Goal: Task Accomplishment & Management: Use online tool/utility

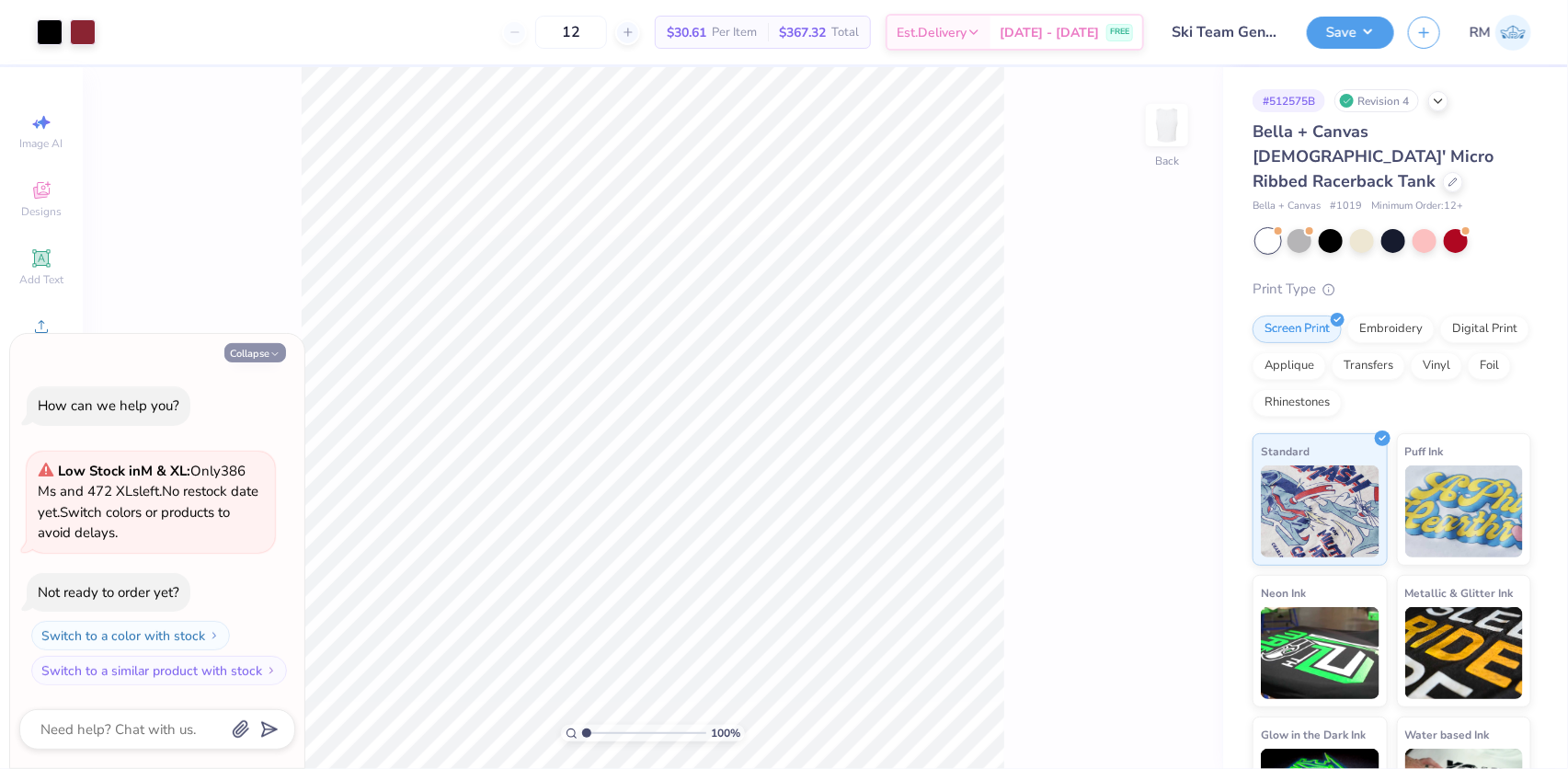
click at [247, 358] on button "Collapse" at bounding box center [255, 353] width 62 height 20
type textarea "x"
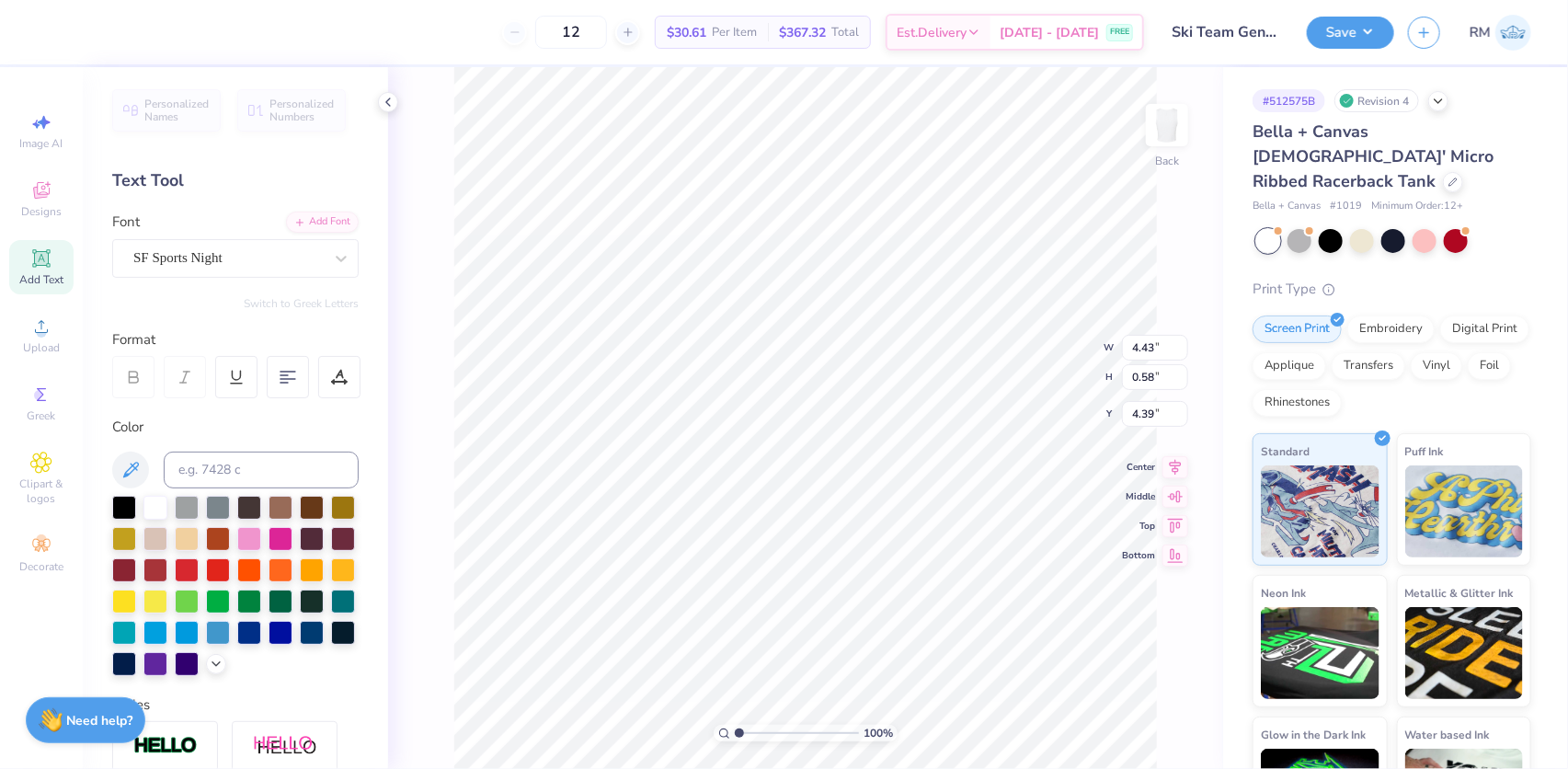
scroll to position [13, 3]
type textarea "cLUB WATERSkI TEAM"
type input "1.72586339283831"
type input "6.14"
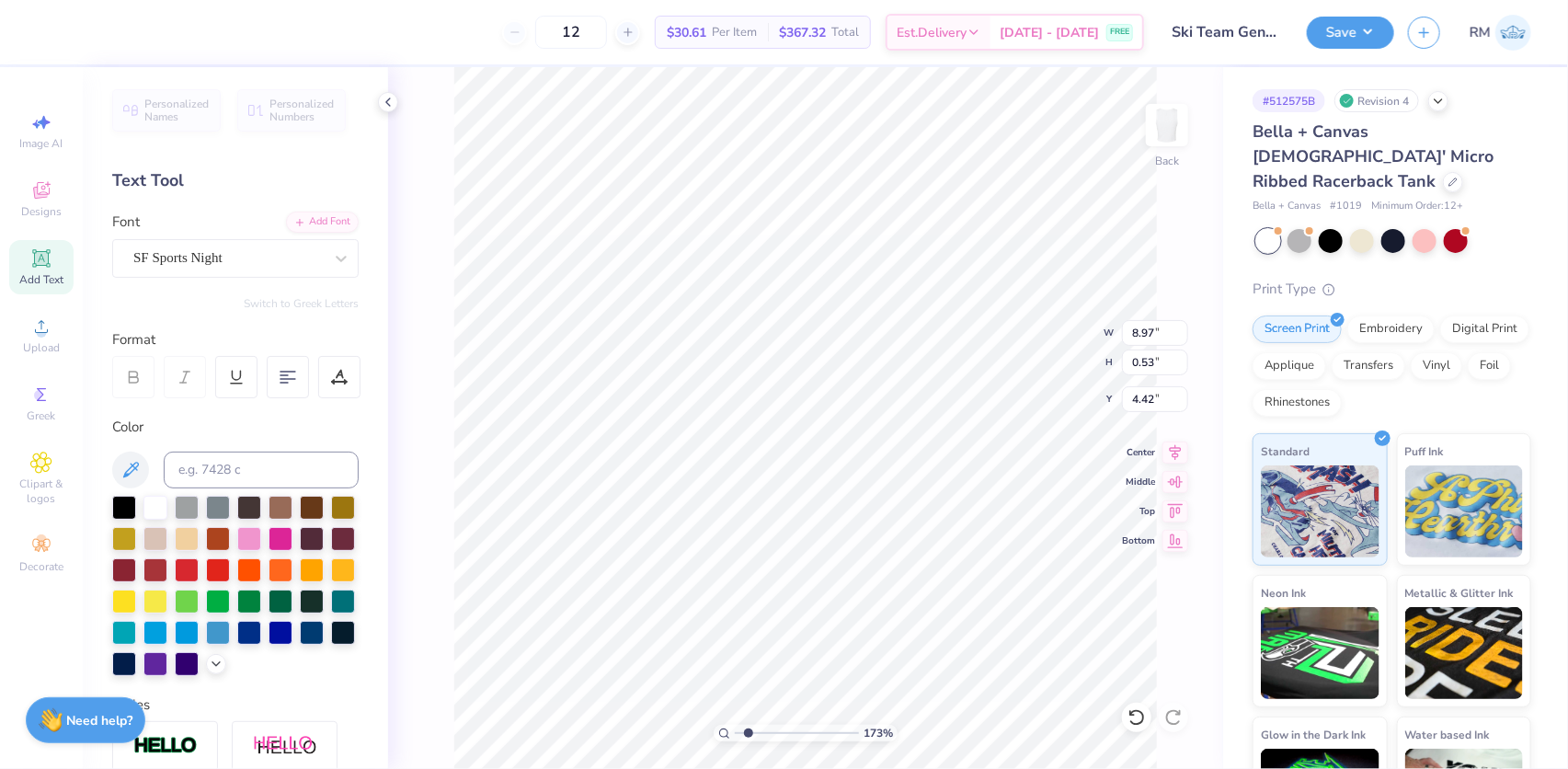
type input "0.36"
type input "1.72586339283831"
type input "4.37"
type input "1.72586339283831"
type input "5.30"
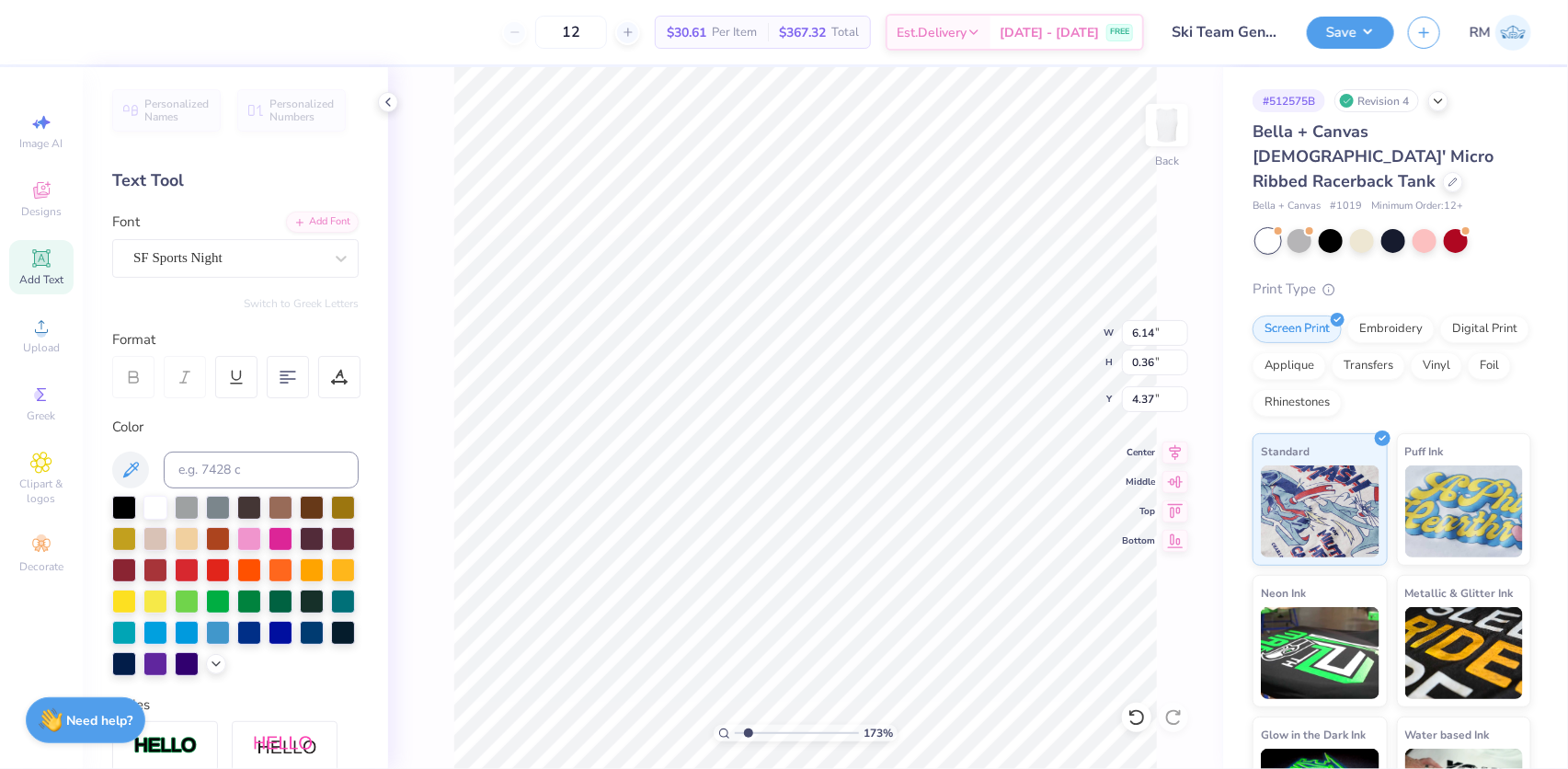
type input "0.31"
type input "1.72586339283831"
type input "5.05"
type input "1.65"
type input "2.50"
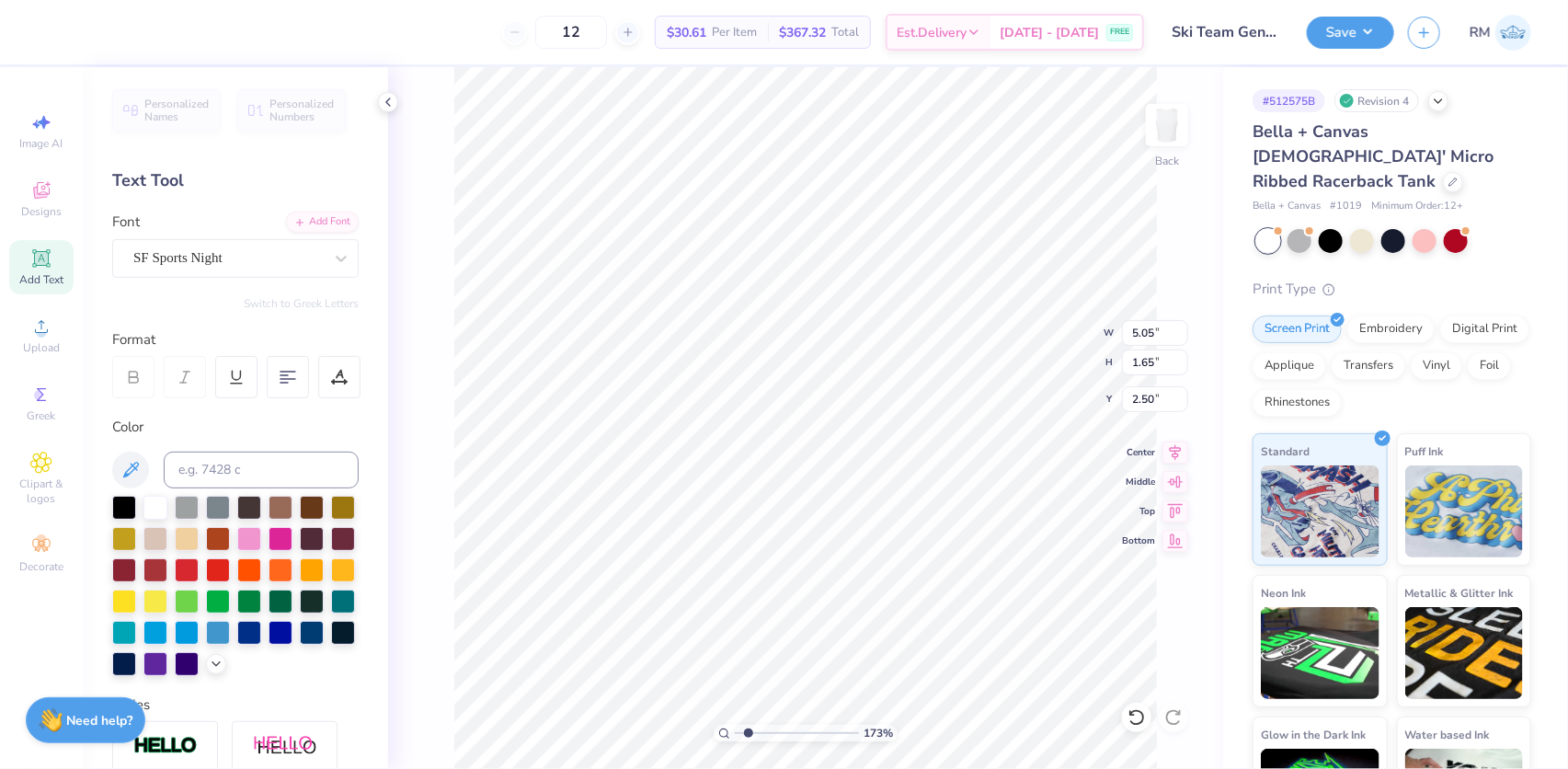
type input "1.72586339283831"
type input "5.30"
type input "0.31"
type input "4.37"
click at [1132, 327] on input "5.30" at bounding box center [1155, 333] width 66 height 26
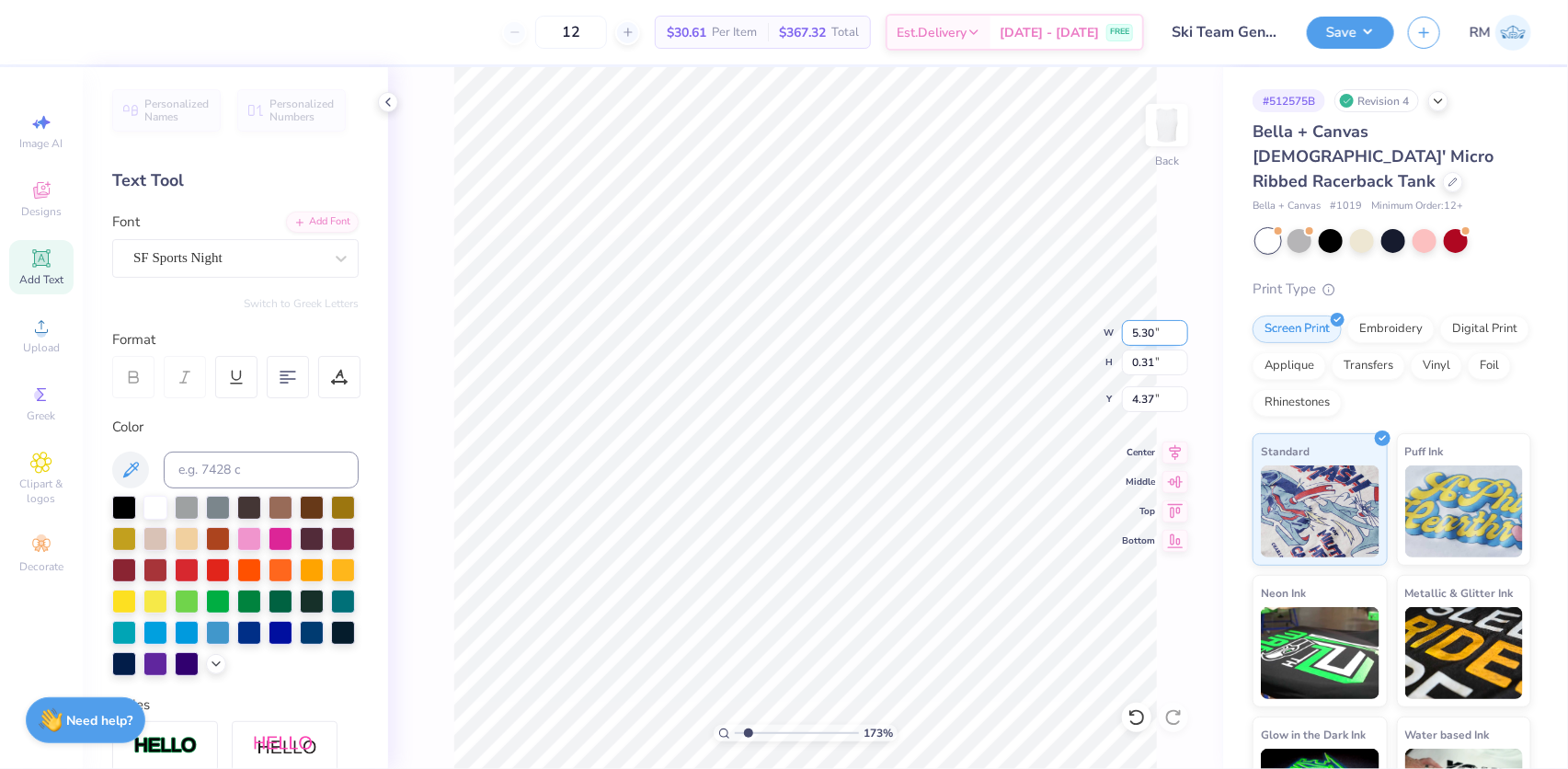
click at [1132, 327] on input "5.30" at bounding box center [1155, 333] width 66 height 26
type input "1.72586339283831"
type input "4.35"
type input "1.72586339283831"
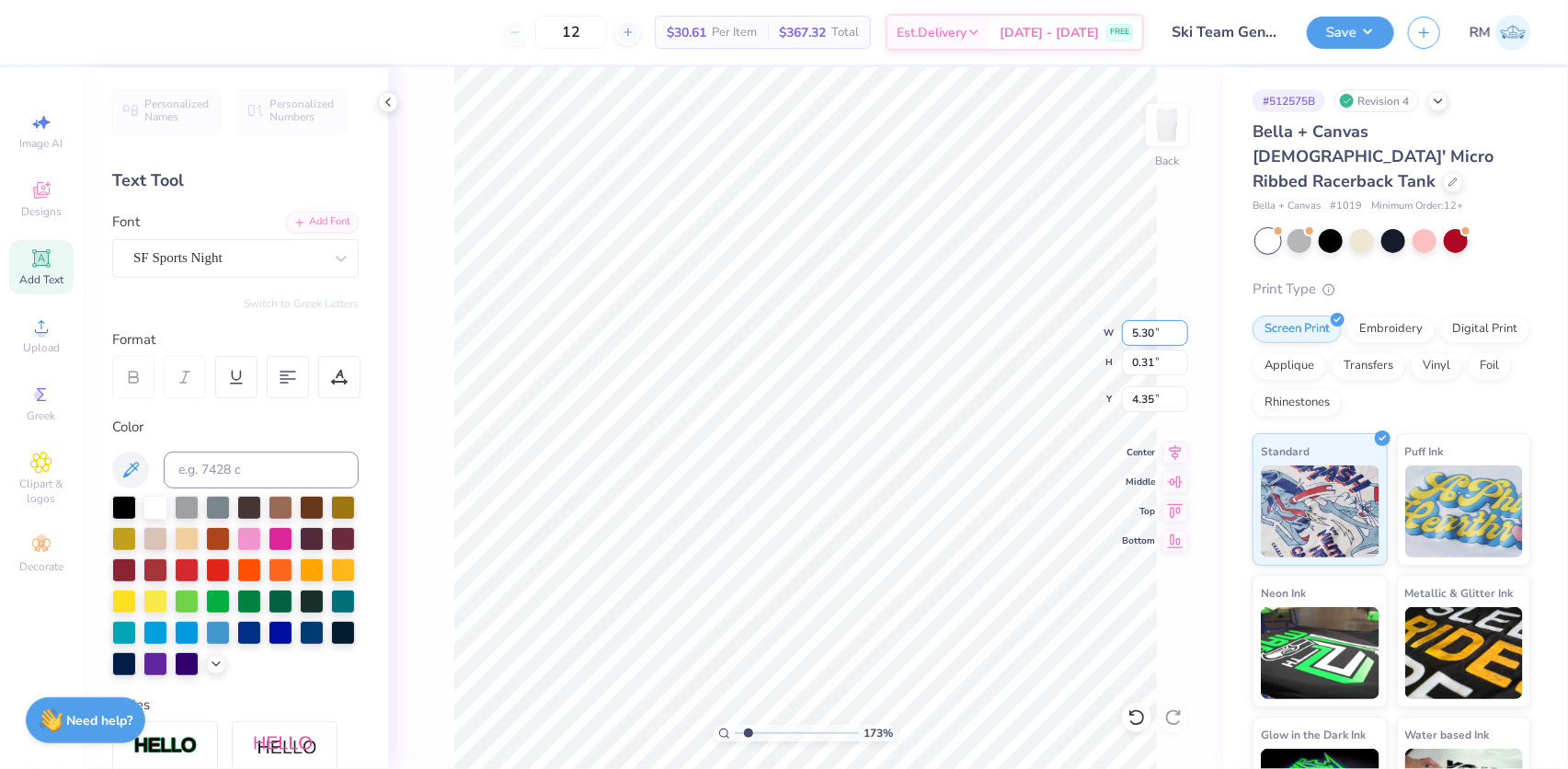
type input "5.50"
type input "0.33"
type input "1.72586339283831"
type input "4.42"
drag, startPoint x: 749, startPoint y: 727, endPoint x: 724, endPoint y: 727, distance: 25.0
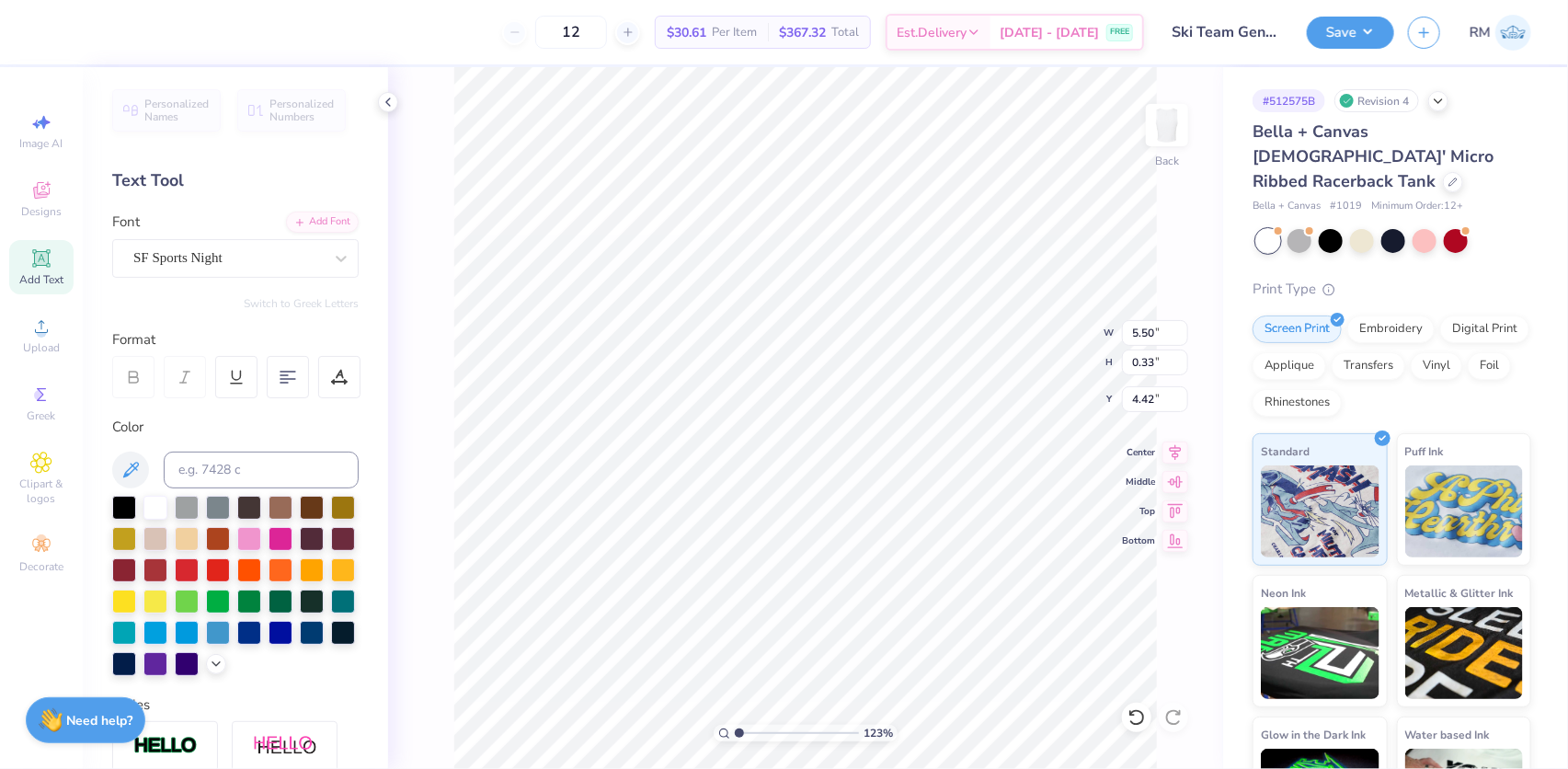
click at [735, 727] on input "range" at bounding box center [797, 733] width 124 height 17
click at [1220, 551] on div "100 % Back" at bounding box center [806, 418] width 836 height 702
type input "1"
click at [1368, 38] on button "Save" at bounding box center [1351, 30] width 87 height 32
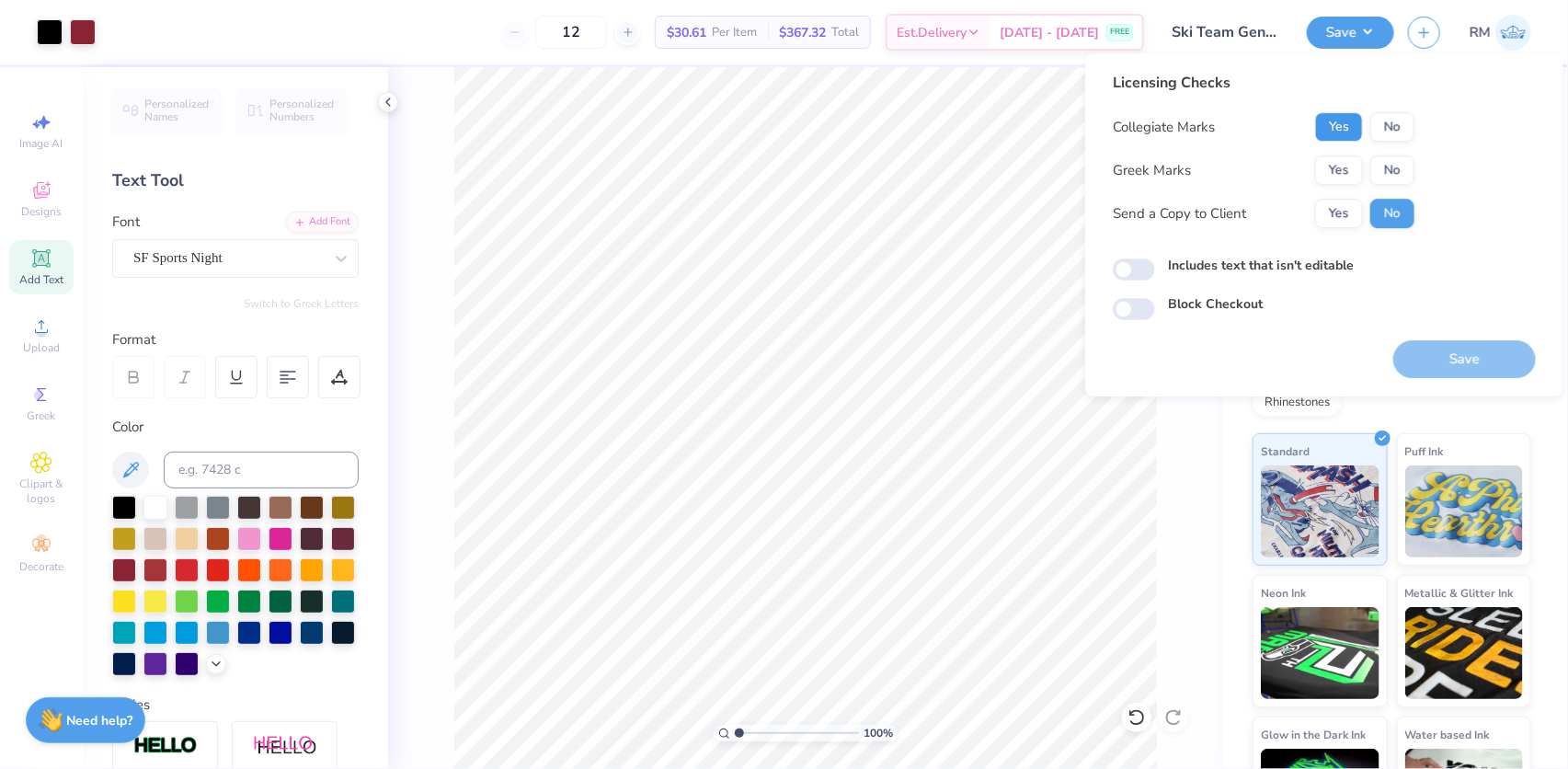
click at [1339, 124] on button "Yes" at bounding box center [1339, 127] width 48 height 30
click at [1389, 173] on button "No" at bounding box center [1392, 170] width 44 height 30
click at [1438, 348] on button "Save" at bounding box center [1465, 359] width 143 height 37
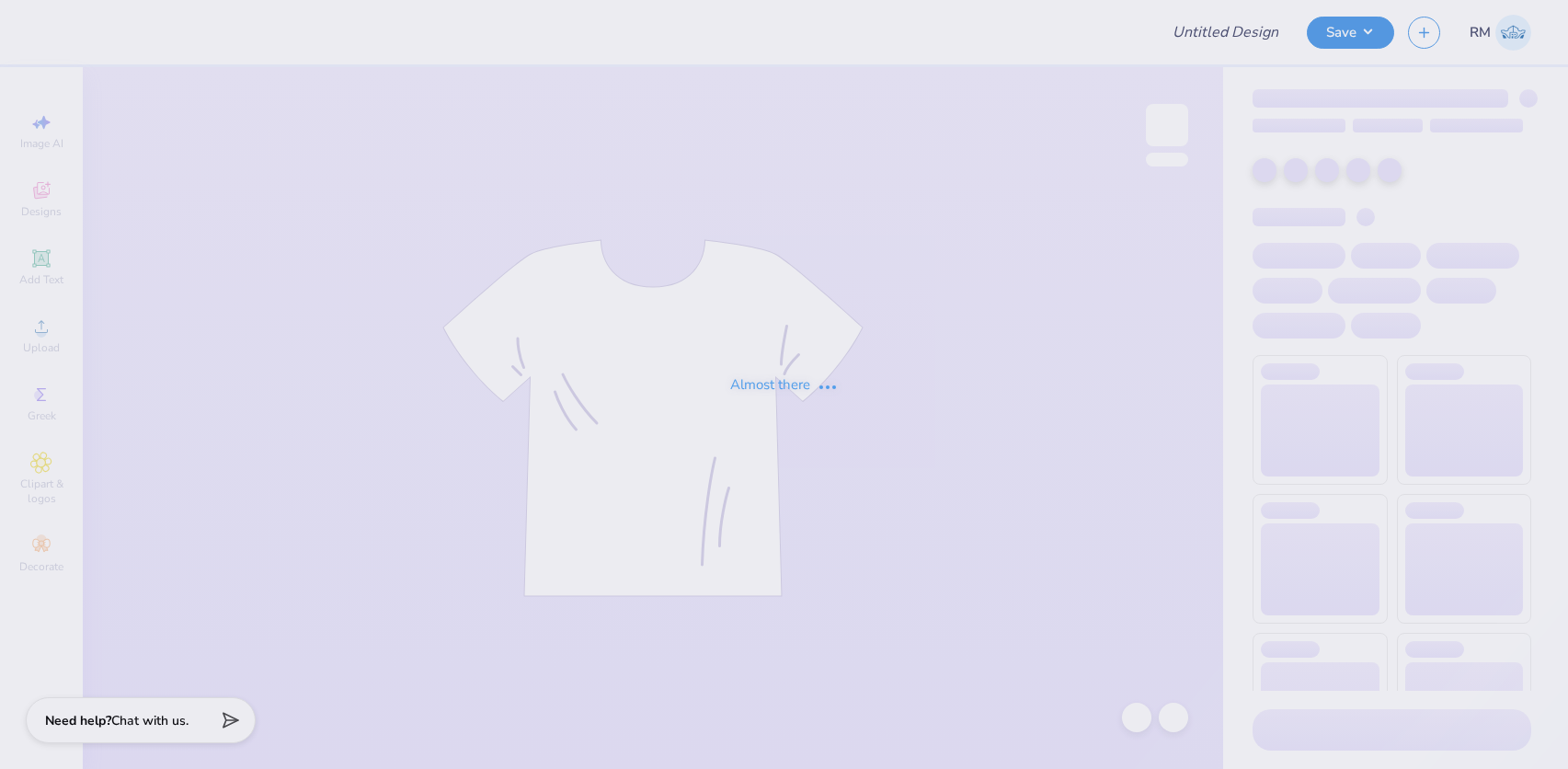
type input "blue"
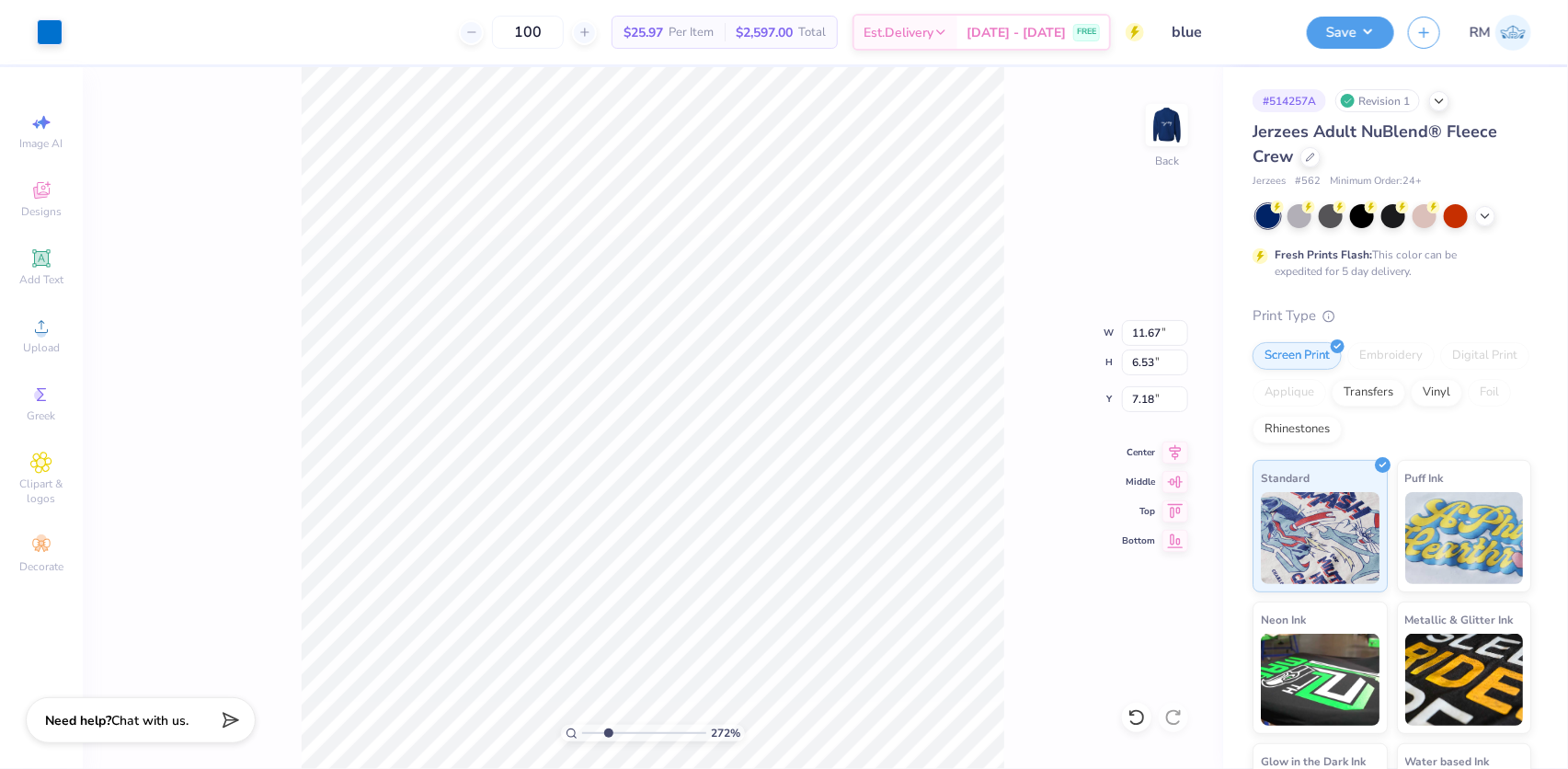
type input "2.7196421574667"
type input "0.45"
type input "0.59"
type input "11.95"
type input "2.7196421574667"
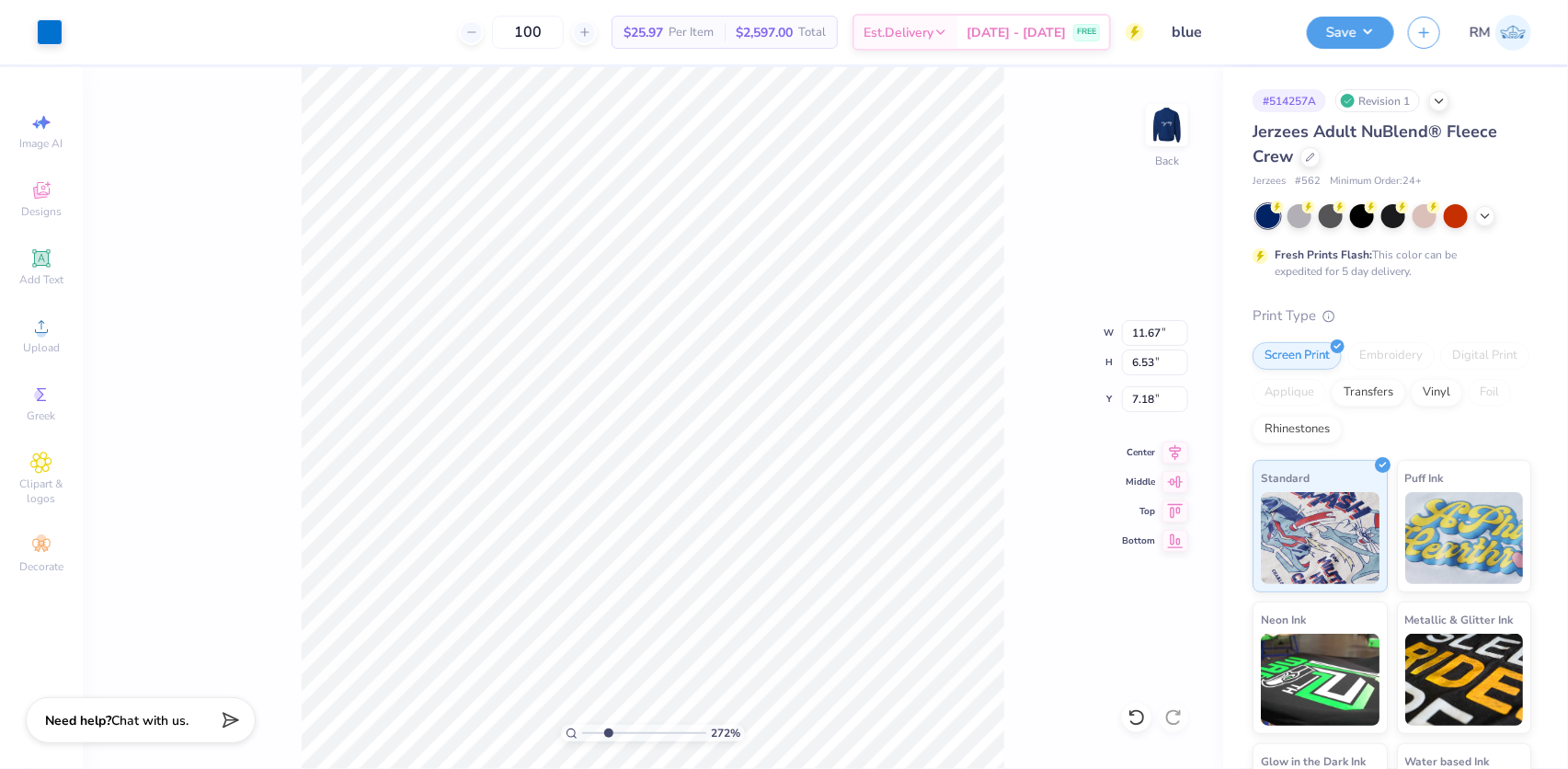
type input "8.33"
type input "2.7196421574667"
type input "0.52"
type input "0.59"
type input "11.95"
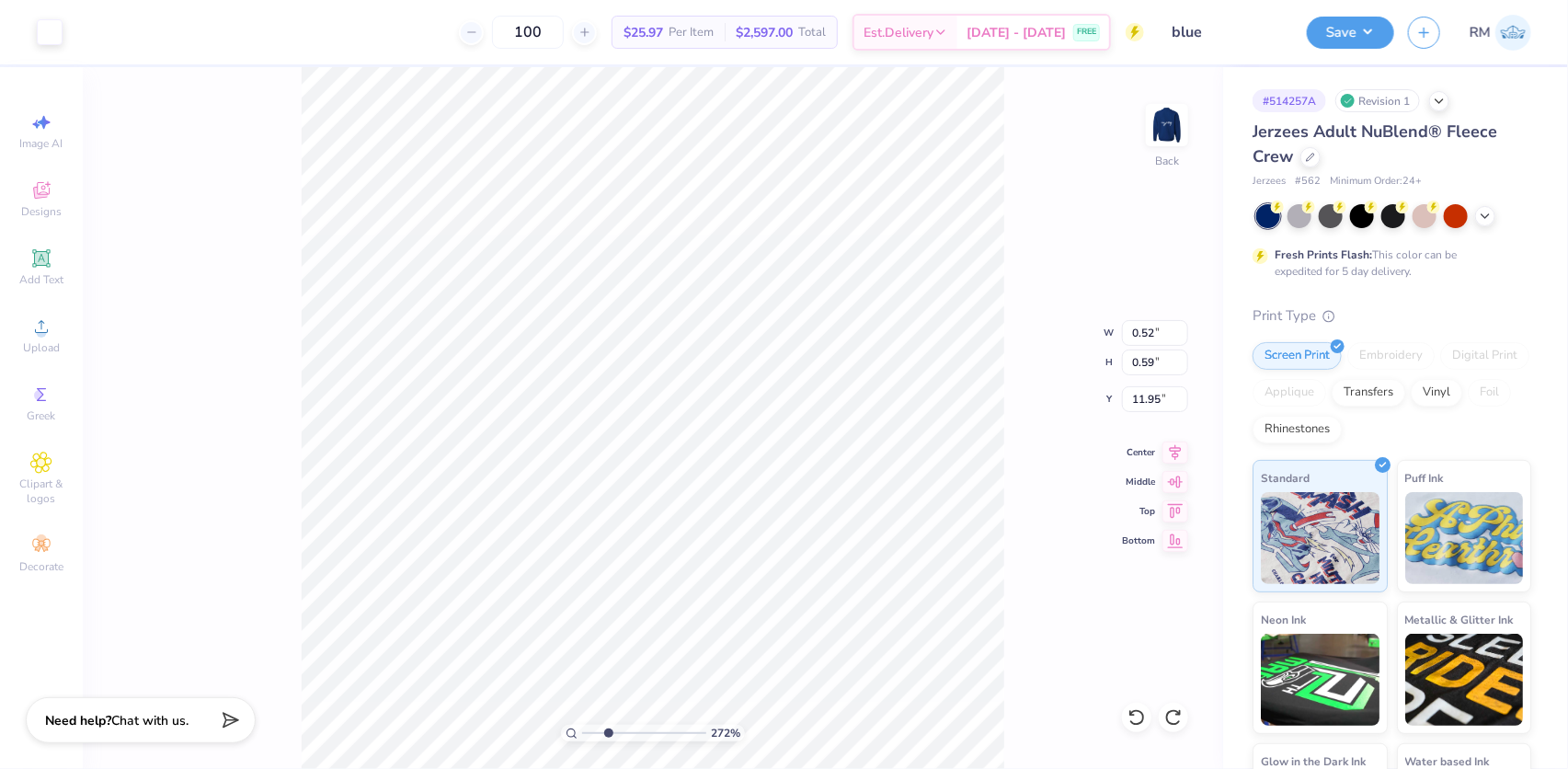
type input "2.7196421574667"
type input "1.17"
type input "0.61"
type input "11.94"
drag, startPoint x: 608, startPoint y: 730, endPoint x: 567, endPoint y: 727, distance: 41.1
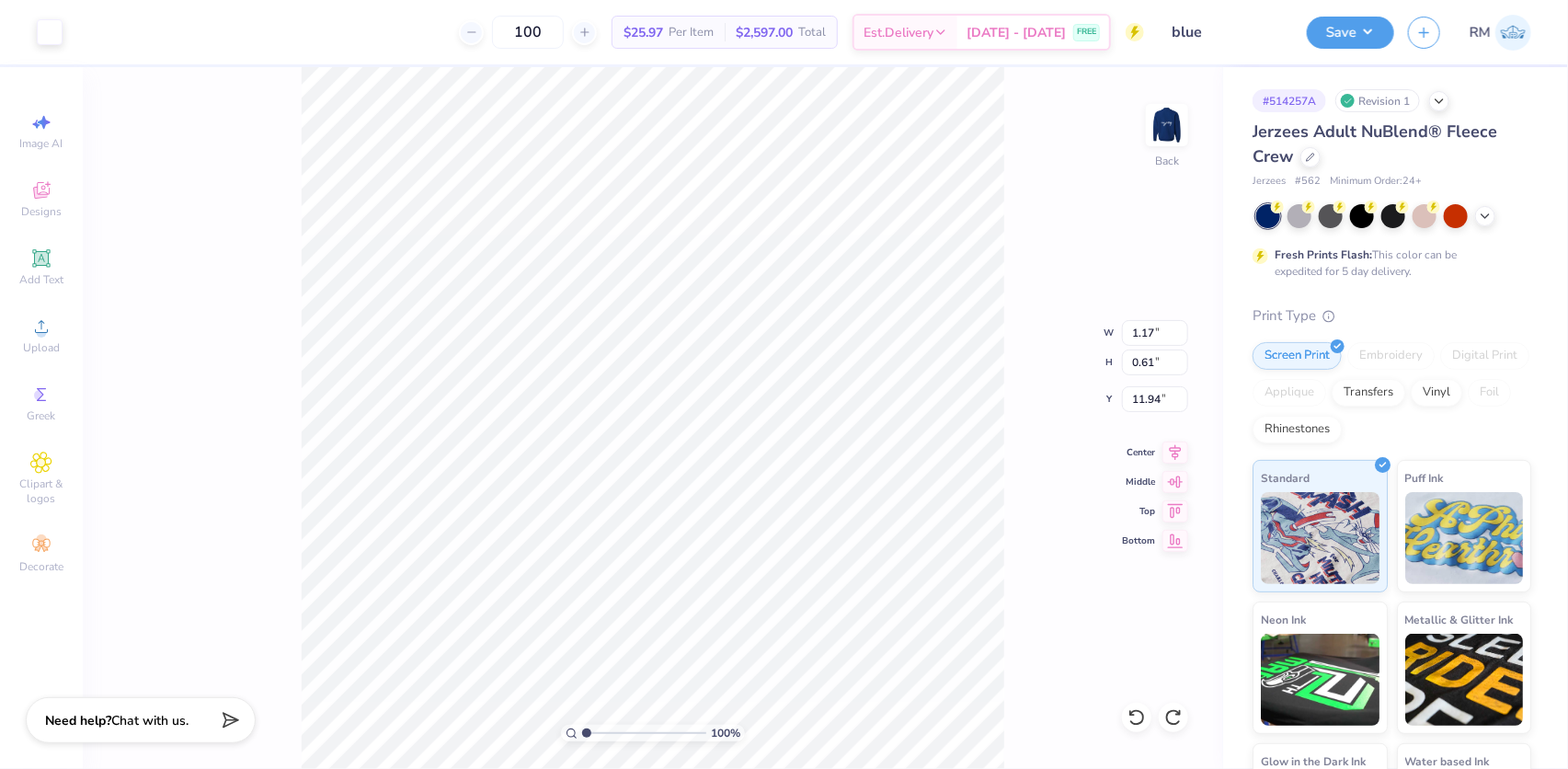
click at [582, 727] on input "range" at bounding box center [644, 733] width 124 height 17
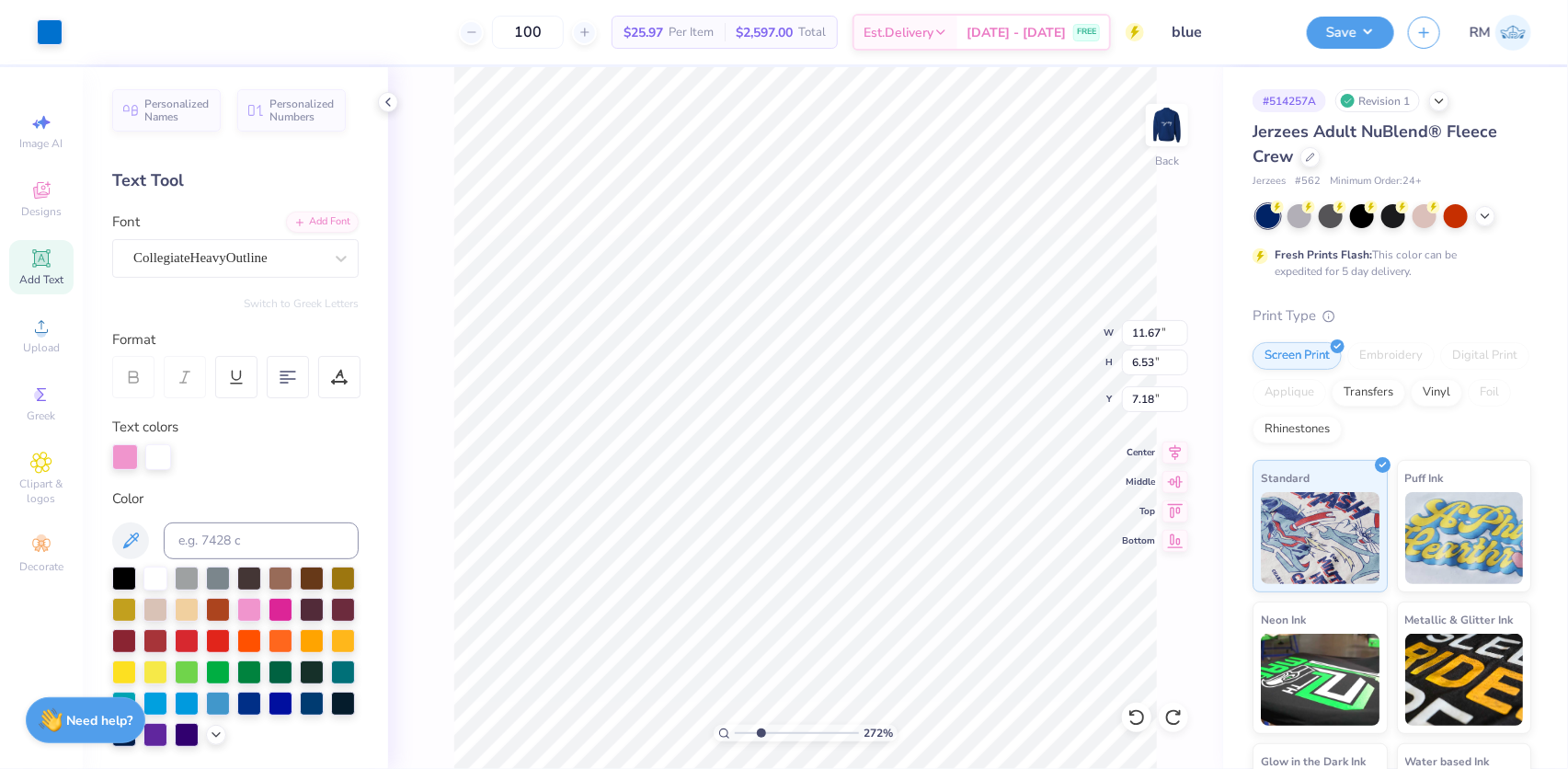
type input "2.7196421574667"
type input "0.55"
type input "0.61"
type input "11.94"
type input "2.7196421574667"
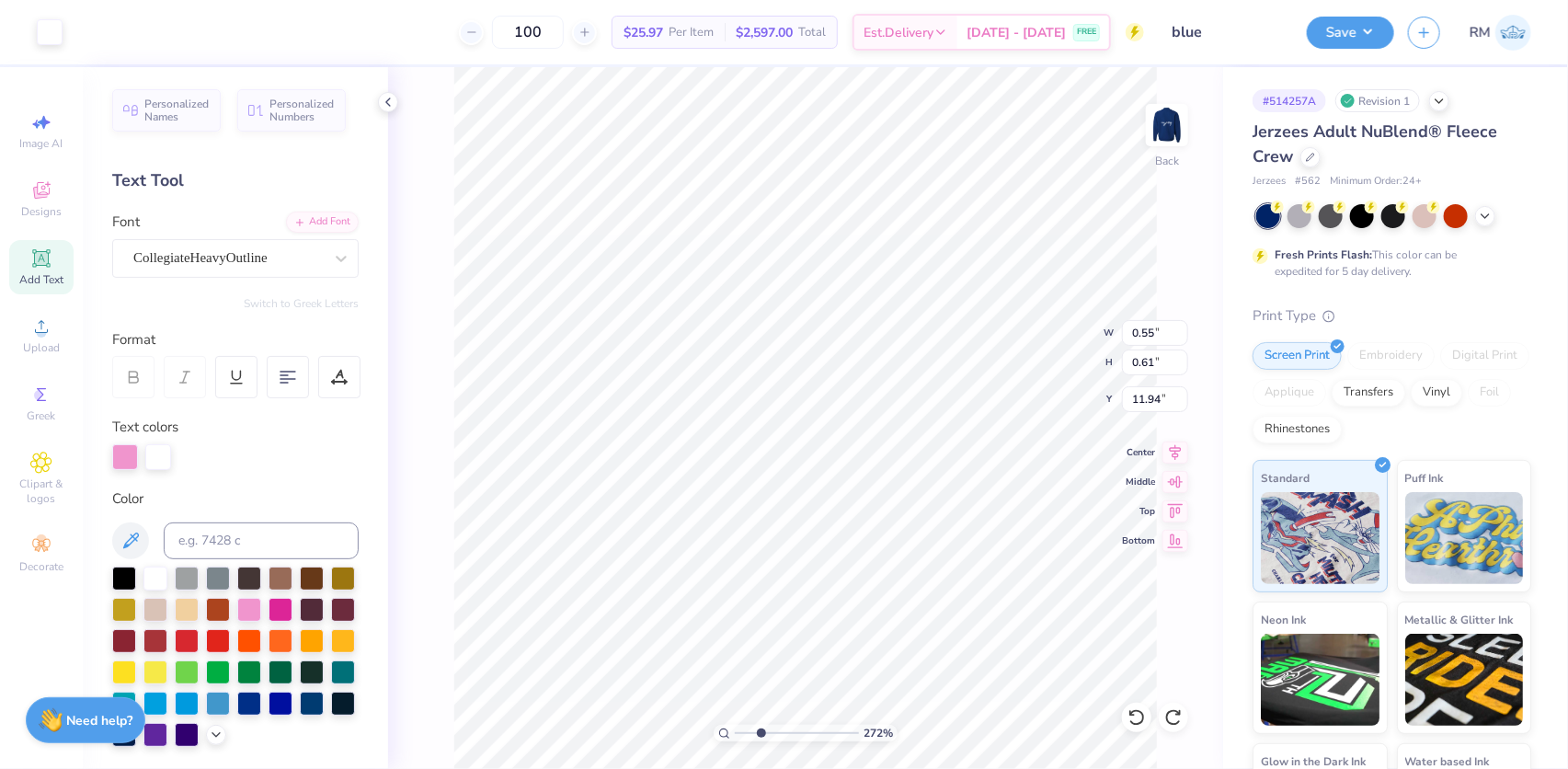
type input "1.17"
type input "2.7196421574667"
type input "3.27"
type input "2.7196421574667"
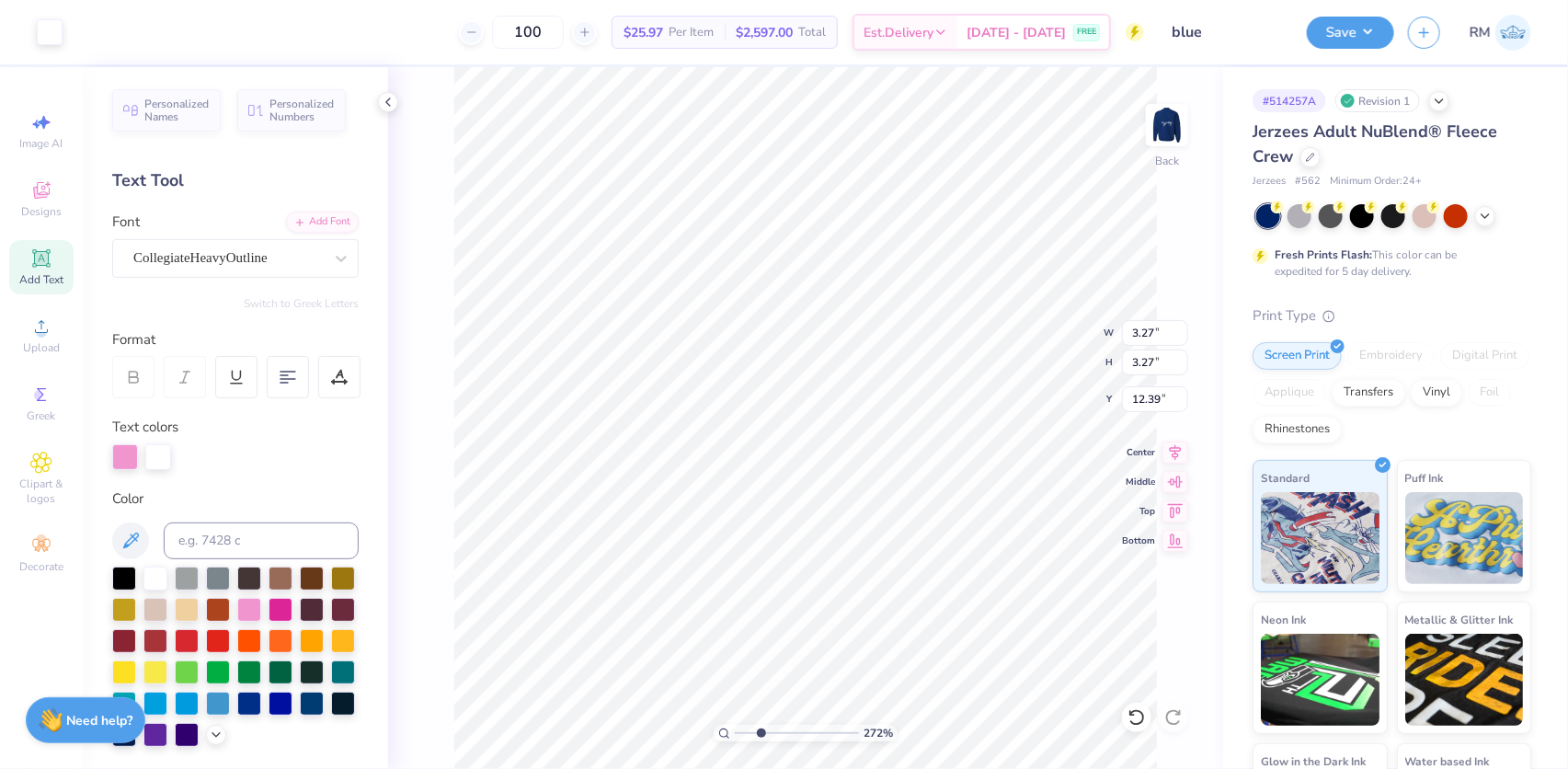
type input "13.97"
type input "2.7196421574667"
type input "0.68"
type input "0.61"
type input "11.94"
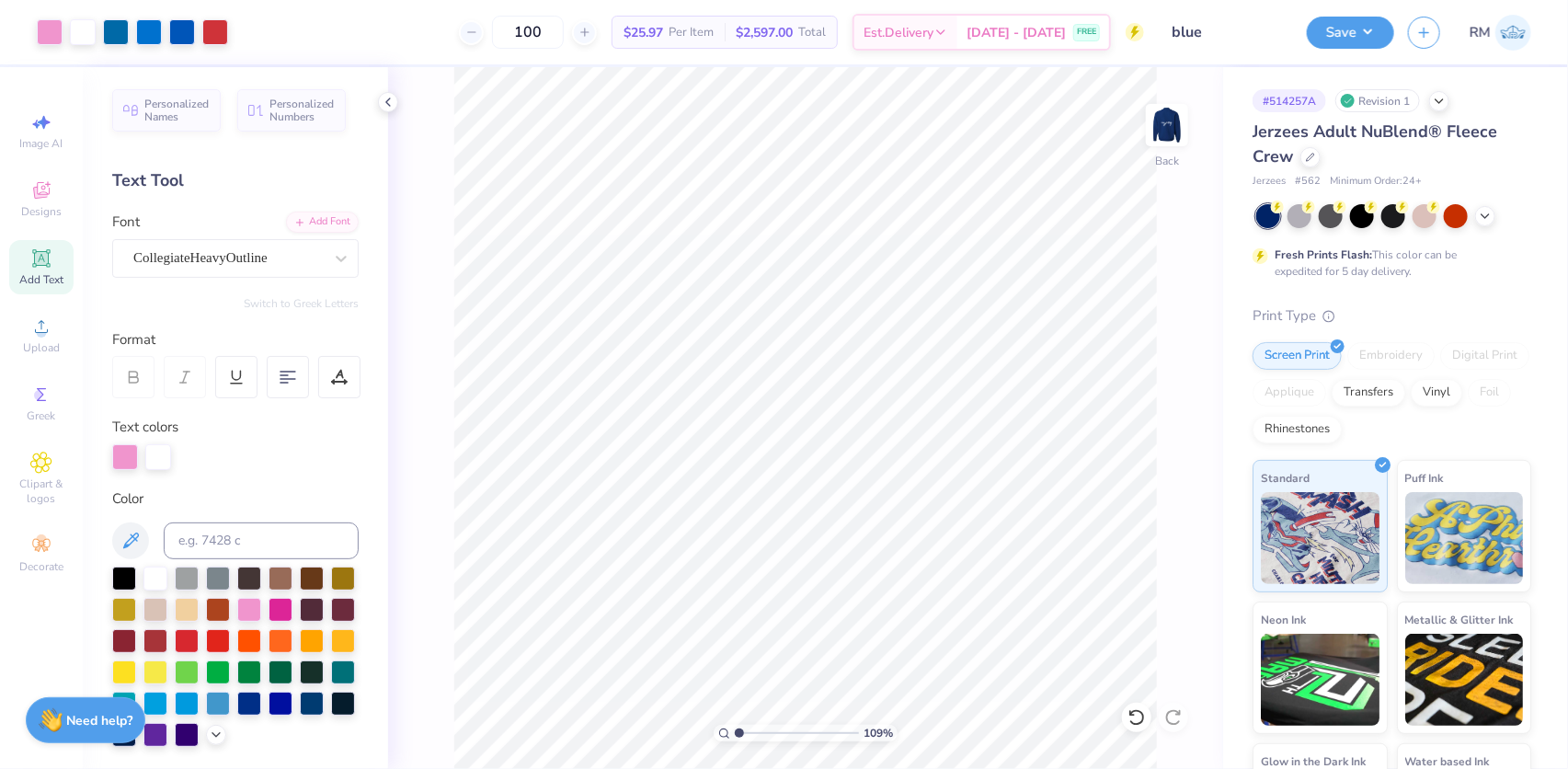
drag, startPoint x: 755, startPoint y: 731, endPoint x: 737, endPoint y: 730, distance: 18.0
click at [736, 736] on input "range" at bounding box center [797, 733] width 124 height 17
click at [44, 276] on span "Add Text" at bounding box center [41, 279] width 44 height 15
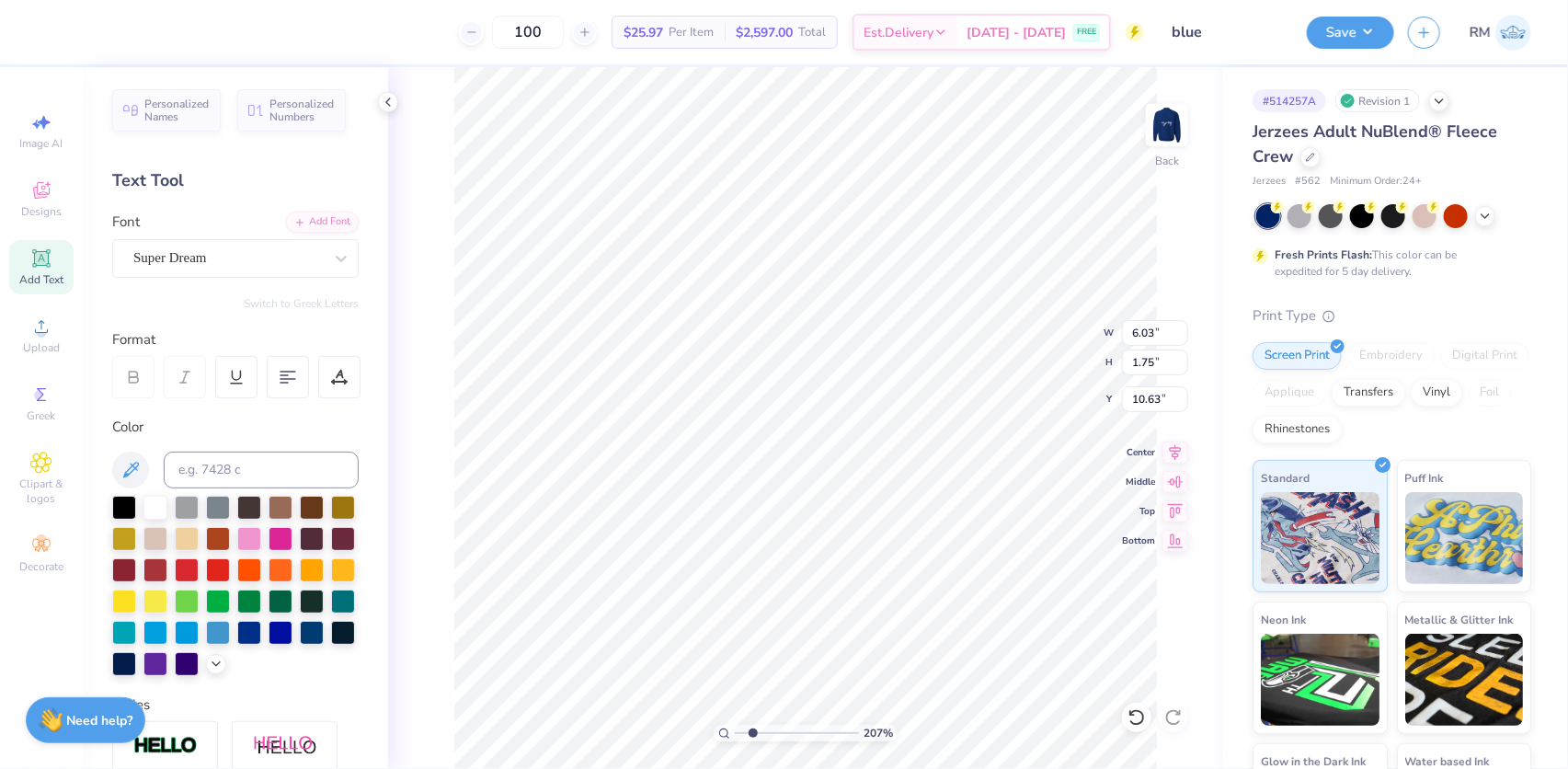
scroll to position [13, 2]
type input "2.0701821332242"
type textarea "A"
type input "2.0701821332242"
type textarea "AI"
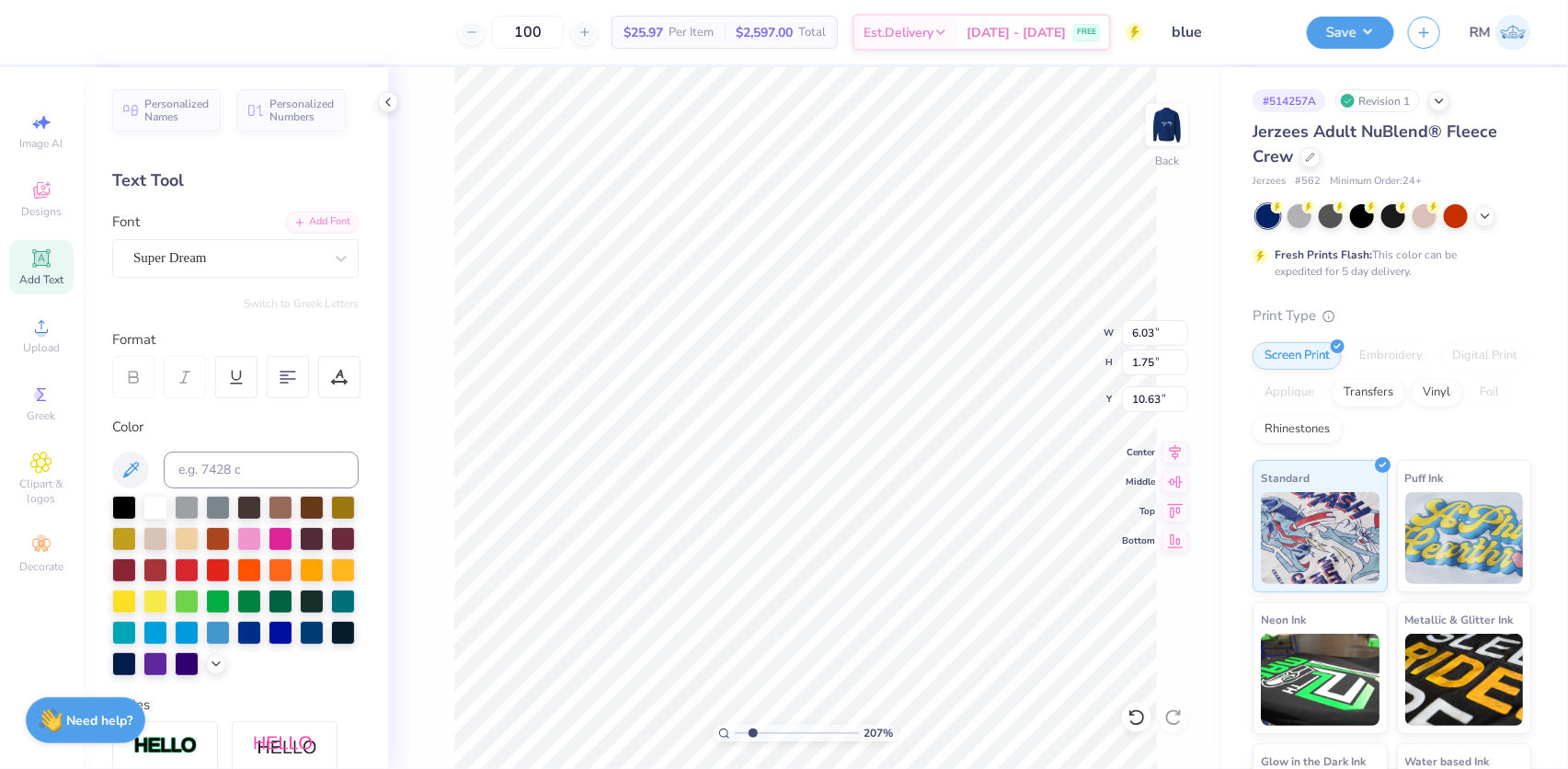
type input "2.0701821332242"
type textarea "AIM"
type input "2.0701821332242"
type textarea "AIM H"
type input "2.0701821332242"
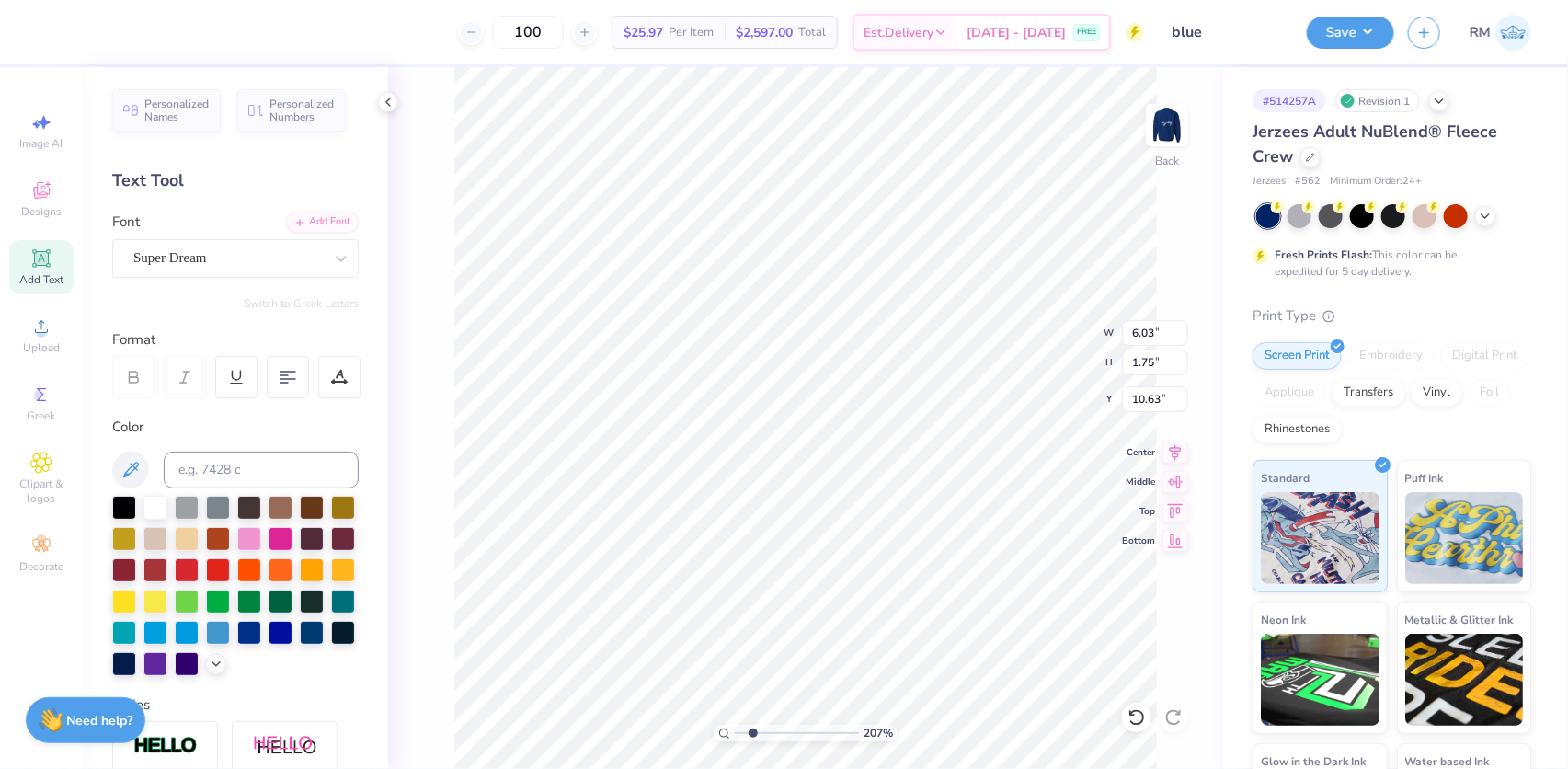
type textarea "AIM HI"
type input "2.0701821332242"
type textarea "AIM HIG"
type input "2.0701821332242"
type textarea "AIM HIGH"
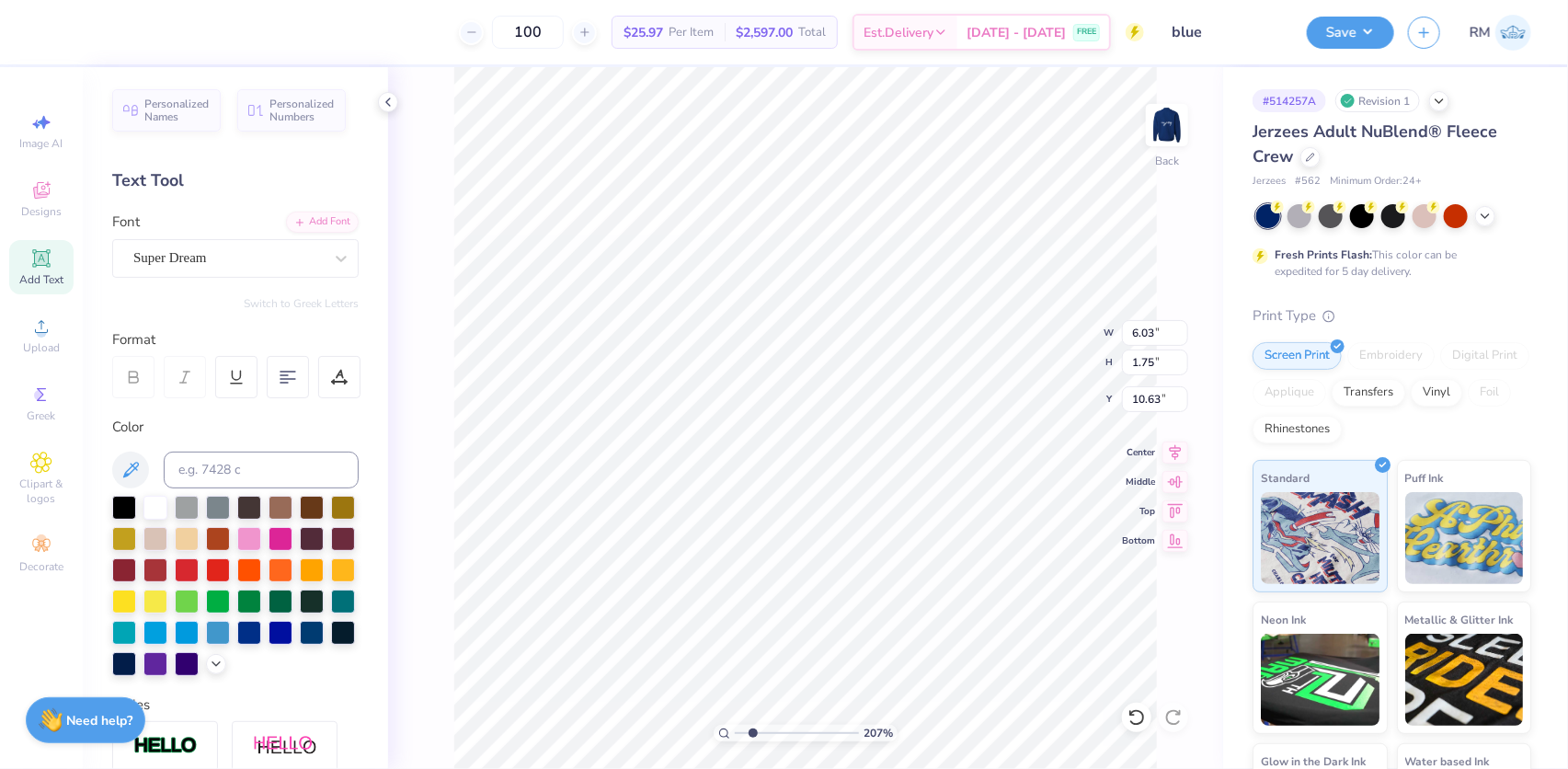
scroll to position [13, 5]
type input "2.0701821332242"
type textarea "AIM HIGH."
type input "2.0701821332242"
type textarea "AIM HIGH."
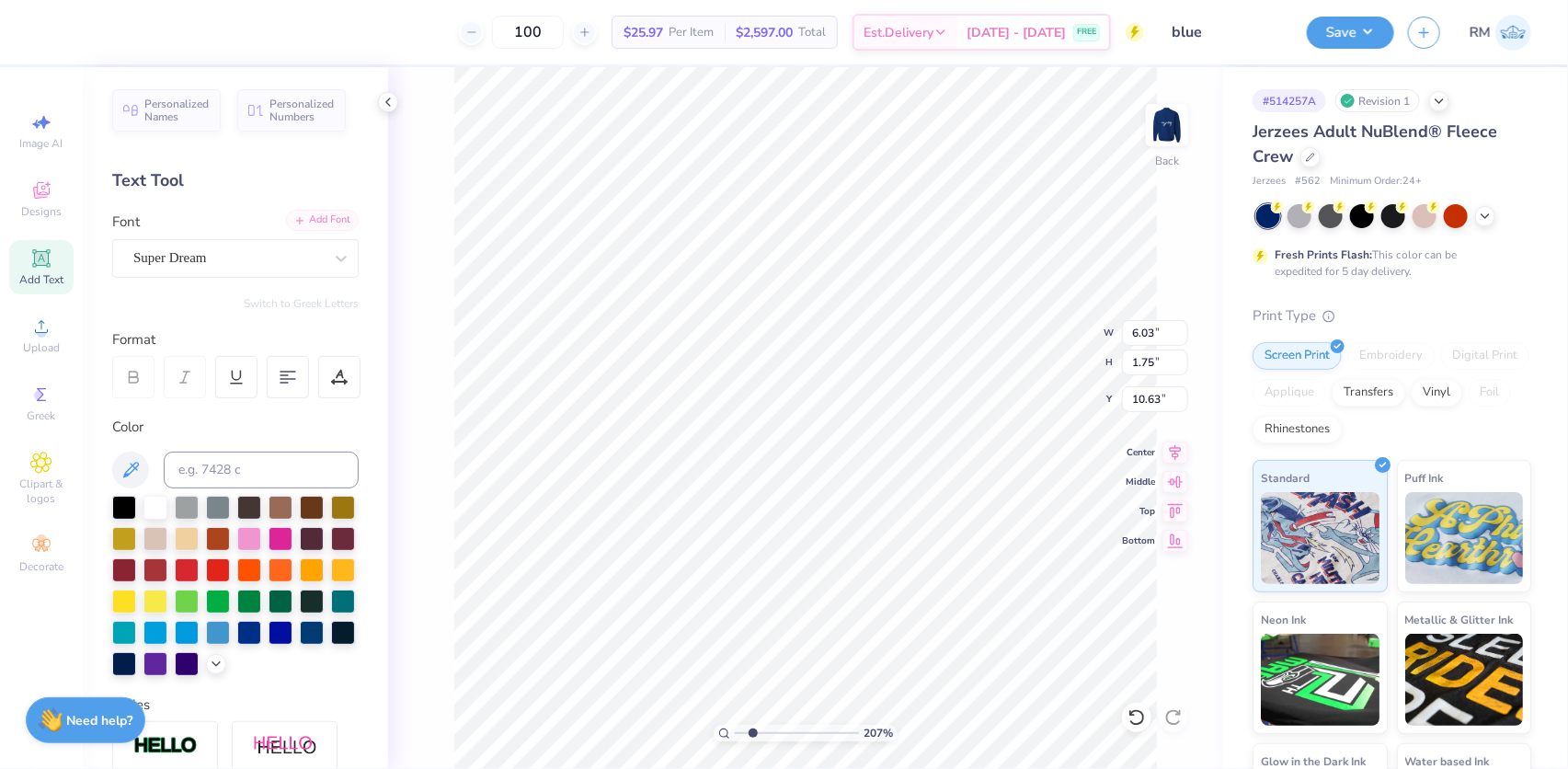
click at [302, 215] on div "Add Font" at bounding box center [322, 220] width 73 height 22
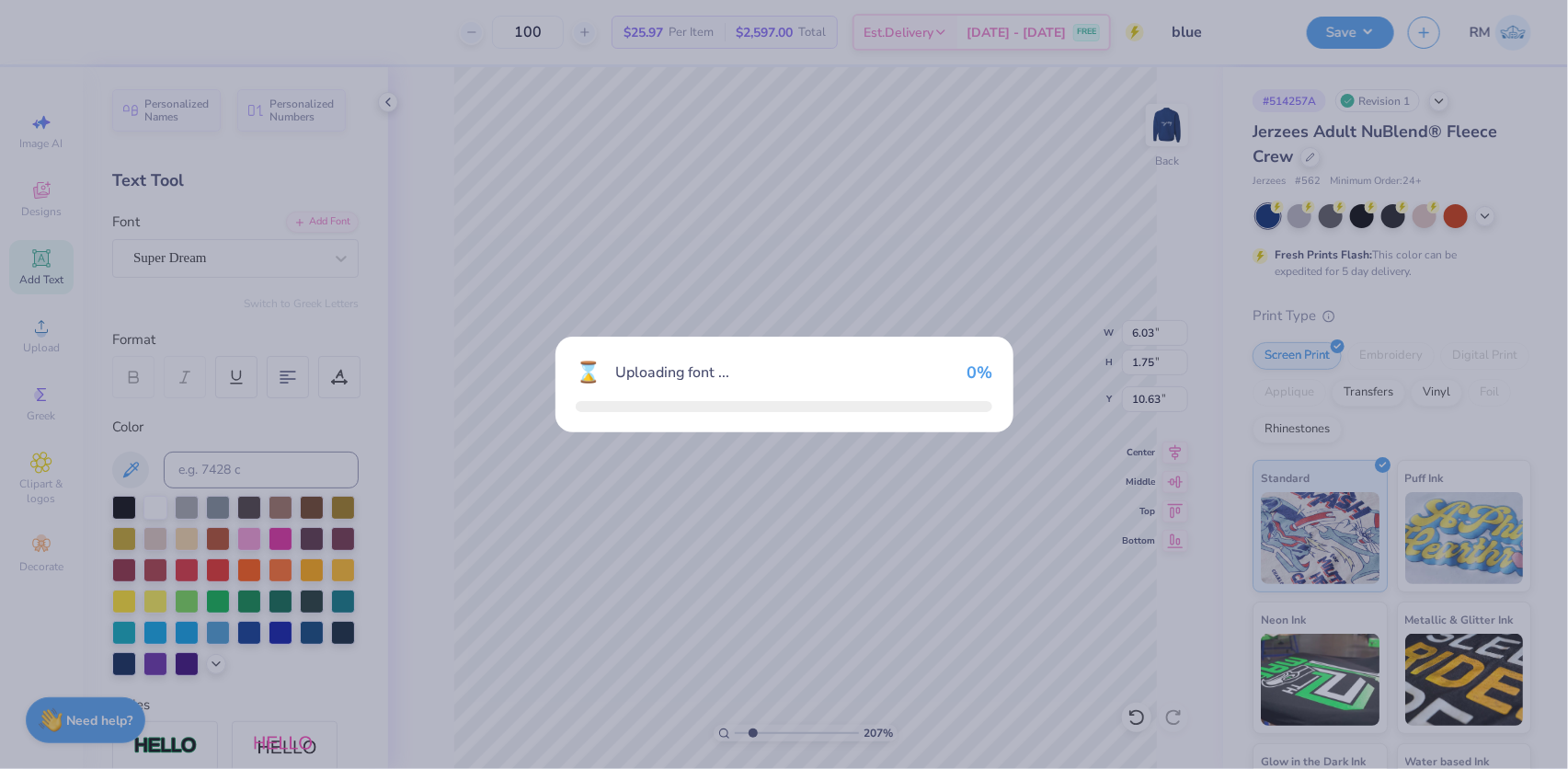
type input "2.0701821332242"
type input "11.15"
type input "1.74"
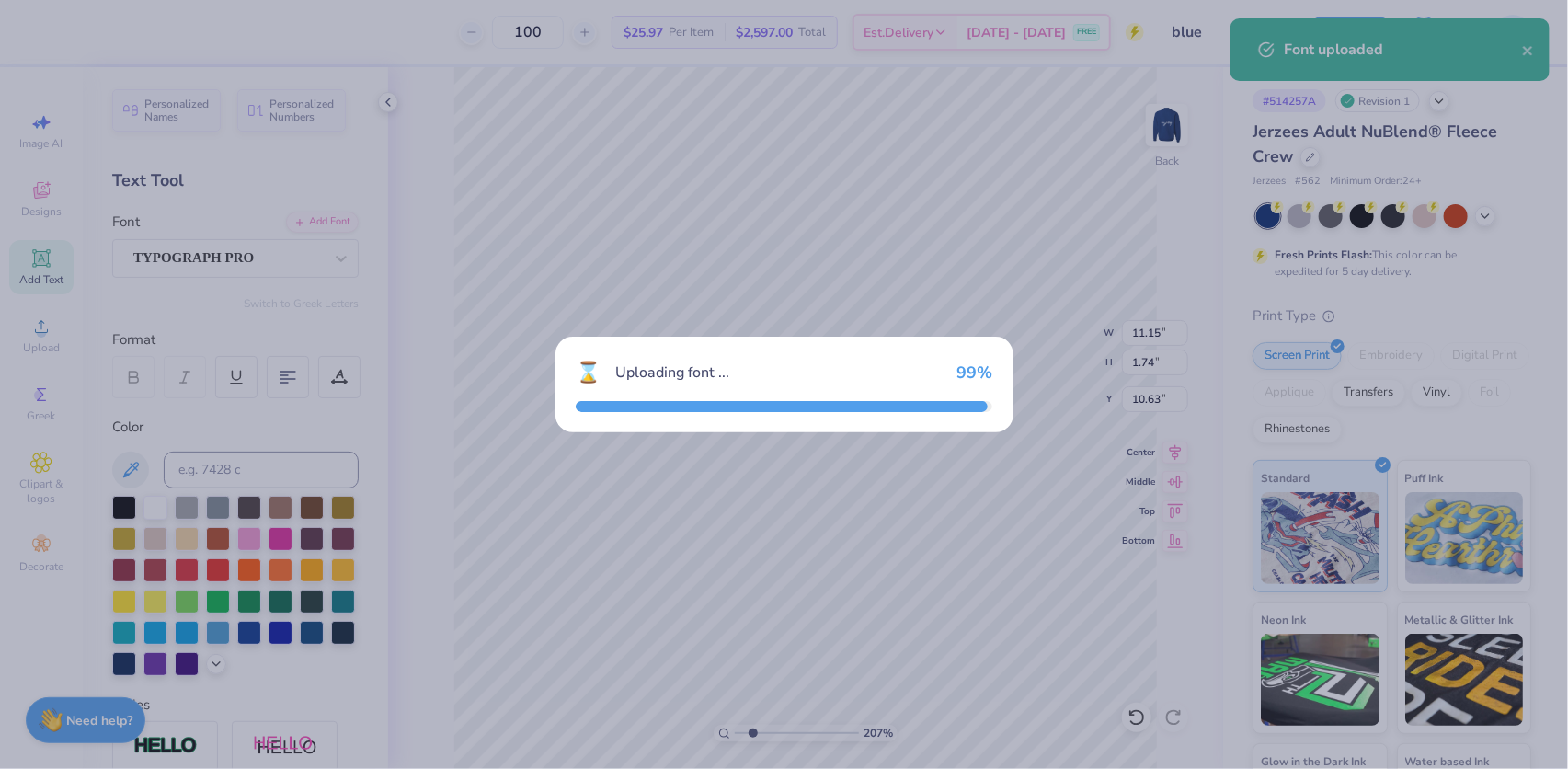
type input "2.0701821332242"
type input "14.09"
type input "2.12"
type input "10.44"
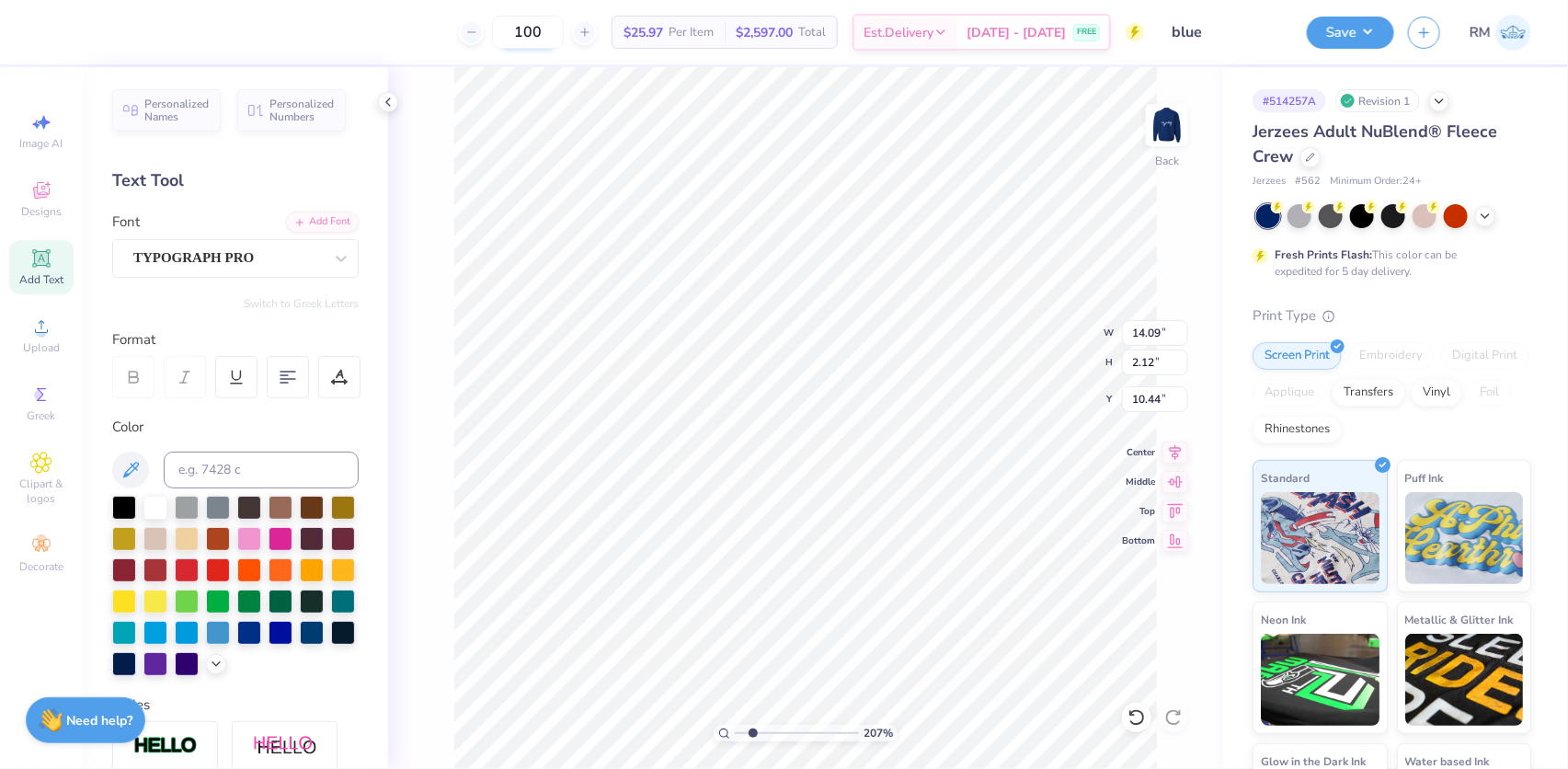
type input "2.0701821332242"
type input "13.29"
type input "2.00"
type input "2.0701821332242"
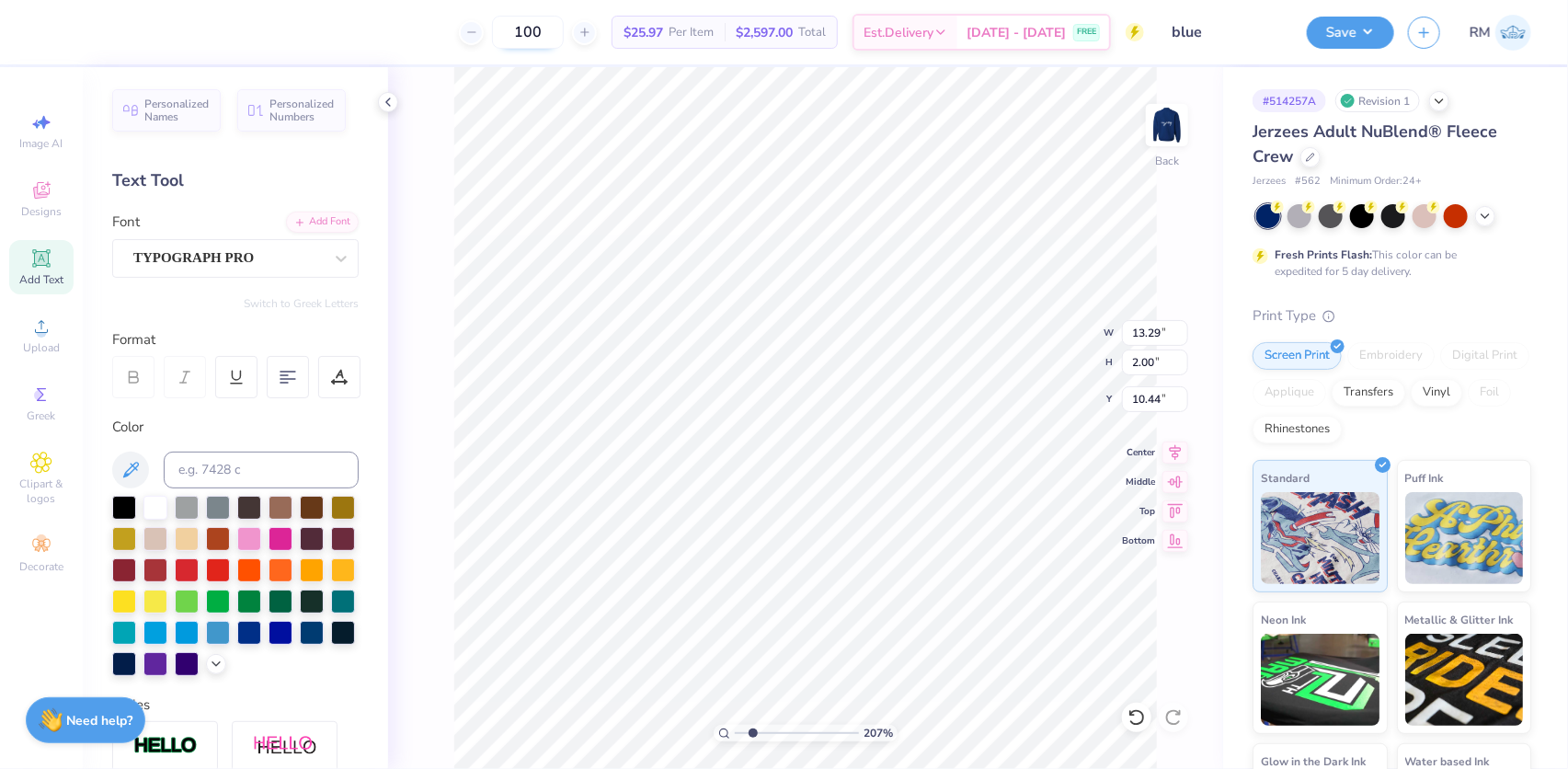
type textarea "AIM HIGH"
click at [975, 315] on li "Copy" at bounding box center [1004, 317] width 145 height 35
type input "1"
drag, startPoint x: 744, startPoint y: 737, endPoint x: 859, endPoint y: 737, distance: 115.0
click at [735, 737] on input "range" at bounding box center [797, 733] width 124 height 17
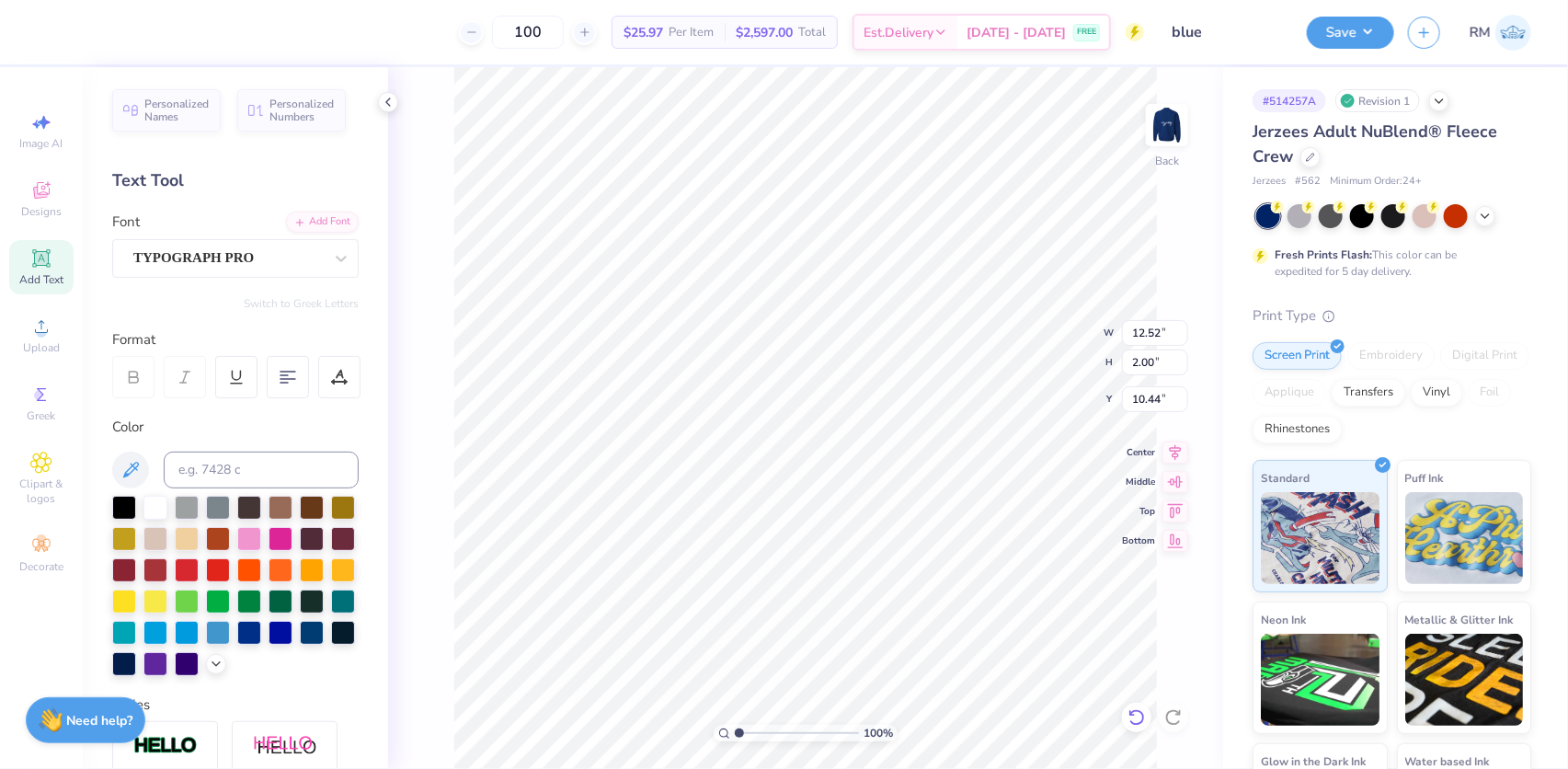
click at [1133, 718] on icon at bounding box center [1136, 717] width 19 height 19
type input "14.09"
type input "2.12"
click at [1133, 718] on icon at bounding box center [1136, 717] width 19 height 19
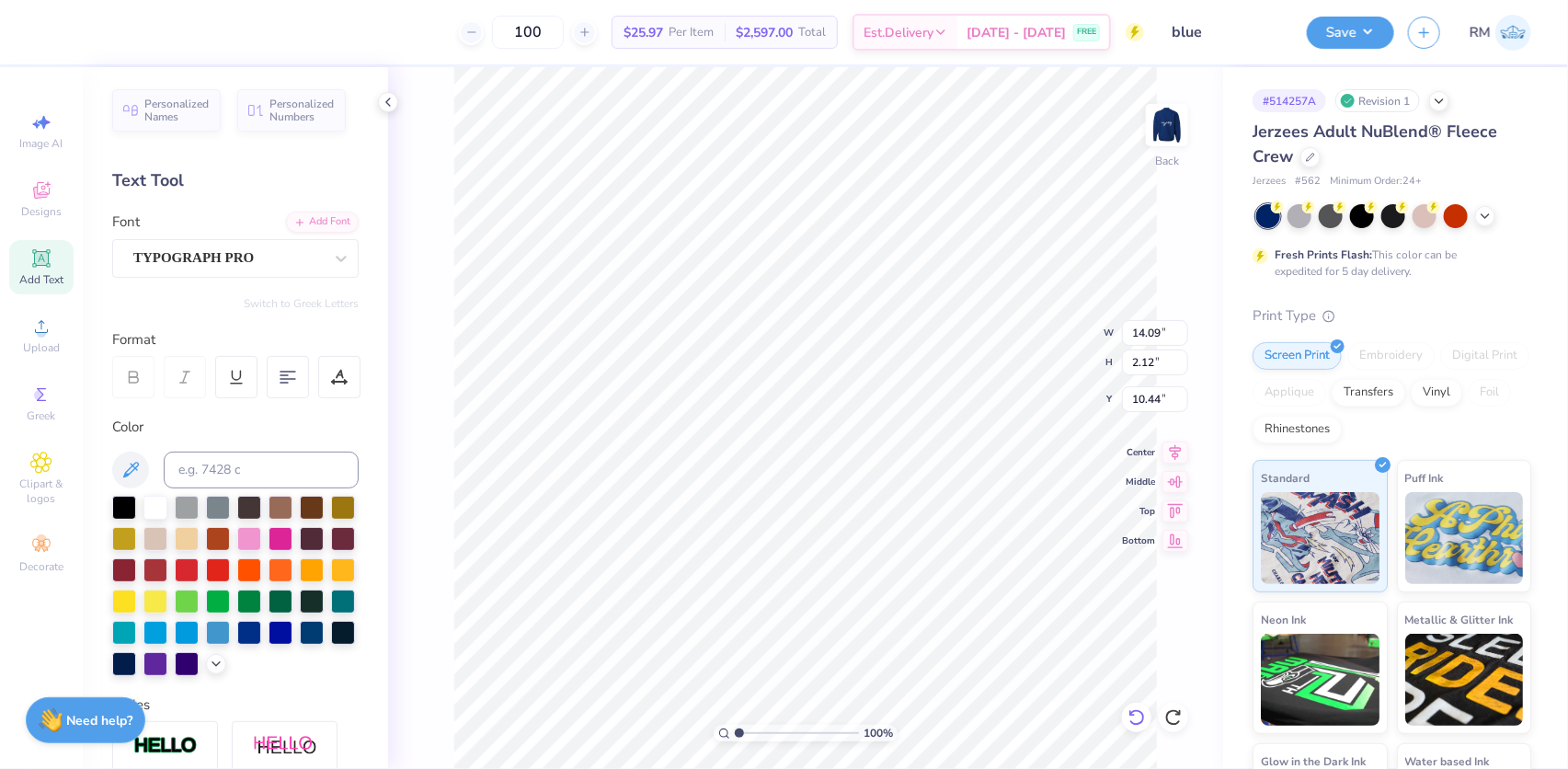
type input "11.15"
type input "1.74"
type input "10.63"
click at [1133, 718] on icon at bounding box center [1136, 717] width 19 height 19
type input "6.03"
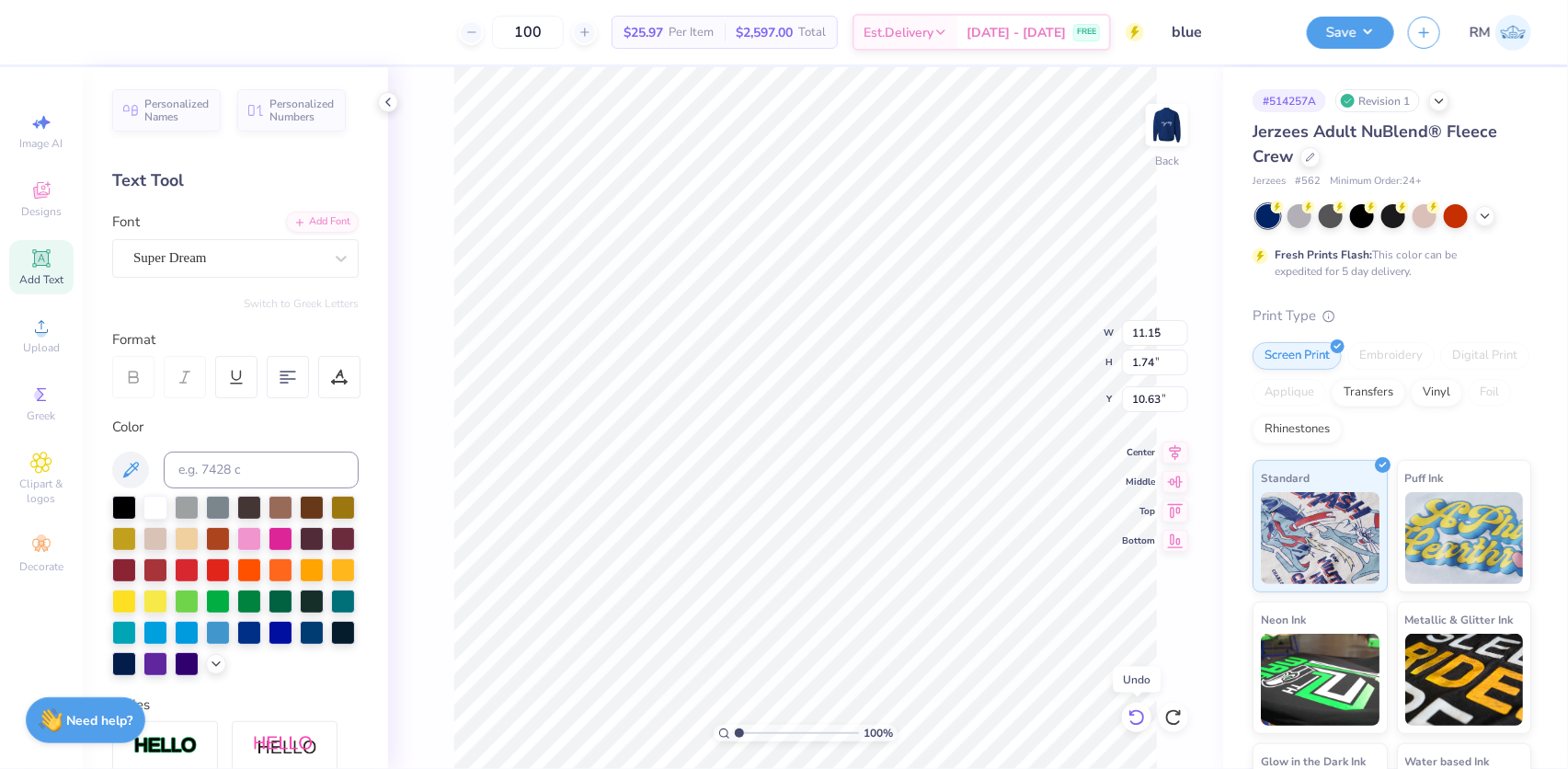
type input "1.75"
click at [1133, 718] on icon at bounding box center [1136, 717] width 19 height 19
type input "3.26222494000041"
type input "11.67"
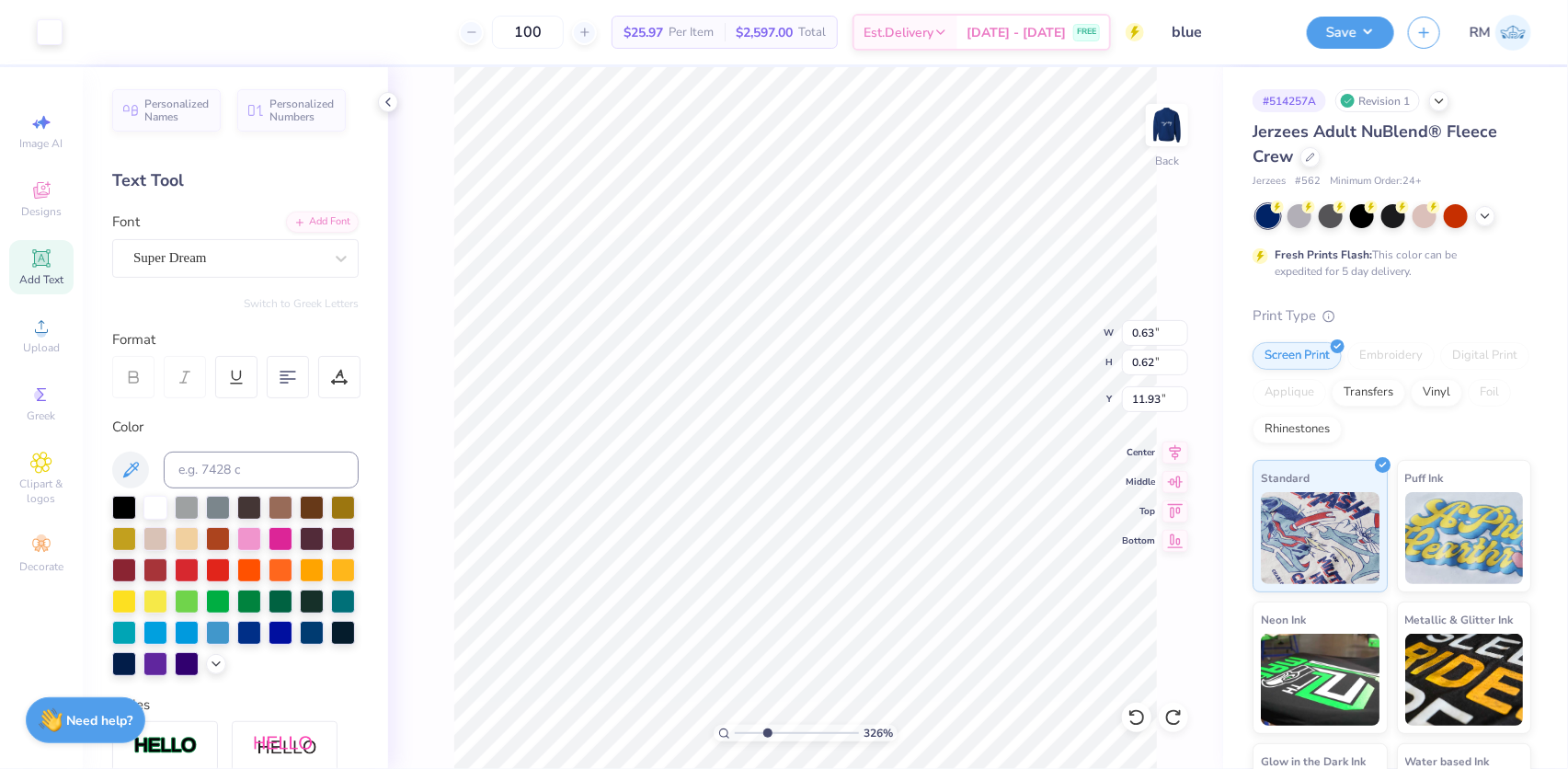
type input "6.53"
type input "7.18"
type input "3.26222494000041"
type input "0.63"
type input "0.62"
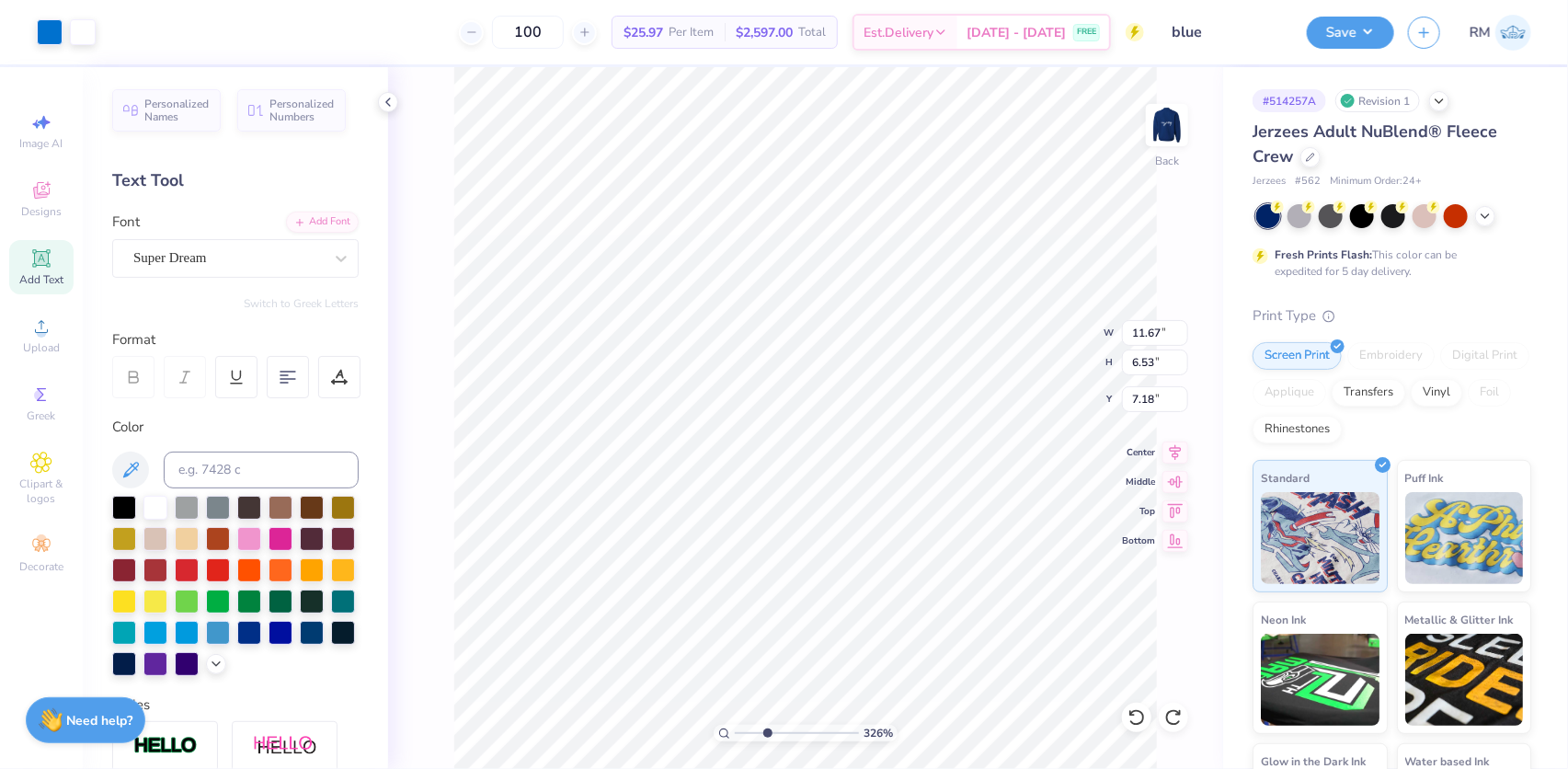
type input "11.93"
type input "3.26222494000041"
type input "1.25"
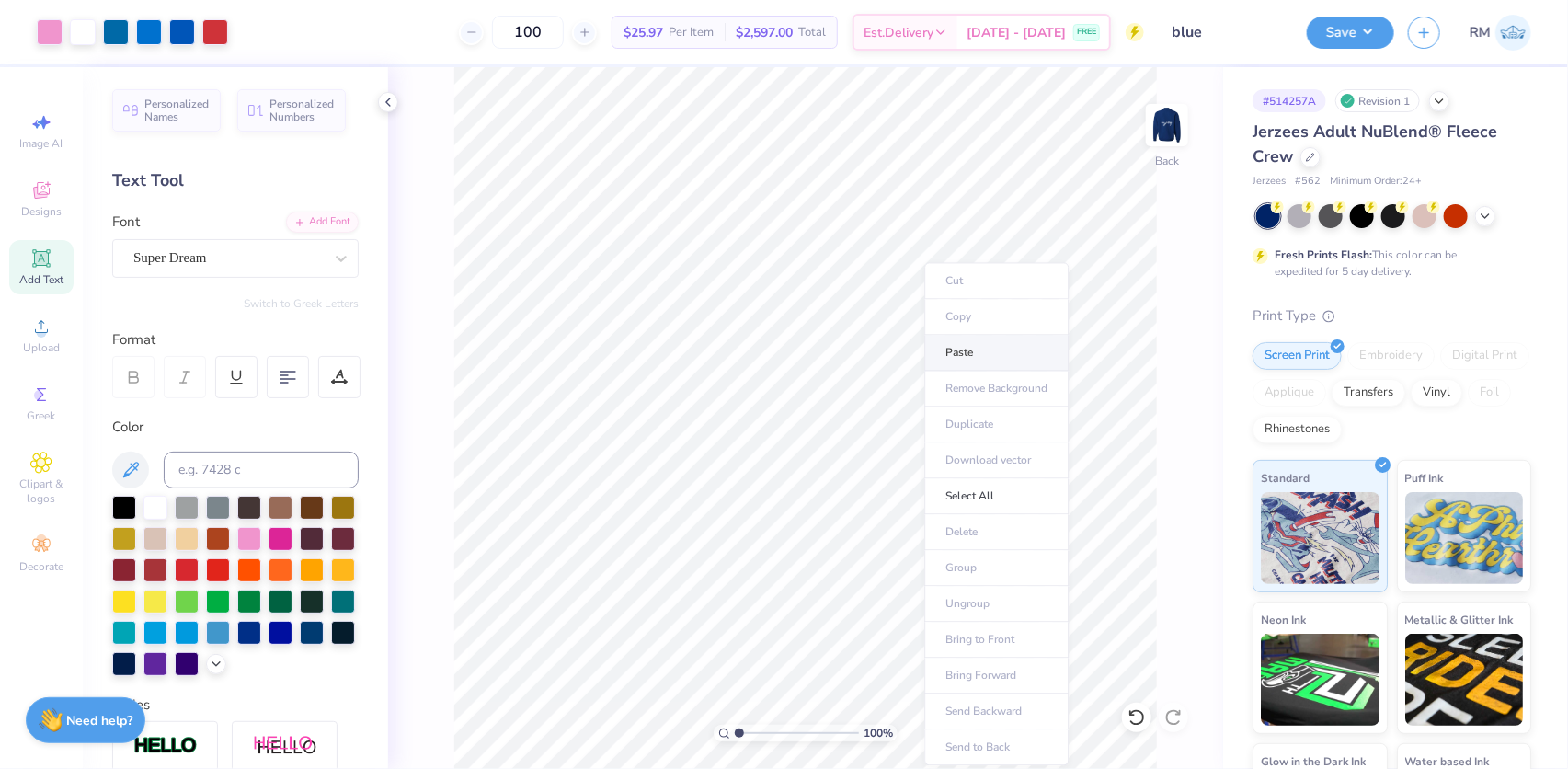
click at [984, 365] on li "Paste" at bounding box center [996, 353] width 145 height 35
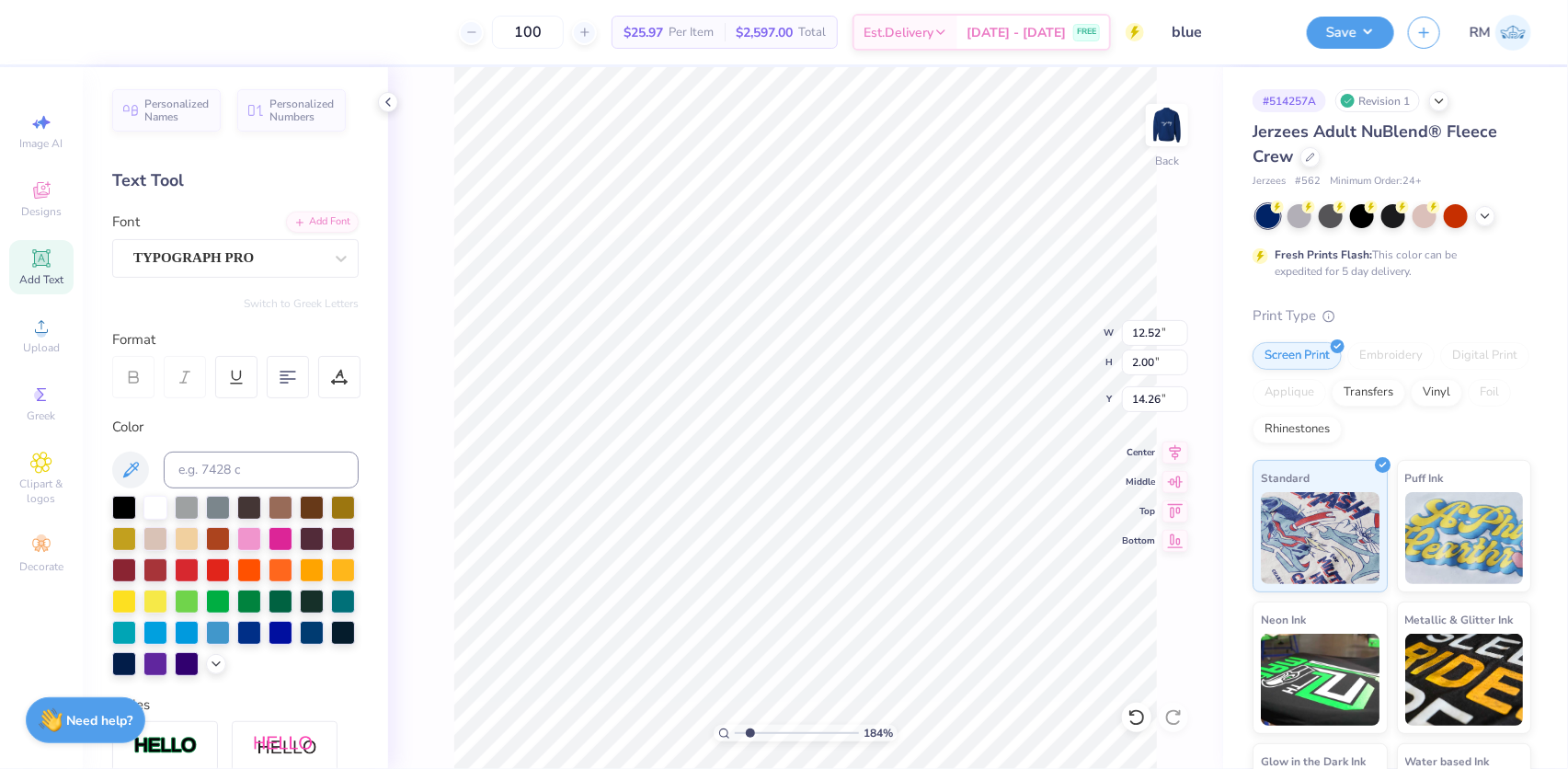
type input "1.84"
click at [750, 730] on input "range" at bounding box center [797, 733] width 124 height 17
type input "11.67"
type input "6.53"
type input "7.18"
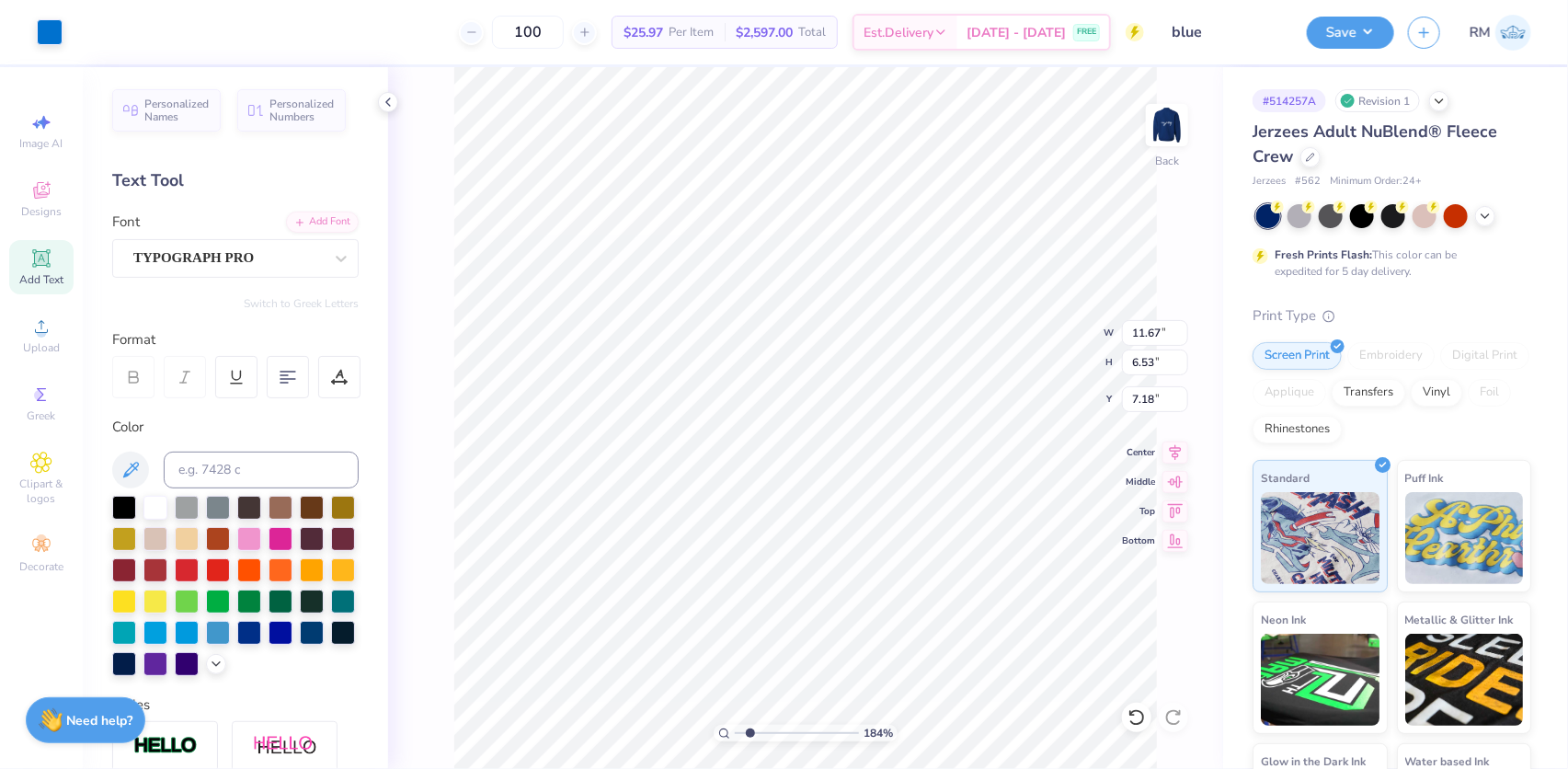
type input "0.46"
type input "0.61"
type input "11.94"
click at [1142, 365] on input "0.61" at bounding box center [1155, 363] width 66 height 26
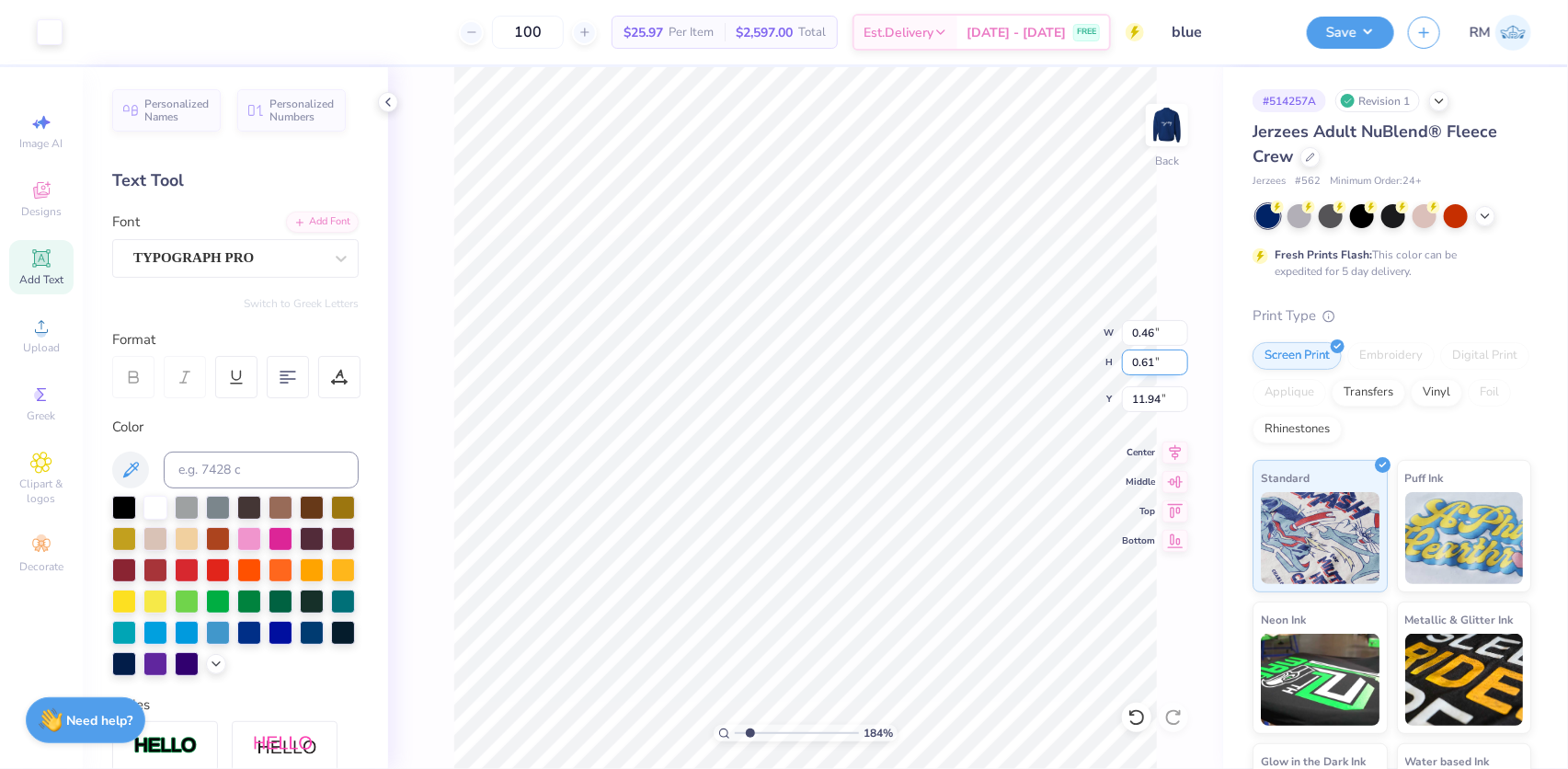
click at [1142, 365] on input "0.61" at bounding box center [1155, 363] width 66 height 26
type input "12.52"
type input "2.00"
type input "14.26"
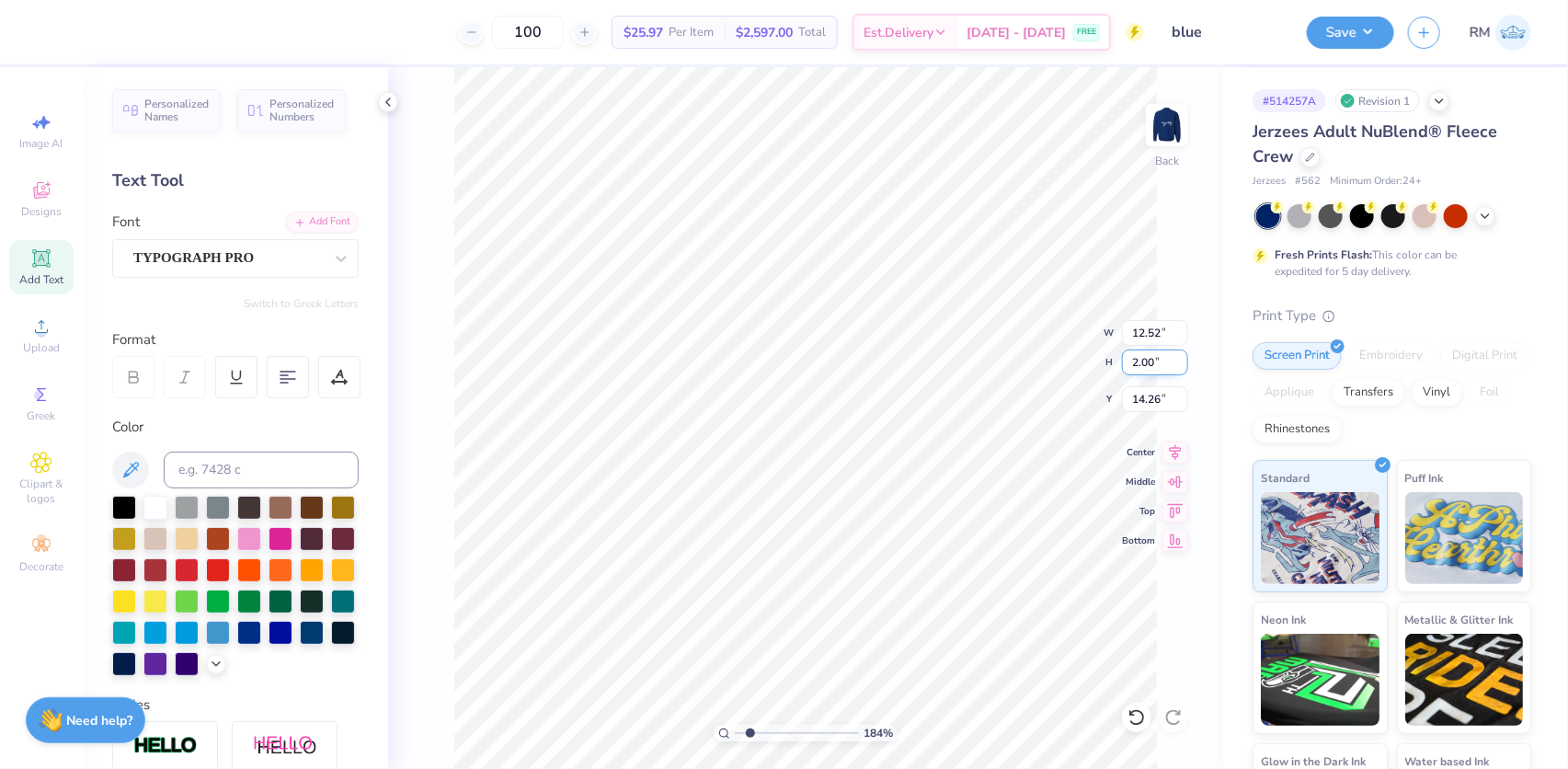
click at [1137, 359] on input "2.00" at bounding box center [1155, 363] width 66 height 26
paste input "0.61"
type input "0.61"
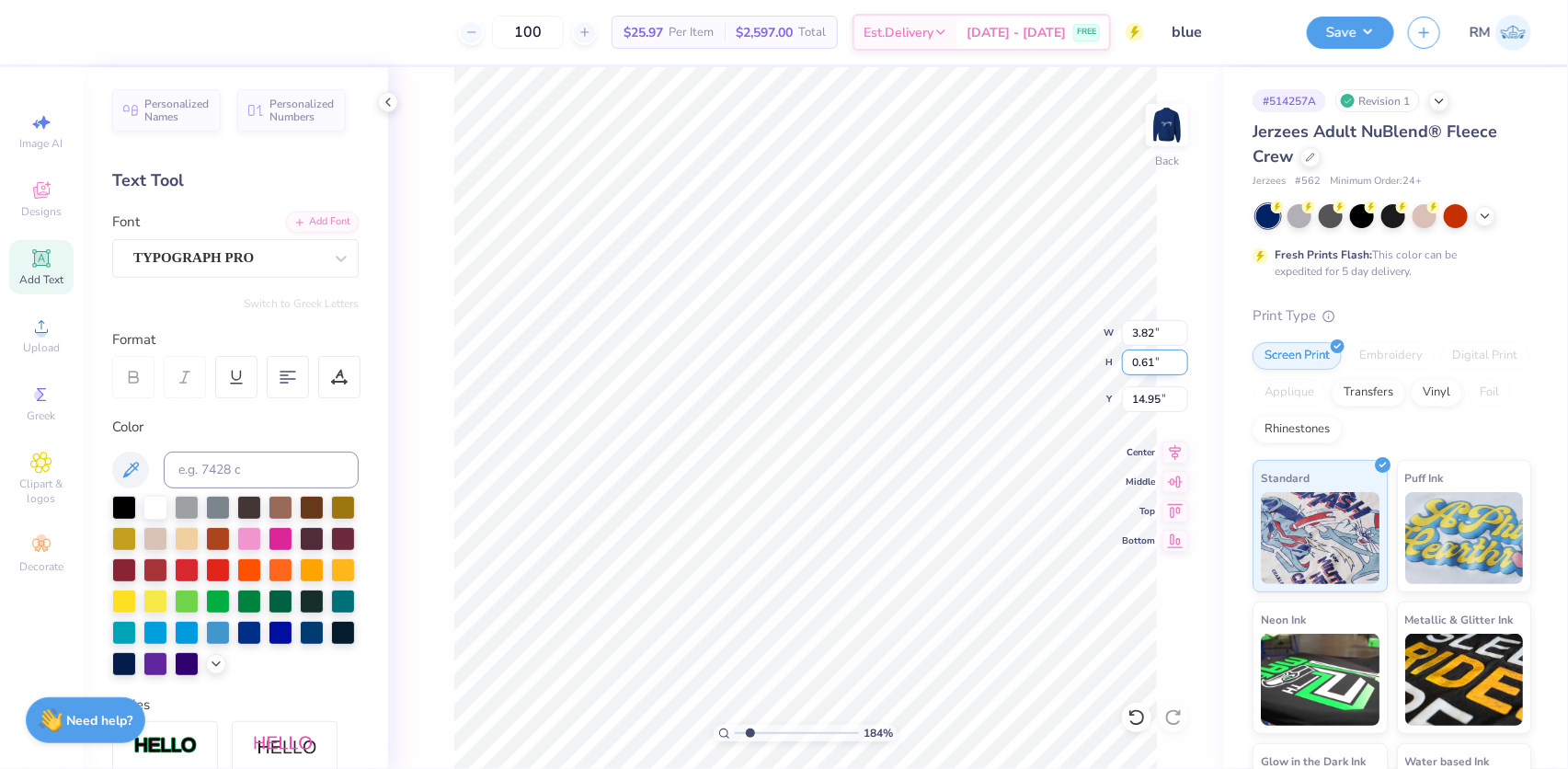
type input "3.82"
type input "14.95"
type input "3.1755886428225"
type input "15.42"
click at [760, 562] on li "Group" at bounding box center [806, 568] width 145 height 35
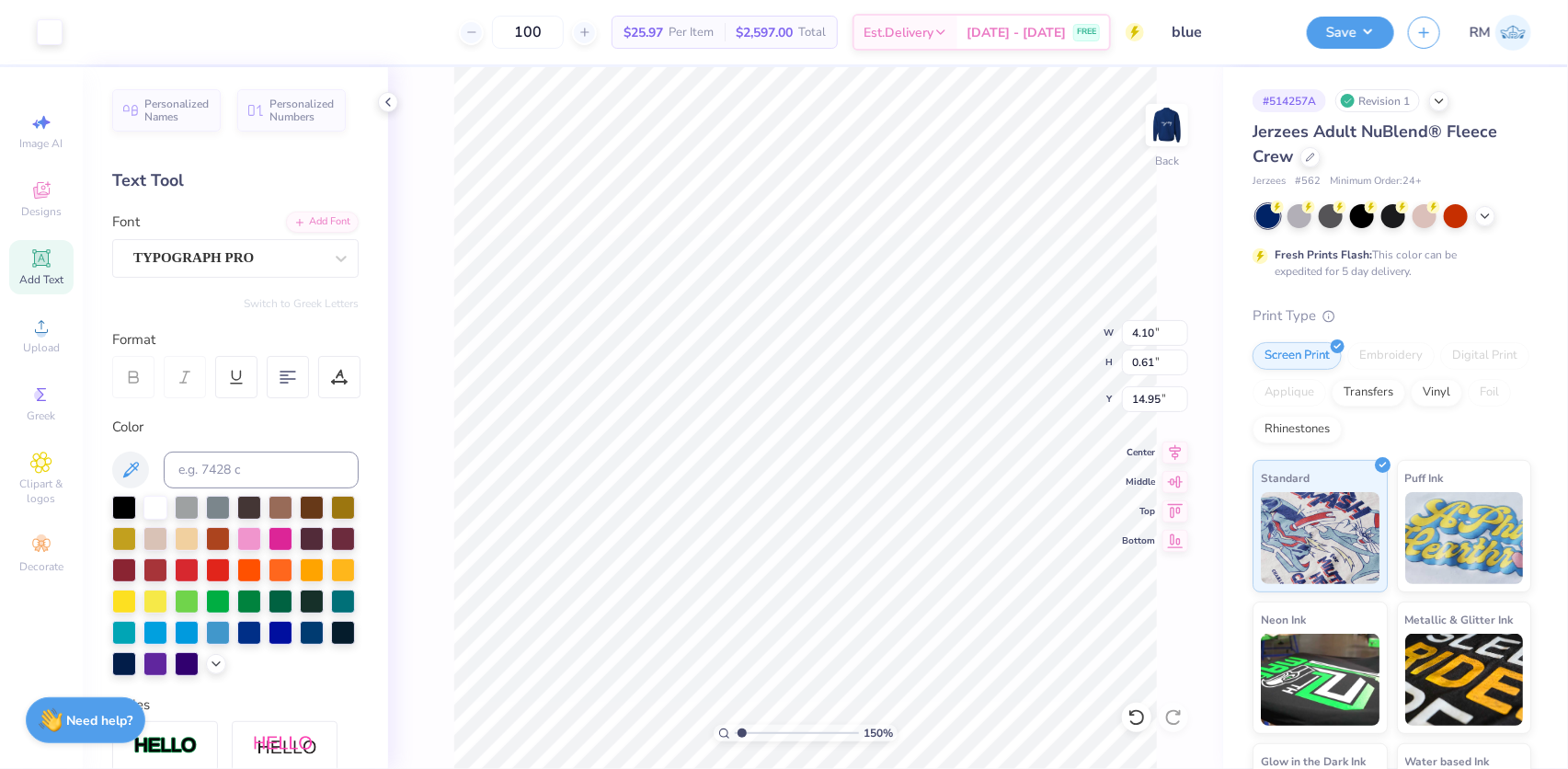
type input "1.23"
click at [742, 737] on input "range" at bounding box center [797, 733] width 124 height 17
type input "11.98"
click at [1172, 444] on icon at bounding box center [1176, 449] width 26 height 22
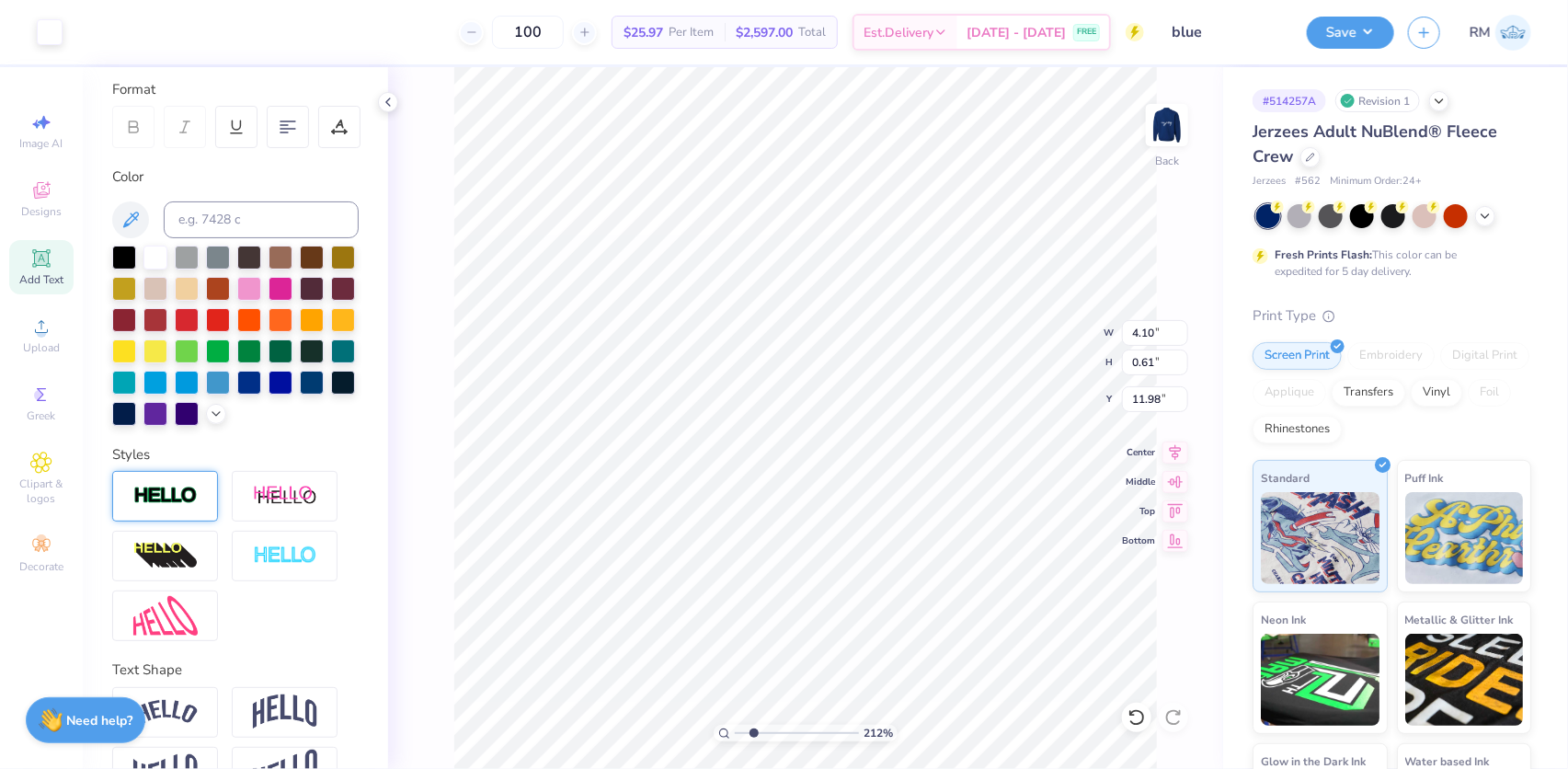
click at [171, 507] on img at bounding box center [165, 497] width 64 height 22
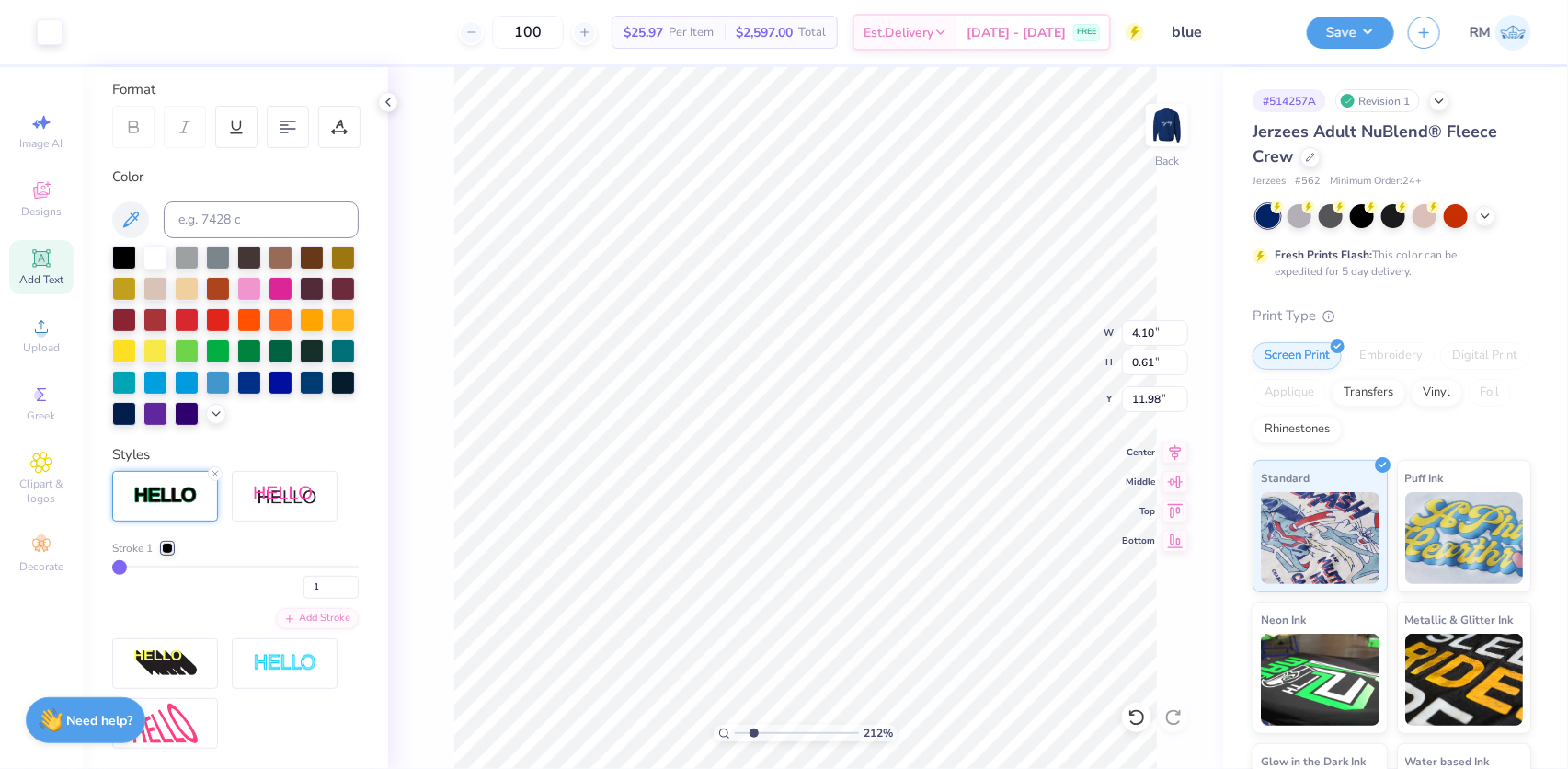
click at [168, 554] on div at bounding box center [167, 548] width 11 height 11
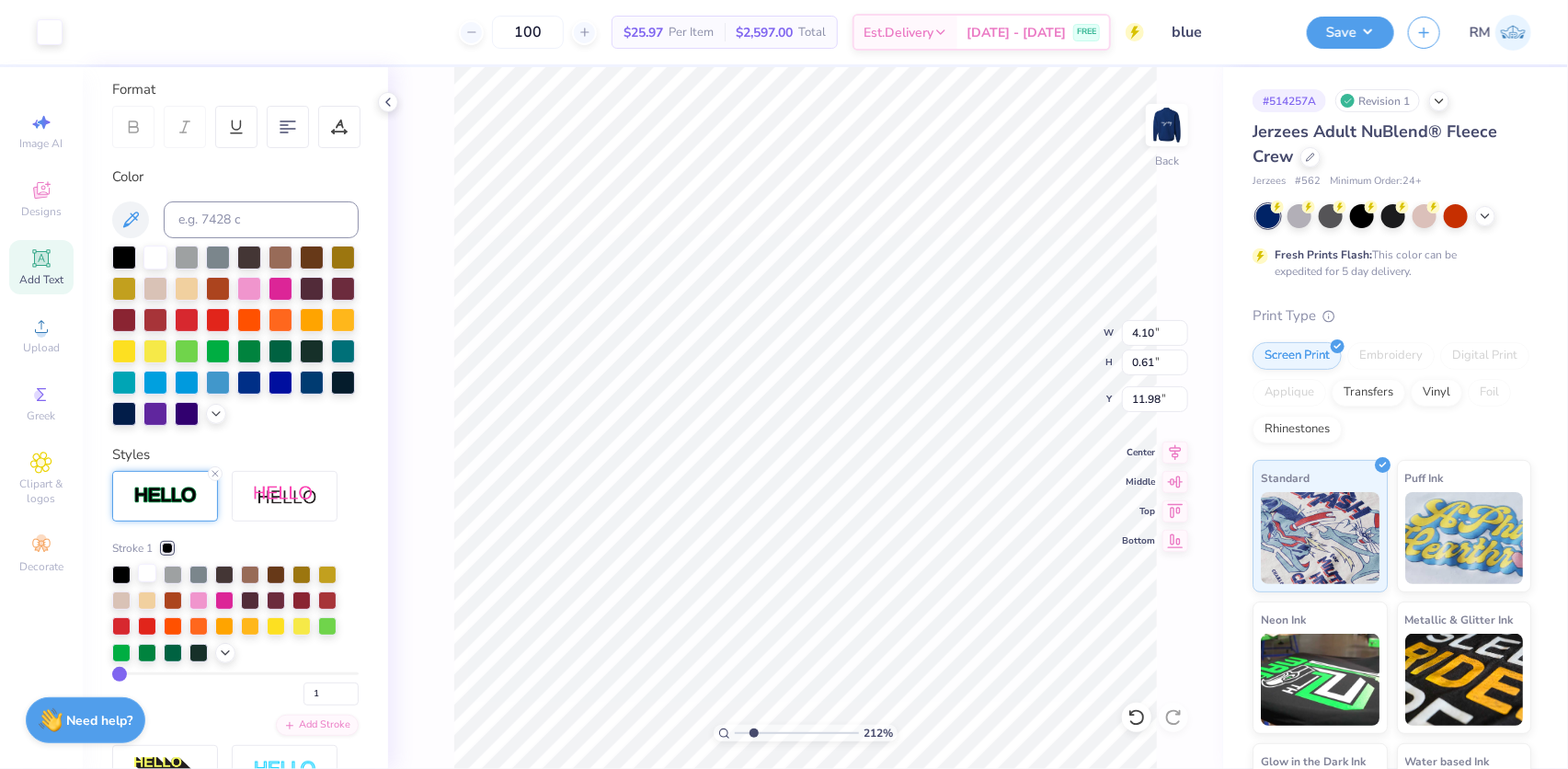
click at [145, 582] on div at bounding box center [146, 573] width 19 height 19
type input "2.12281197319112"
click at [262, 465] on div "Styles" at bounding box center [235, 455] width 247 height 22
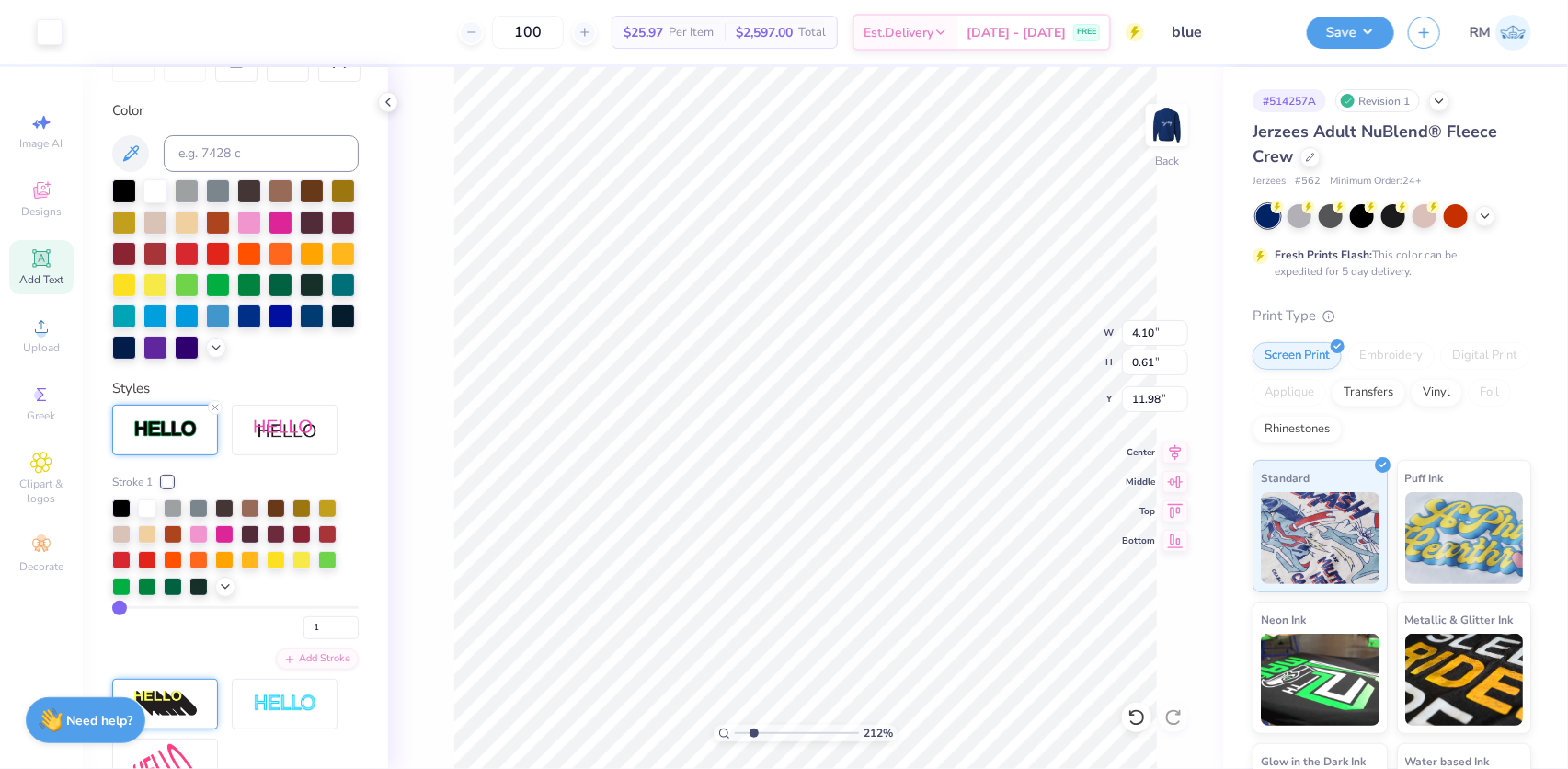
scroll to position [418, 0]
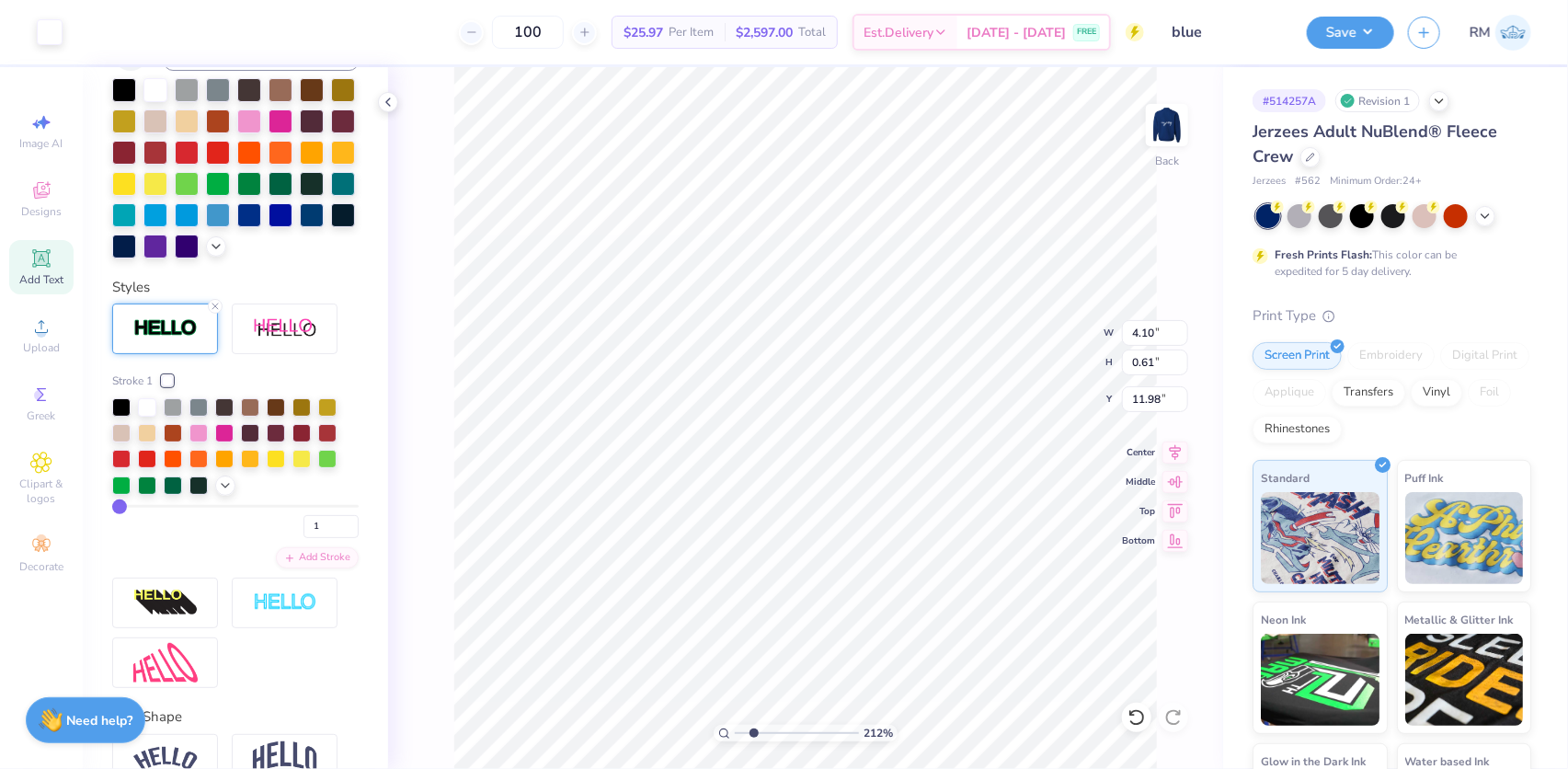
type input "2"
type input "3"
type input "4"
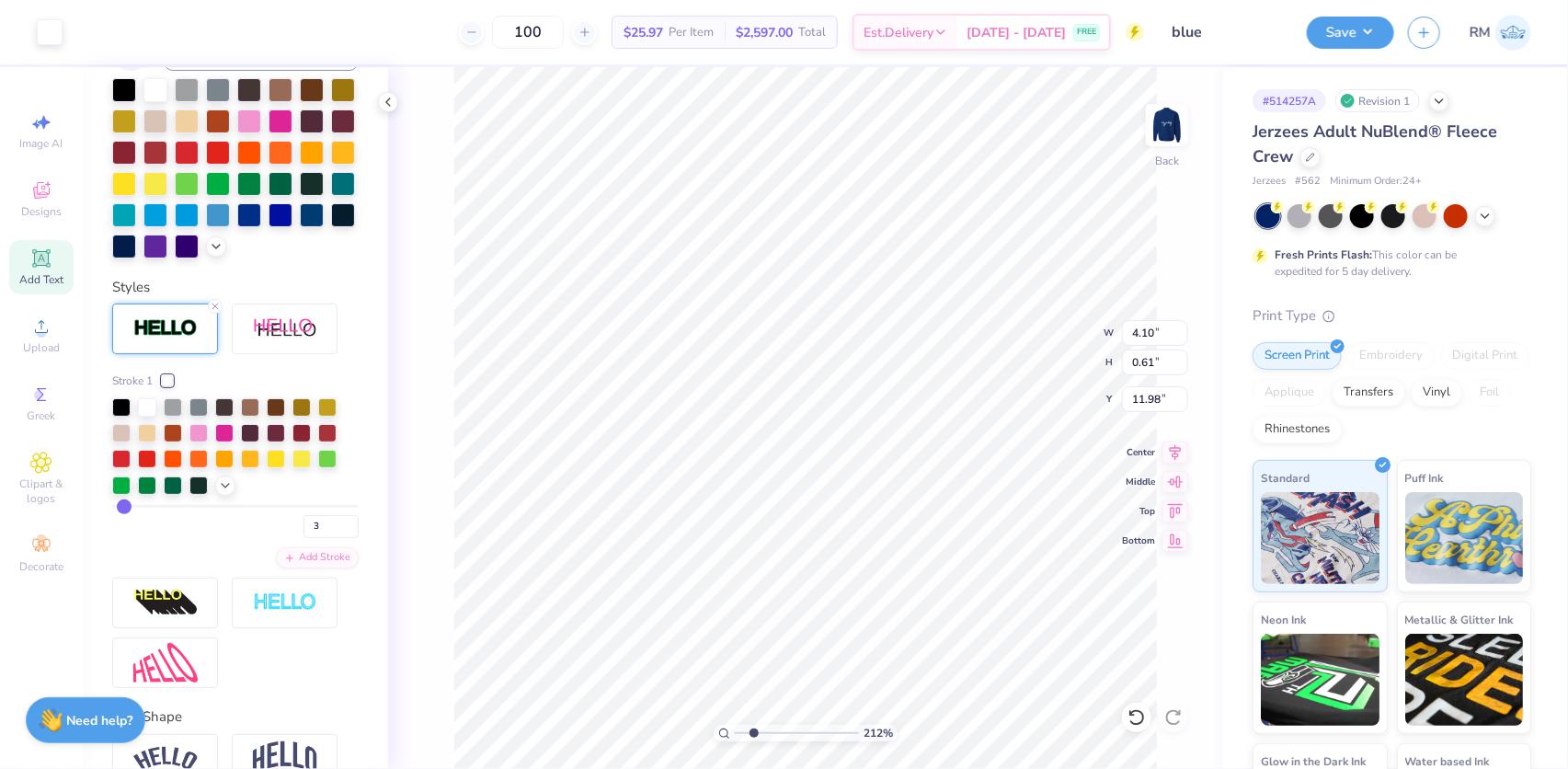
type input "4"
type input "5"
type input "6"
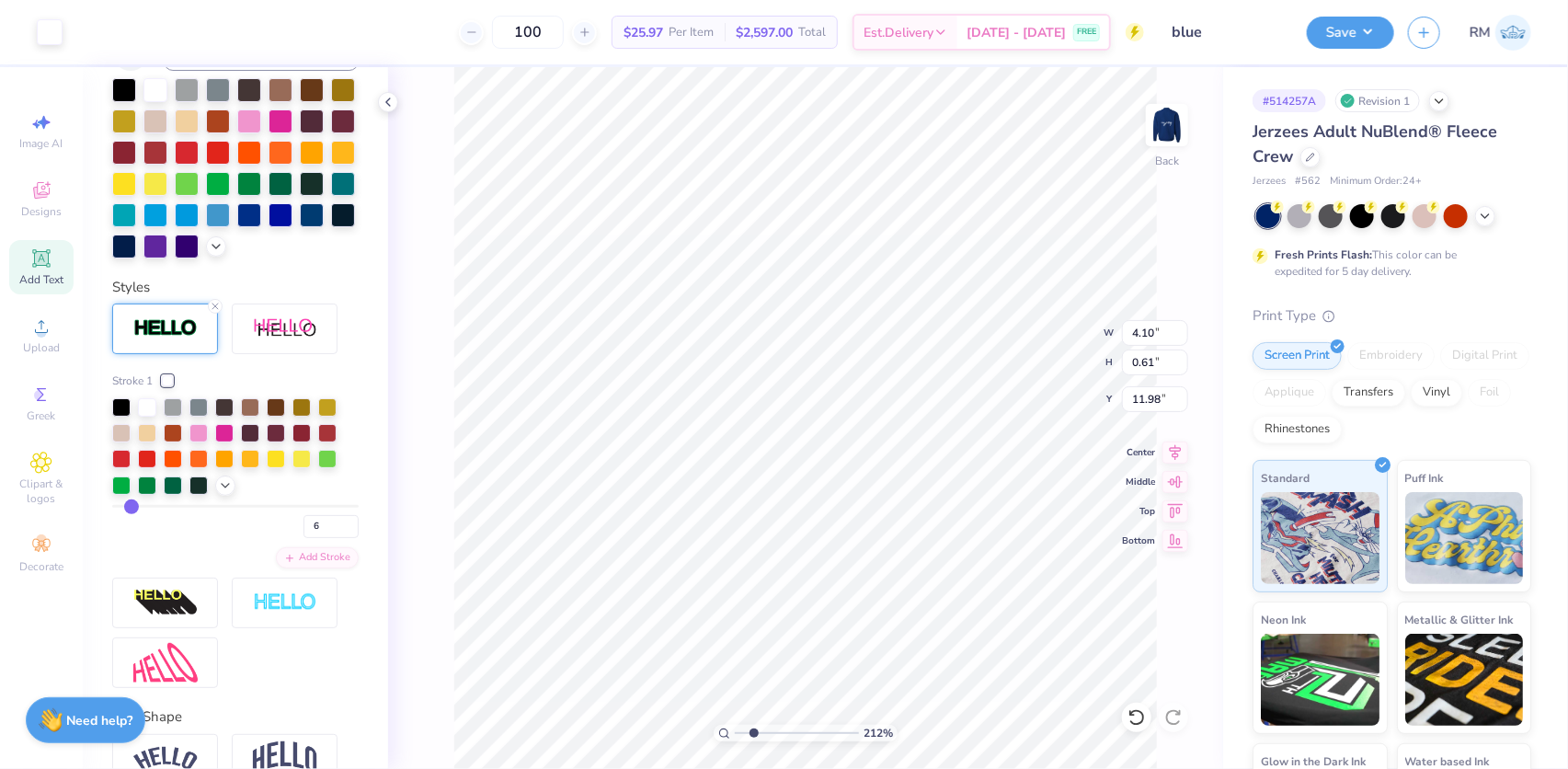
type input "7"
drag, startPoint x: 121, startPoint y: 538, endPoint x: 133, endPoint y: 540, distance: 12.2
type input "7"
click at [133, 507] on input "range" at bounding box center [235, 506] width 247 height 3
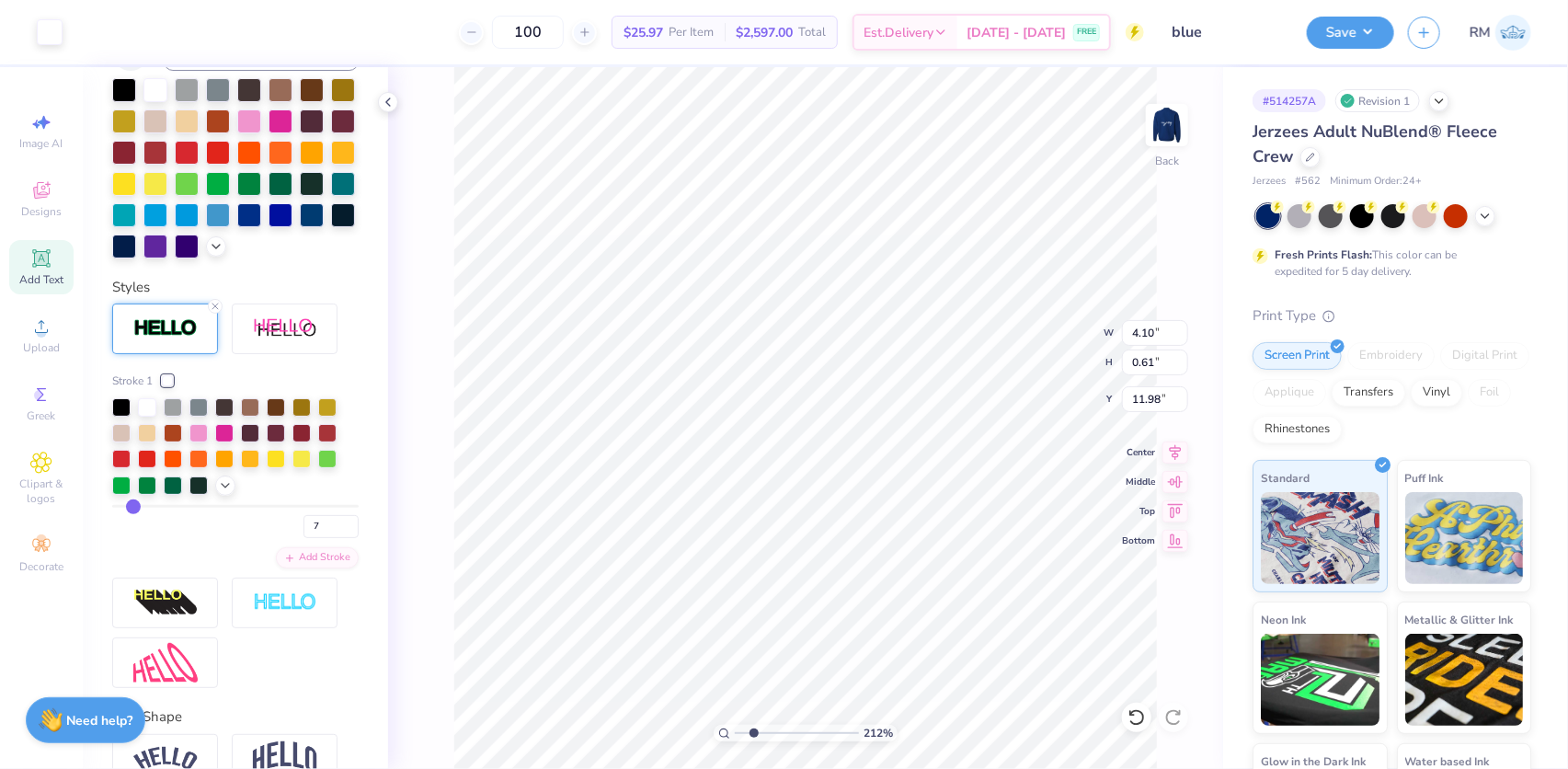
type input "2.12281197319112"
type input "10"
type input "11"
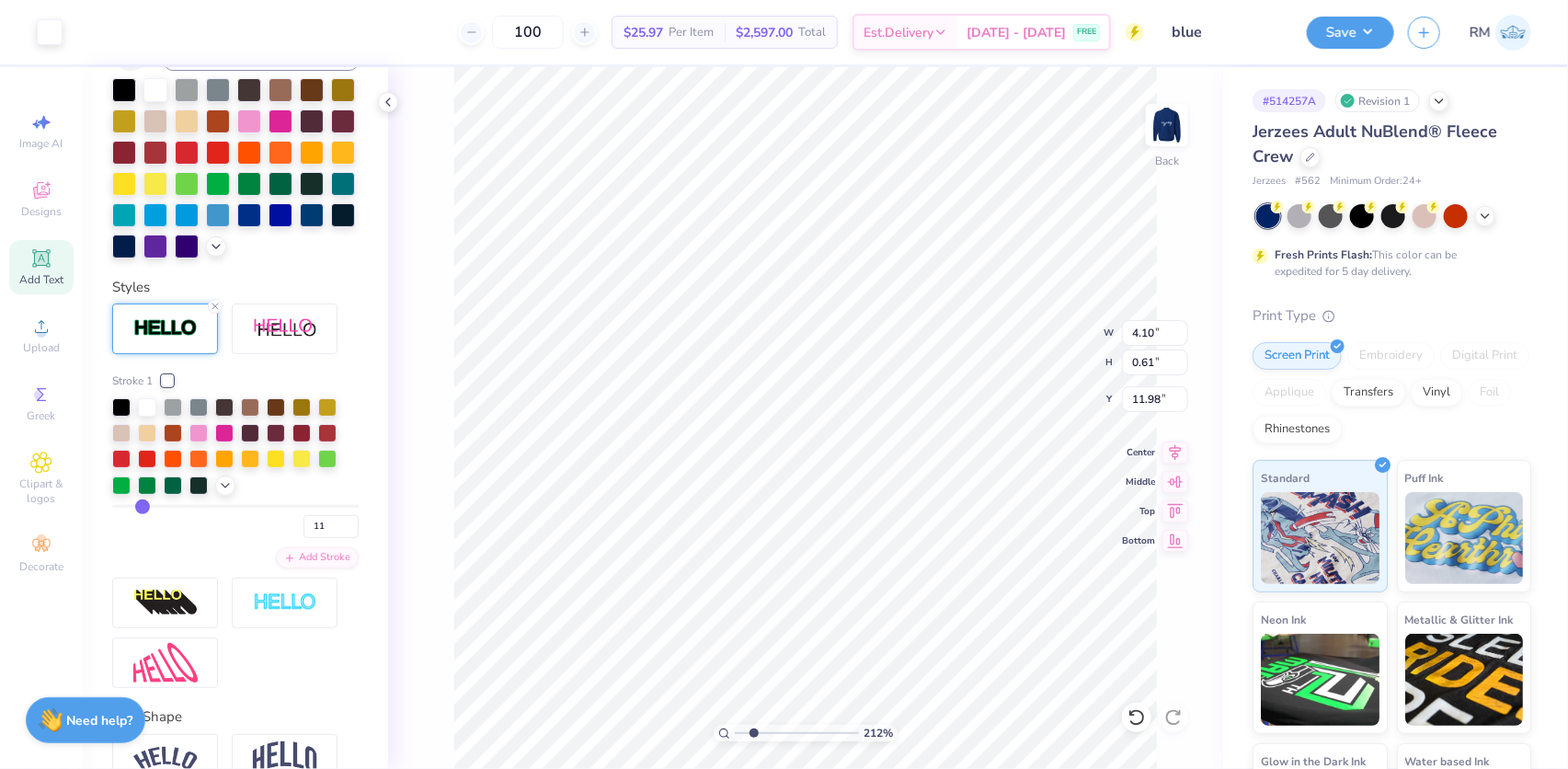
type input "12"
type input "13"
type input "14"
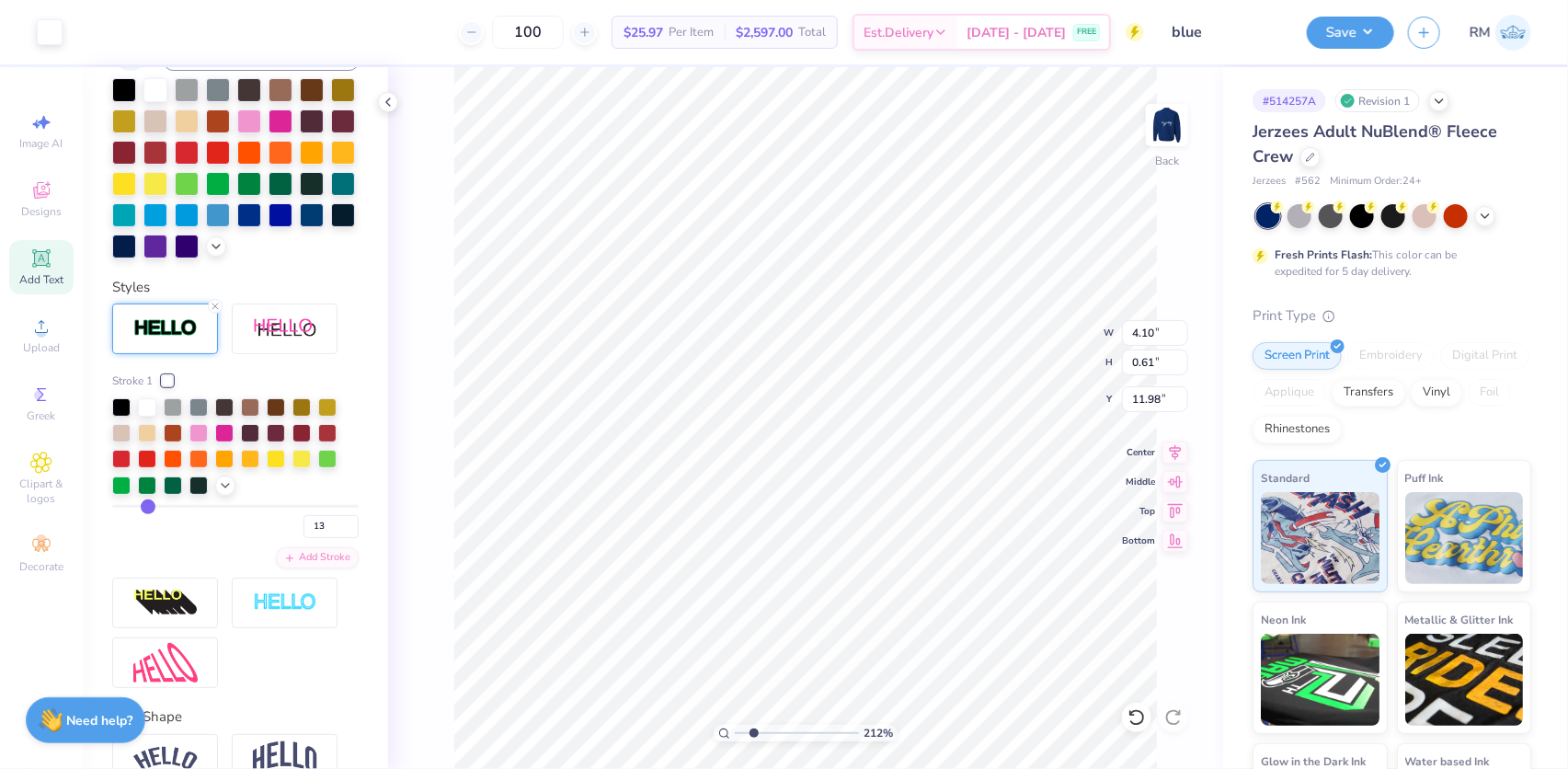
type input "14"
type input "15"
type input "16"
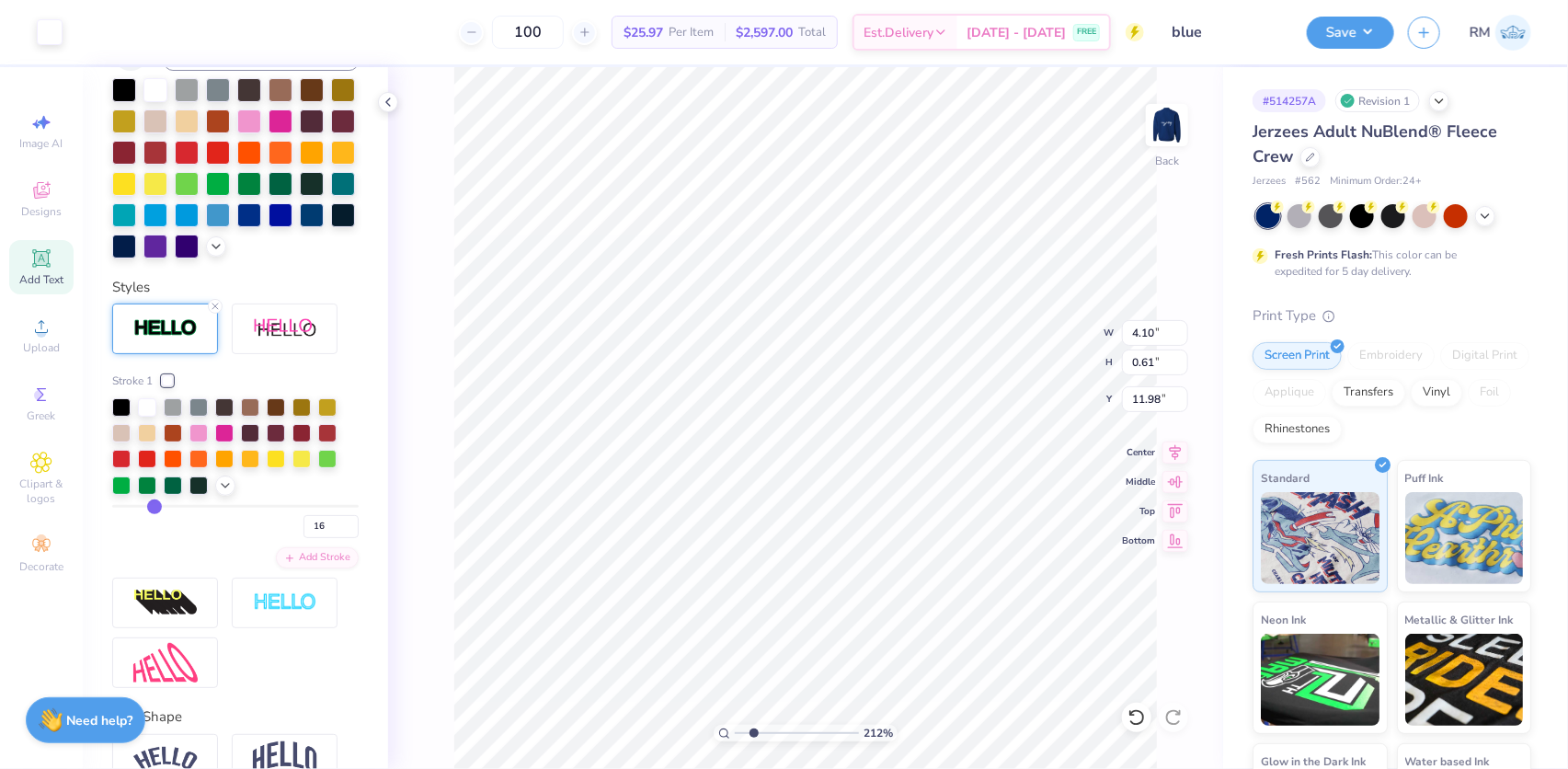
type input "16"
click at [152, 507] on input "range" at bounding box center [235, 506] width 247 height 3
type input "2.12281197319112"
type input "17"
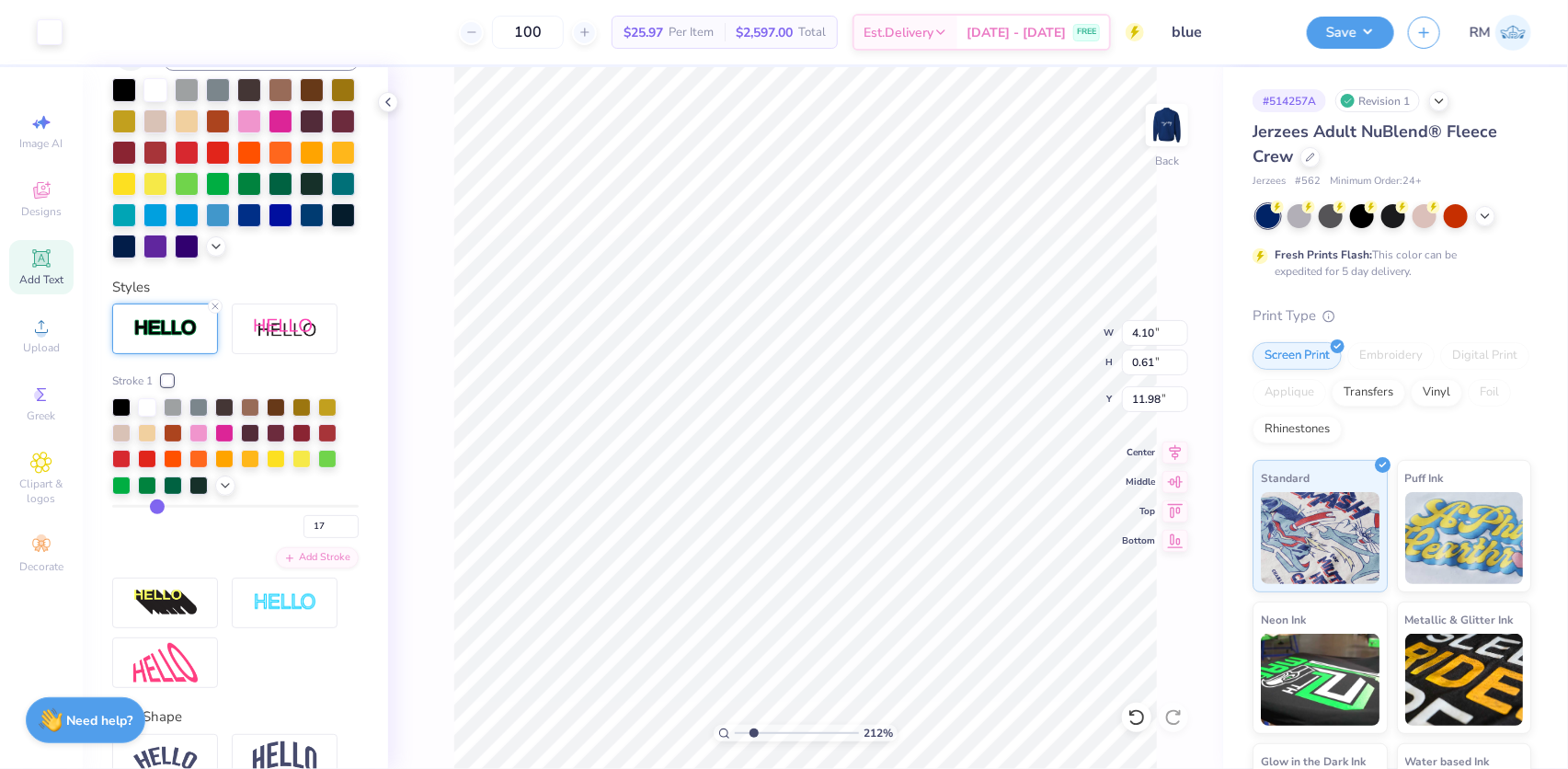
type input "21"
type input "30"
type input "40"
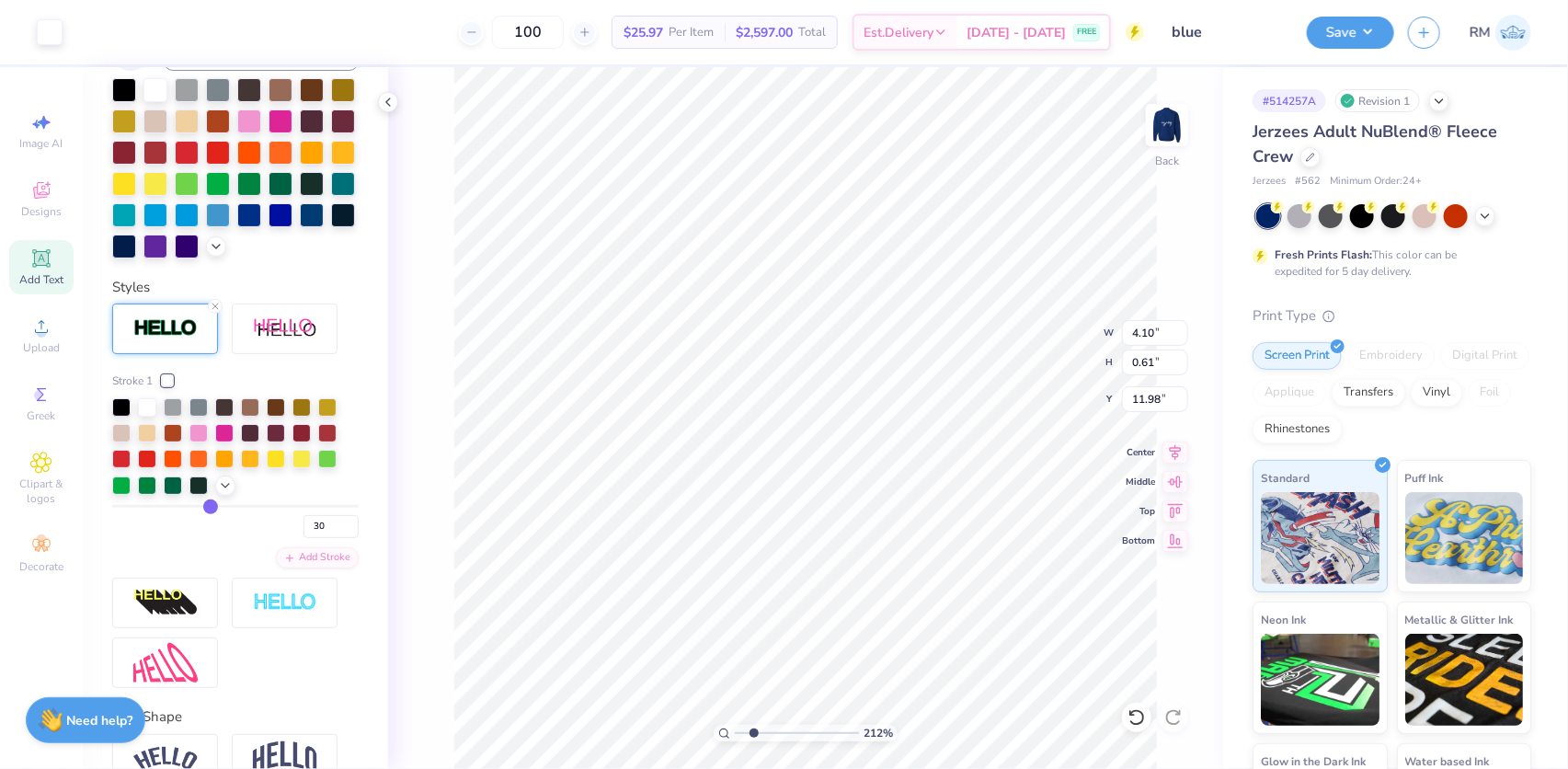
type input "40"
type input "52"
type input "71"
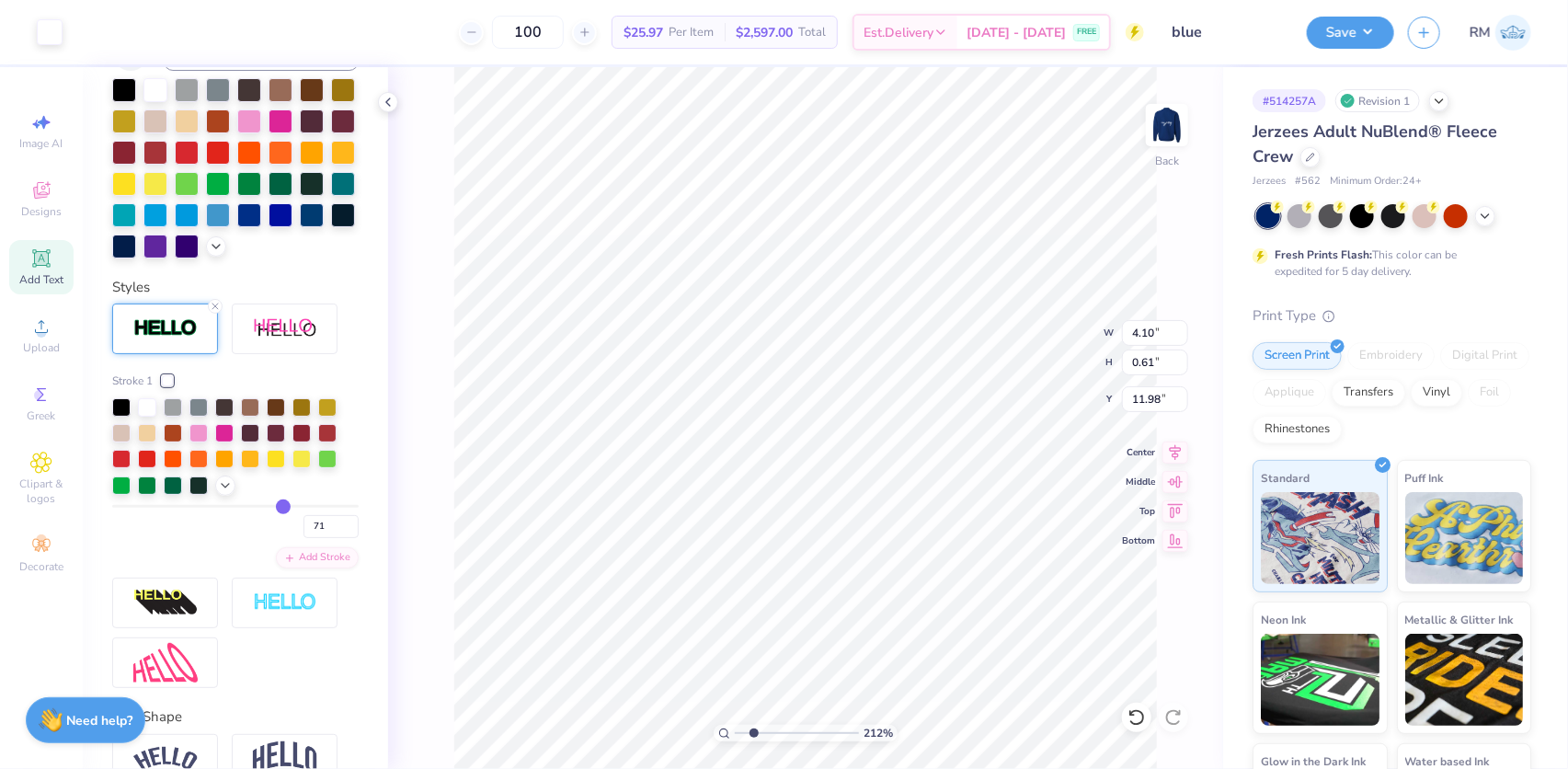
type input "79"
type input "84"
type input "86"
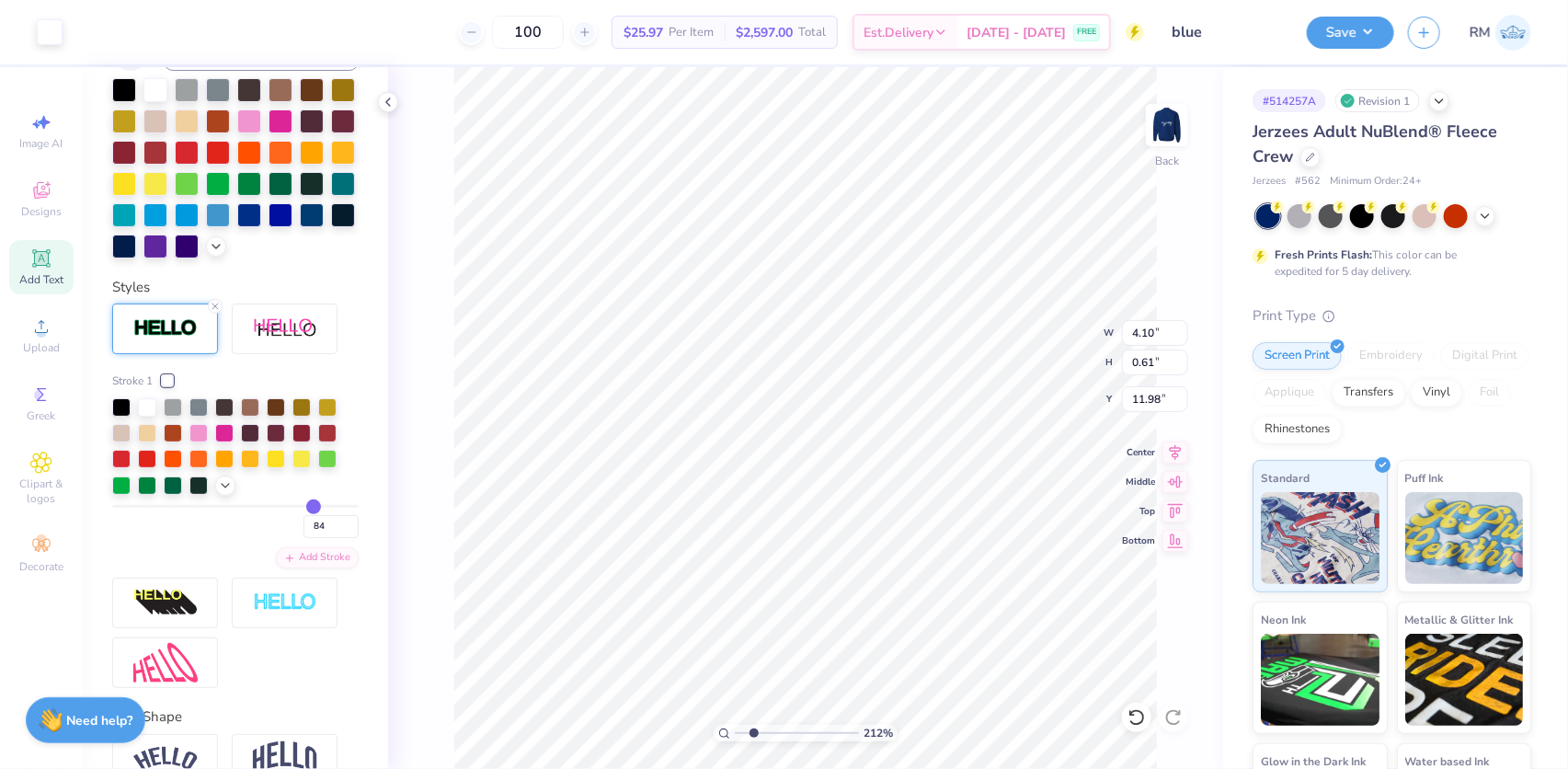
type input "86"
drag, startPoint x: 152, startPoint y: 541, endPoint x: 308, endPoint y: 546, distance: 156.1
type input "86"
click at [308, 507] on input "range" at bounding box center [235, 506] width 247 height 3
type input "2.12281197319112"
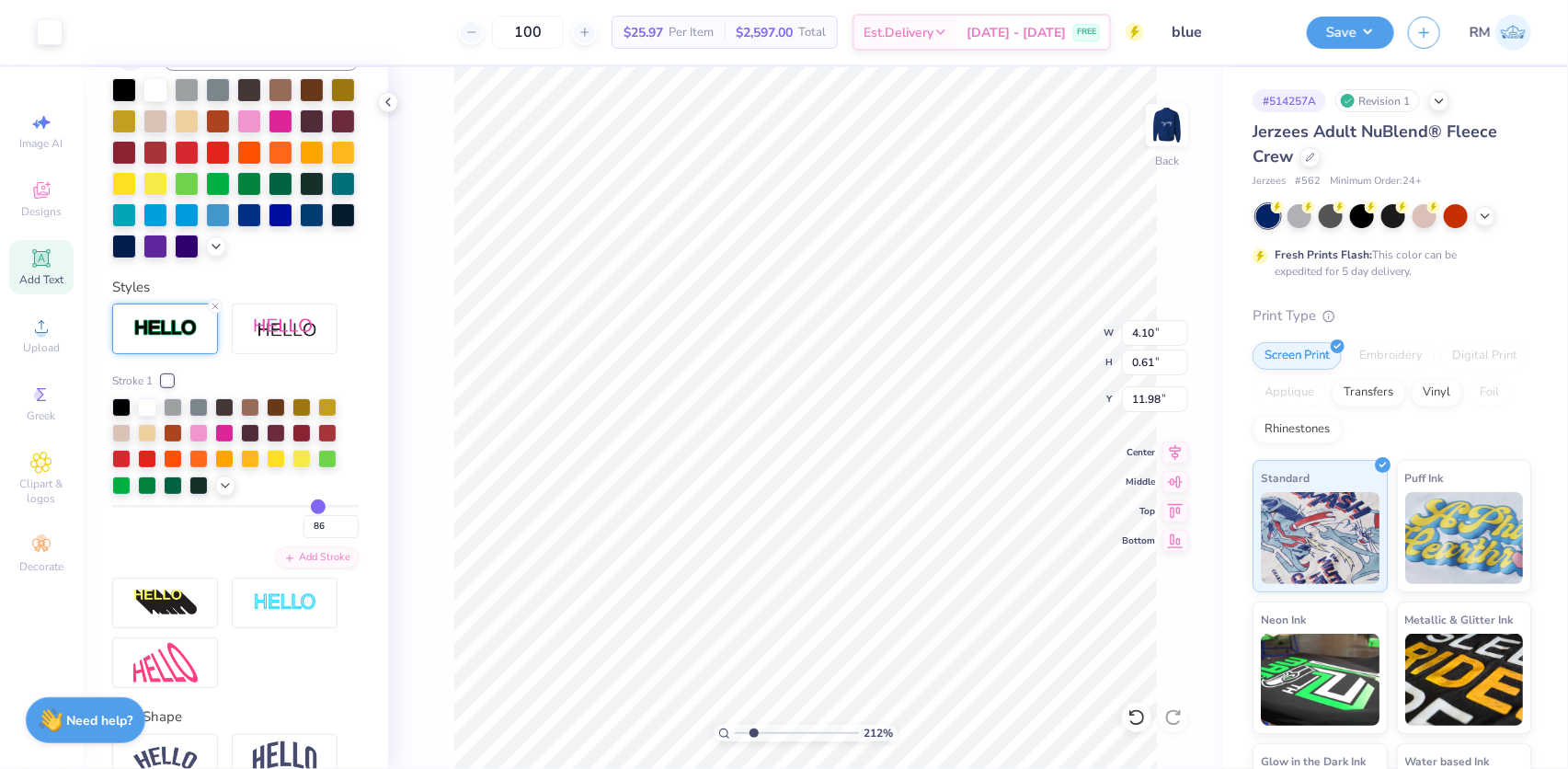
type input "84"
type input "83"
type input "82"
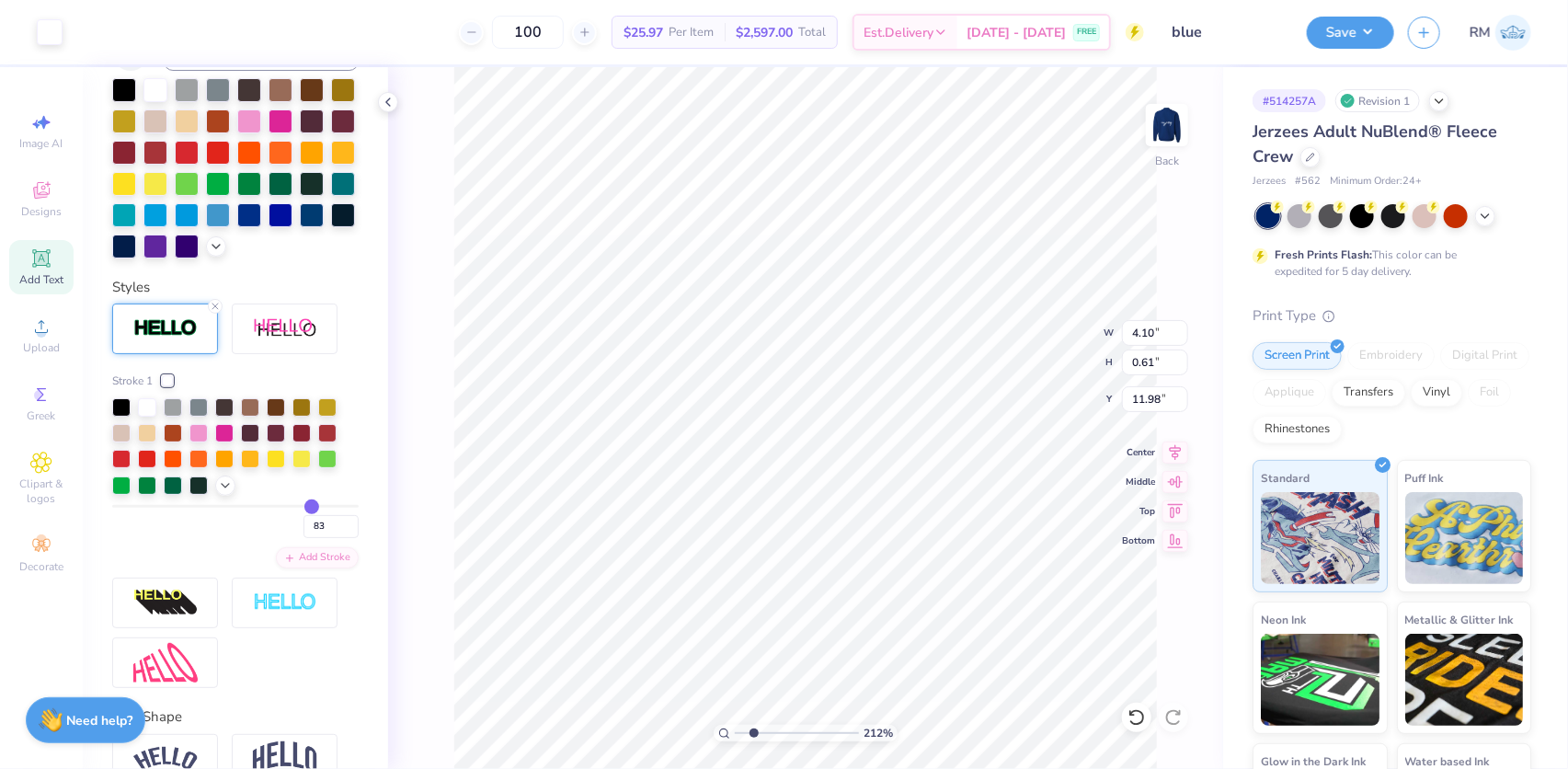
type input "82"
type input "80"
type input "77"
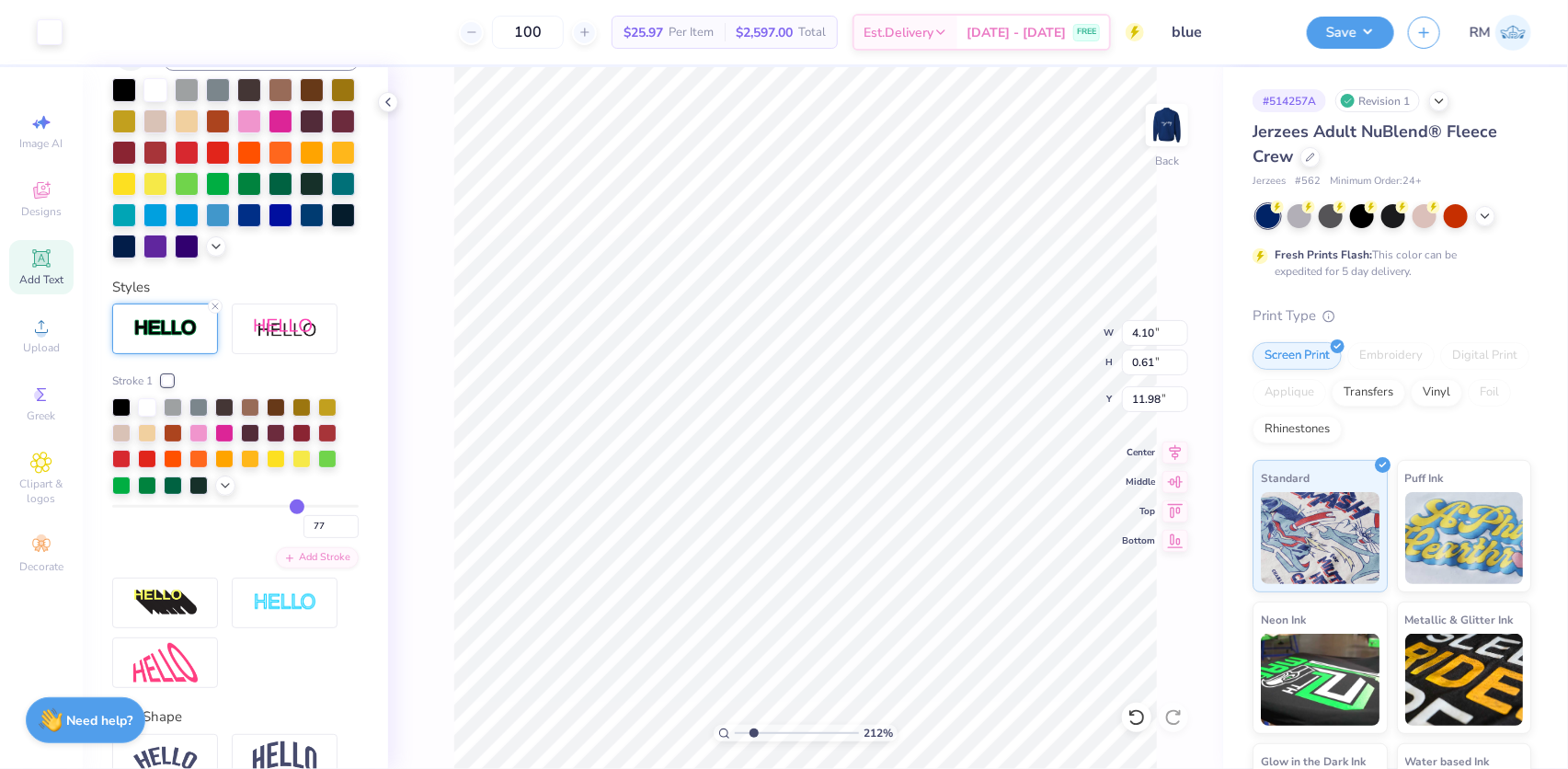
type input "71"
type input "63"
type input "49"
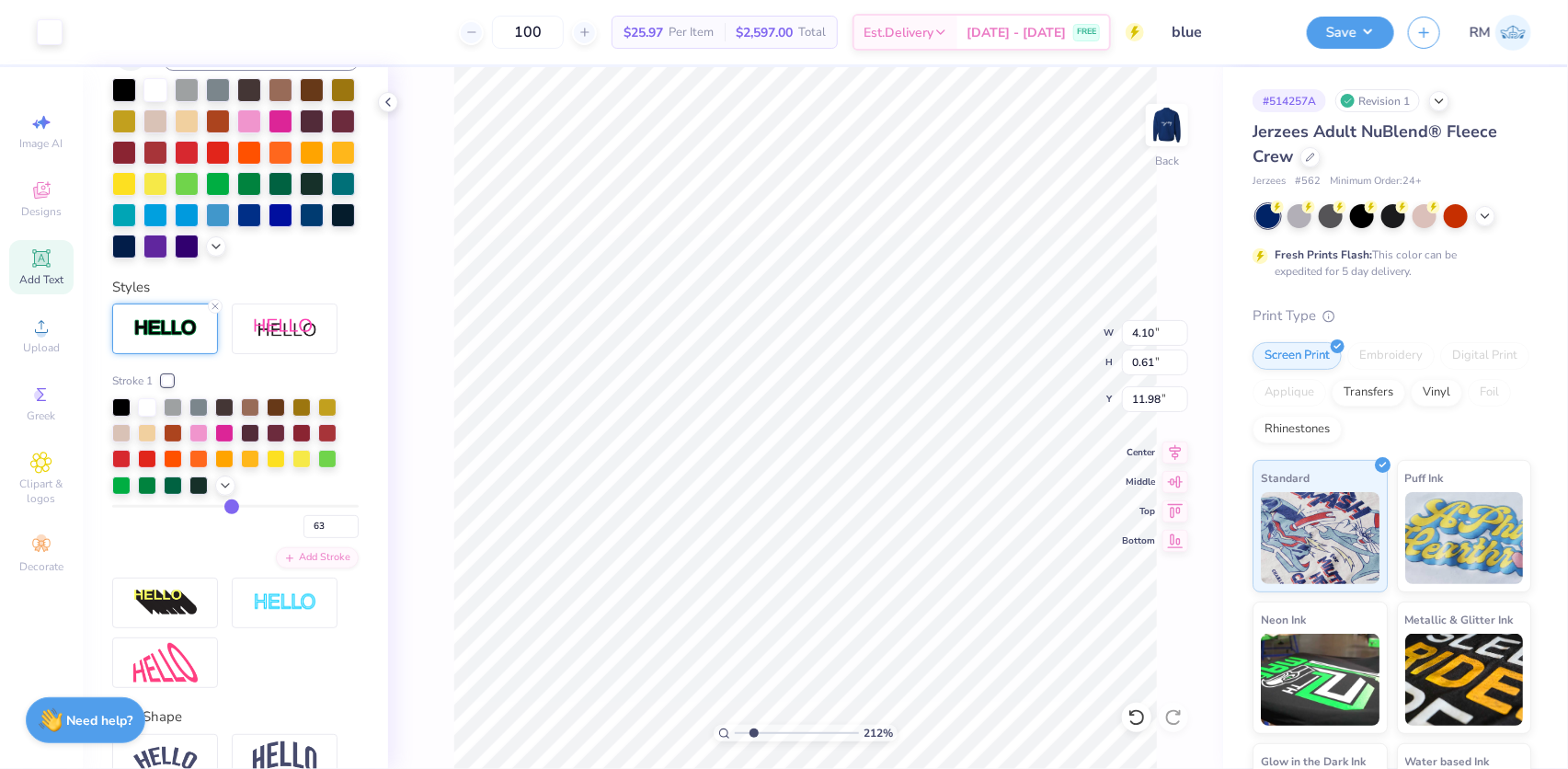
type input "49"
type input "42"
type input "36"
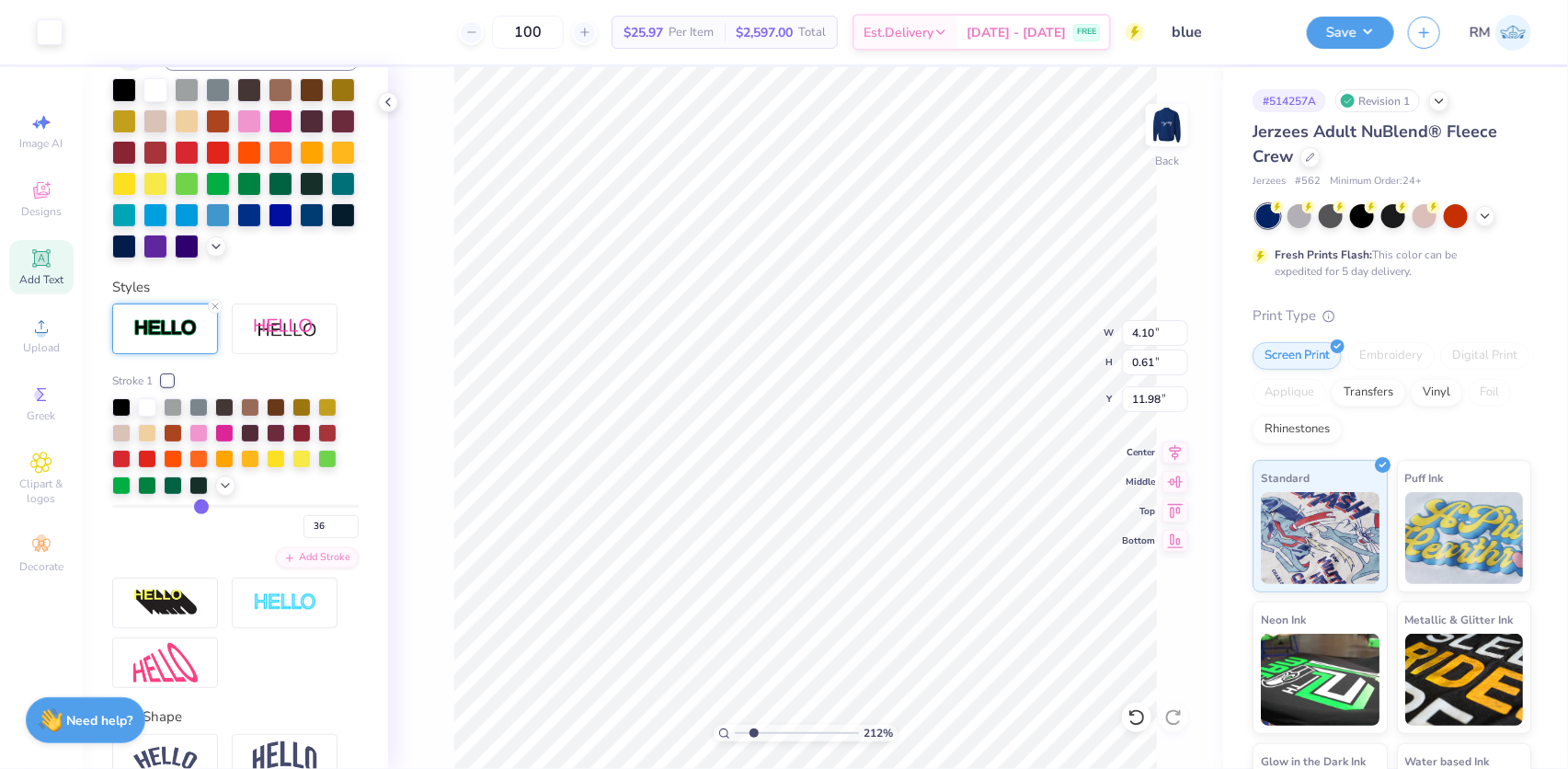
type input "31"
type input "26"
type input "22"
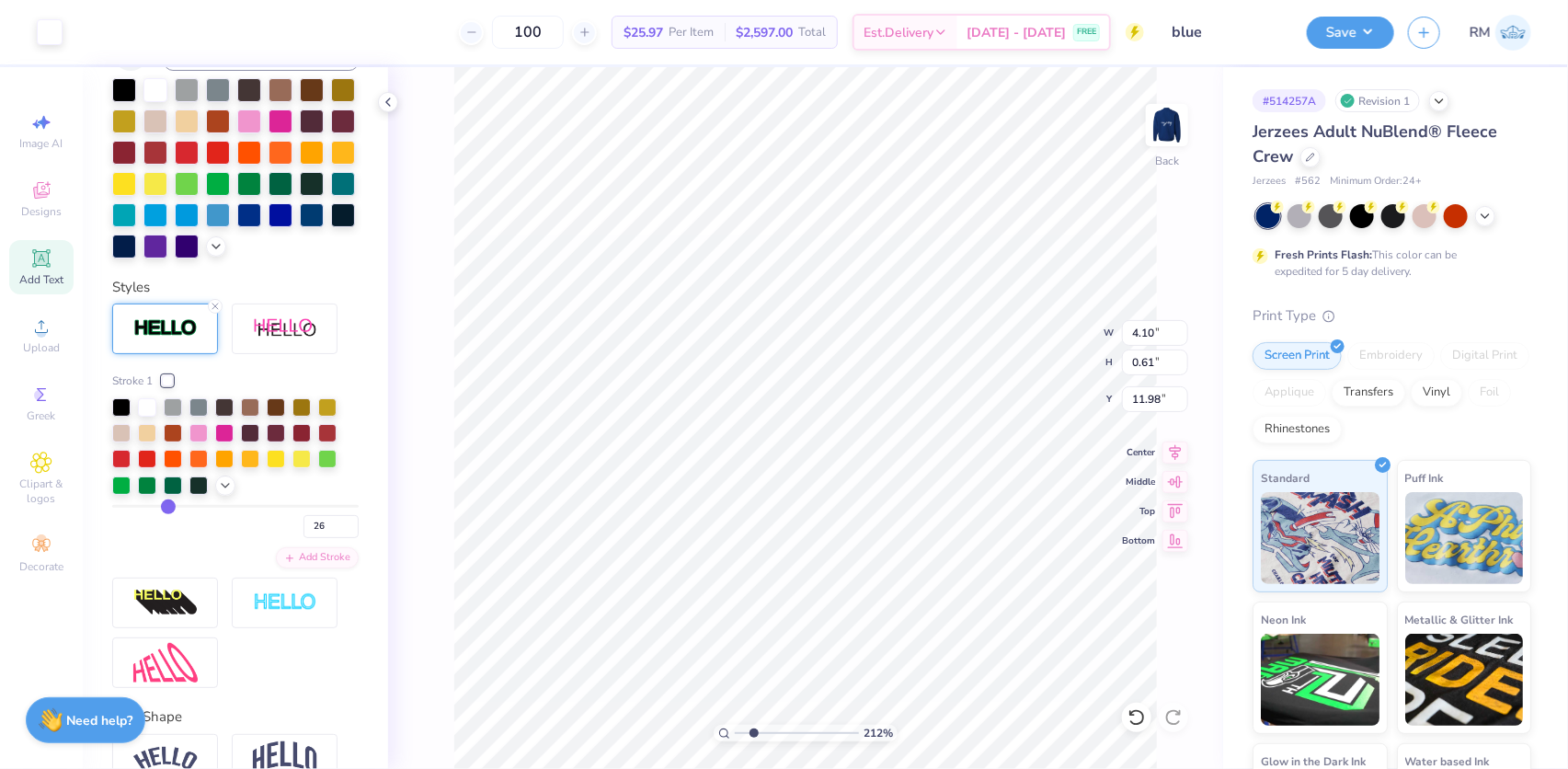
type input "22"
type input "19"
type input "15"
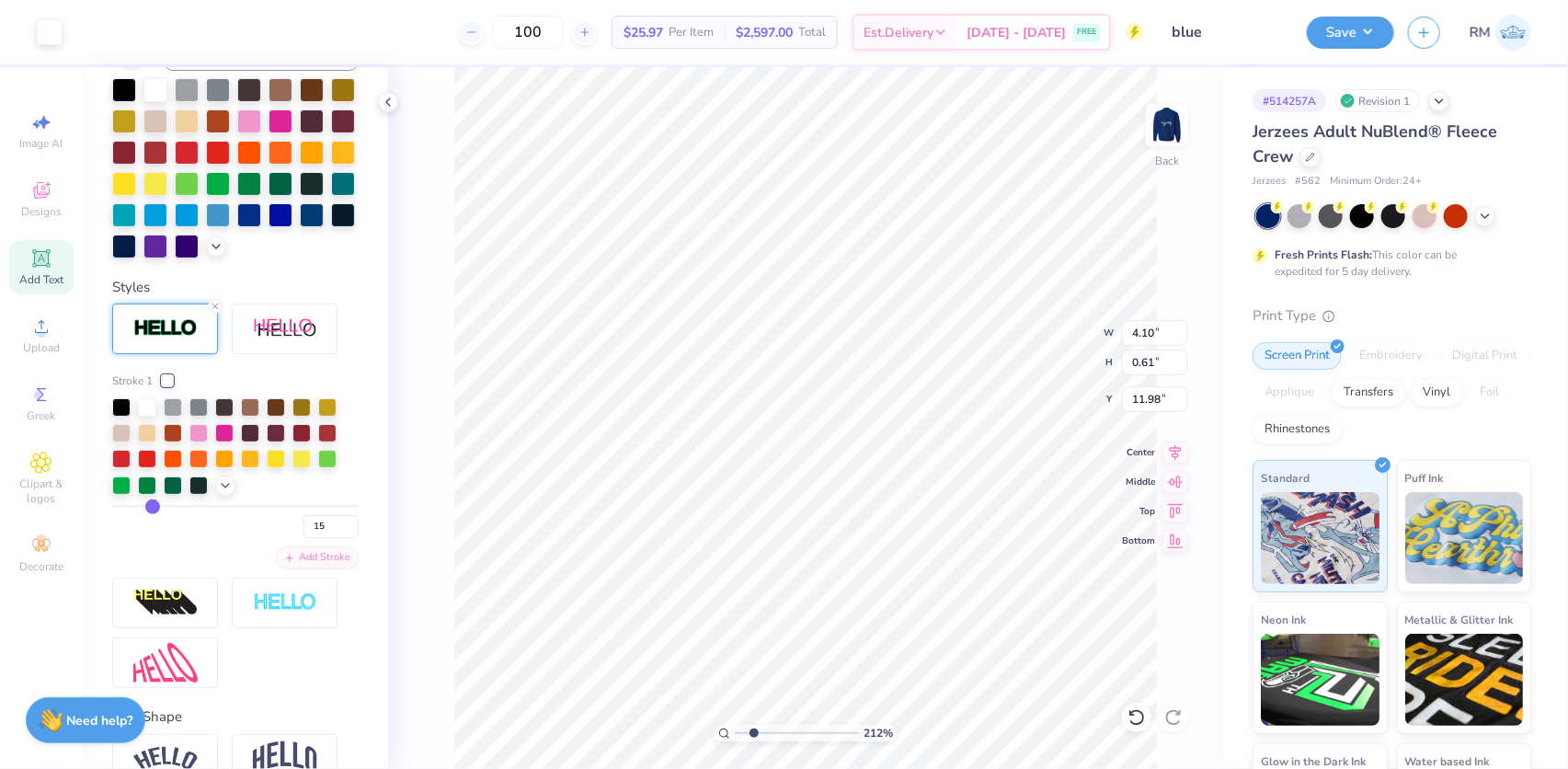
type input "12"
type input "7"
type input "4"
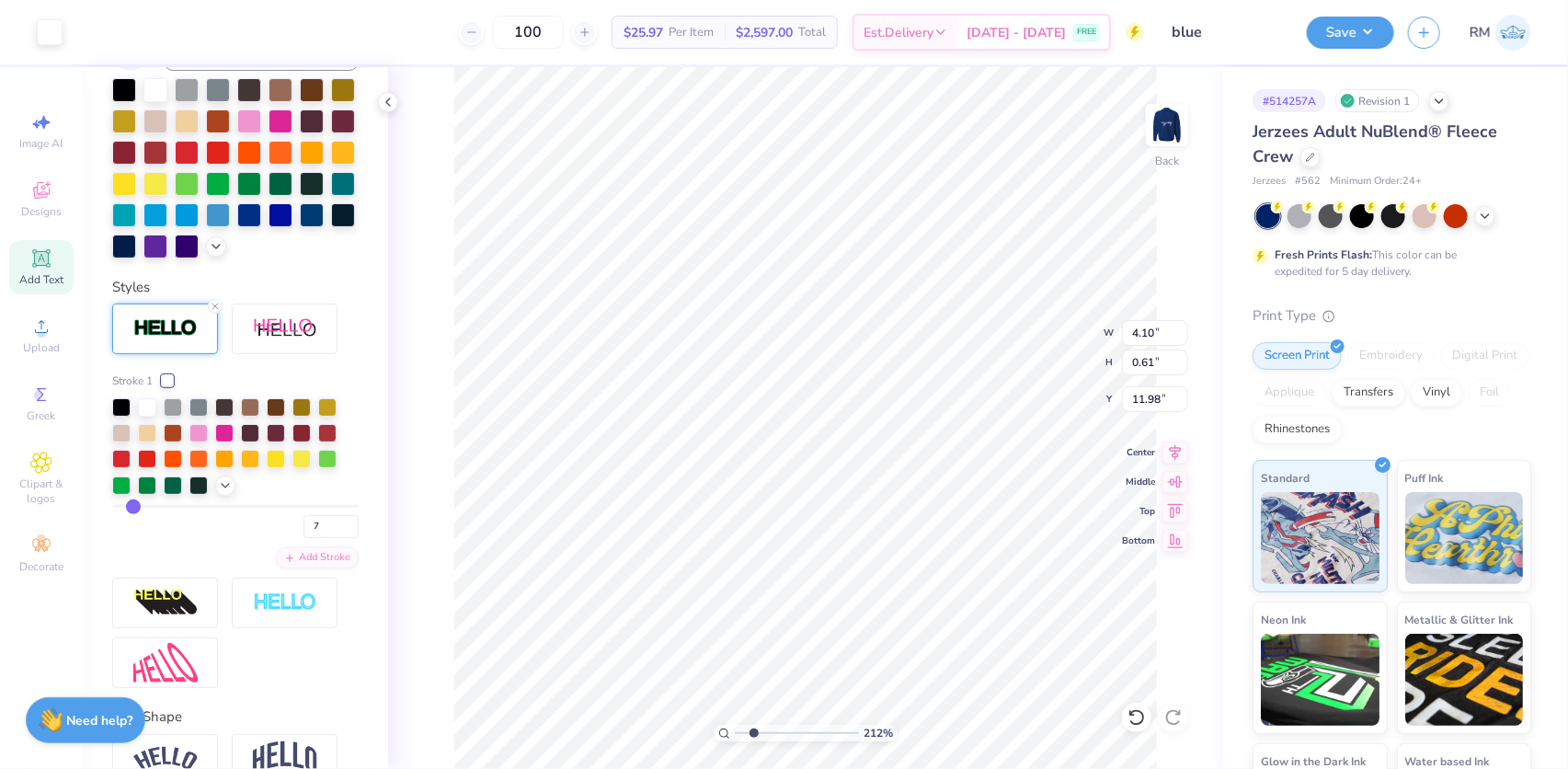
type input "4"
type input "1"
drag, startPoint x: 304, startPoint y: 536, endPoint x: 95, endPoint y: 534, distance: 209.0
drag, startPoint x: 211, startPoint y: 330, endPoint x: 299, endPoint y: 361, distance: 93.3
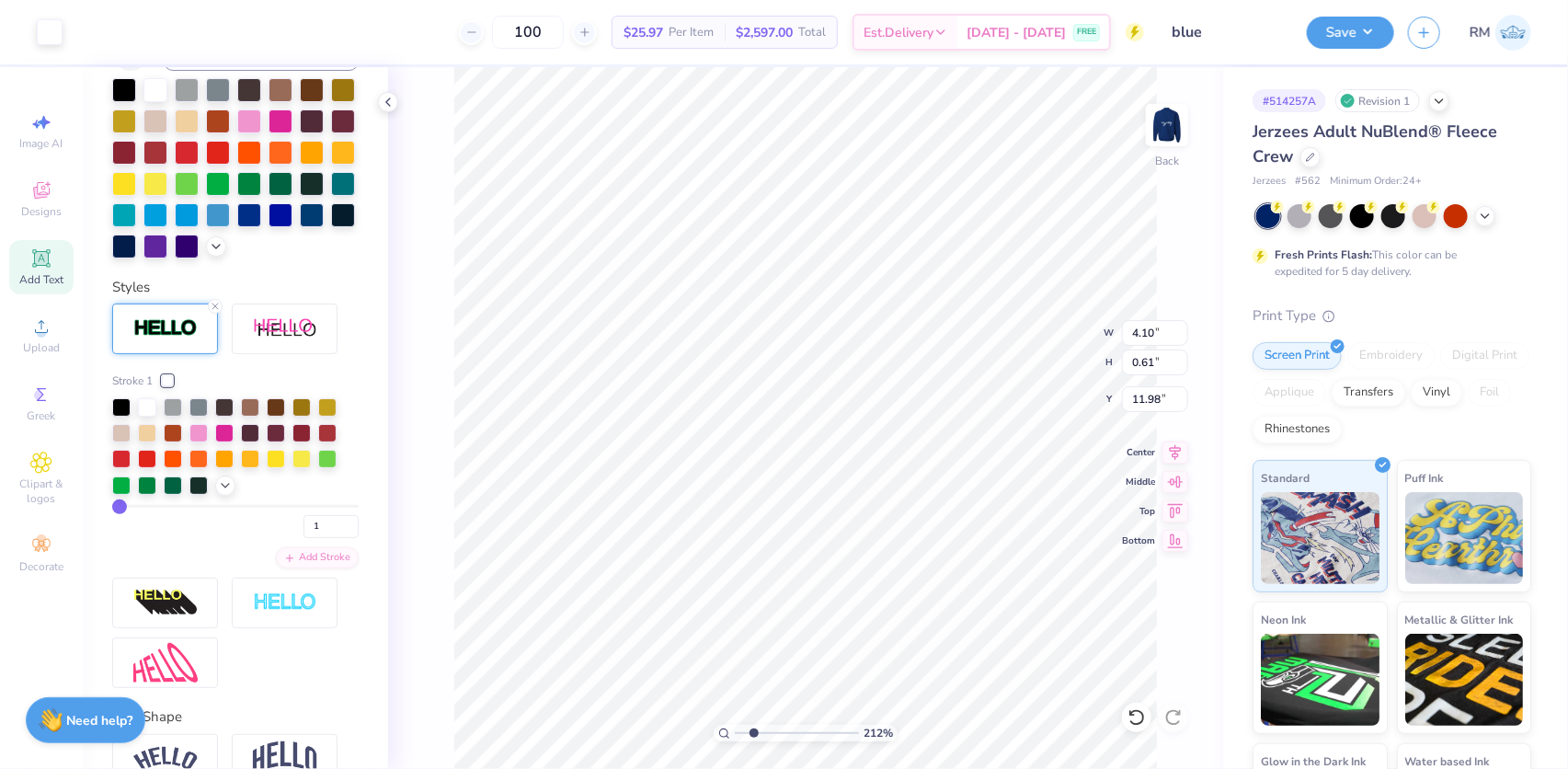
click at [211, 314] on div at bounding box center [214, 306] width 15 height 15
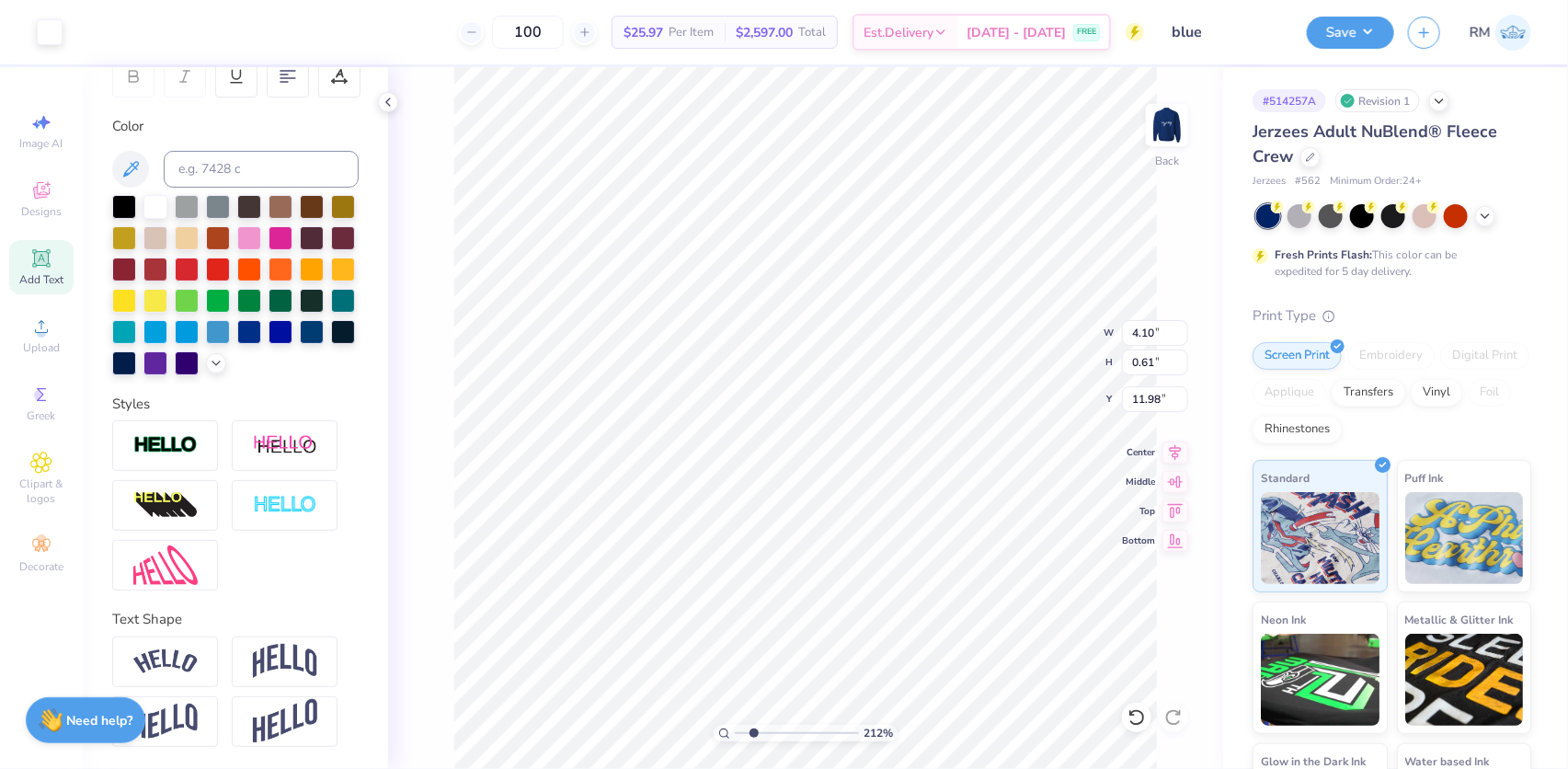
scroll to position [330, 0]
drag, startPoint x: 753, startPoint y: 733, endPoint x: 656, endPoint y: 724, distance: 97.4
type input "1"
click at [735, 725] on input "range" at bounding box center [797, 733] width 124 height 17
click at [868, 565] on li "Group" at bounding box center [907, 568] width 145 height 35
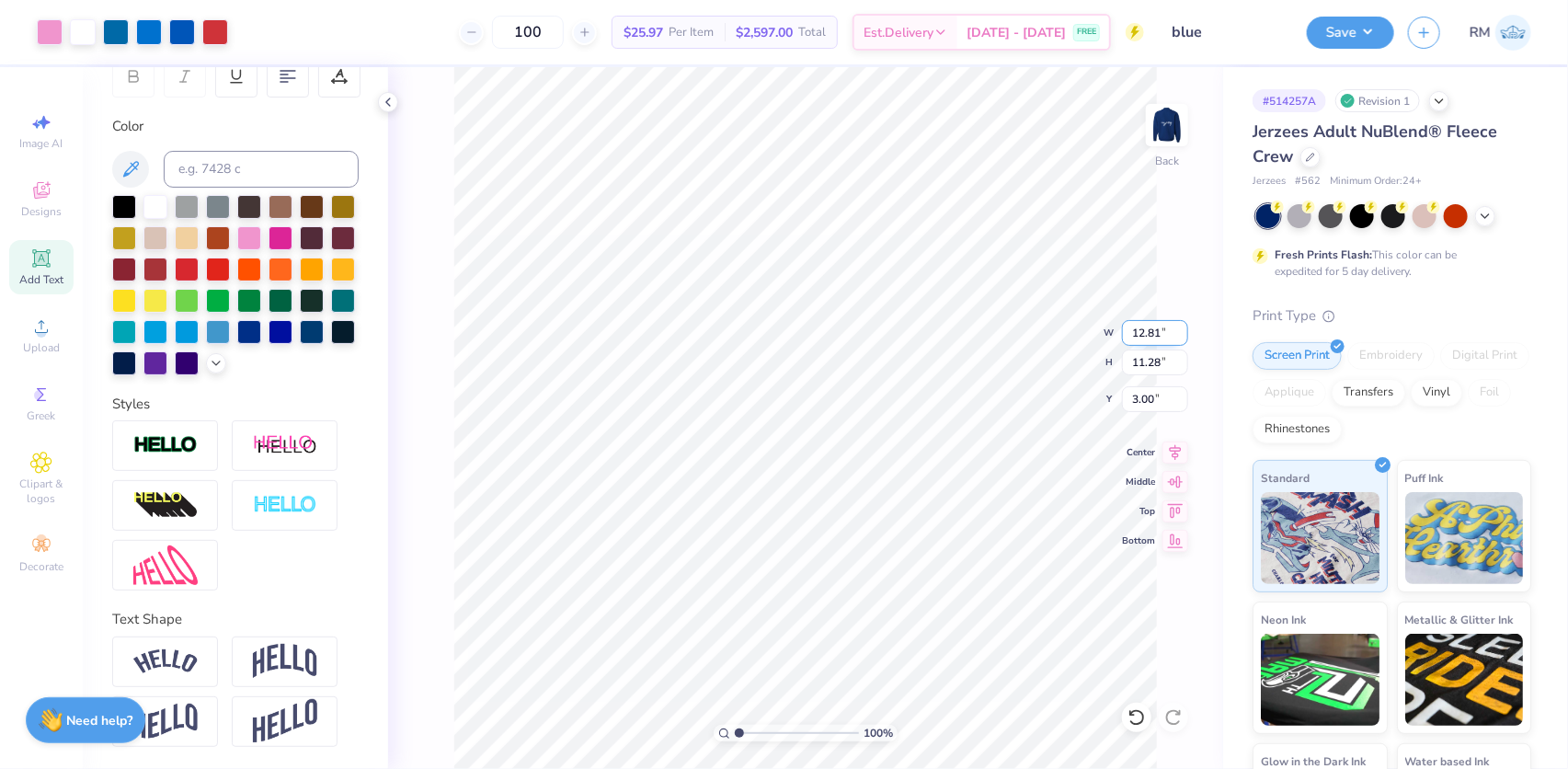
click at [1140, 333] on input "12.81" at bounding box center [1155, 333] width 66 height 26
type input "12.50"
type input "11.01"
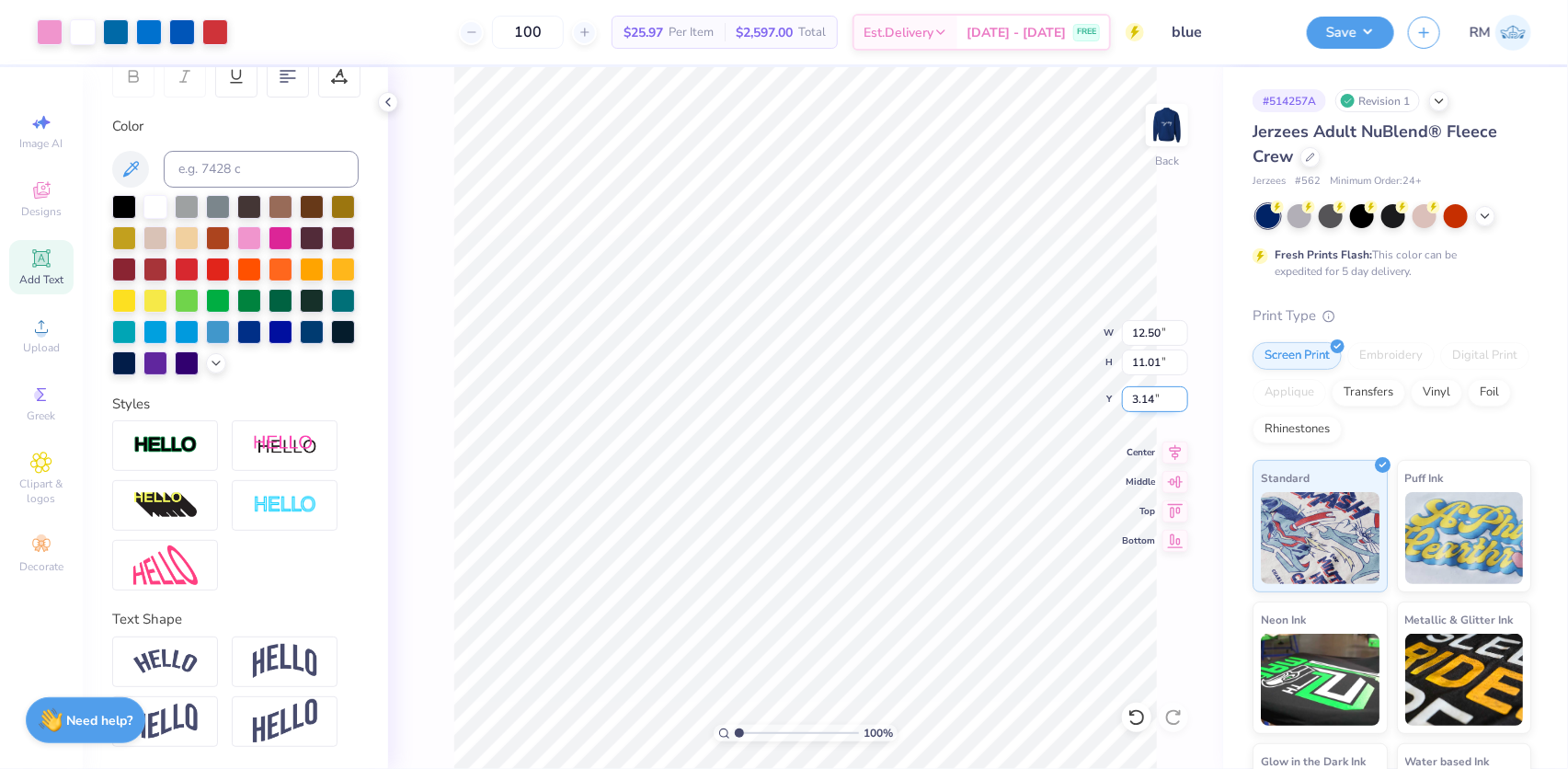
click at [1136, 399] on input "3.14" at bounding box center [1155, 399] width 66 height 26
type input "3.00"
click at [1162, 448] on div "Center" at bounding box center [1155, 449] width 66 height 22
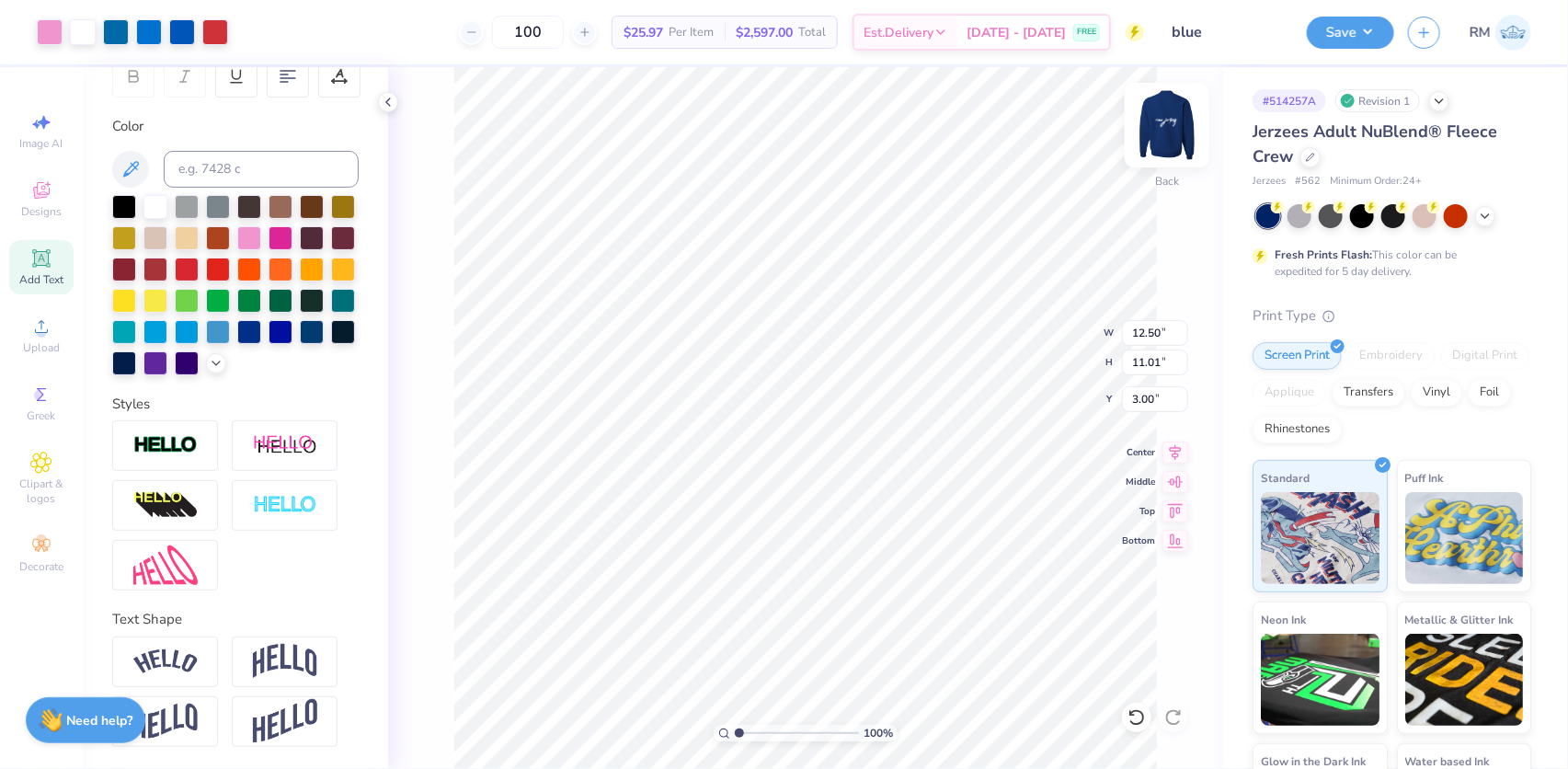
click at [1171, 134] on img at bounding box center [1167, 125] width 74 height 74
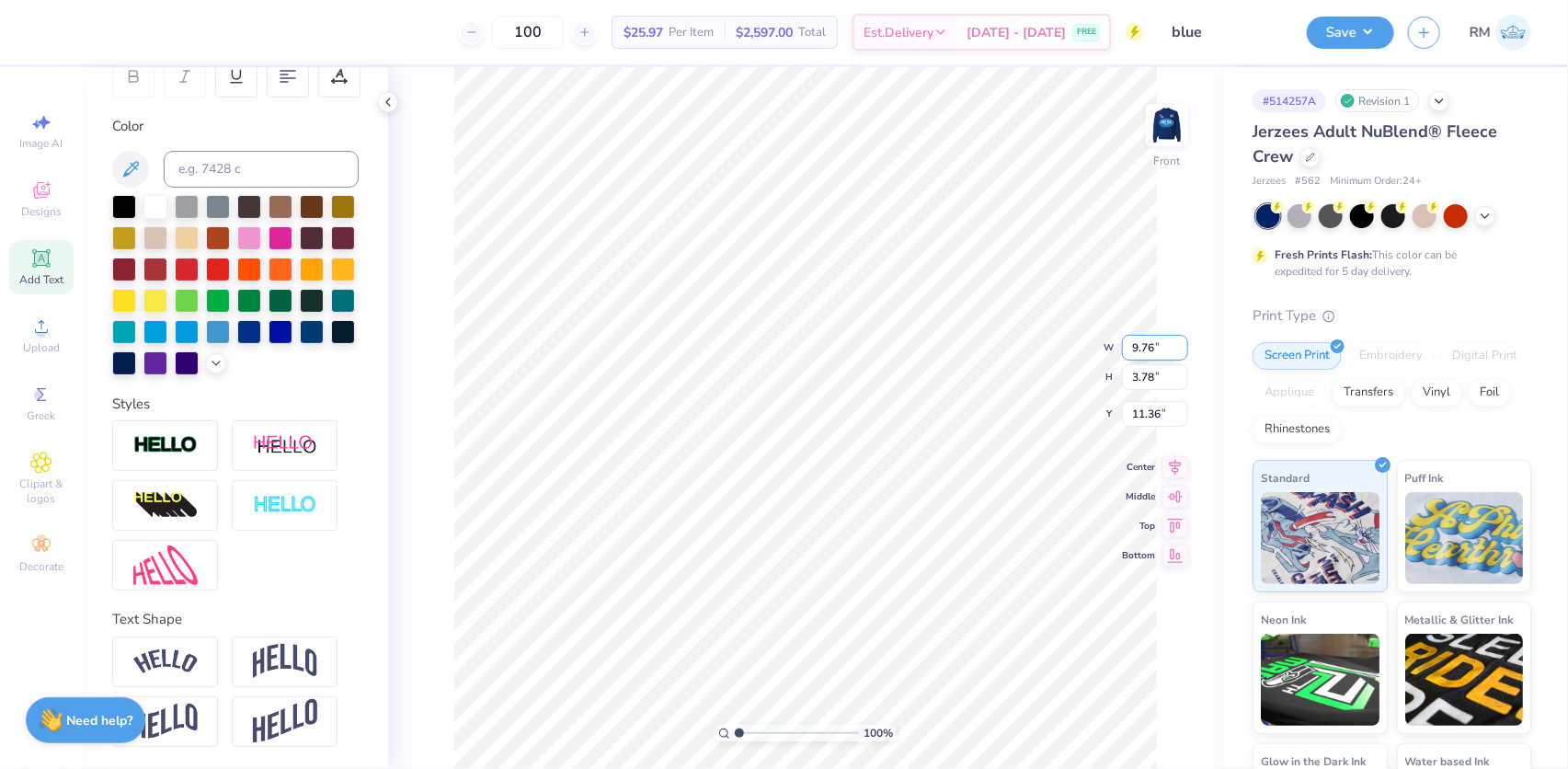
click at [1144, 348] on input "9.76" at bounding box center [1155, 348] width 66 height 26
type input "10.00"
type input "3.88"
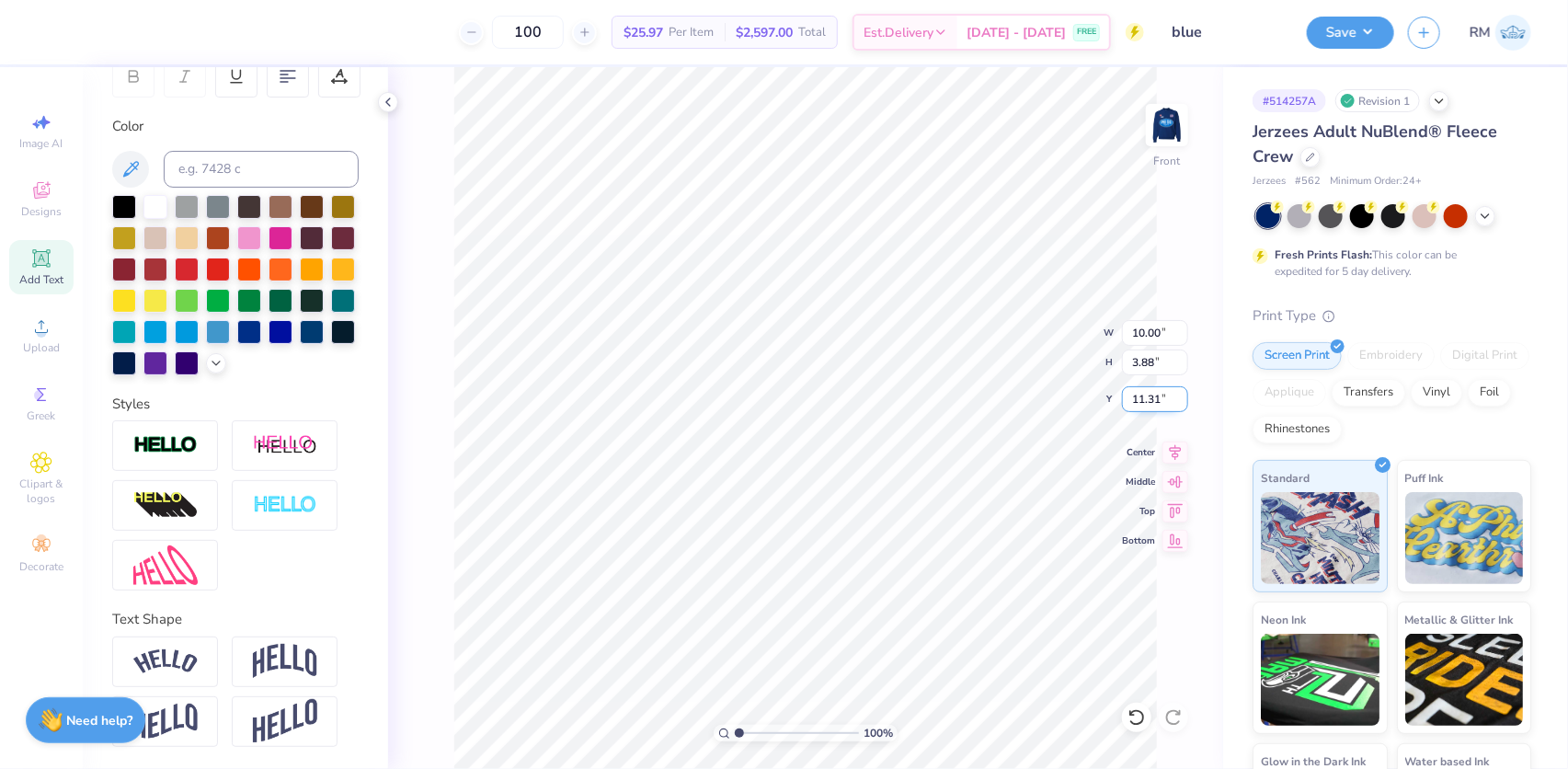
click at [1135, 397] on input "11.31" at bounding box center [1155, 399] width 66 height 26
type input "3.00"
click at [1169, 130] on img at bounding box center [1167, 125] width 74 height 74
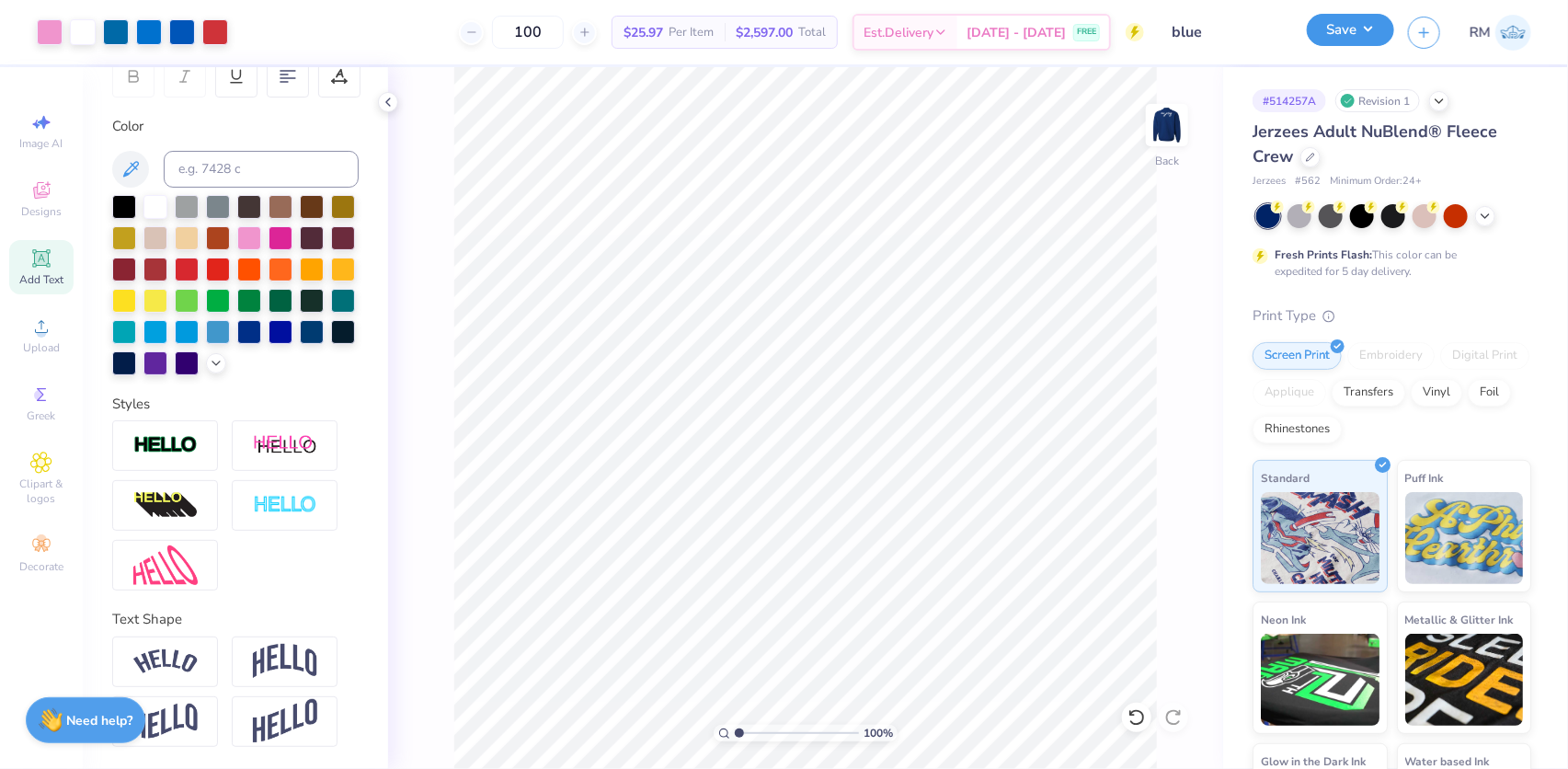
click at [1365, 35] on button "Save" at bounding box center [1351, 30] width 87 height 32
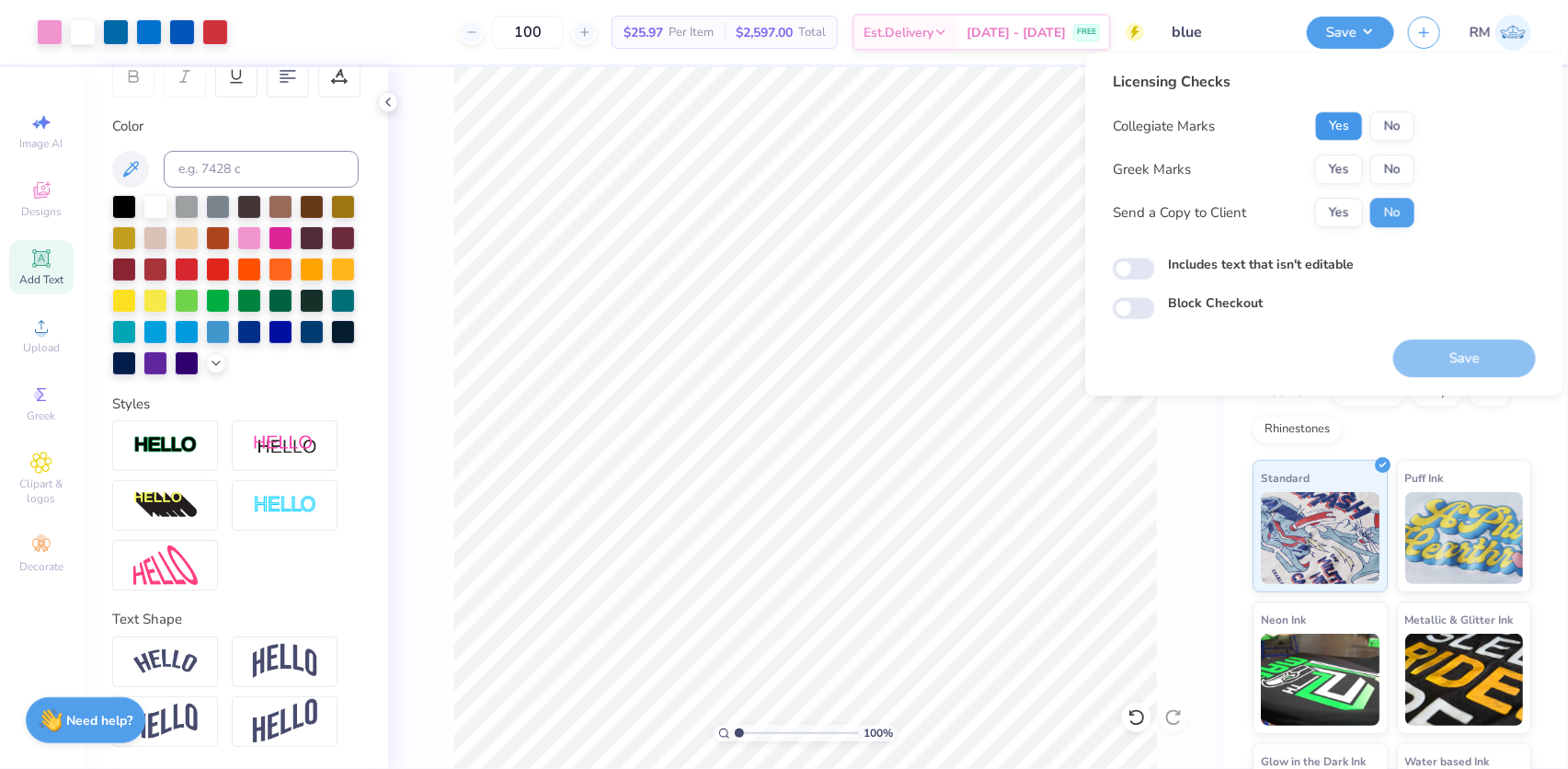
click at [1359, 120] on button "Yes" at bounding box center [1339, 126] width 48 height 30
click at [1398, 164] on button "No" at bounding box center [1392, 169] width 44 height 30
click at [1402, 124] on button "No" at bounding box center [1392, 126] width 44 height 30
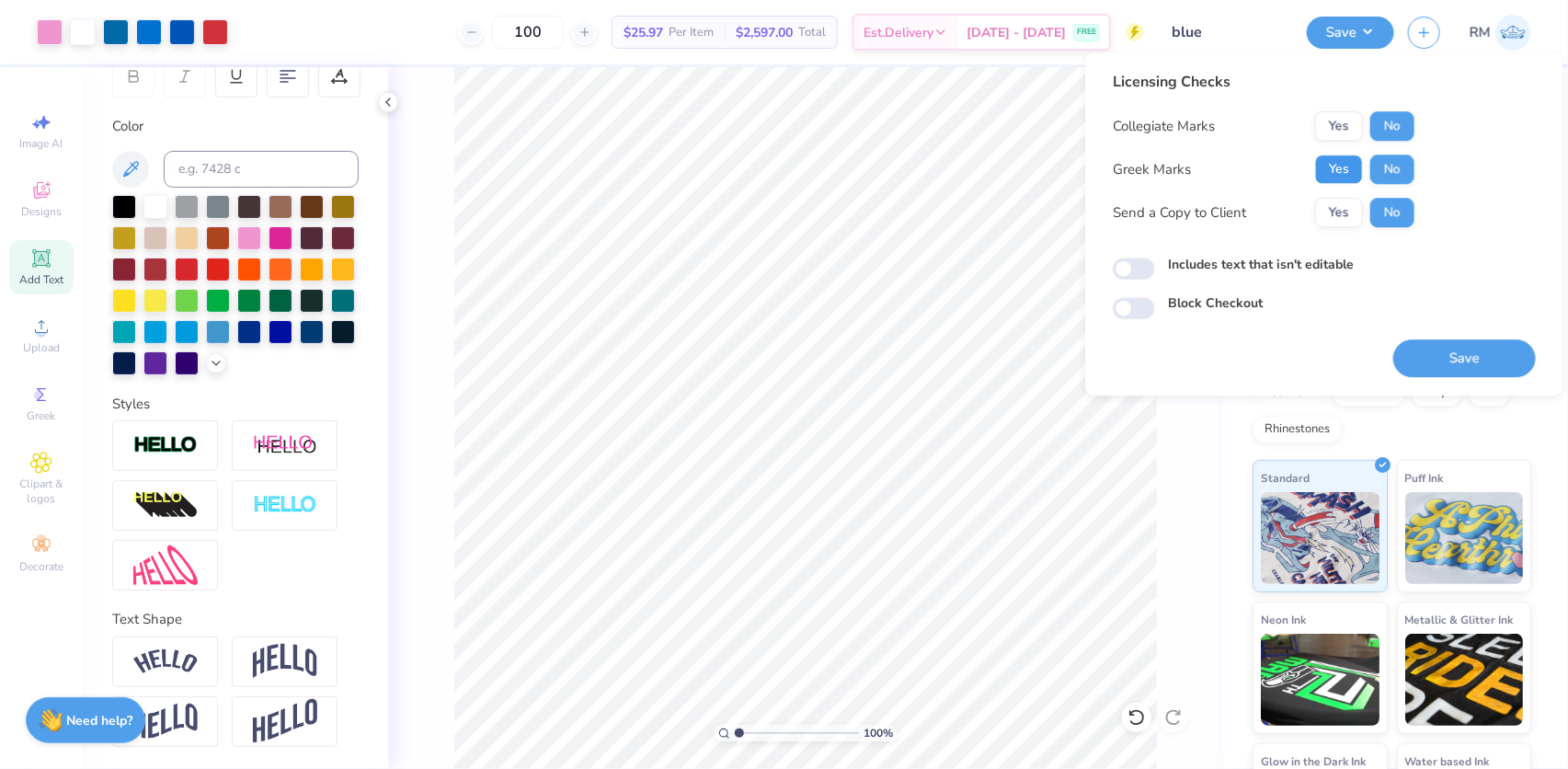
click at [1330, 163] on button "Yes" at bounding box center [1339, 169] width 48 height 30
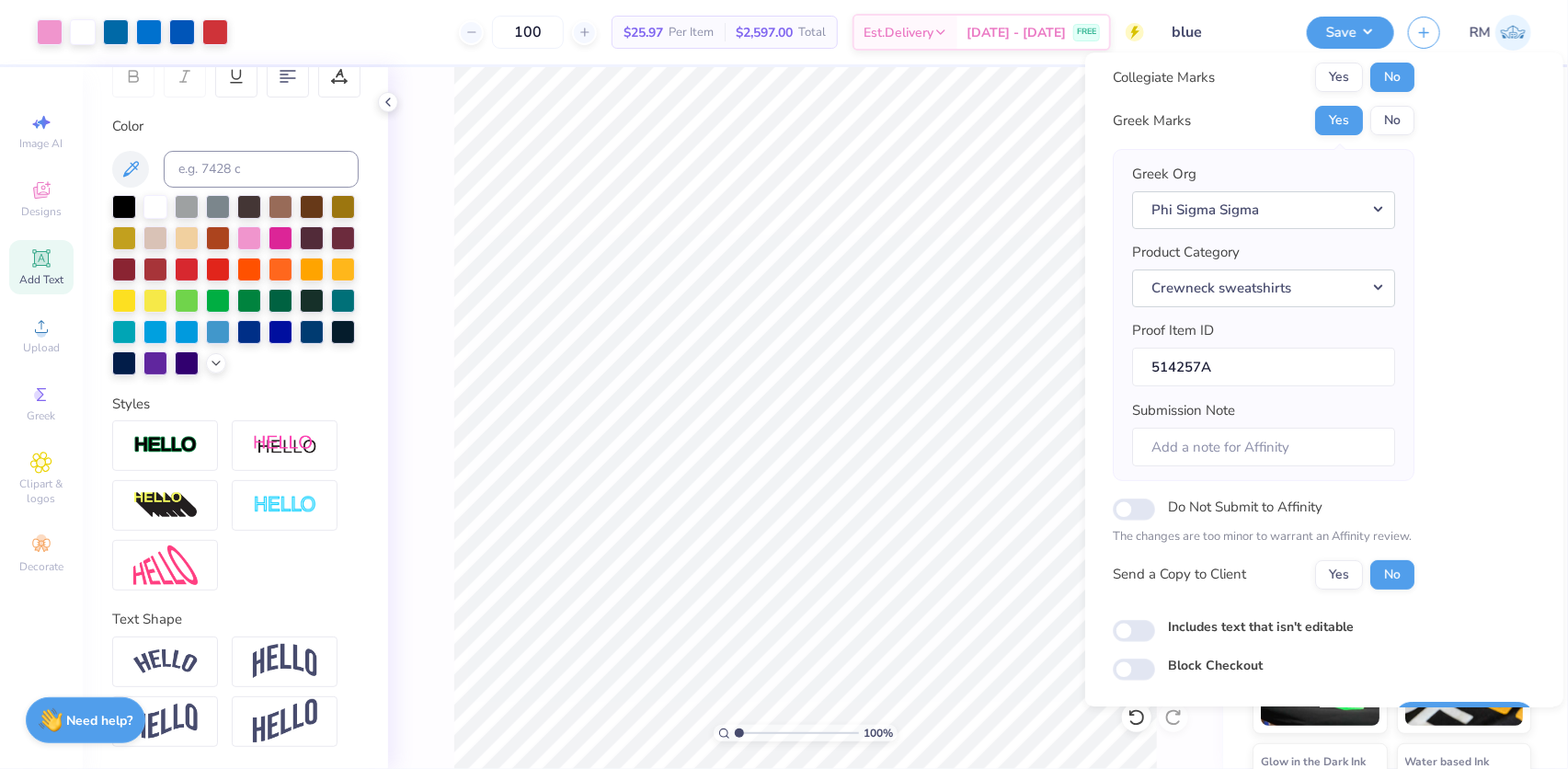
scroll to position [98, 0]
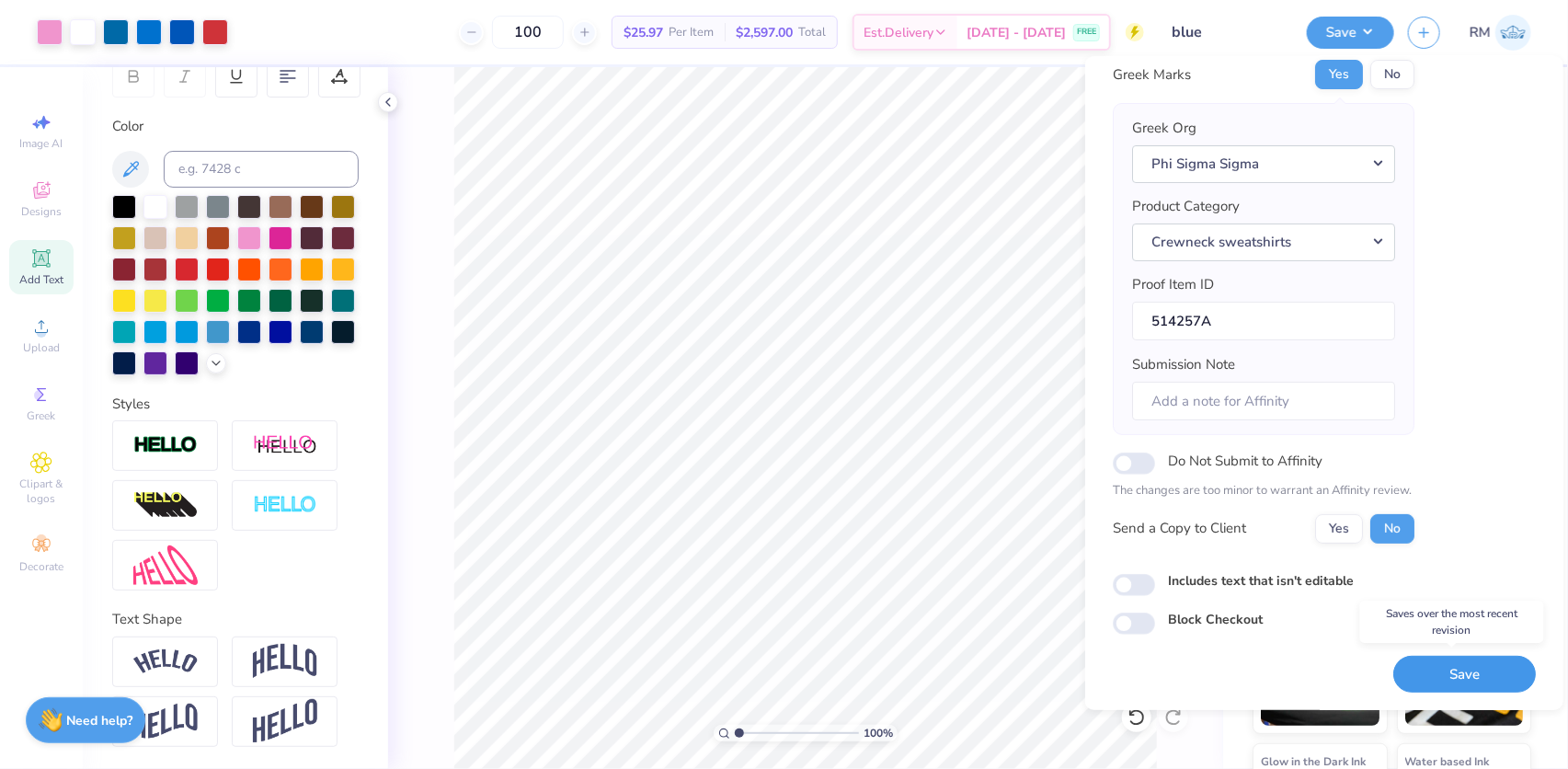
click at [1400, 662] on button "Save" at bounding box center [1465, 674] width 143 height 37
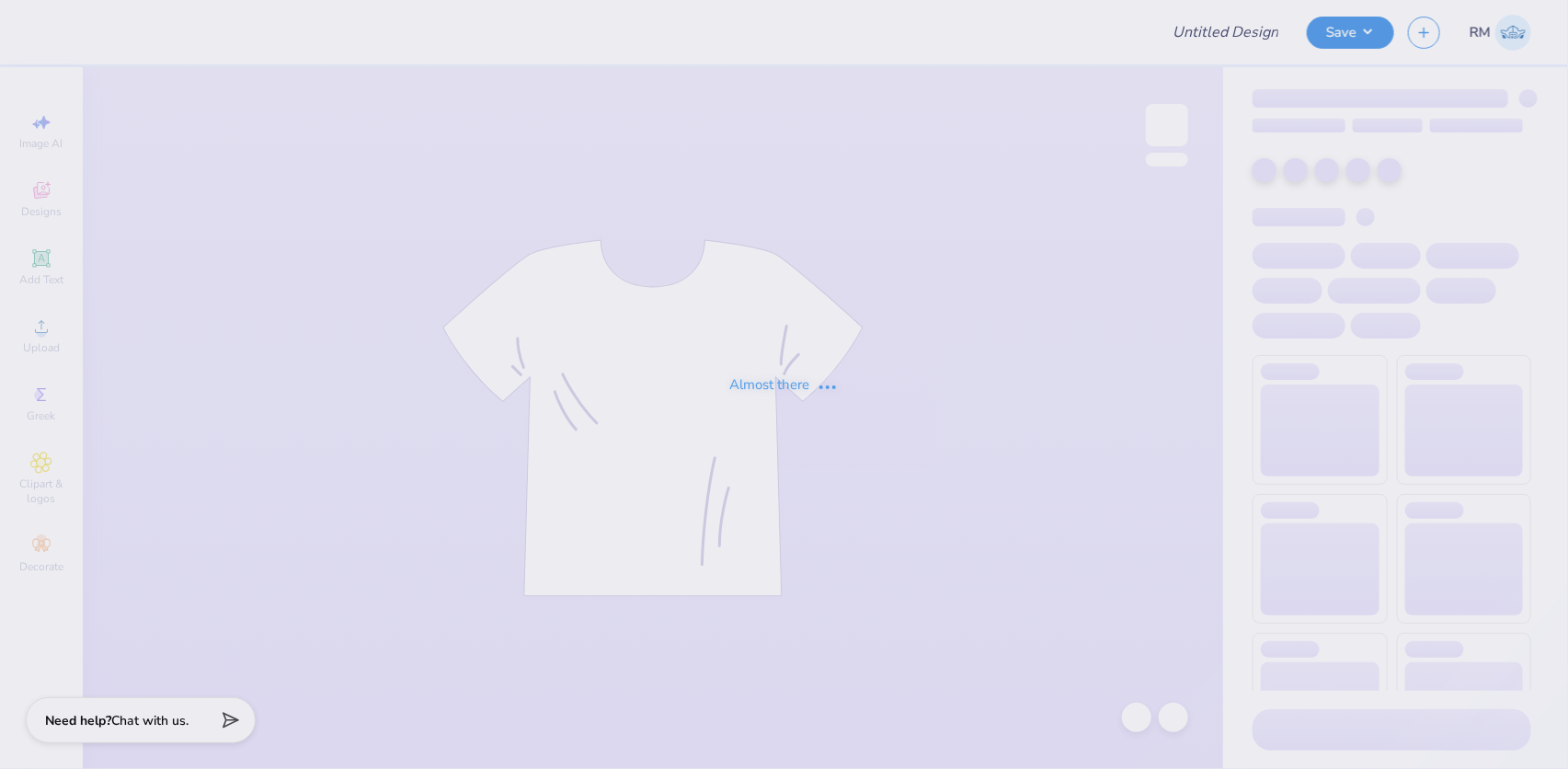
type input "Green Set"
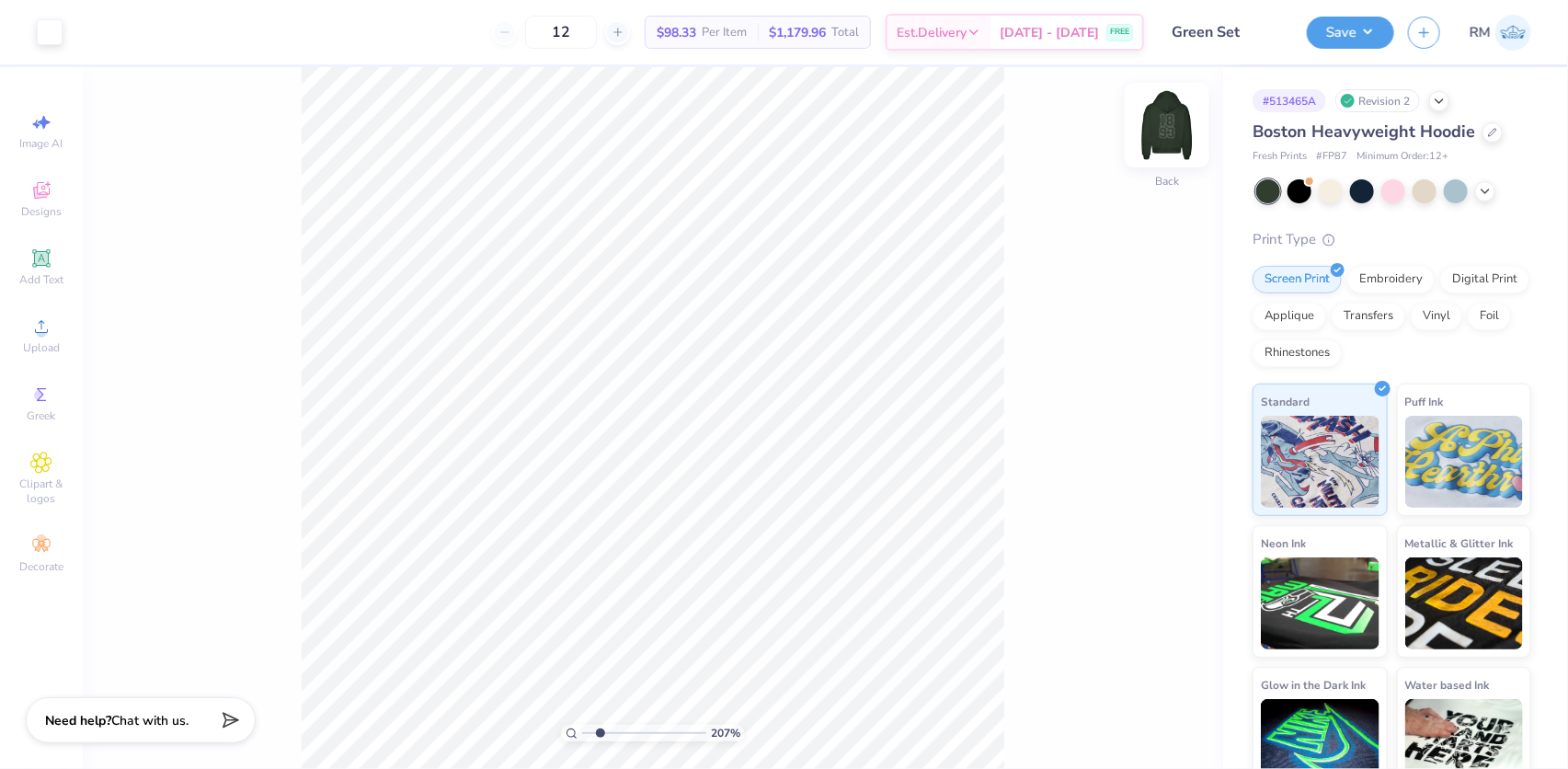
click at [1165, 123] on img at bounding box center [1167, 125] width 74 height 74
click at [1168, 124] on img at bounding box center [1167, 125] width 74 height 74
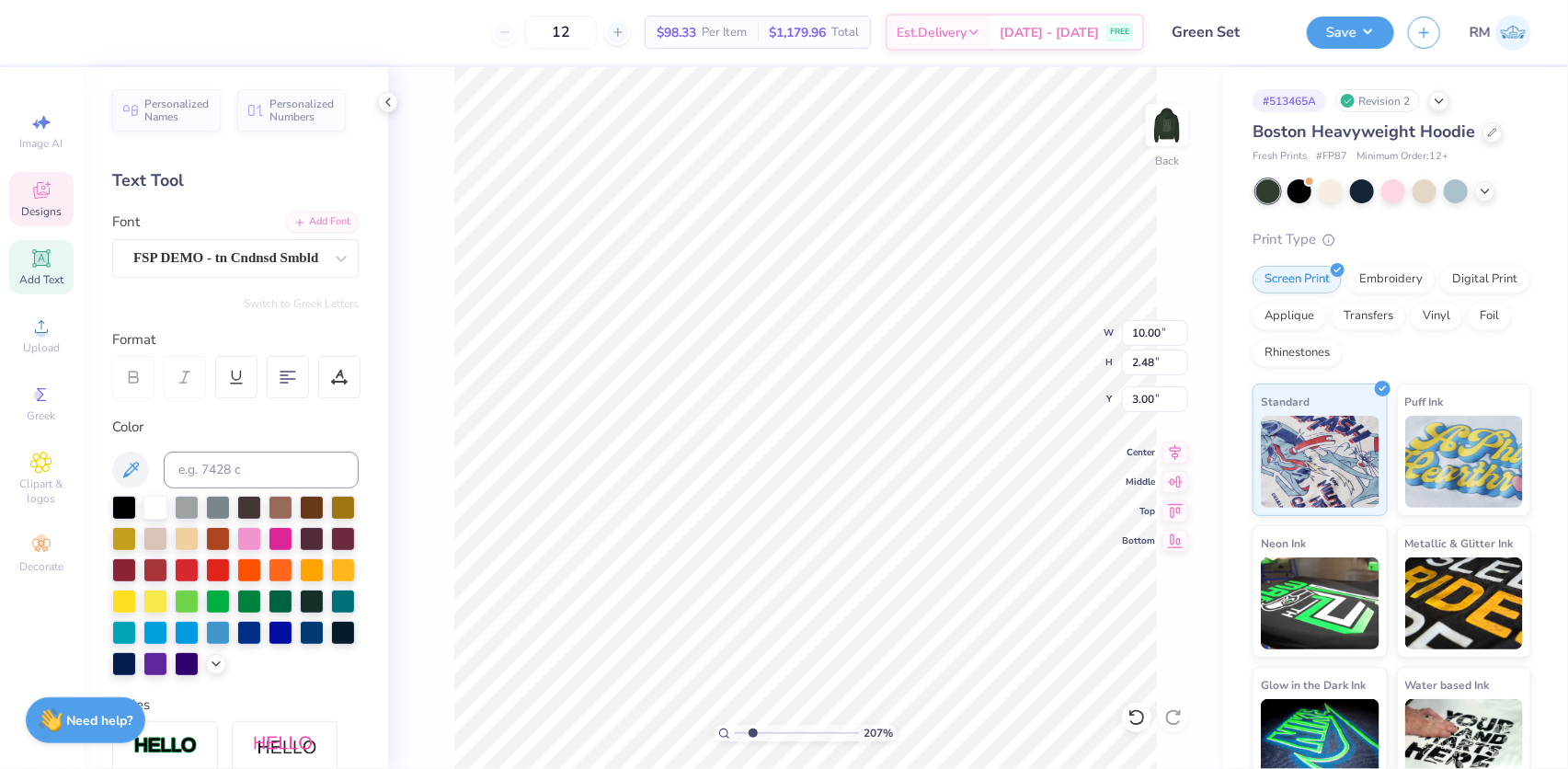
scroll to position [13, 4]
type input "2.0701821332242"
type input "5.48"
type input "2.0701821332242"
type input "10.00"
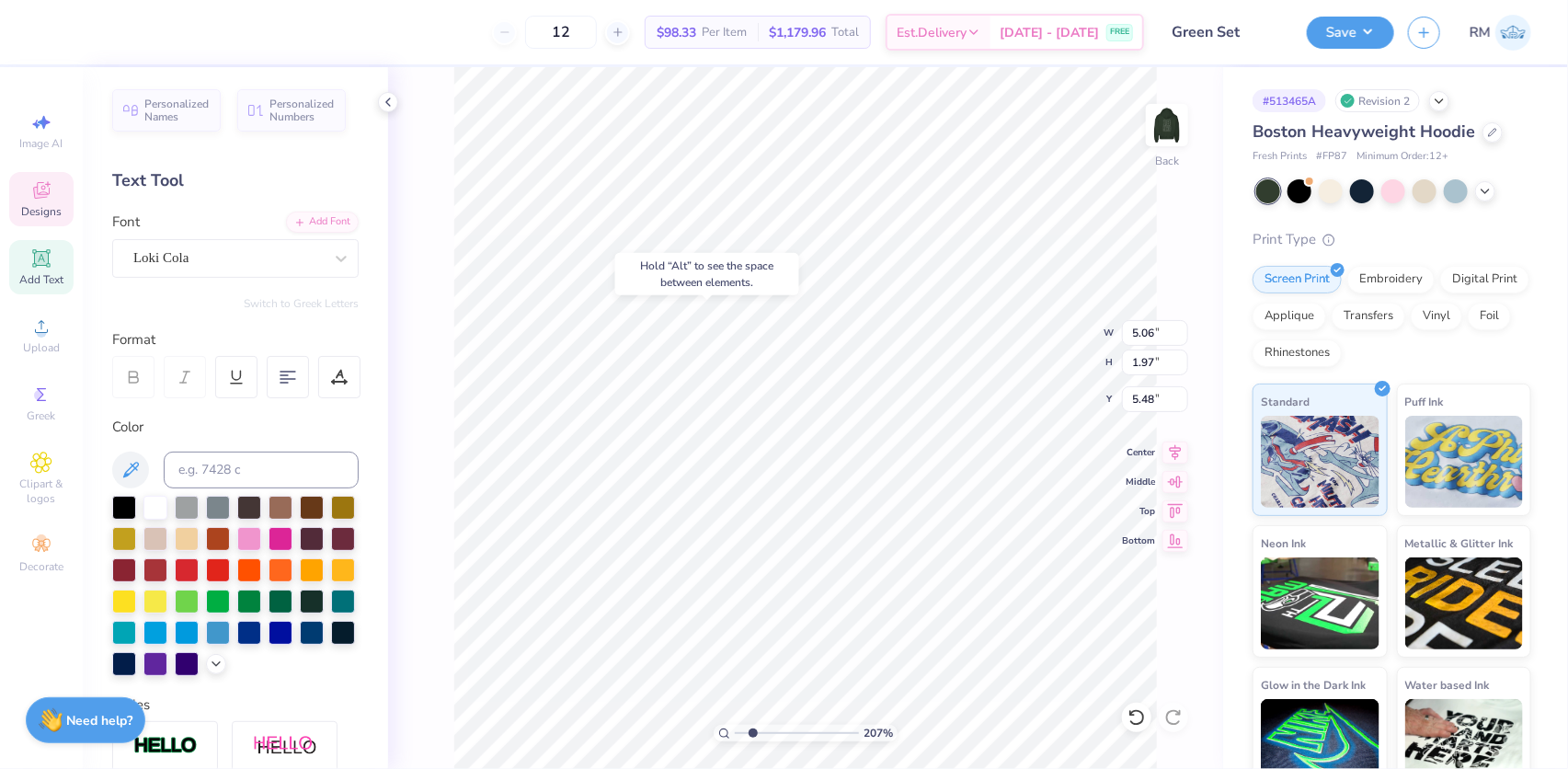
type input "2.48"
type input "3.00"
type input "2.0701821332242"
type input "5.06"
type input "1.97"
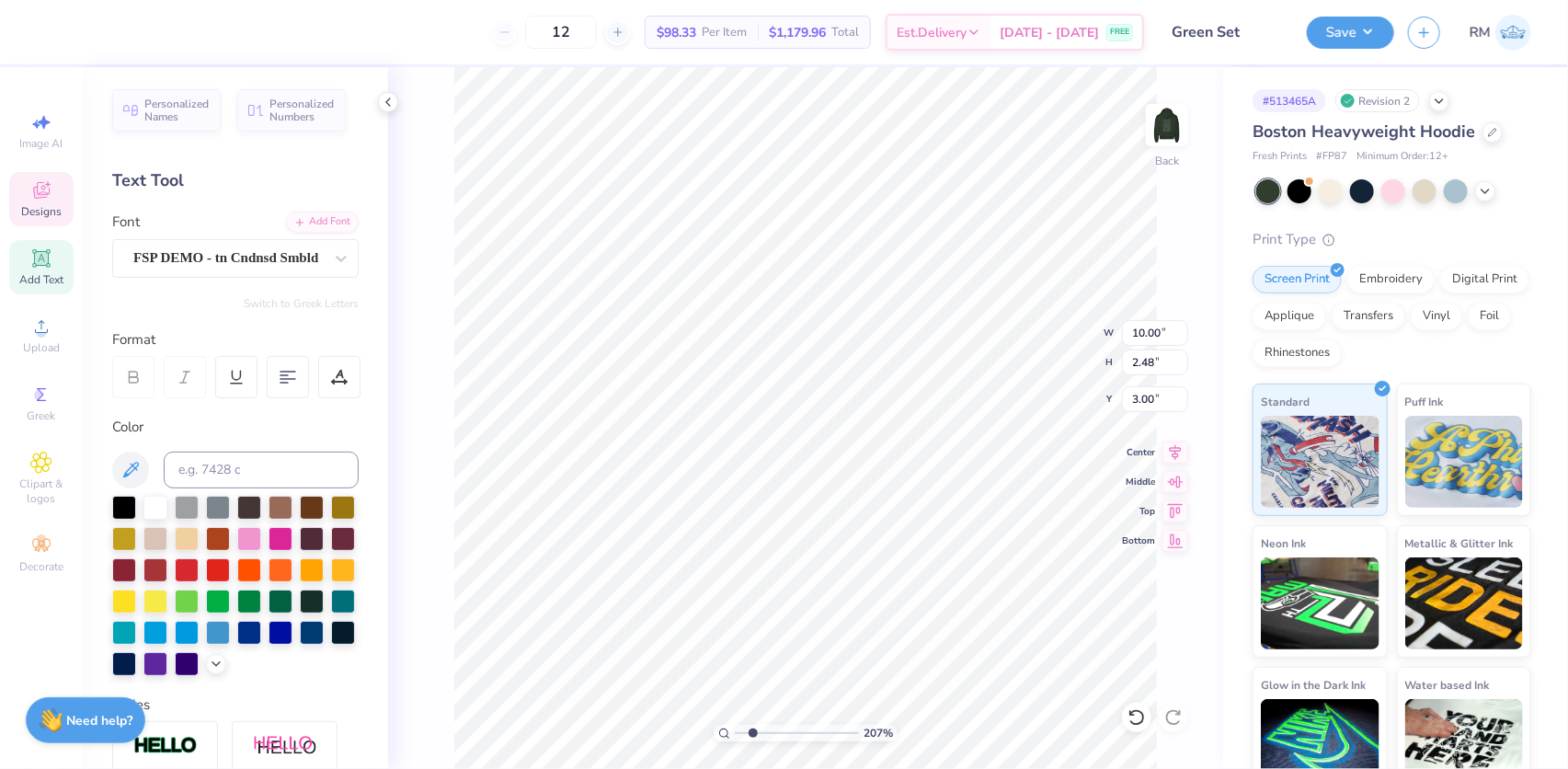
type input "5.48"
click at [145, 239] on div "Loki Cola" at bounding box center [235, 258] width 247 height 38
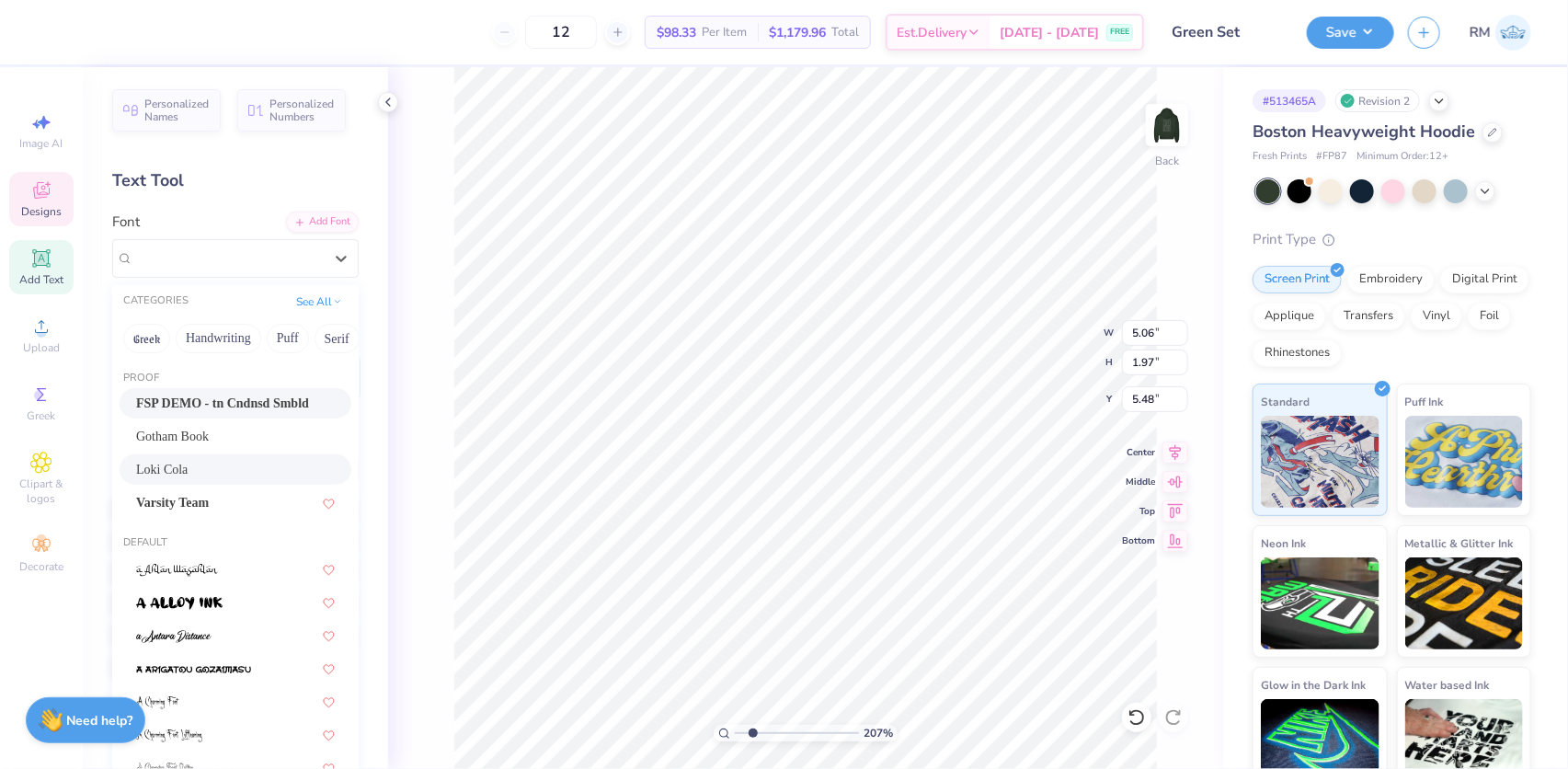
click at [219, 400] on span "FSP DEMO - tn Cndnsd Smbld" at bounding box center [222, 403] width 173 height 20
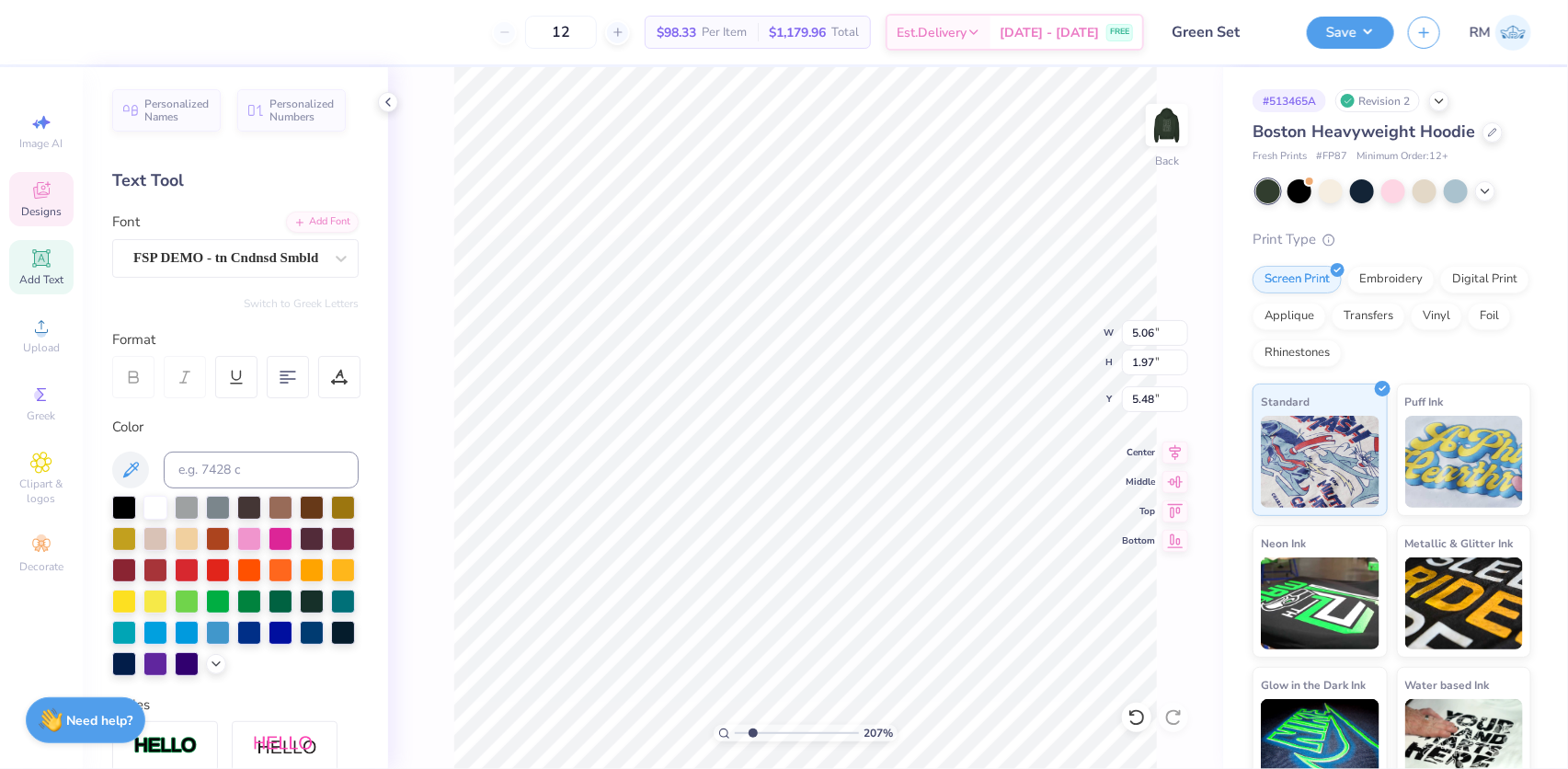
type input "2.0701821332242"
type input "10.00"
type input "2.48"
type input "3.00"
type input "1"
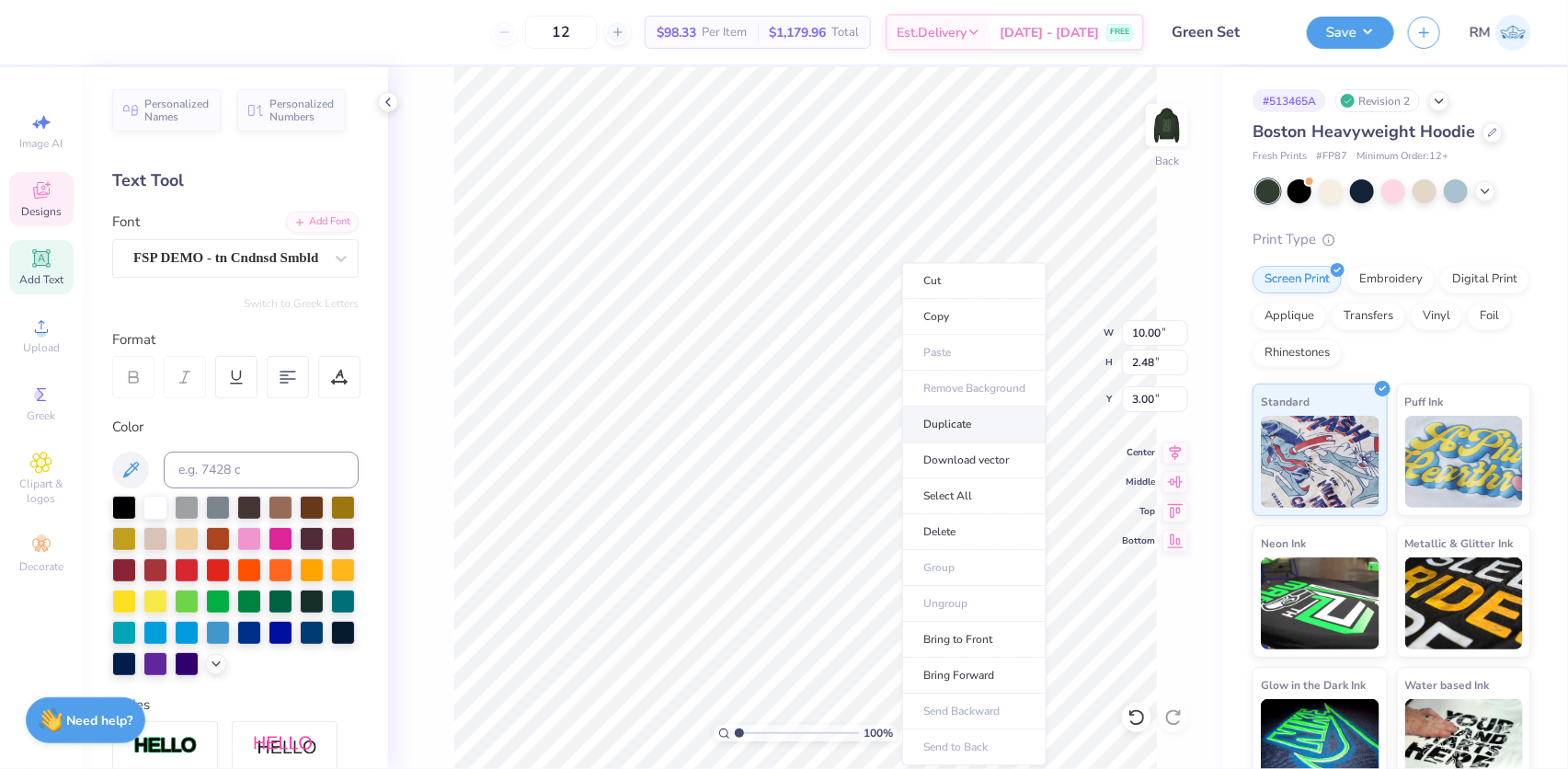
click at [933, 418] on li "Duplicate" at bounding box center [974, 425] width 145 height 35
type input "4.00"
drag, startPoint x: 739, startPoint y: 729, endPoint x: 760, endPoint y: 736, distance: 22.1
type input "2.65"
click at [760, 736] on input "range" at bounding box center [797, 733] width 124 height 17
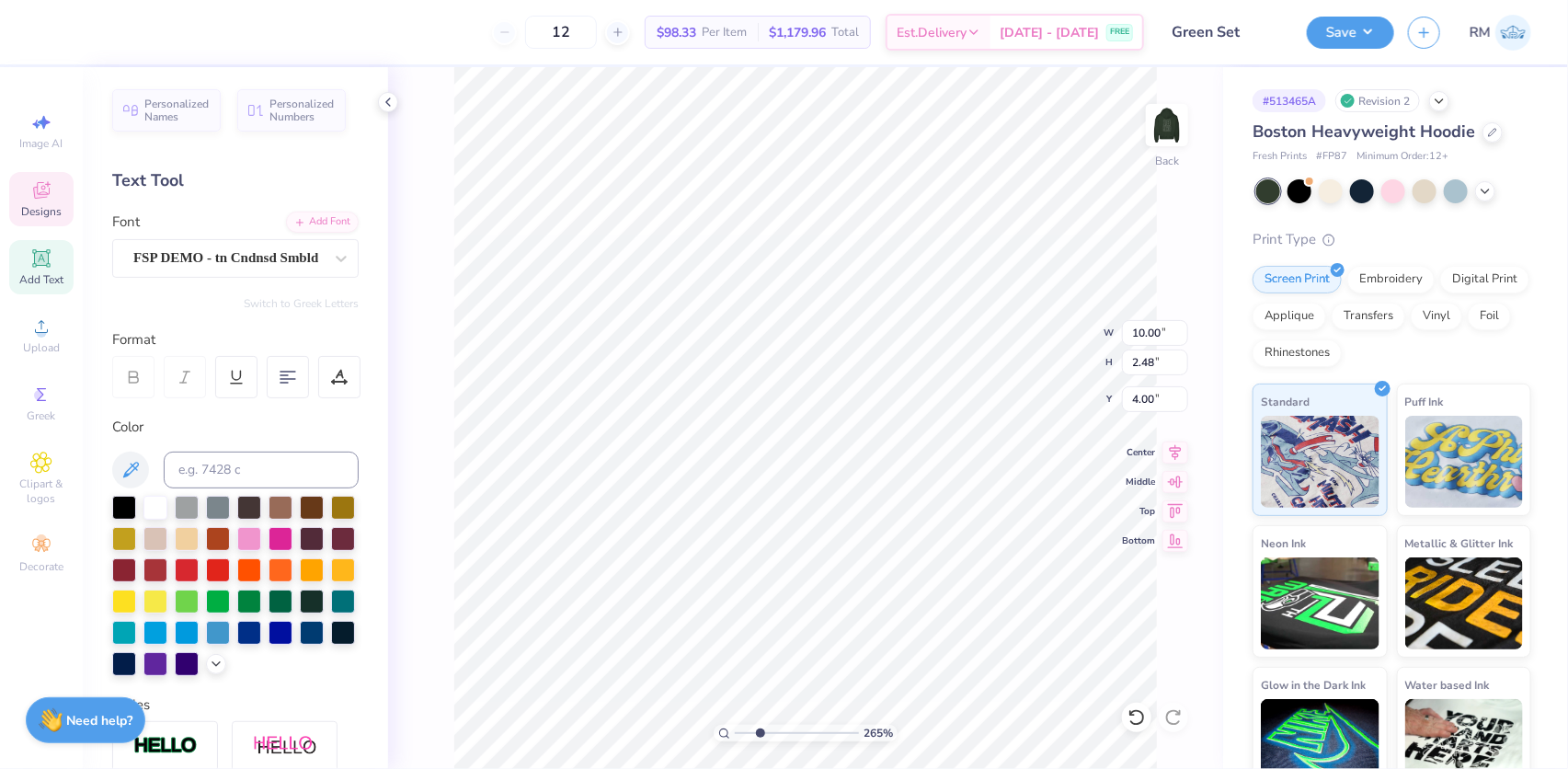
type input "4.47"
type input "1.80"
type input "11.20"
type input "10.00"
type input "2.48"
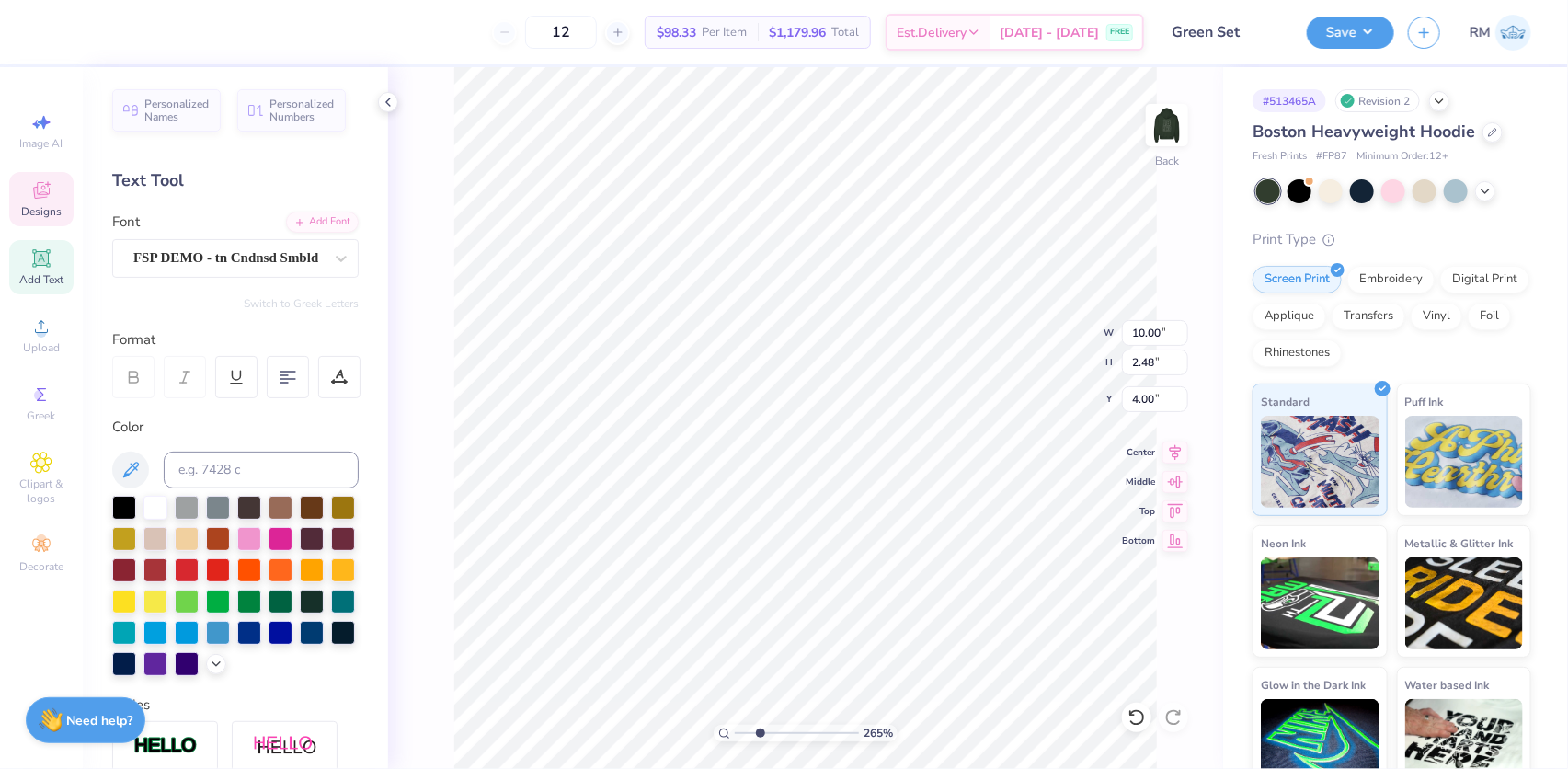
type input "7.98"
type textarea "DELTA"
type input "5.29"
click at [1180, 451] on icon at bounding box center [1176, 449] width 26 height 22
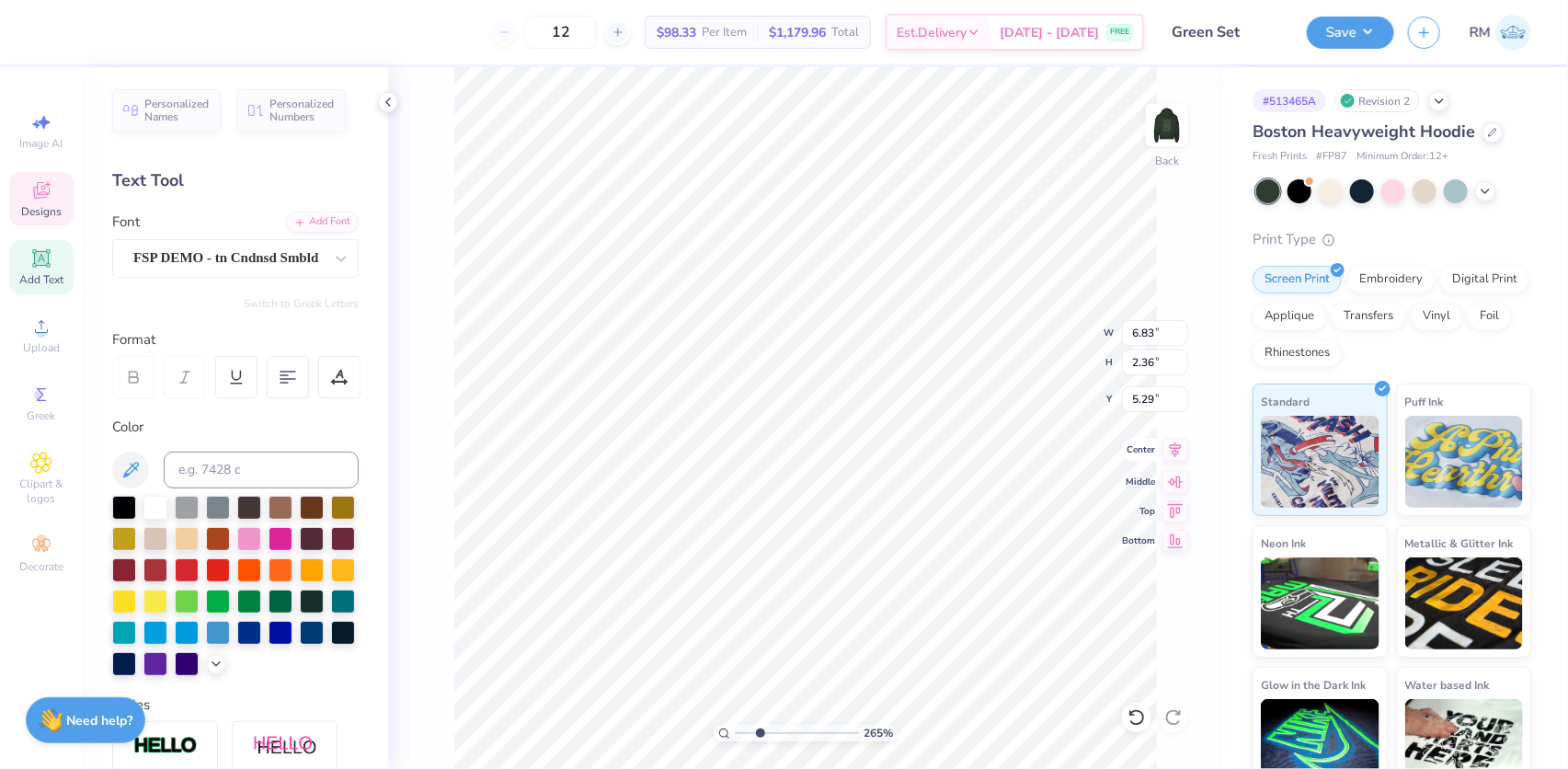
type input "10.00"
type input "4.65"
type input "1.78"
type input "2.11"
click at [753, 734] on input "range" at bounding box center [797, 733] width 124 height 17
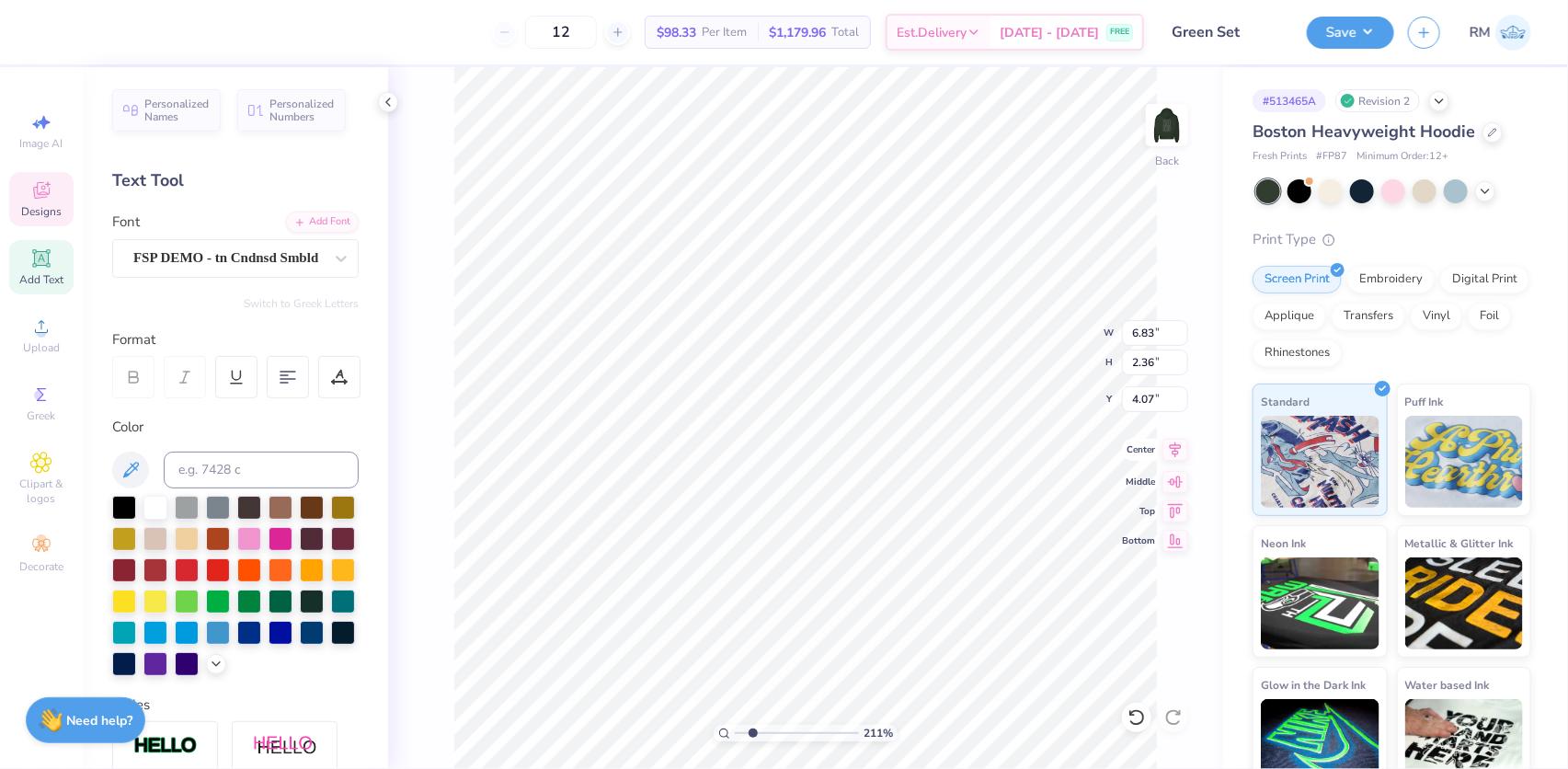
click at [1183, 450] on icon at bounding box center [1176, 449] width 26 height 22
type input "10.00"
type input "2.48"
type input "1.78"
click at [1176, 441] on icon at bounding box center [1176, 449] width 26 height 22
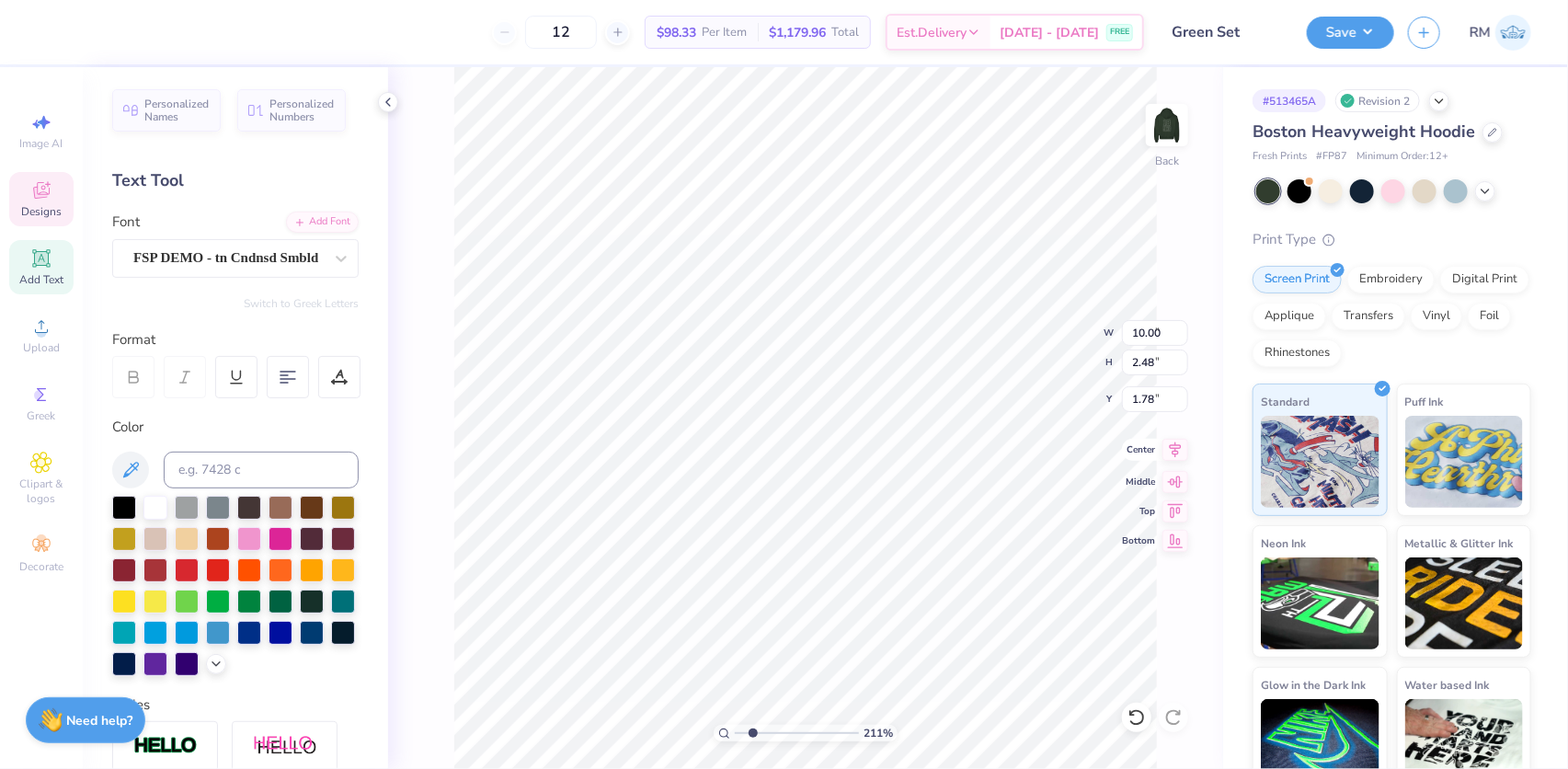
type input "6.83"
type input "2.36"
type input "4.39"
type input "9.20"
click at [1173, 450] on icon at bounding box center [1176, 449] width 26 height 22
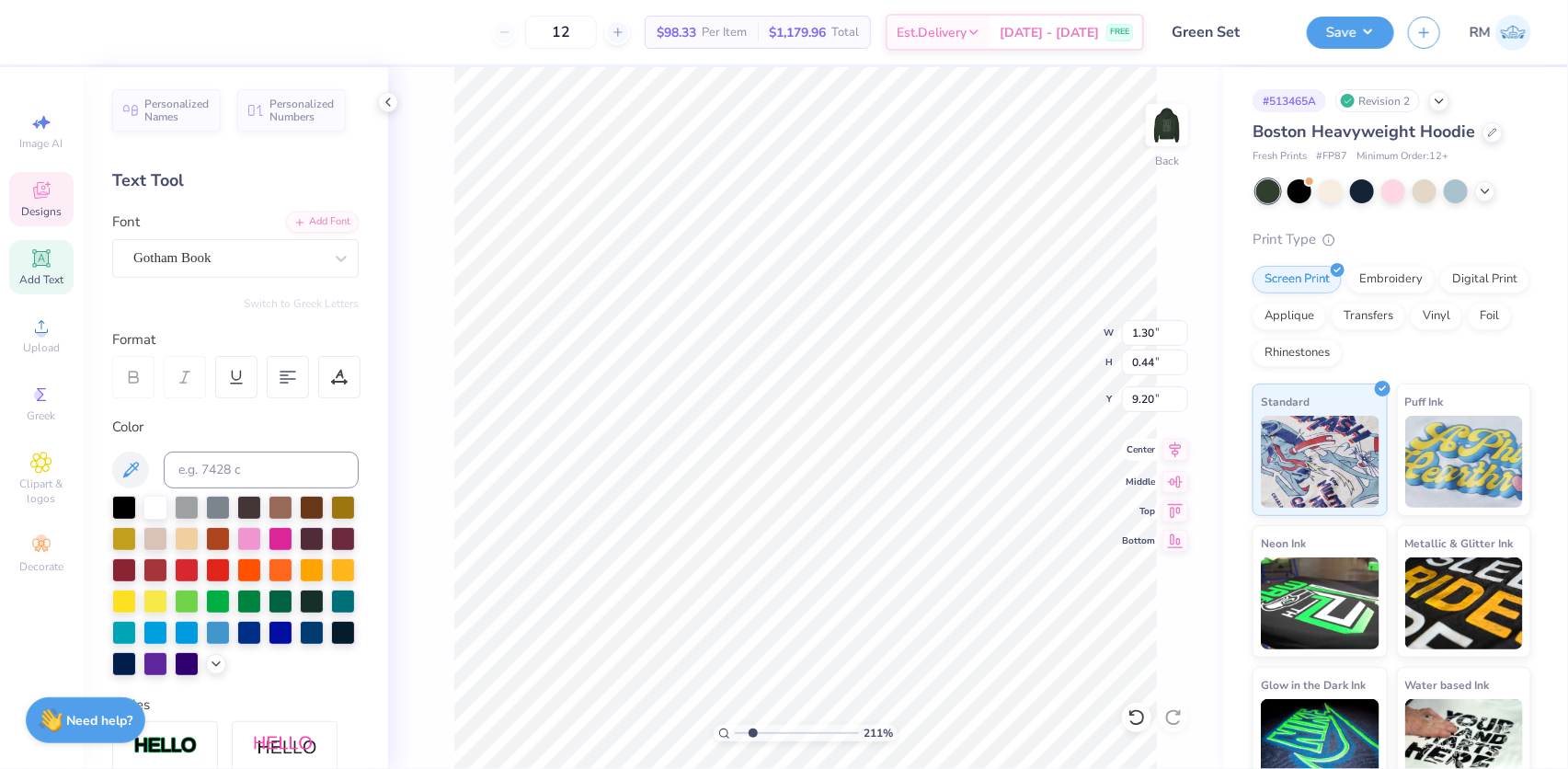
type input "2.15"
type input "1.90"
type input "6.69"
click at [1165, 443] on icon at bounding box center [1176, 449] width 26 height 22
type input "7.15"
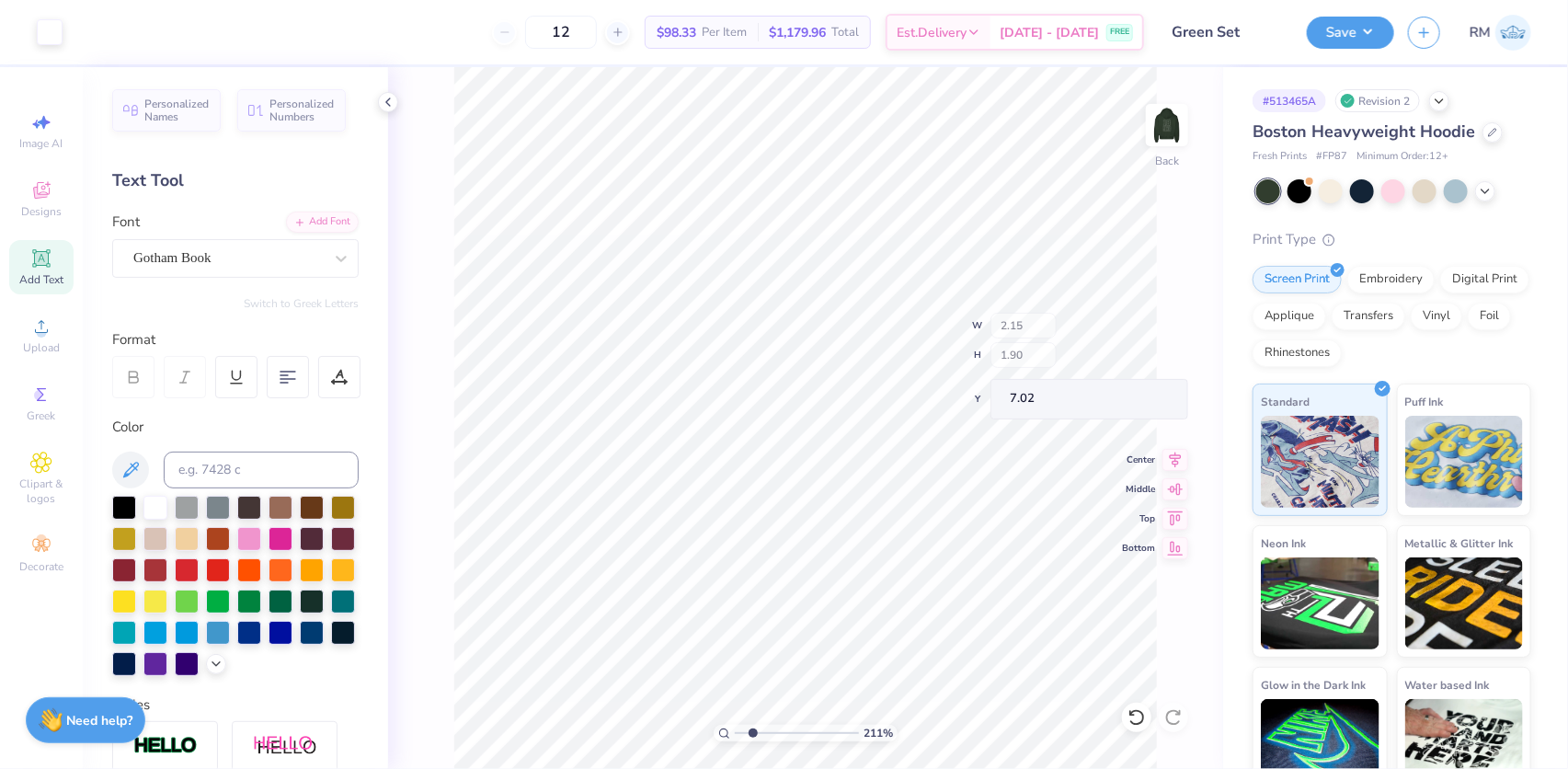
type input "7.02"
drag, startPoint x: 755, startPoint y: 727, endPoint x: 736, endPoint y: 730, distance: 19.2
type input "1"
click at [736, 730] on input "range" at bounding box center [797, 733] width 124 height 17
click at [850, 565] on li "Group" at bounding box center [887, 568] width 145 height 35
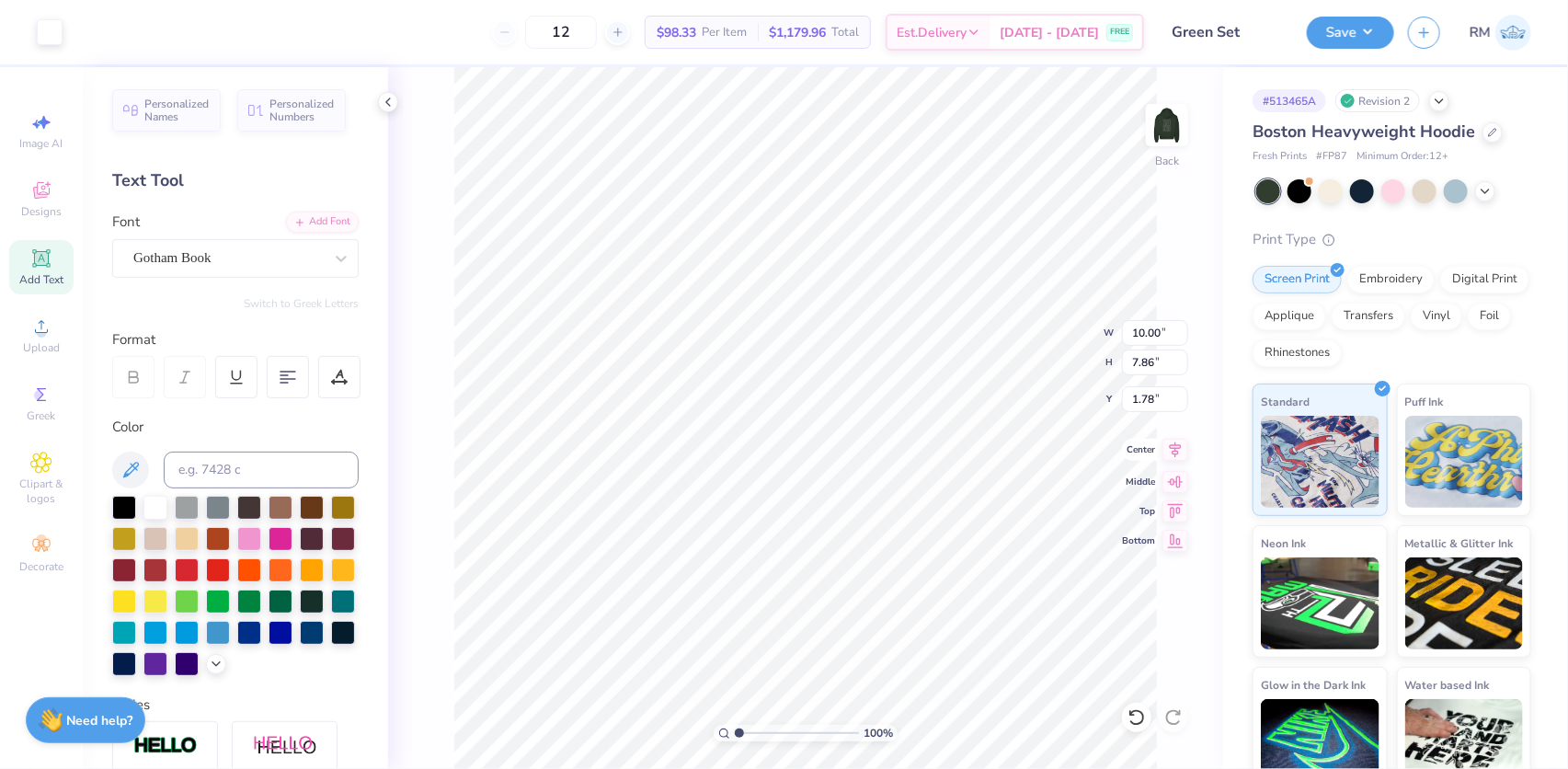
click at [1171, 446] on icon at bounding box center [1176, 449] width 26 height 22
type input "18.57"
type input "14.55"
type input "-11.59"
click at [1177, 448] on icon at bounding box center [1176, 450] width 12 height 16
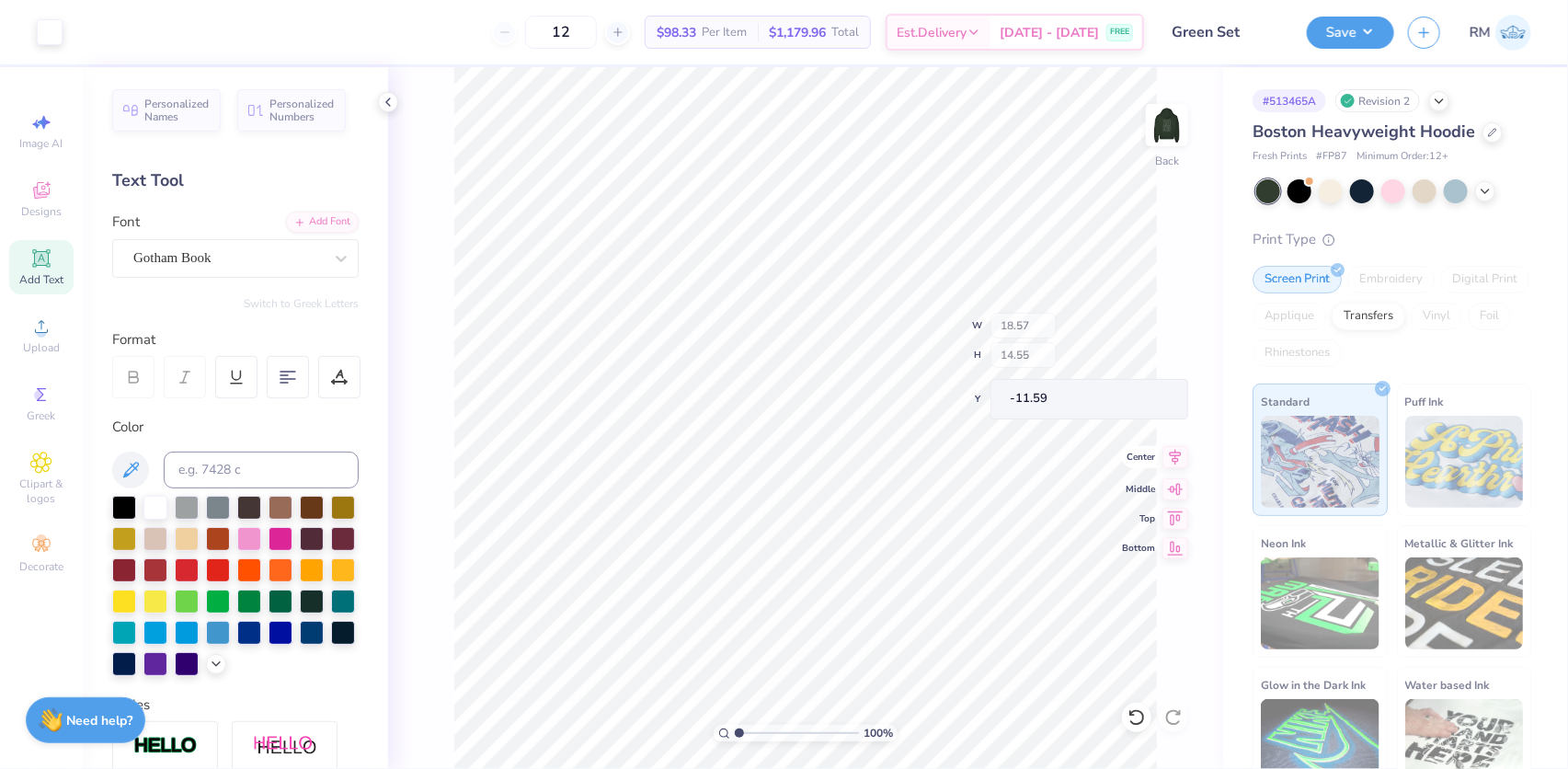
type input "30.08"
type input "16.61"
type input "-15.71"
type input "18.86"
type input "10.41"
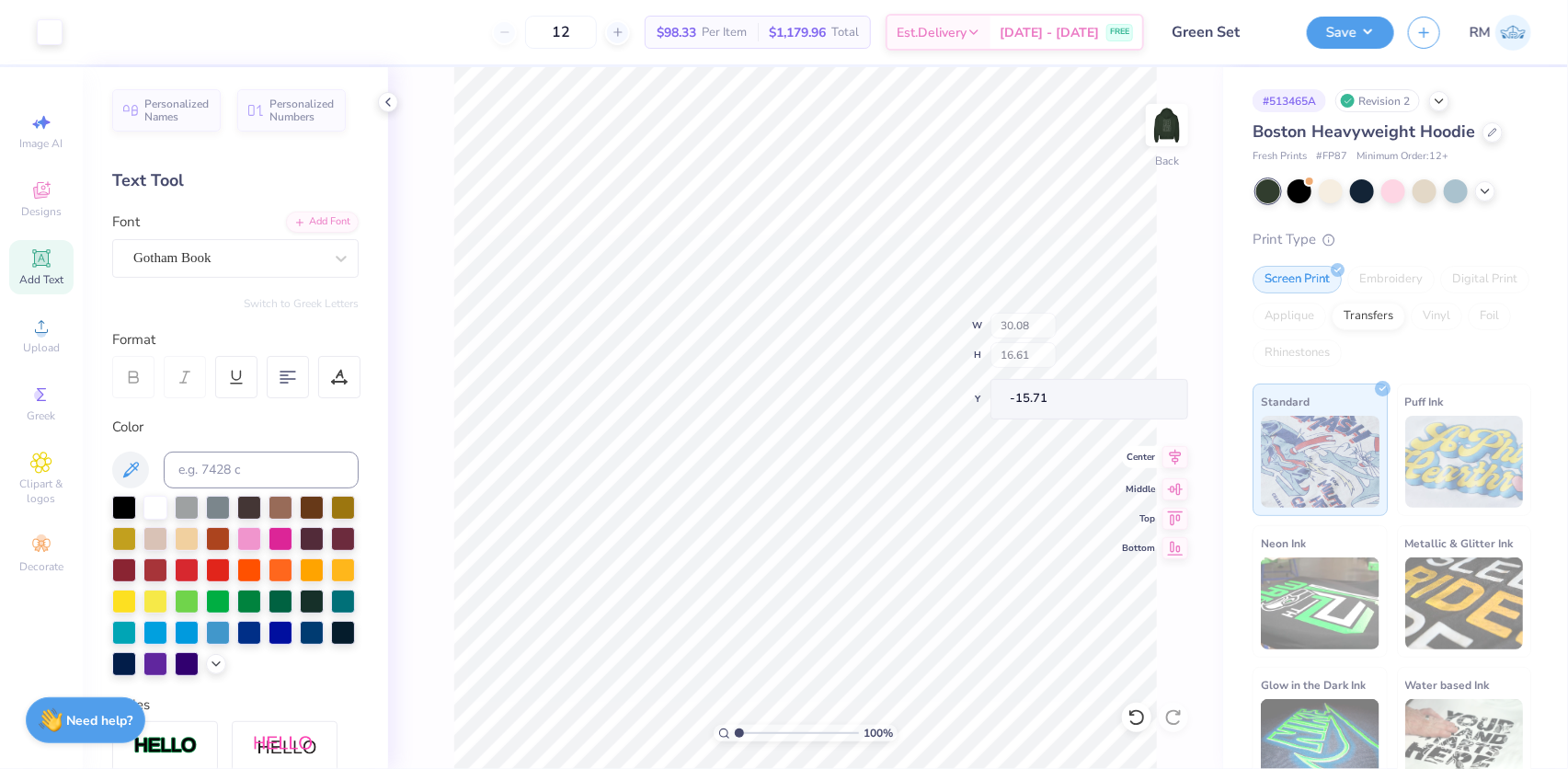
type input "1.54"
click at [1132, 719] on icon at bounding box center [1136, 717] width 19 height 19
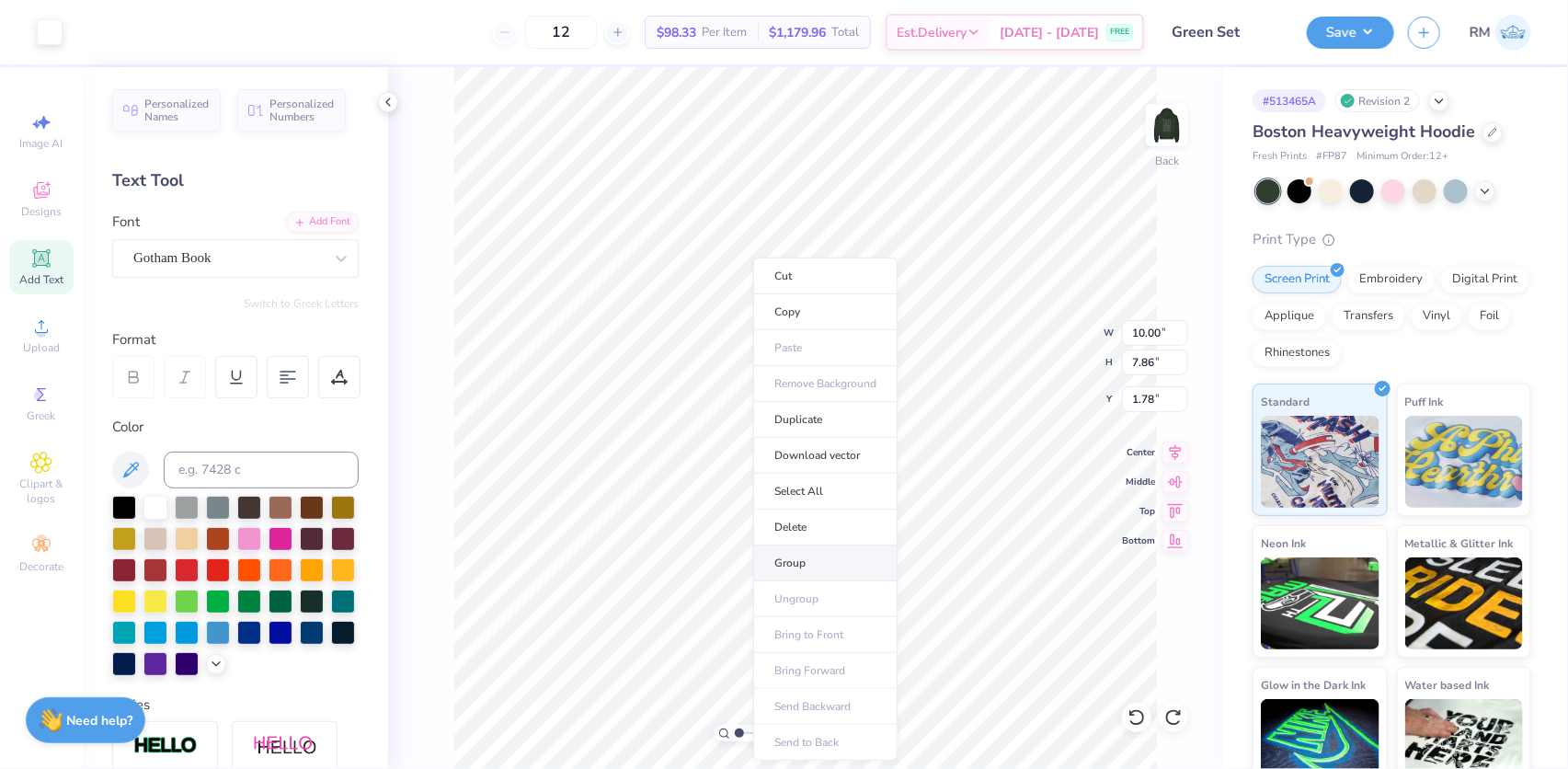
click at [794, 554] on li "Group" at bounding box center [825, 563] width 145 height 35
click at [1174, 448] on icon at bounding box center [1176, 450] width 12 height 16
click at [1135, 398] on input "1.78" at bounding box center [1155, 399] width 66 height 26
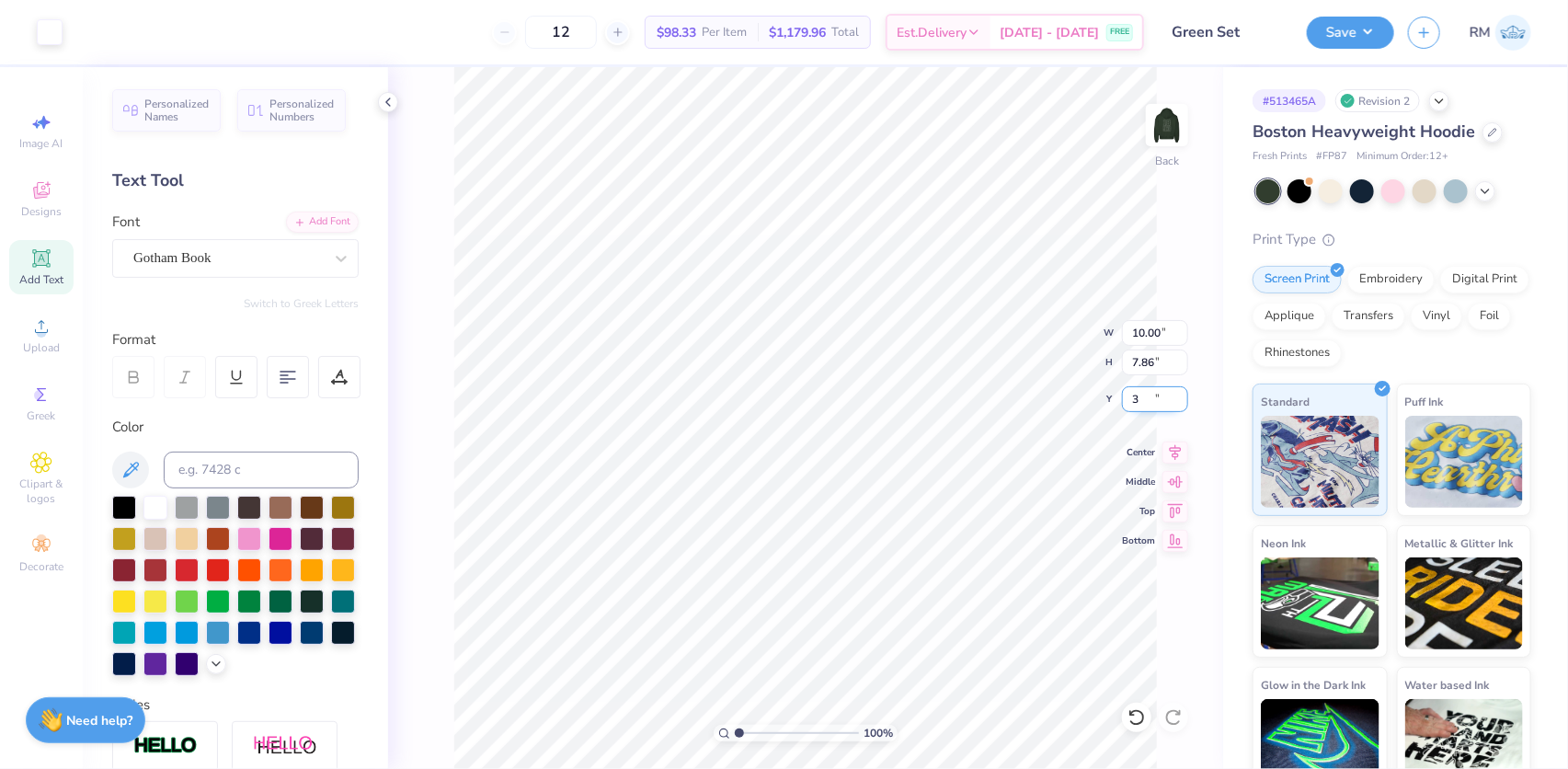
type input "3.00"
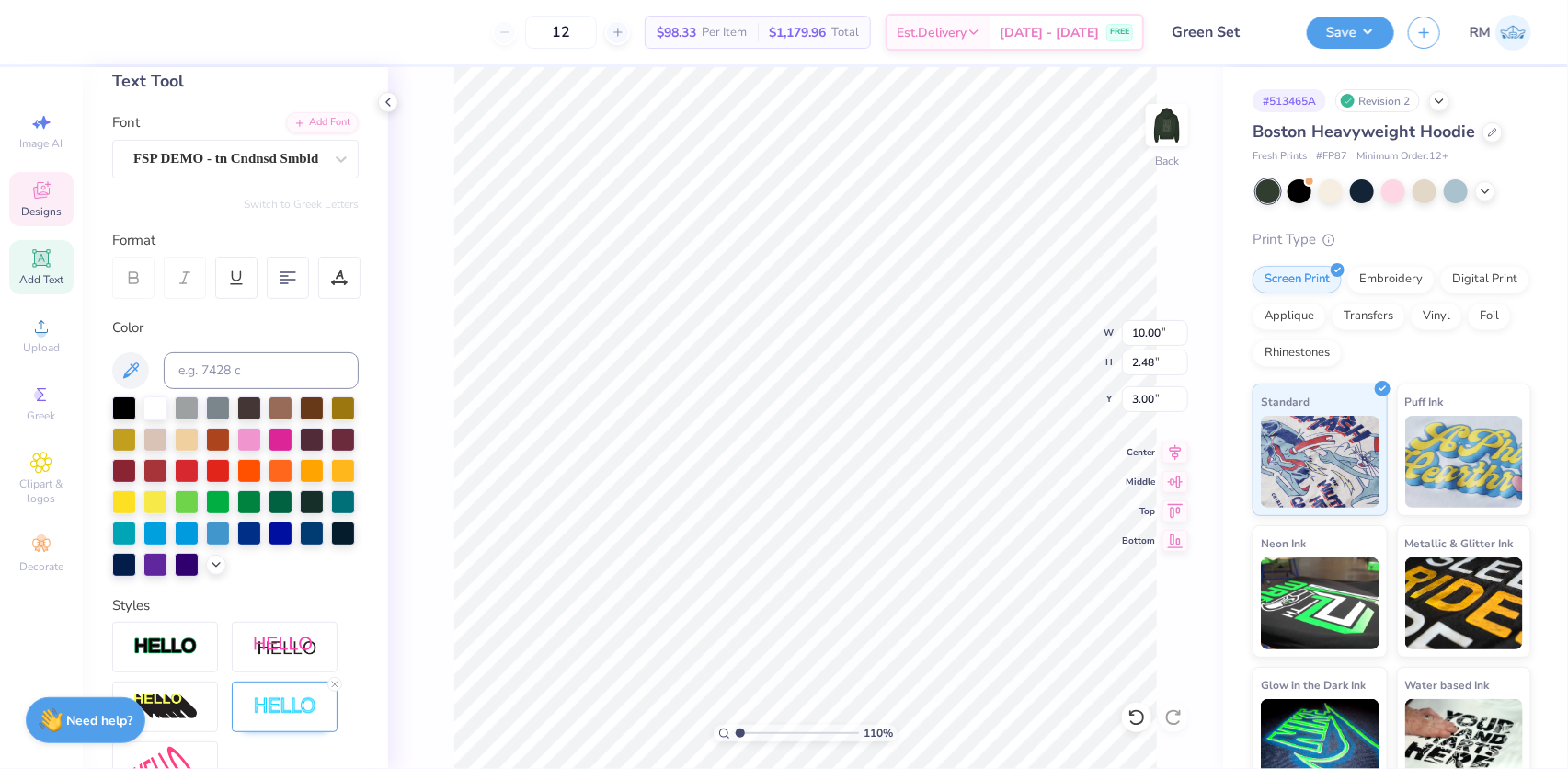
scroll to position [330, 0]
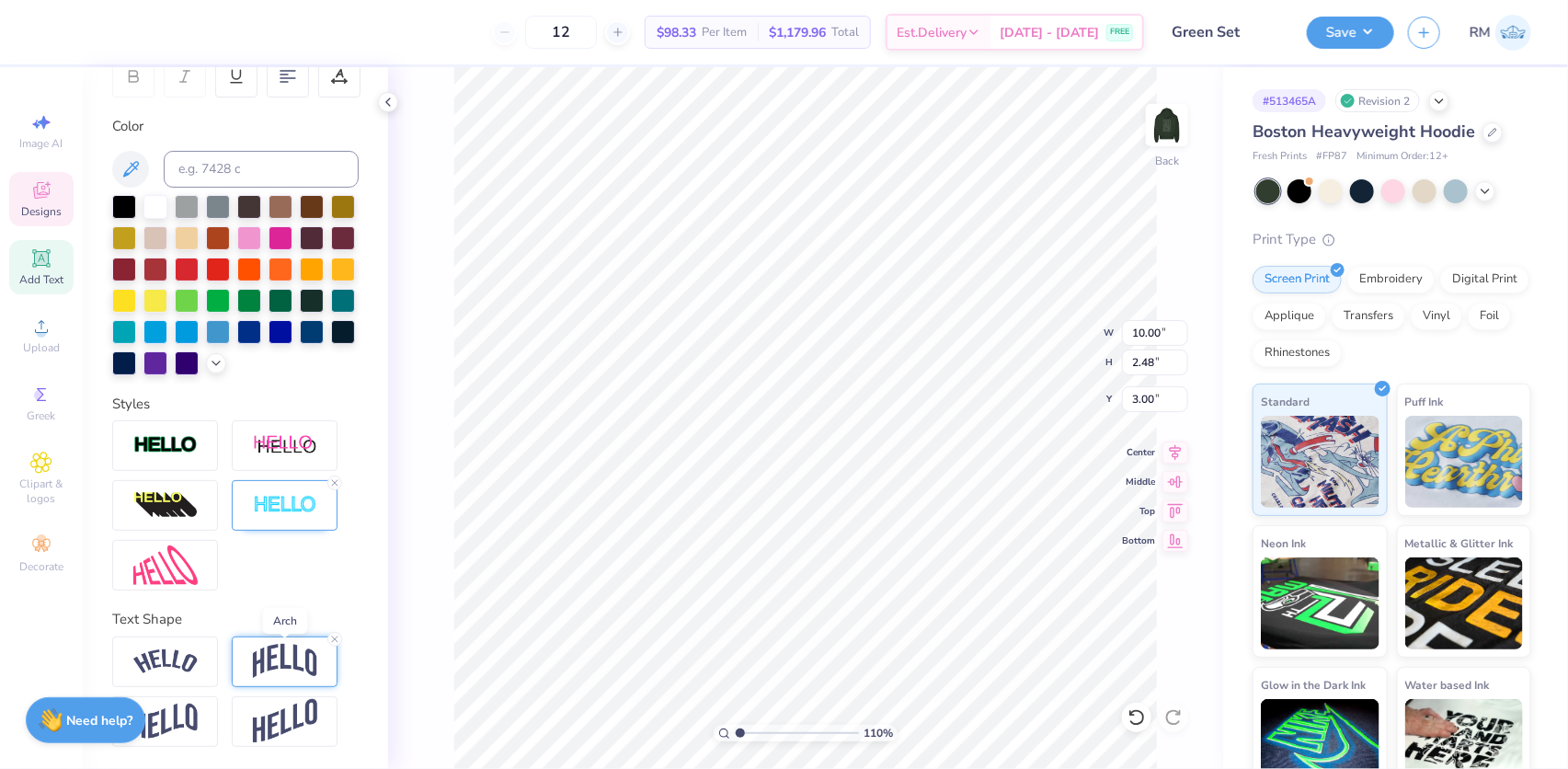
click at [288, 672] on img at bounding box center [284, 662] width 64 height 35
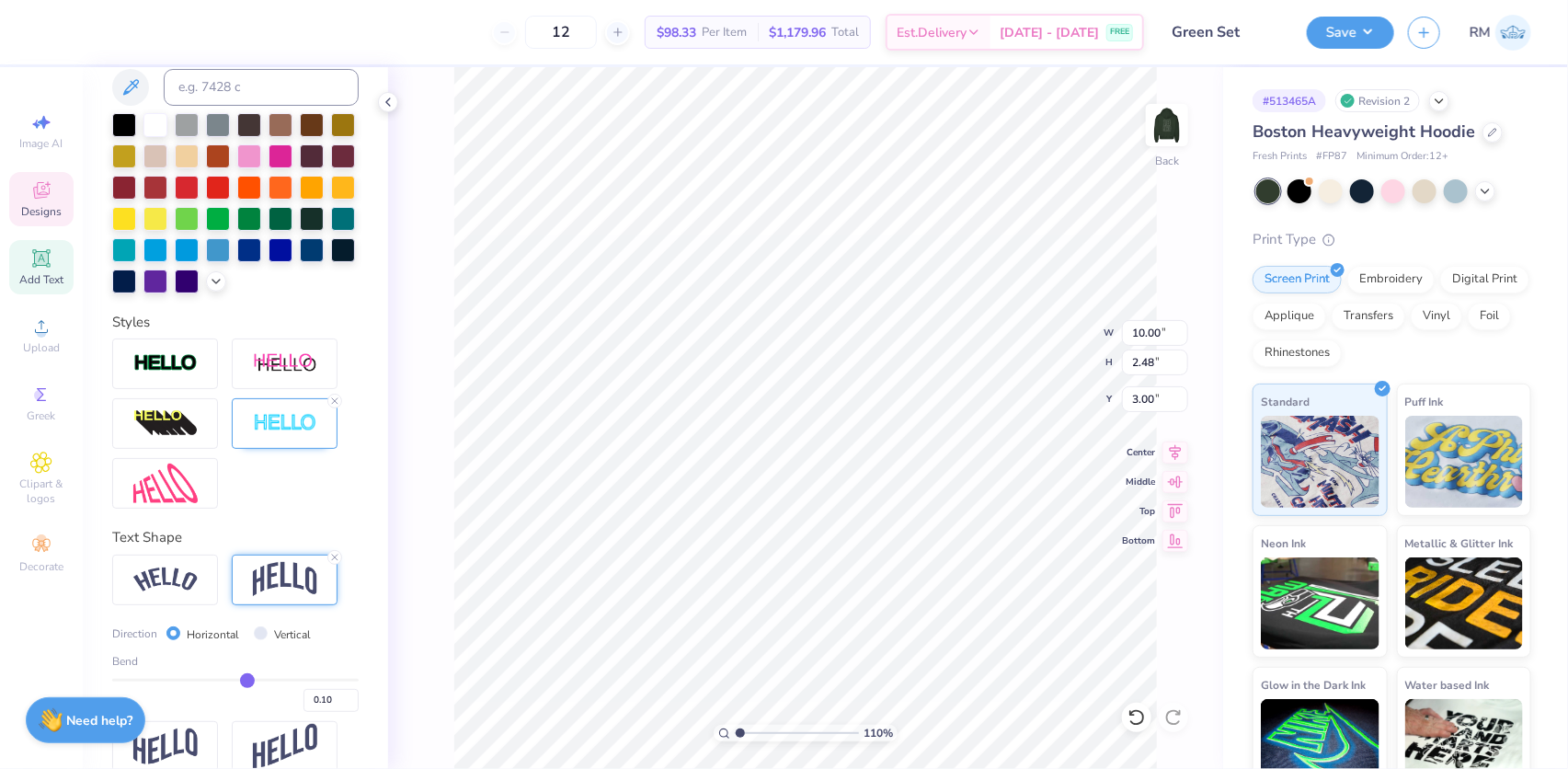
scroll to position [437, 0]
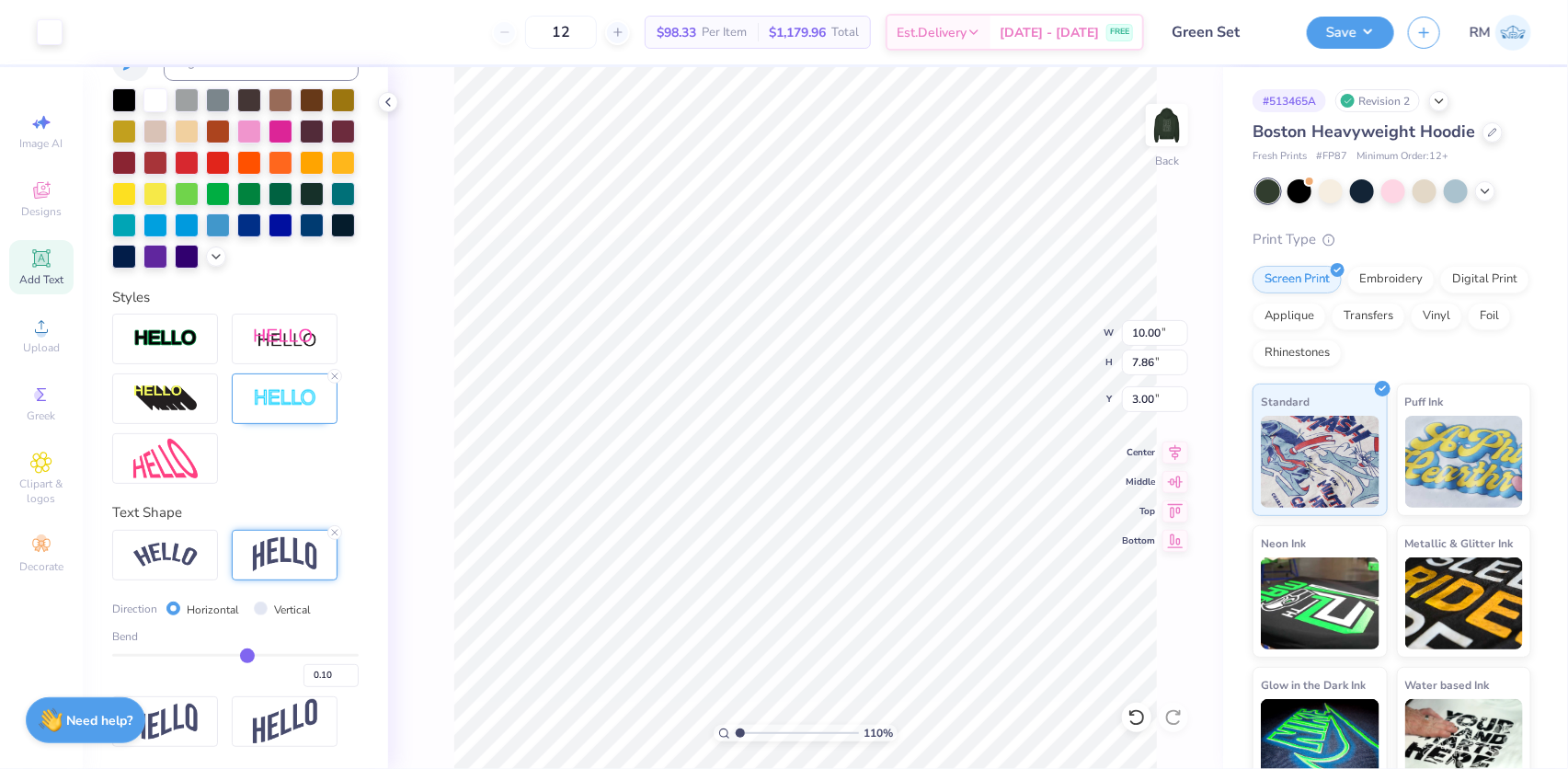
type input "1"
click at [798, 565] on li "Group" at bounding box center [828, 568] width 145 height 35
click at [1325, 42] on button "Save" at bounding box center [1351, 30] width 87 height 32
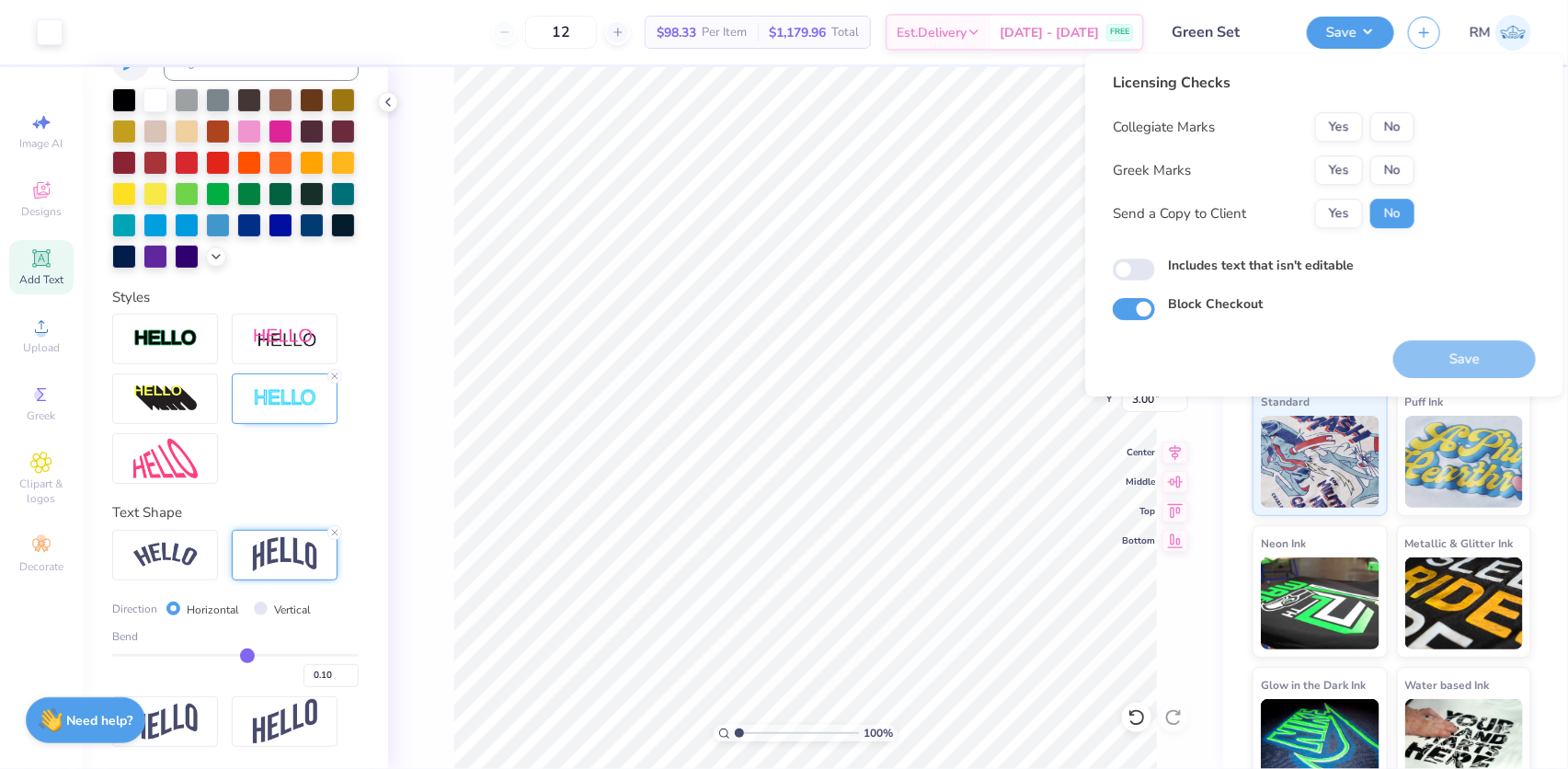
click at [1358, 148] on div "Collegiate Marks Yes No Greek Marks Yes No Send a Copy to Client Yes No" at bounding box center [1263, 170] width 302 height 116
click at [1343, 165] on button "Yes" at bounding box center [1339, 170] width 48 height 30
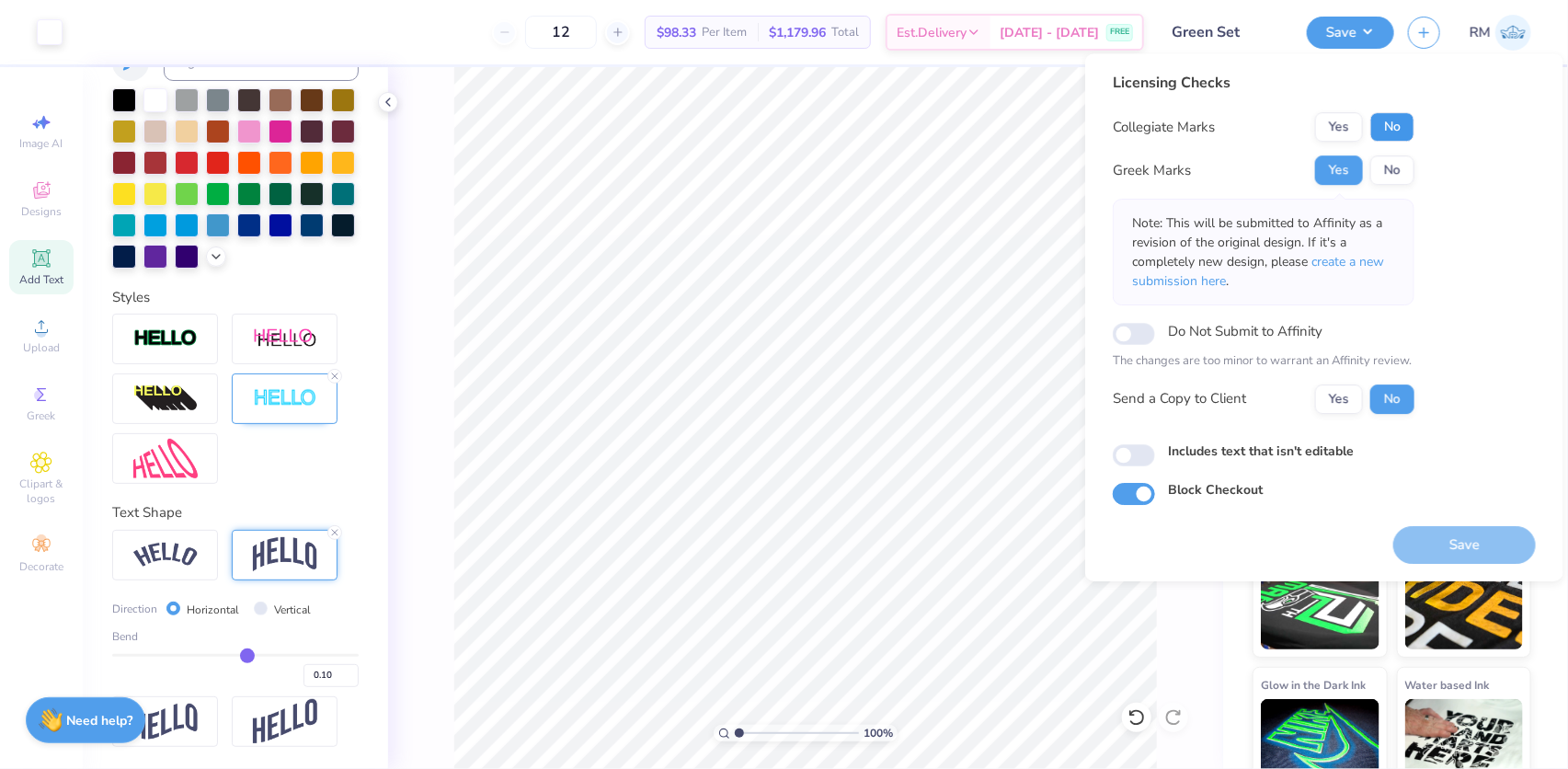
click at [1396, 127] on button "No" at bounding box center [1392, 127] width 44 height 30
click at [1362, 265] on span "create a new submission here" at bounding box center [1258, 270] width 252 height 36
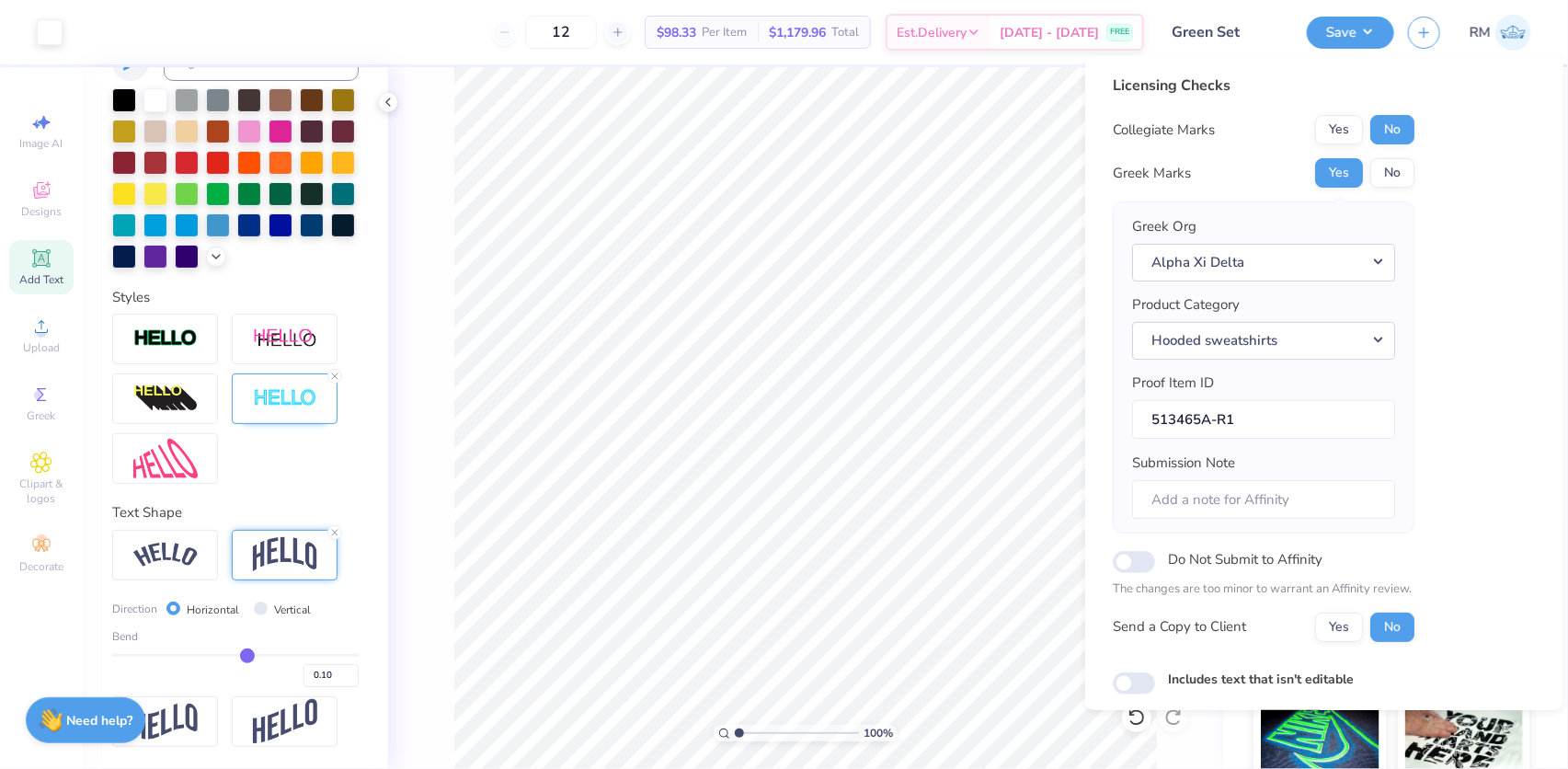
scroll to position [98, 0]
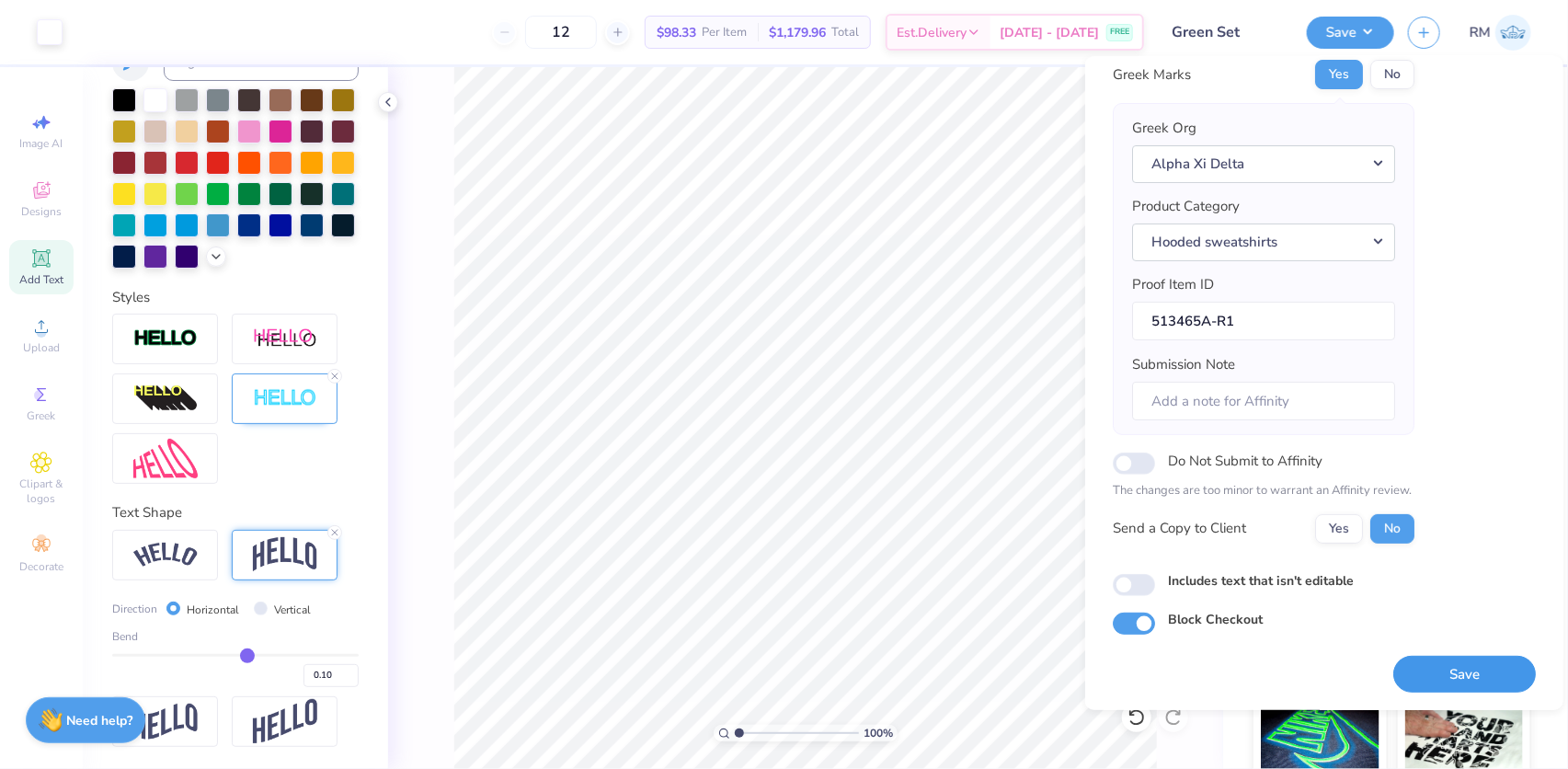
click at [1408, 669] on button "Save" at bounding box center [1465, 674] width 143 height 37
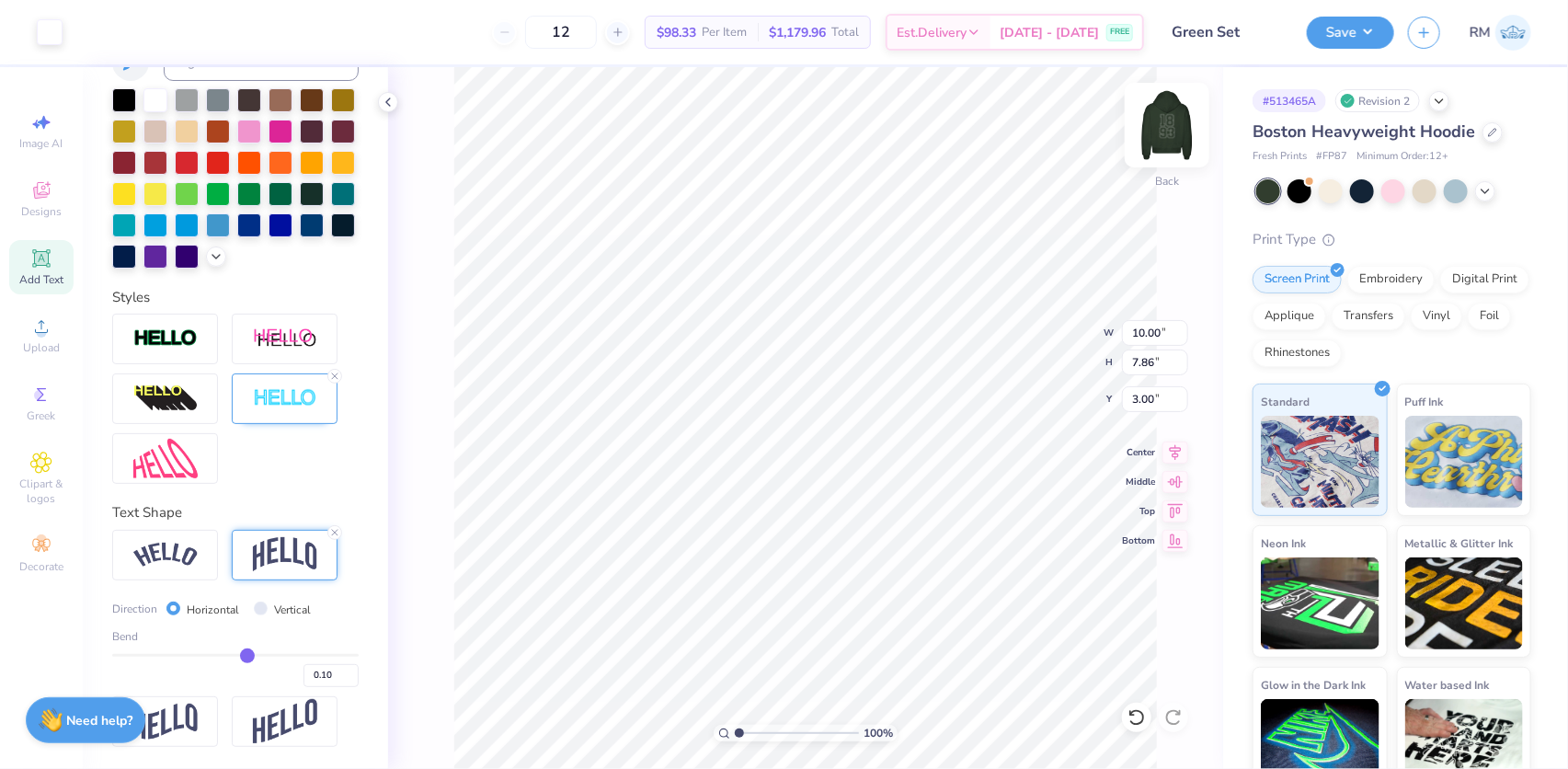
click at [1160, 132] on img at bounding box center [1167, 125] width 74 height 74
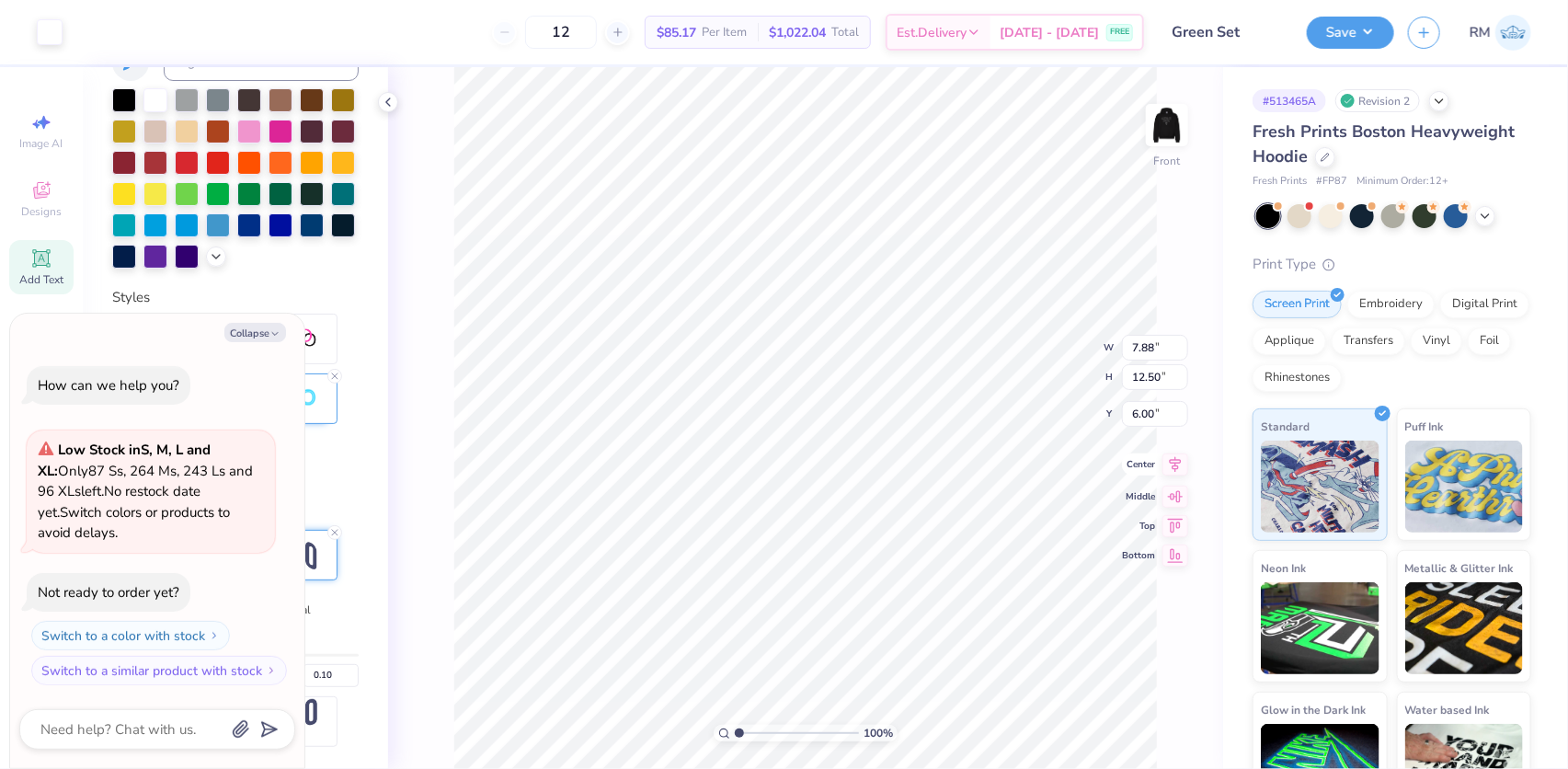
click at [1175, 457] on icon at bounding box center [1176, 464] width 26 height 22
type textarea "x"
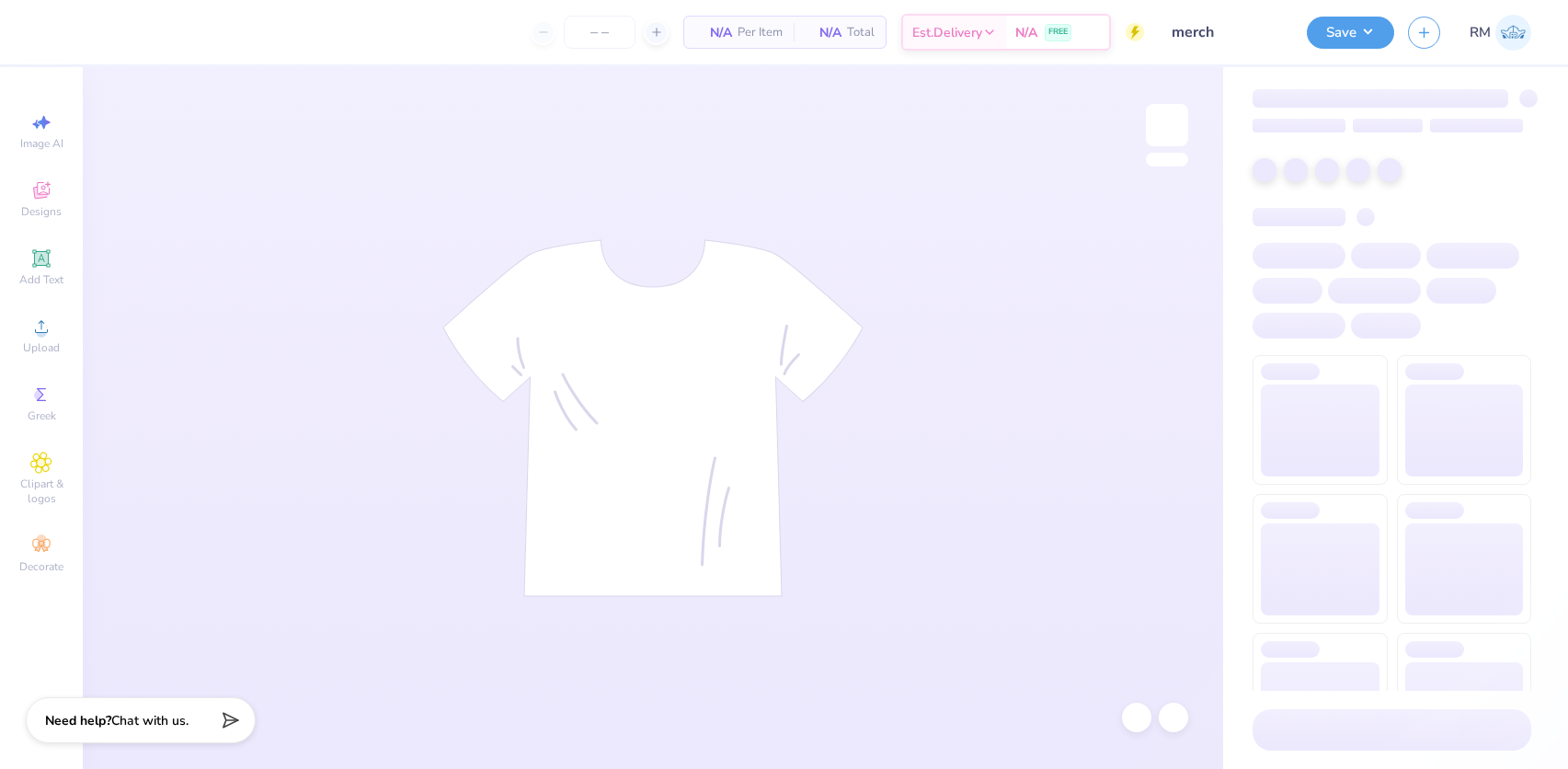
type input "24"
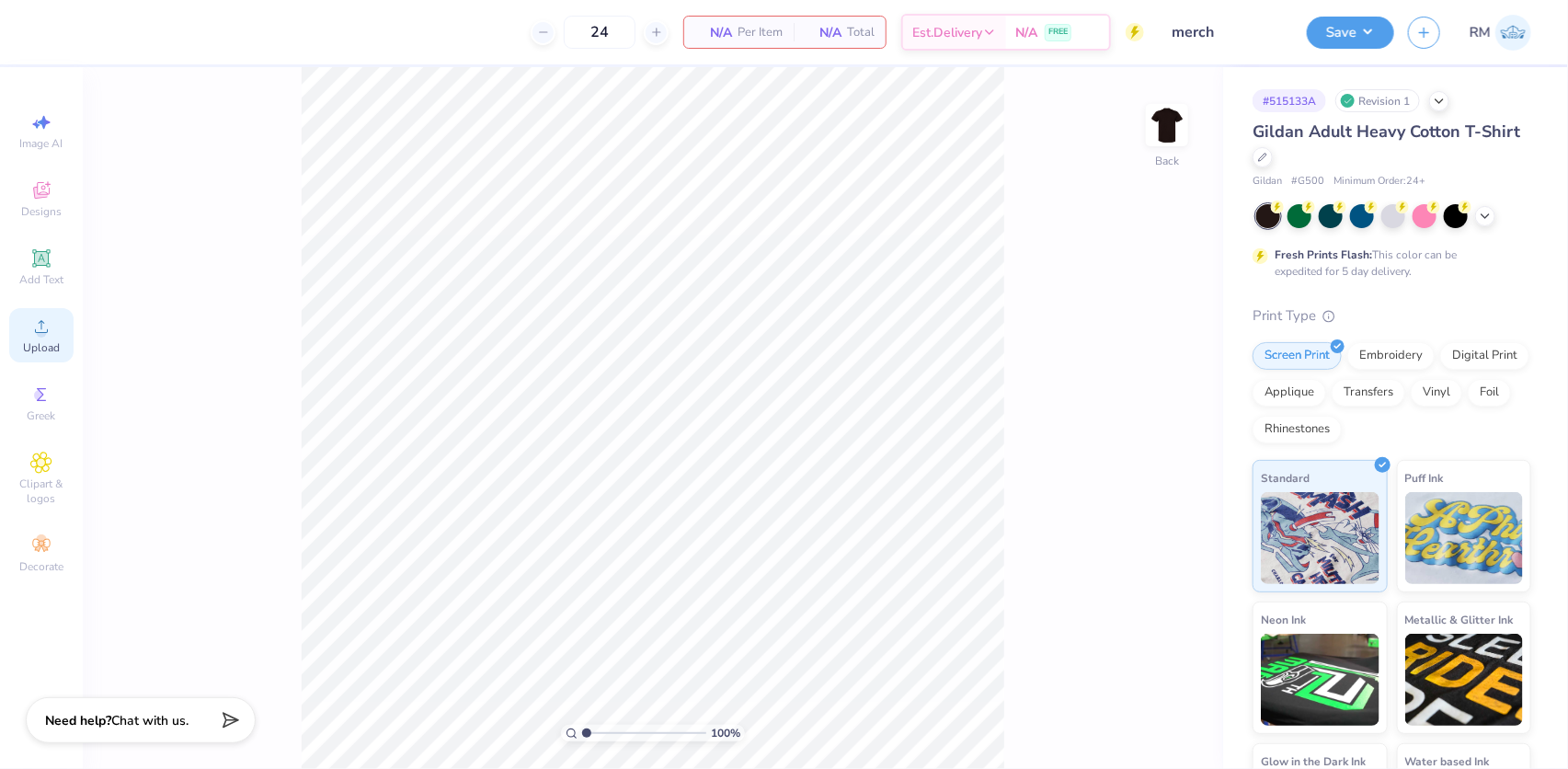
click at [38, 325] on icon at bounding box center [41, 326] width 22 height 22
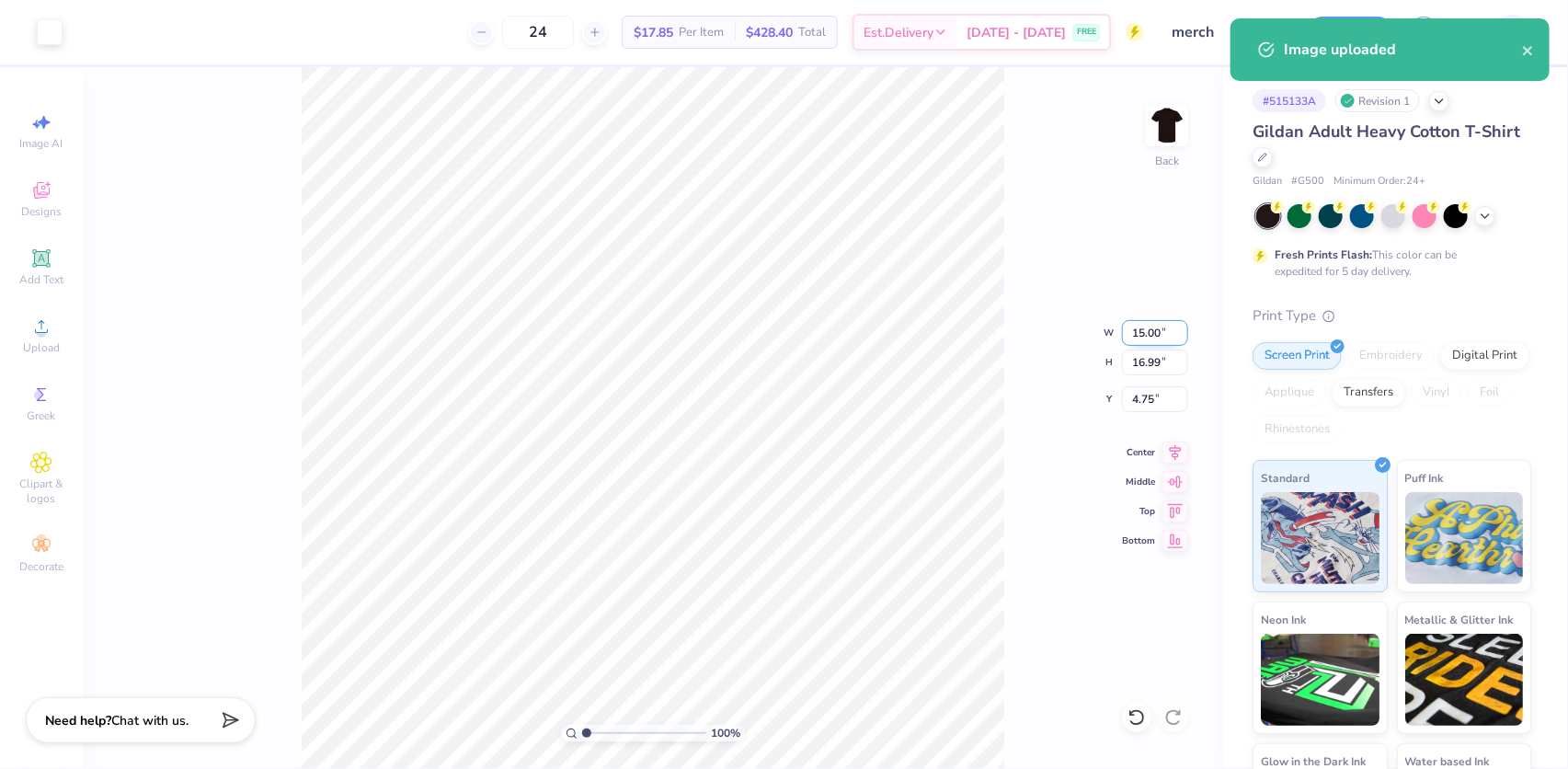
click at [1152, 335] on input "15.00" at bounding box center [1155, 333] width 66 height 26
type input "7.00"
type input "7.93"
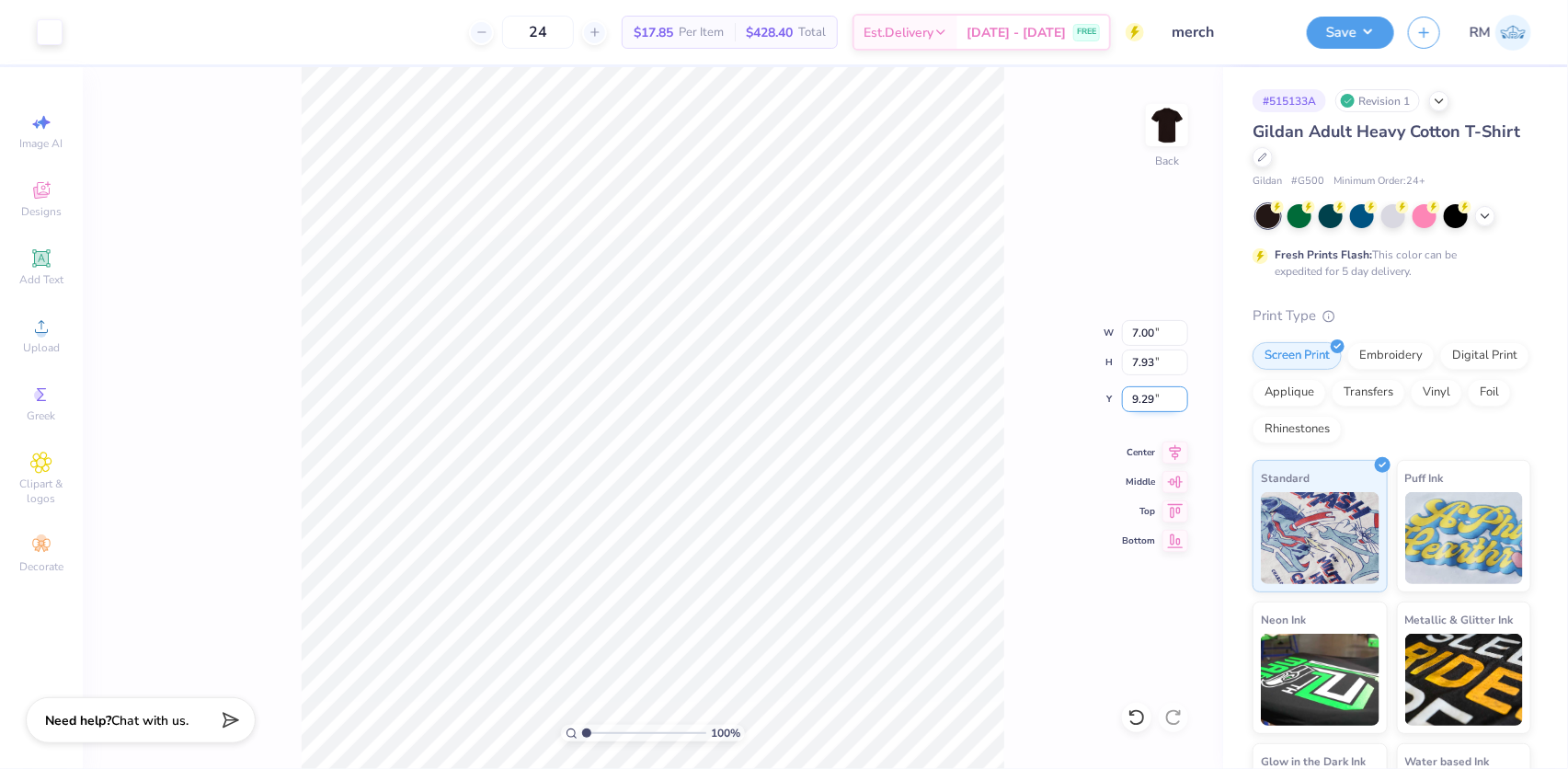
click at [1149, 395] on input "9.29" at bounding box center [1155, 399] width 66 height 26
type input "3.00"
click at [1148, 338] on input "7.00" at bounding box center [1155, 333] width 66 height 26
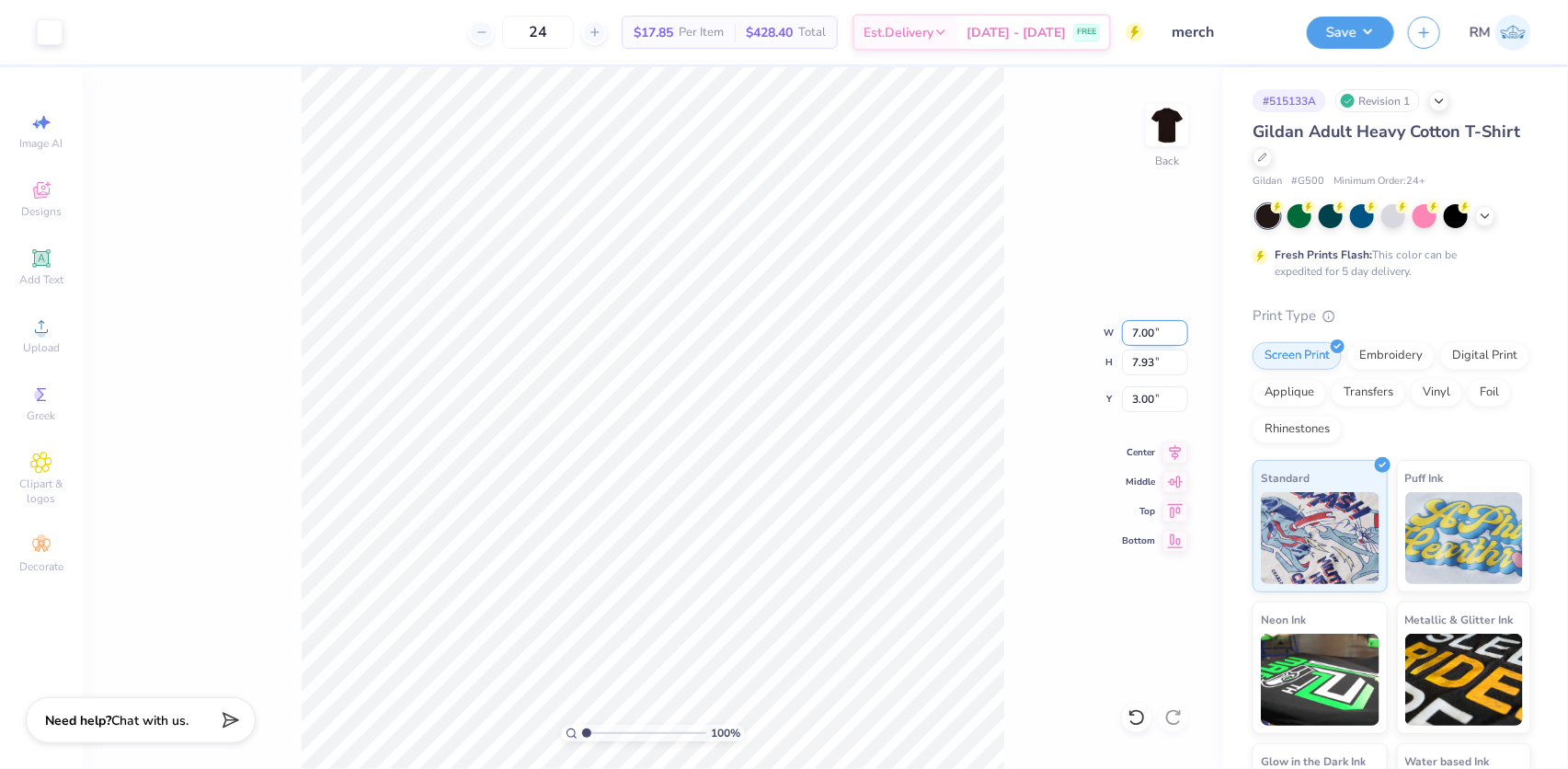
click at [1148, 338] on input "7.00" at bounding box center [1155, 333] width 66 height 26
type input "9.00"
type input "10.19"
type input "1.87"
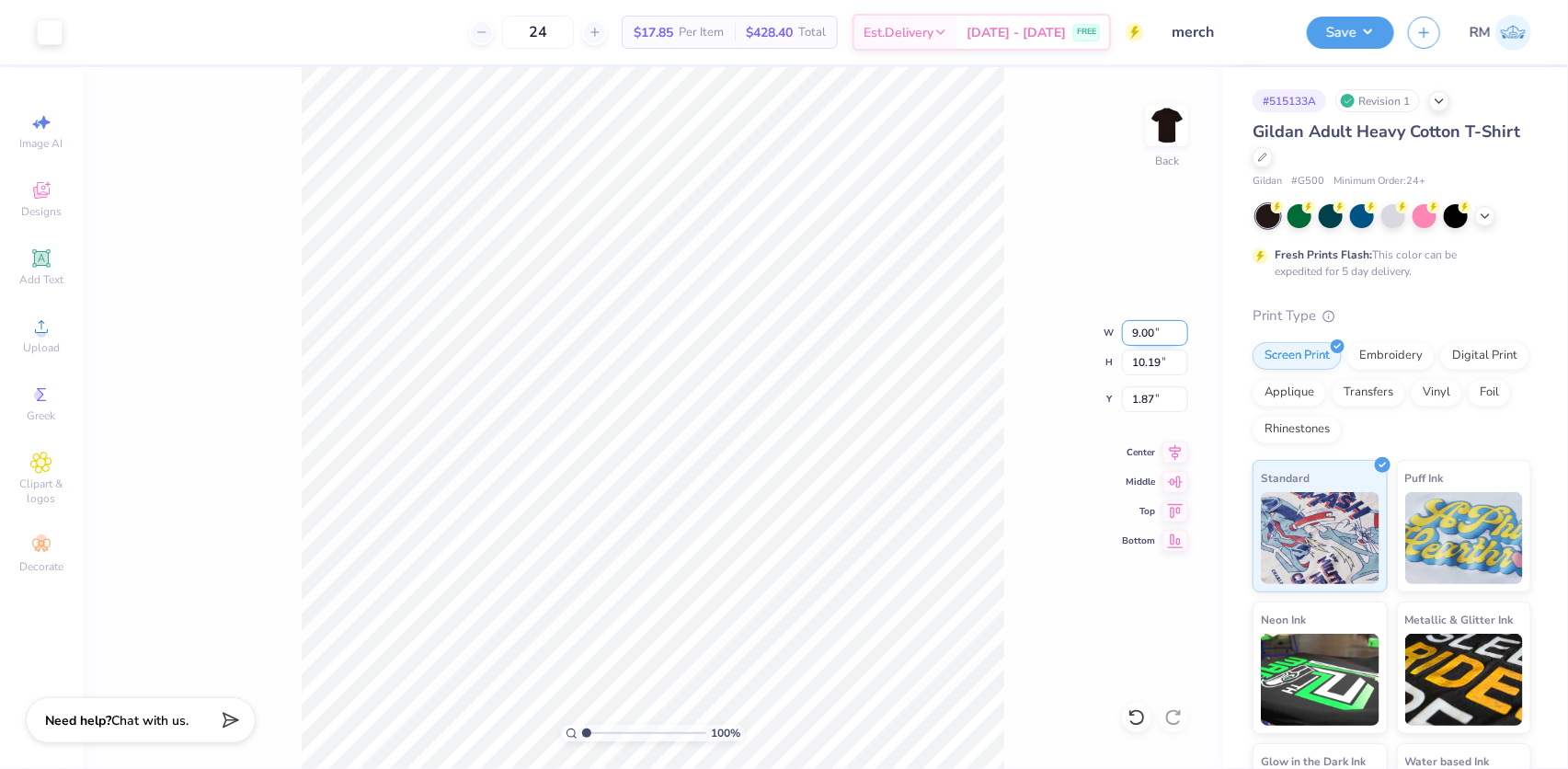
click at [1145, 329] on input "9.00" at bounding box center [1155, 333] width 66 height 26
type input "7.00"
type input "7.93"
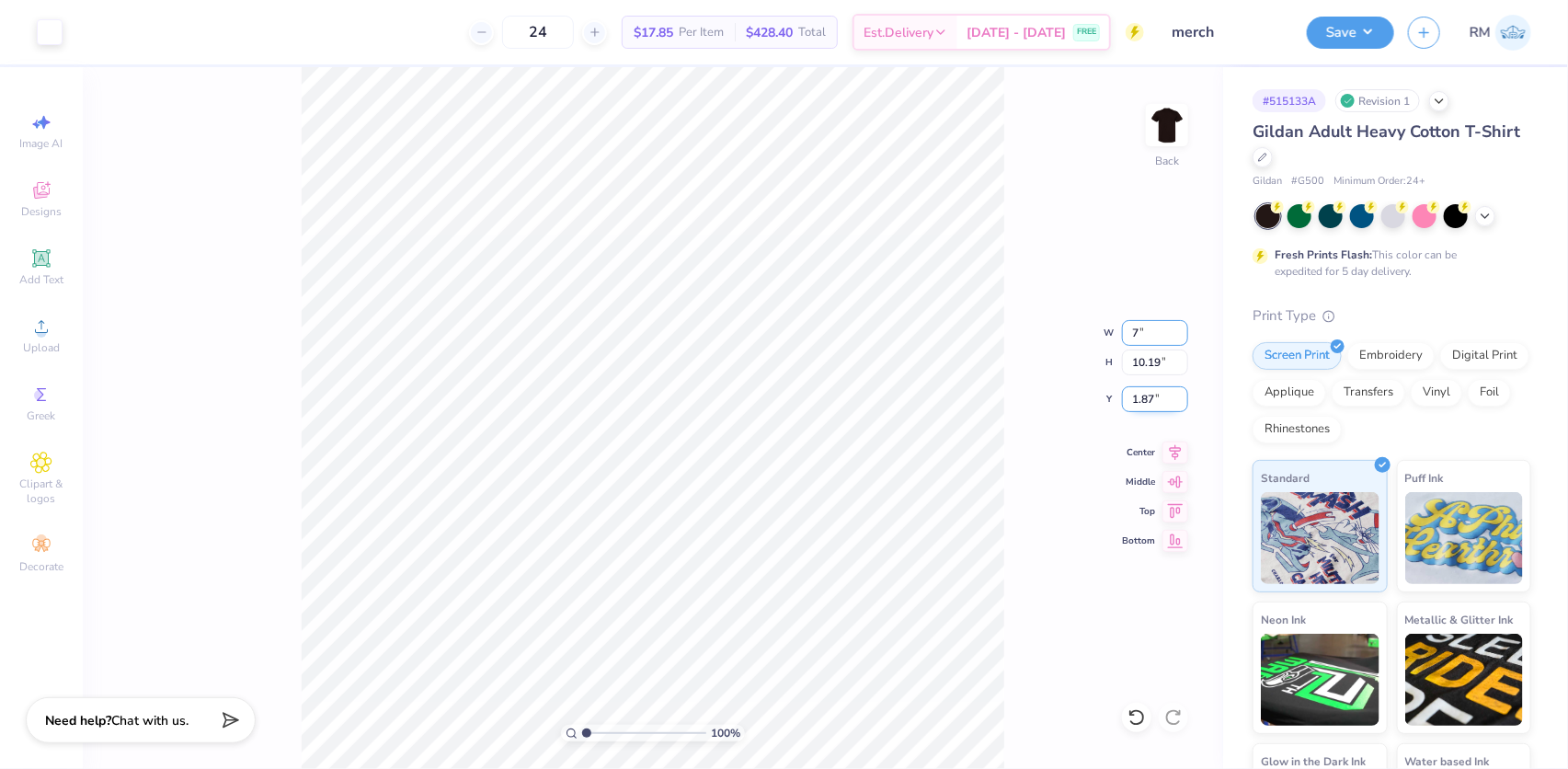
type input "3.00"
click at [1138, 402] on input "3.00" at bounding box center [1155, 399] width 66 height 26
click at [1176, 449] on icon at bounding box center [1176, 450] width 12 height 16
click at [1019, 482] on div "100 % Back W 7.00 7.00 " H 7.93 7.93 " Y 3.00 3.00 " Center Middle Top Bottom" at bounding box center [653, 418] width 1140 height 702
click at [1333, 37] on button "Save" at bounding box center [1351, 30] width 87 height 32
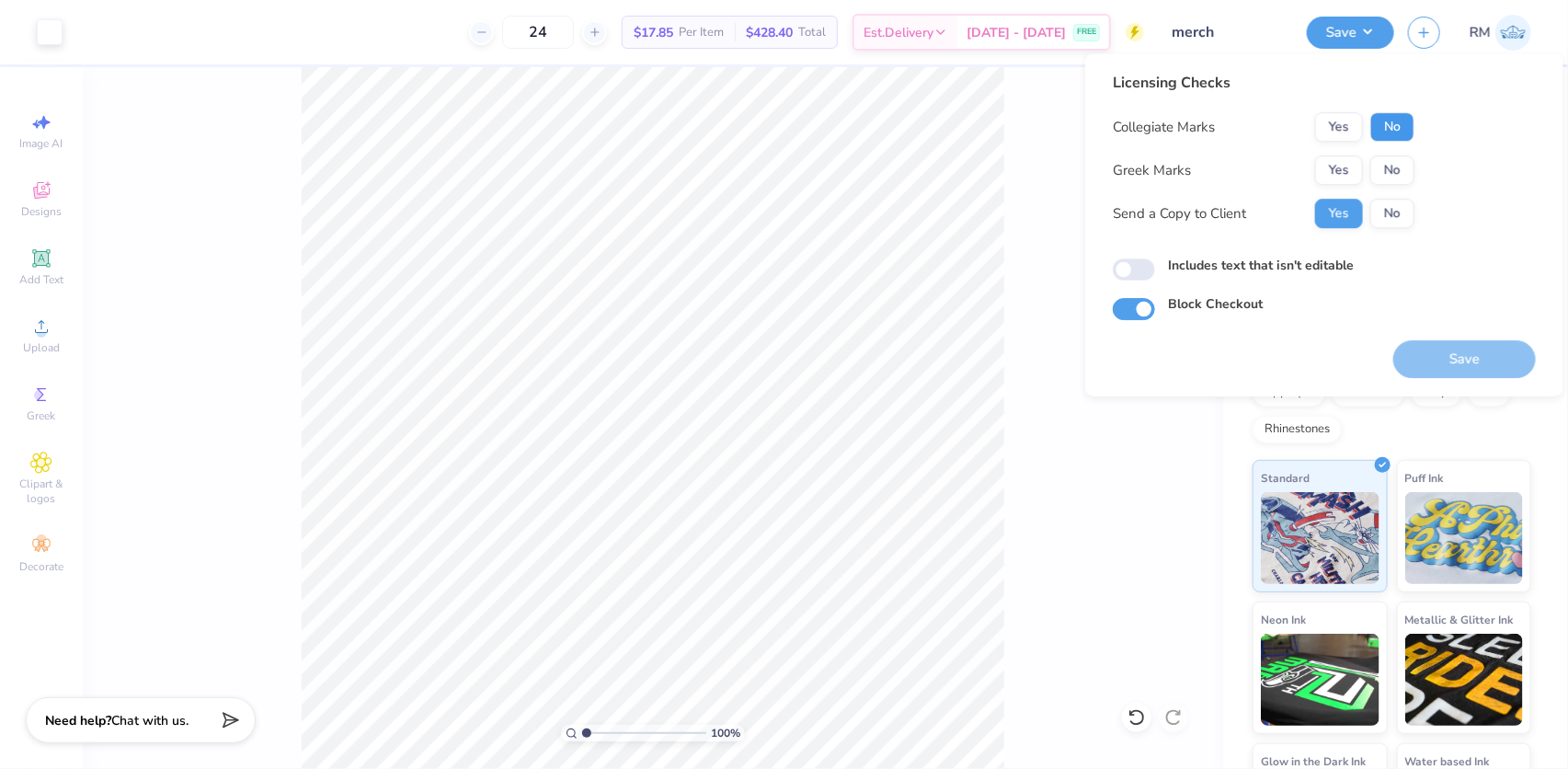
click at [1408, 120] on button "No" at bounding box center [1392, 127] width 44 height 30
click at [1325, 169] on button "Yes" at bounding box center [1339, 170] width 48 height 30
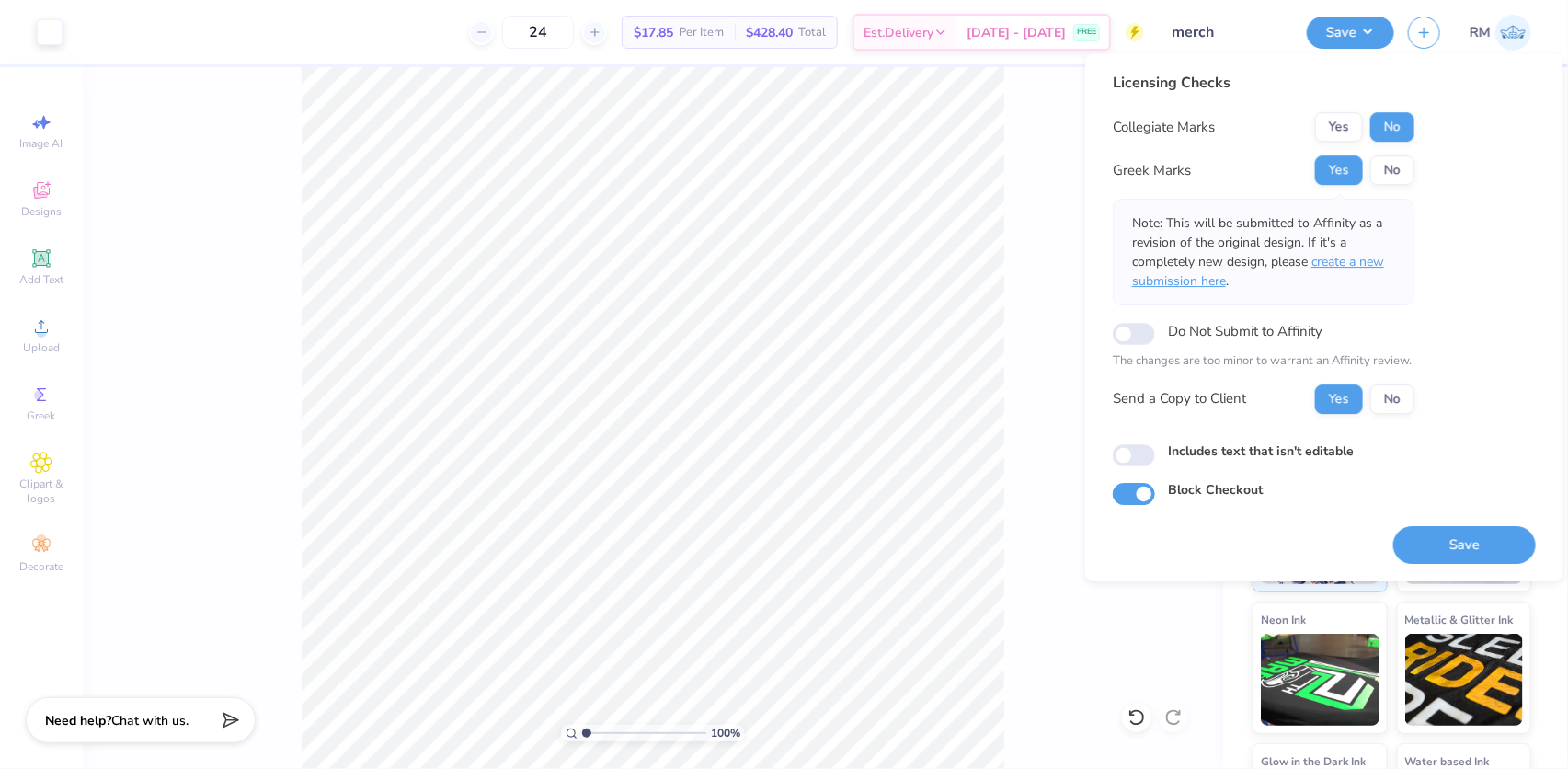
click at [1349, 260] on span "create a new submission here" at bounding box center [1258, 270] width 252 height 36
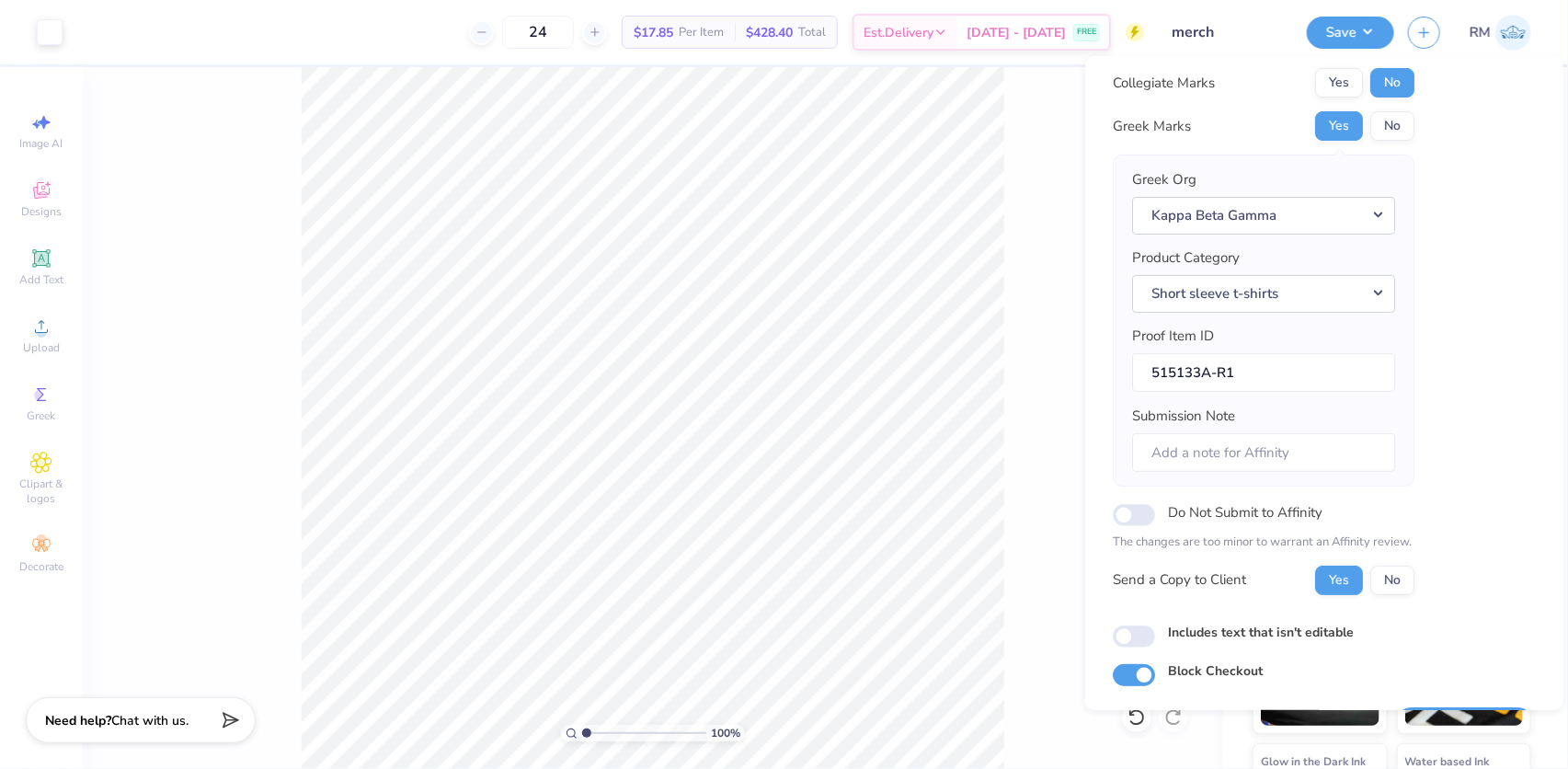
scroll to position [98, 0]
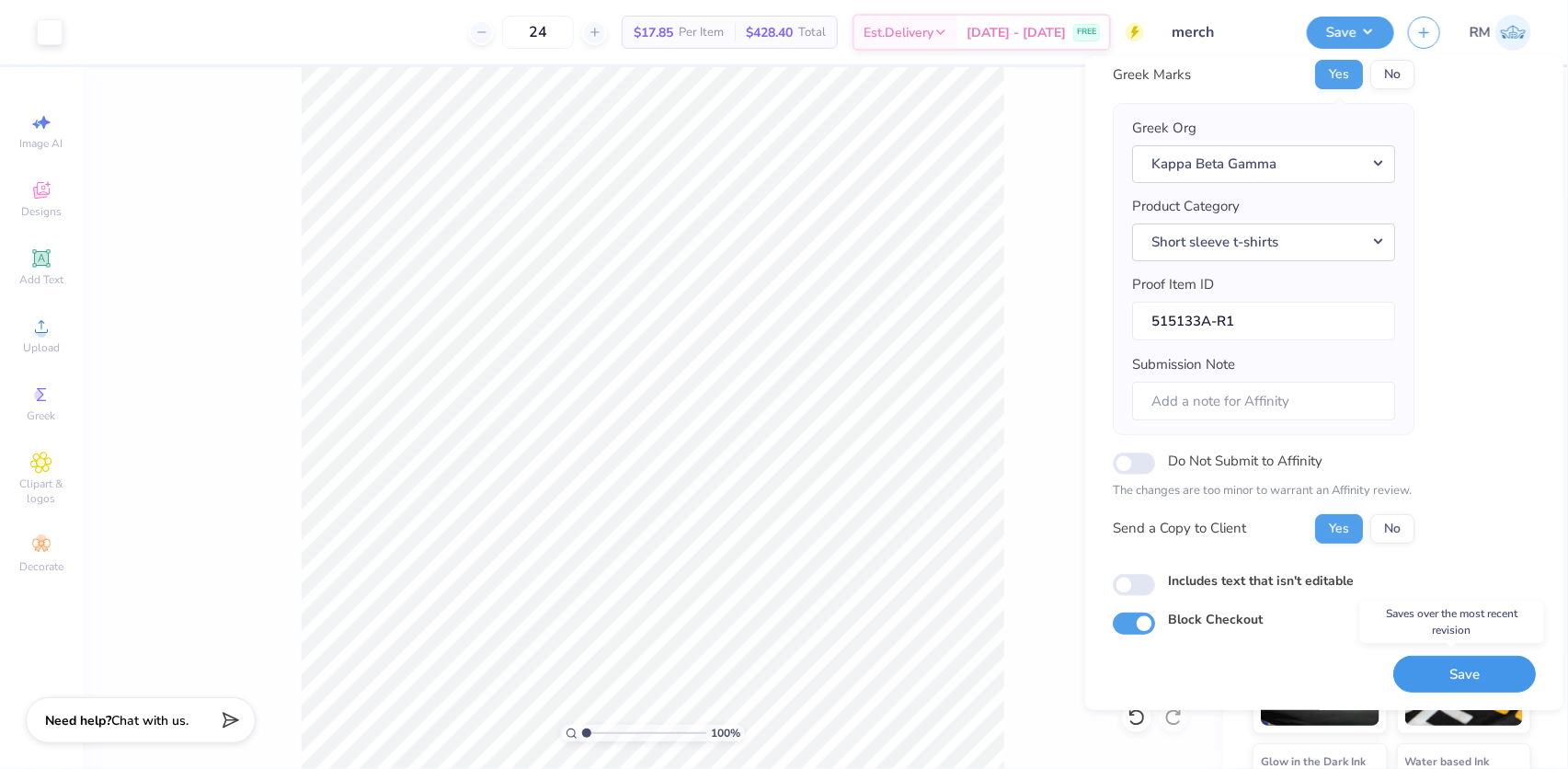
click at [1437, 670] on button "Save" at bounding box center [1465, 674] width 143 height 37
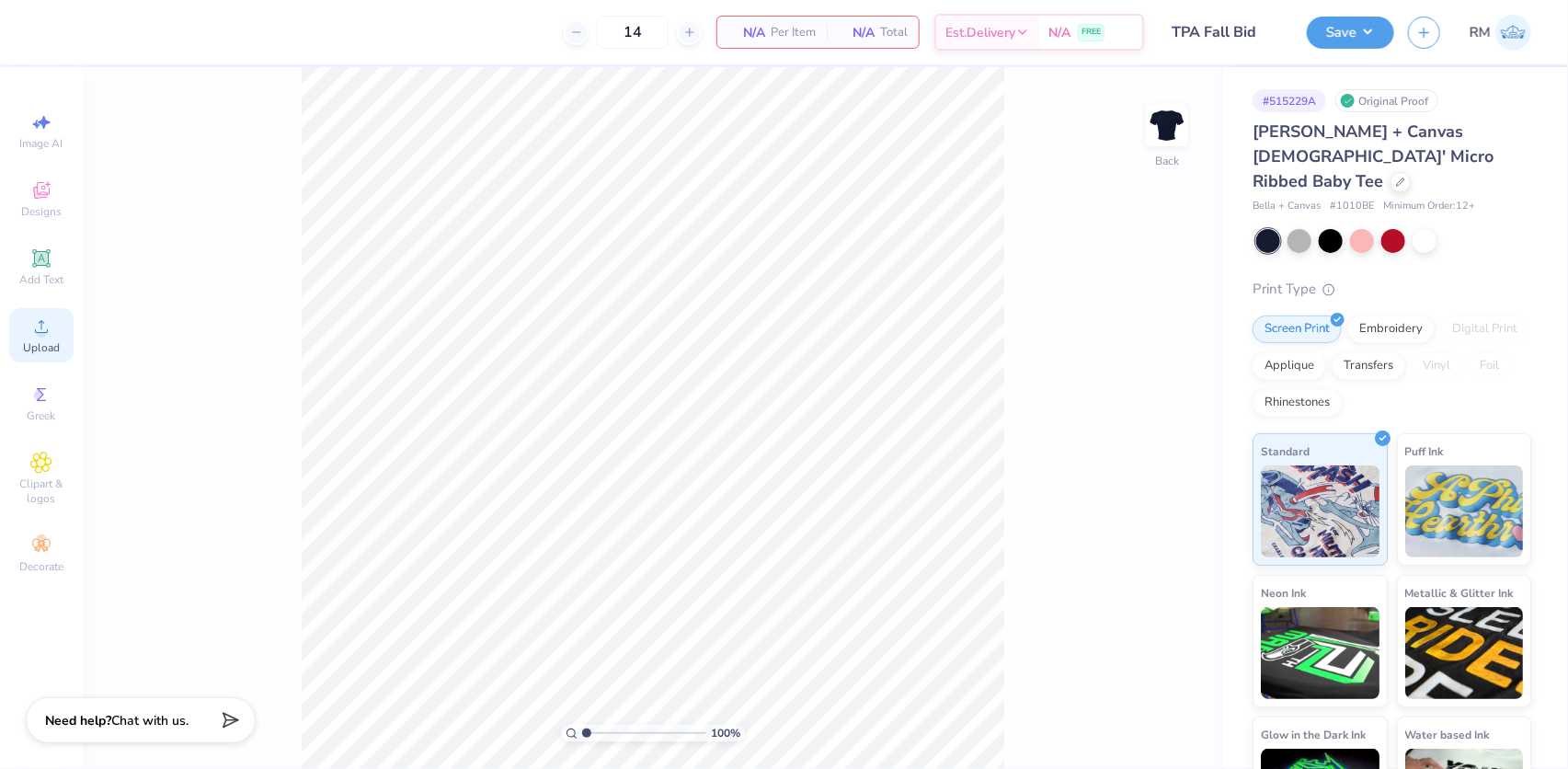
click at [54, 342] on span "Upload" at bounding box center [40, 347] width 36 height 15
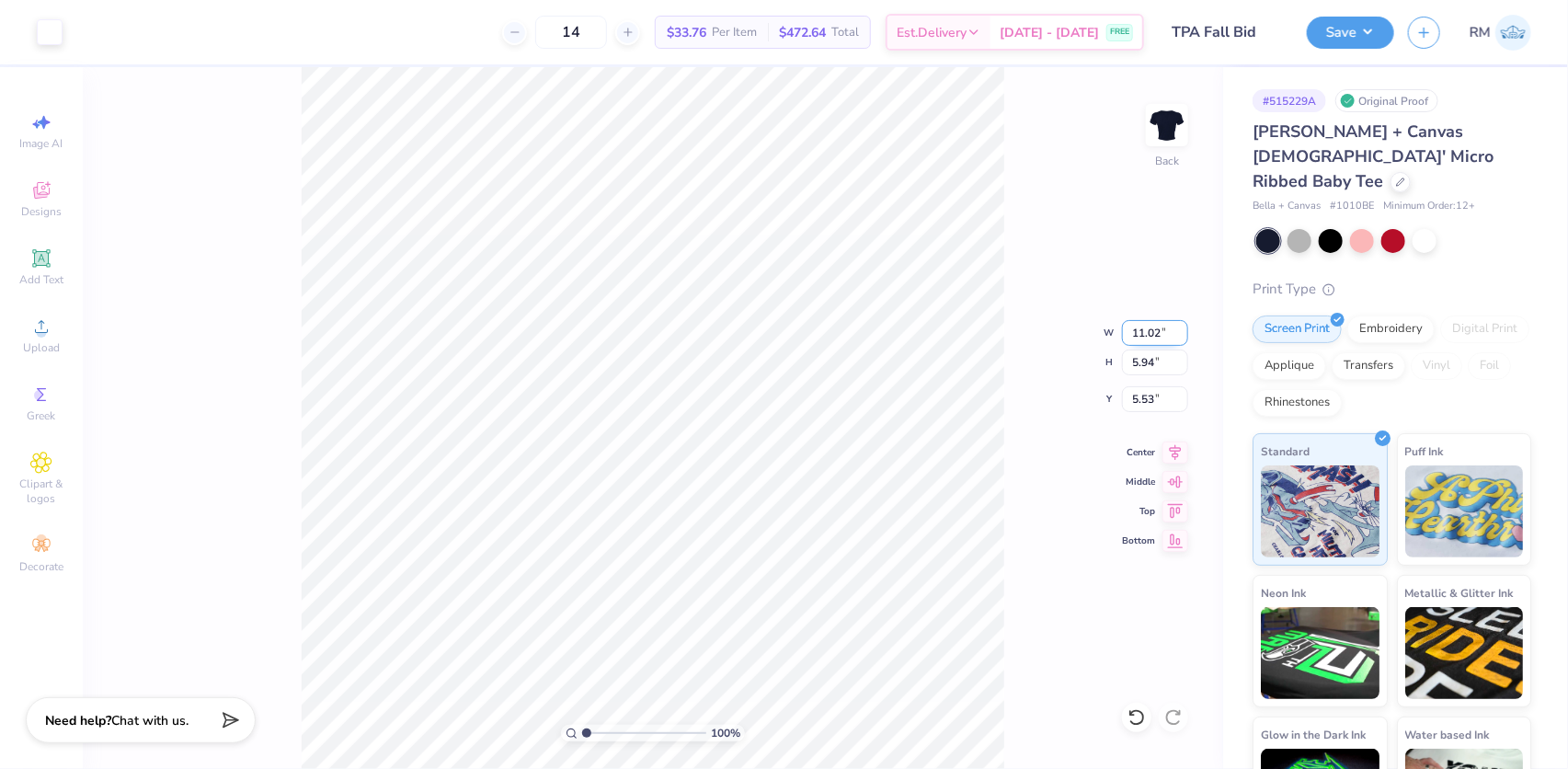
click at [1144, 322] on input "11.02" at bounding box center [1155, 333] width 66 height 26
type input "8.25"
type input "4.45"
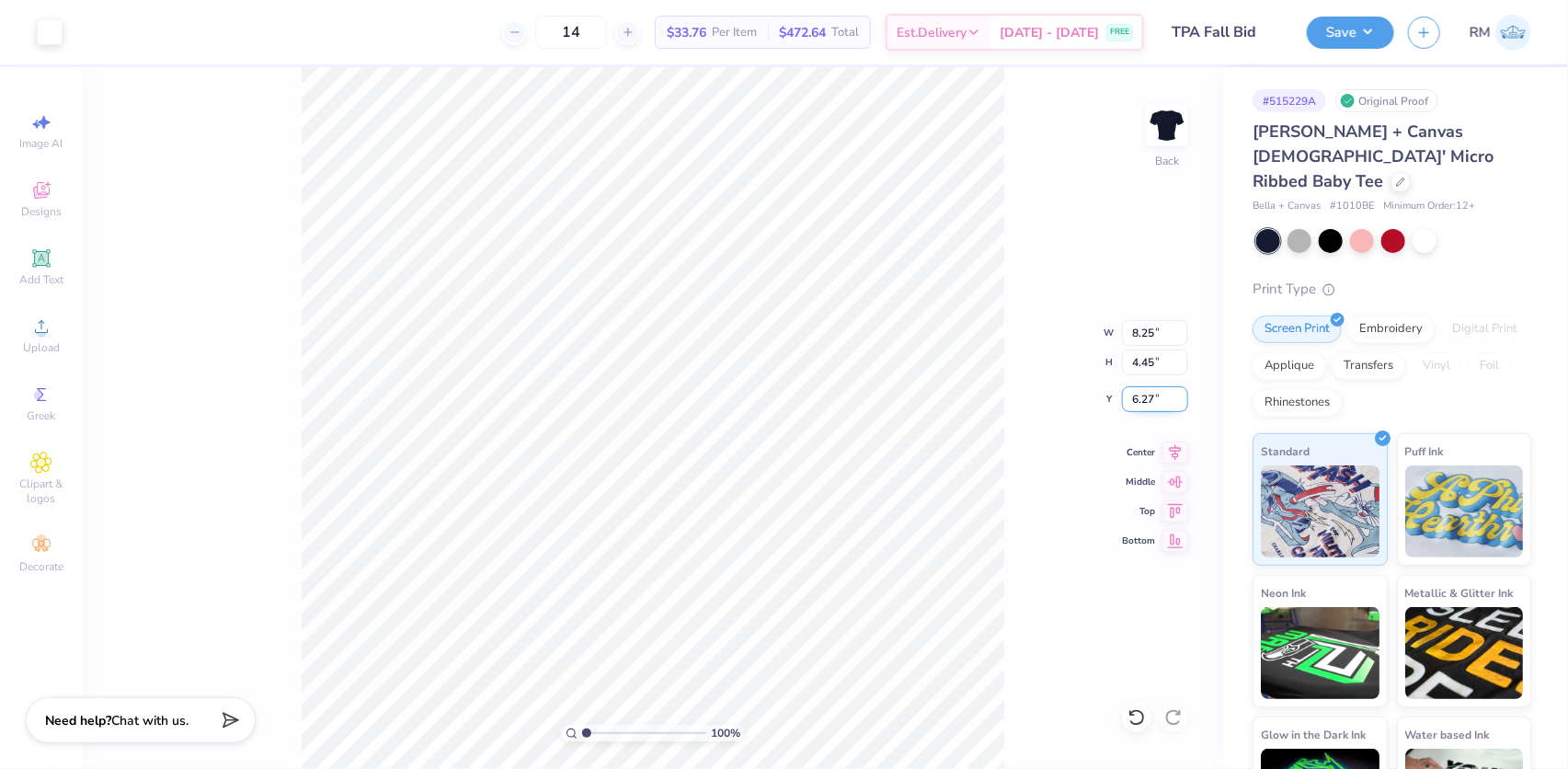
click at [1136, 398] on input "6.27" at bounding box center [1155, 399] width 66 height 26
click at [1136, 399] on input "6.27" at bounding box center [1155, 399] width 66 height 26
type input "2.50"
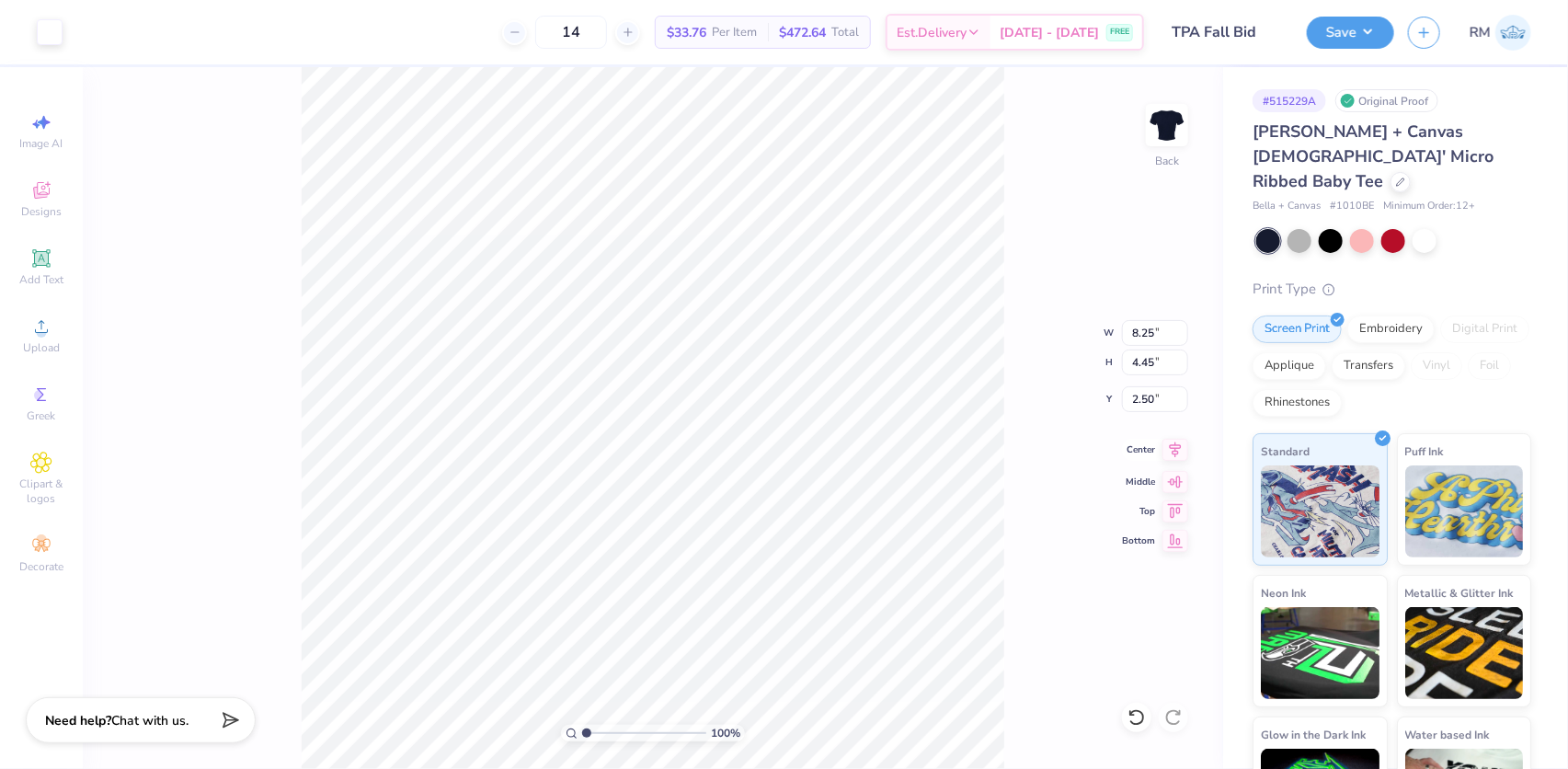
click at [1175, 444] on icon at bounding box center [1176, 449] width 26 height 22
click at [1324, 26] on button "Save" at bounding box center [1351, 30] width 87 height 32
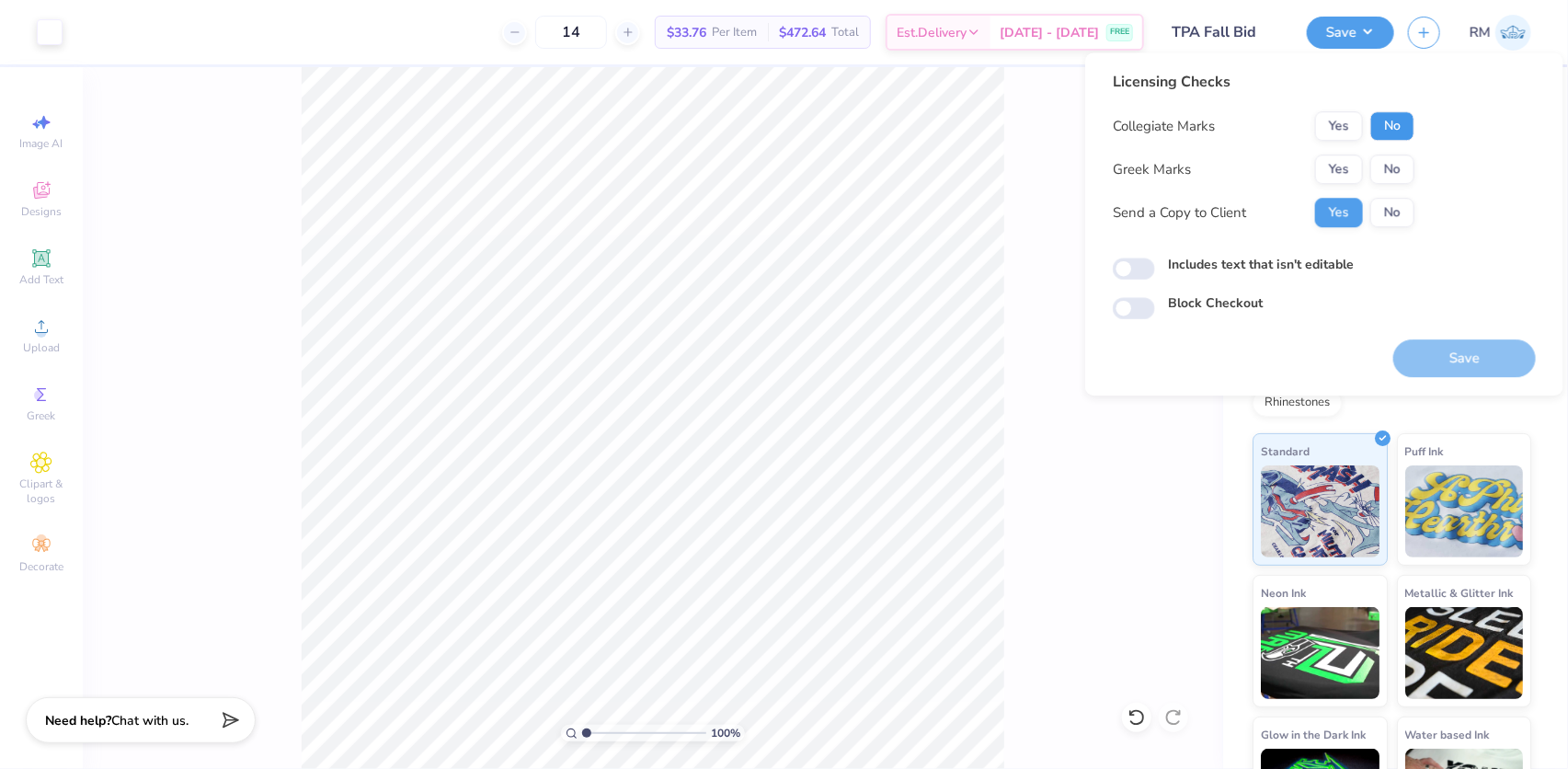
click at [1375, 124] on button "No" at bounding box center [1392, 126] width 44 height 30
click at [1337, 165] on button "Yes" at bounding box center [1339, 169] width 48 height 30
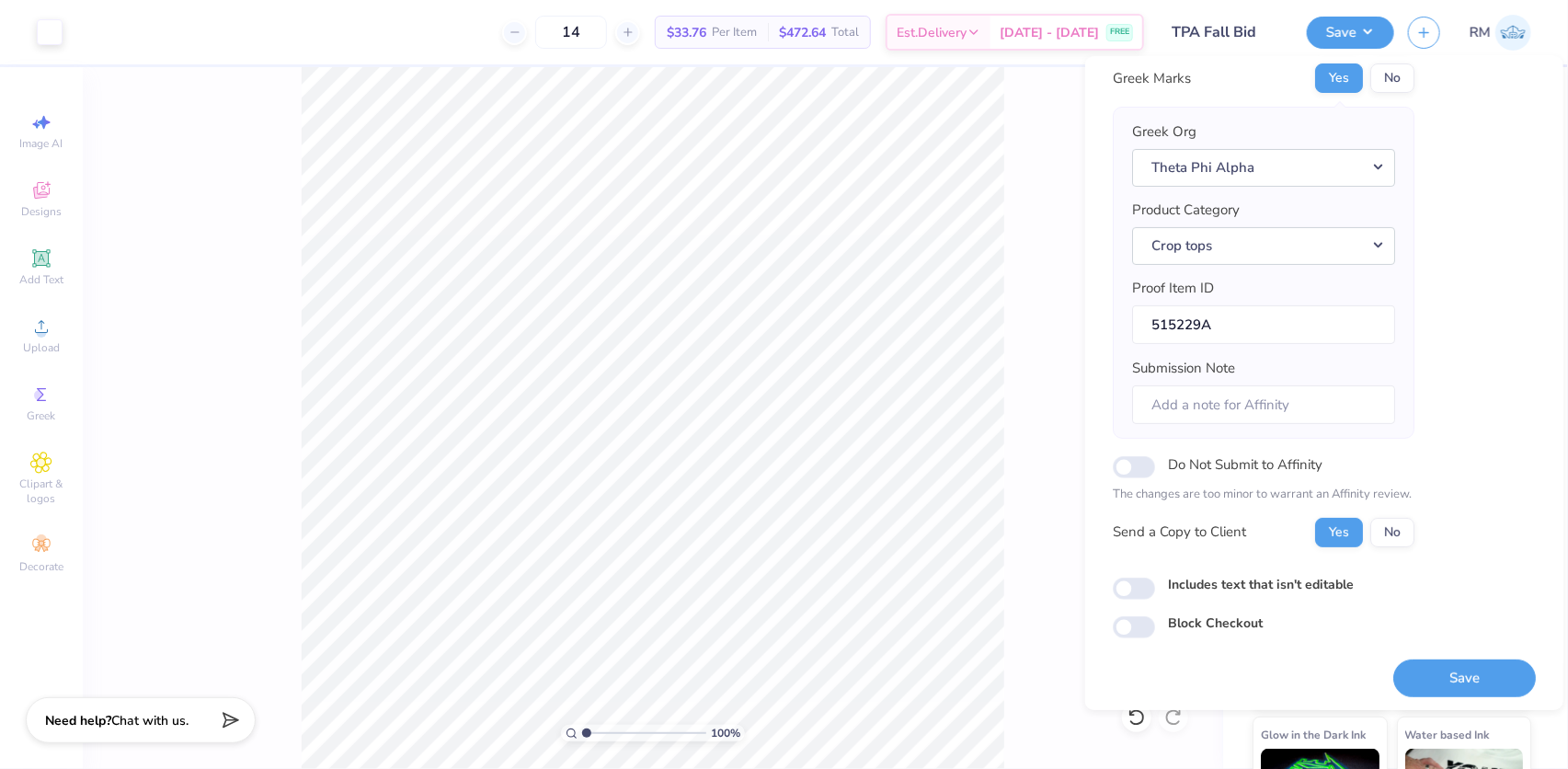
scroll to position [98, 0]
click at [1138, 465] on input "Do Not Submit to Affinity" at bounding box center [1133, 463] width 42 height 22
checkbox input "true"
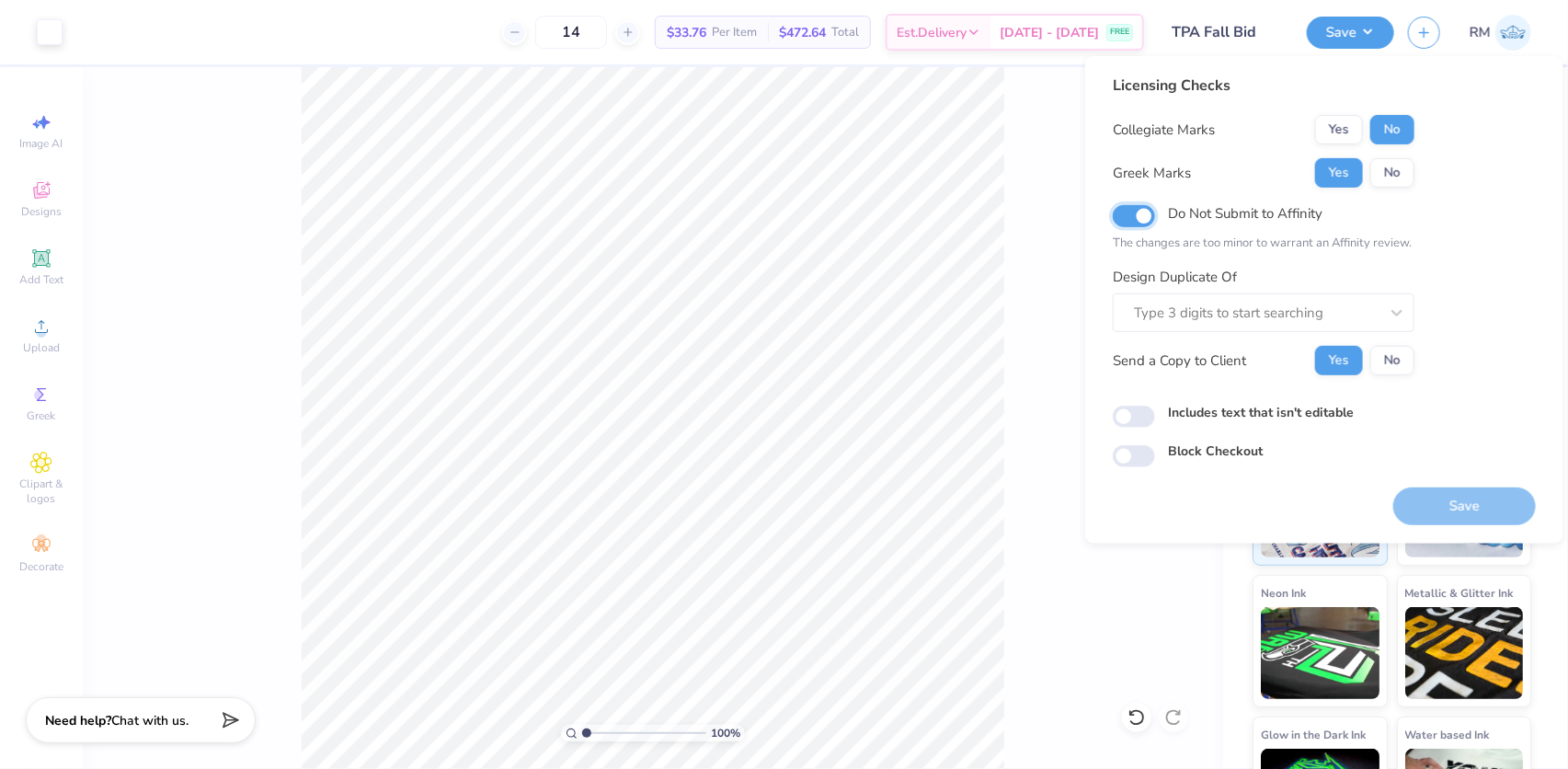
scroll to position [0, 0]
click at [1212, 303] on div at bounding box center [1256, 313] width 245 height 25
paste input "388163A"
click at [1242, 365] on div "388163A" at bounding box center [1264, 362] width 287 height 30
type input "388163A"
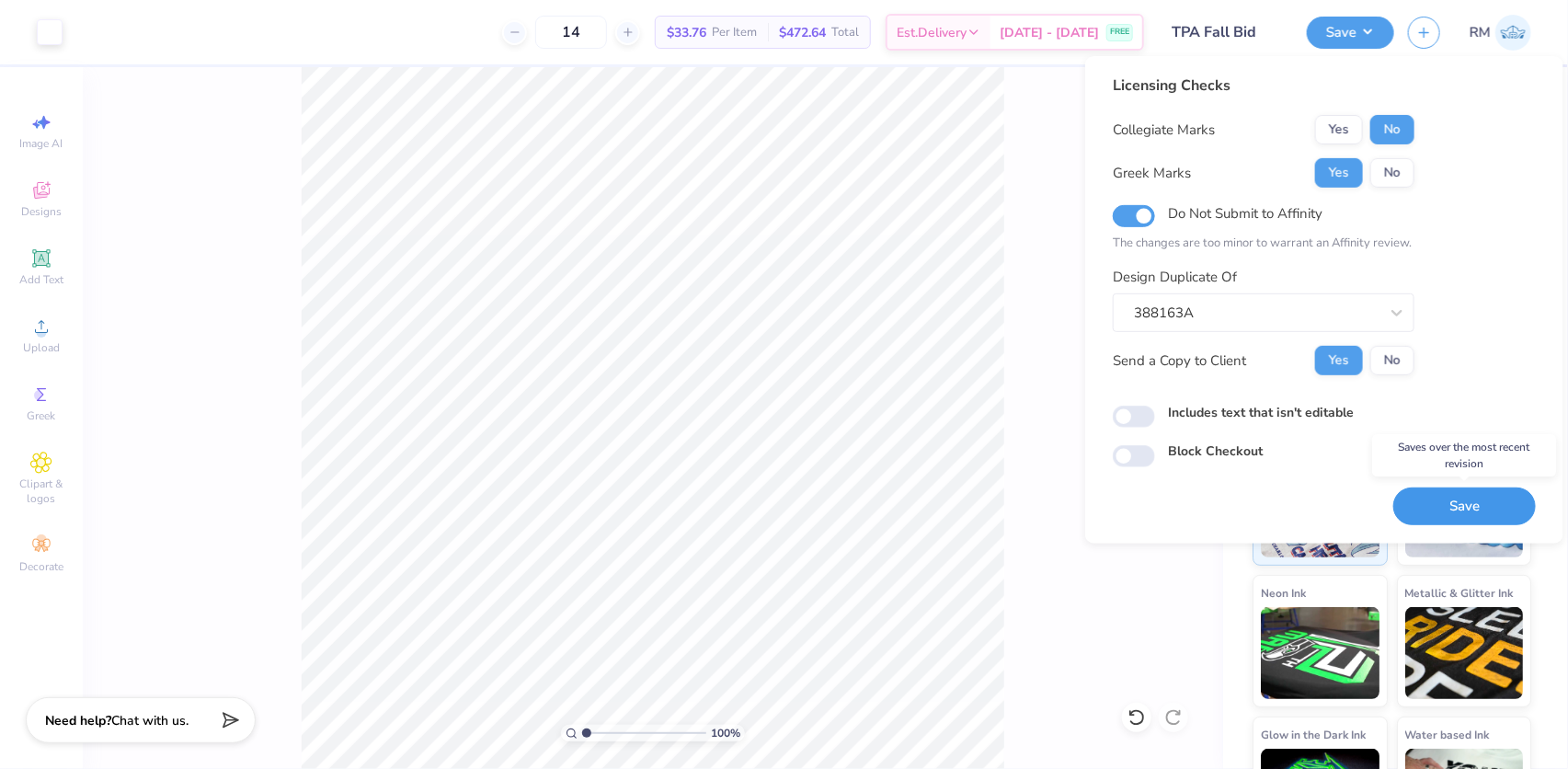
click at [1475, 502] on button "Save" at bounding box center [1465, 506] width 143 height 37
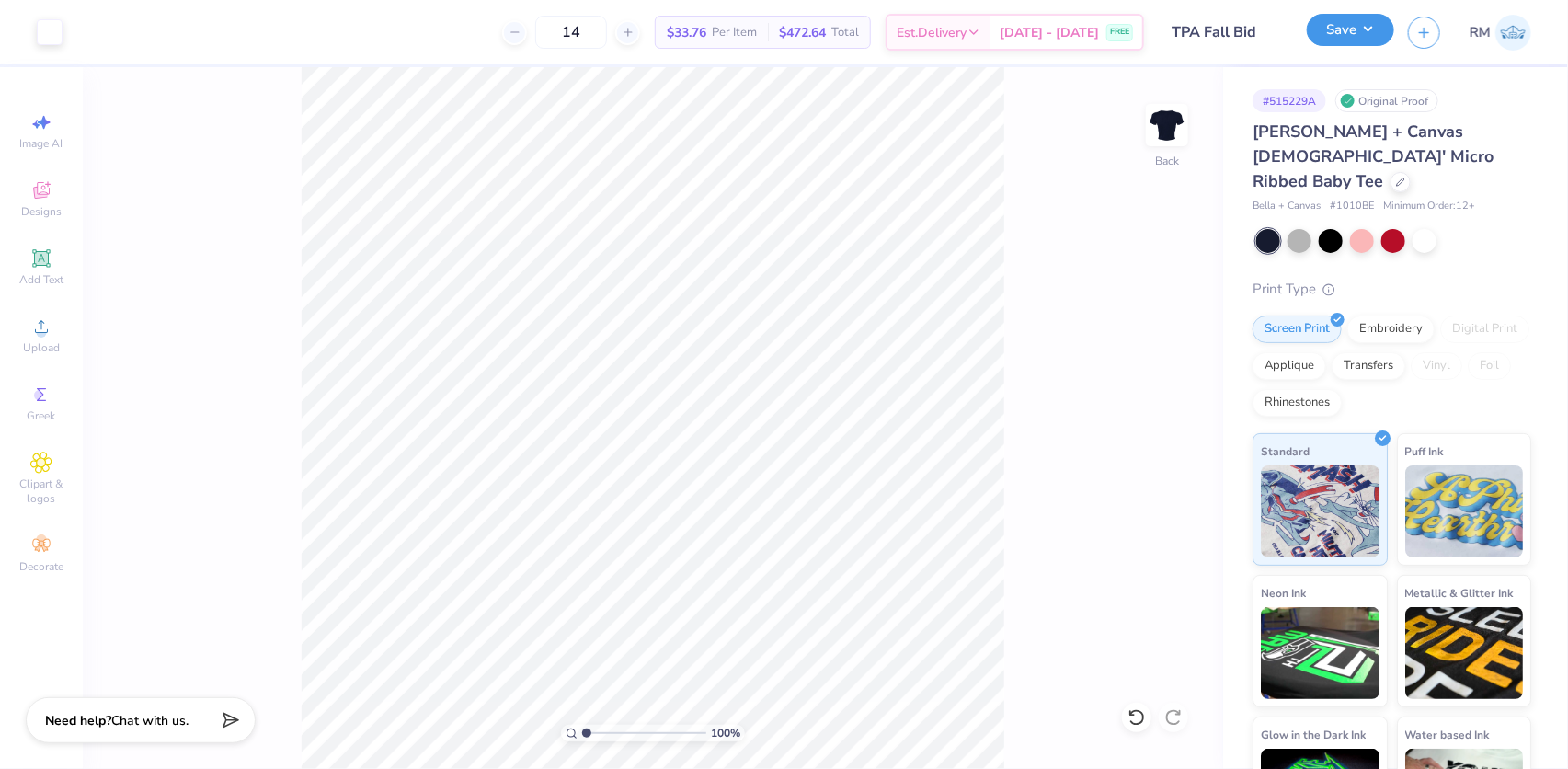
click at [1379, 25] on button "Save" at bounding box center [1351, 30] width 87 height 32
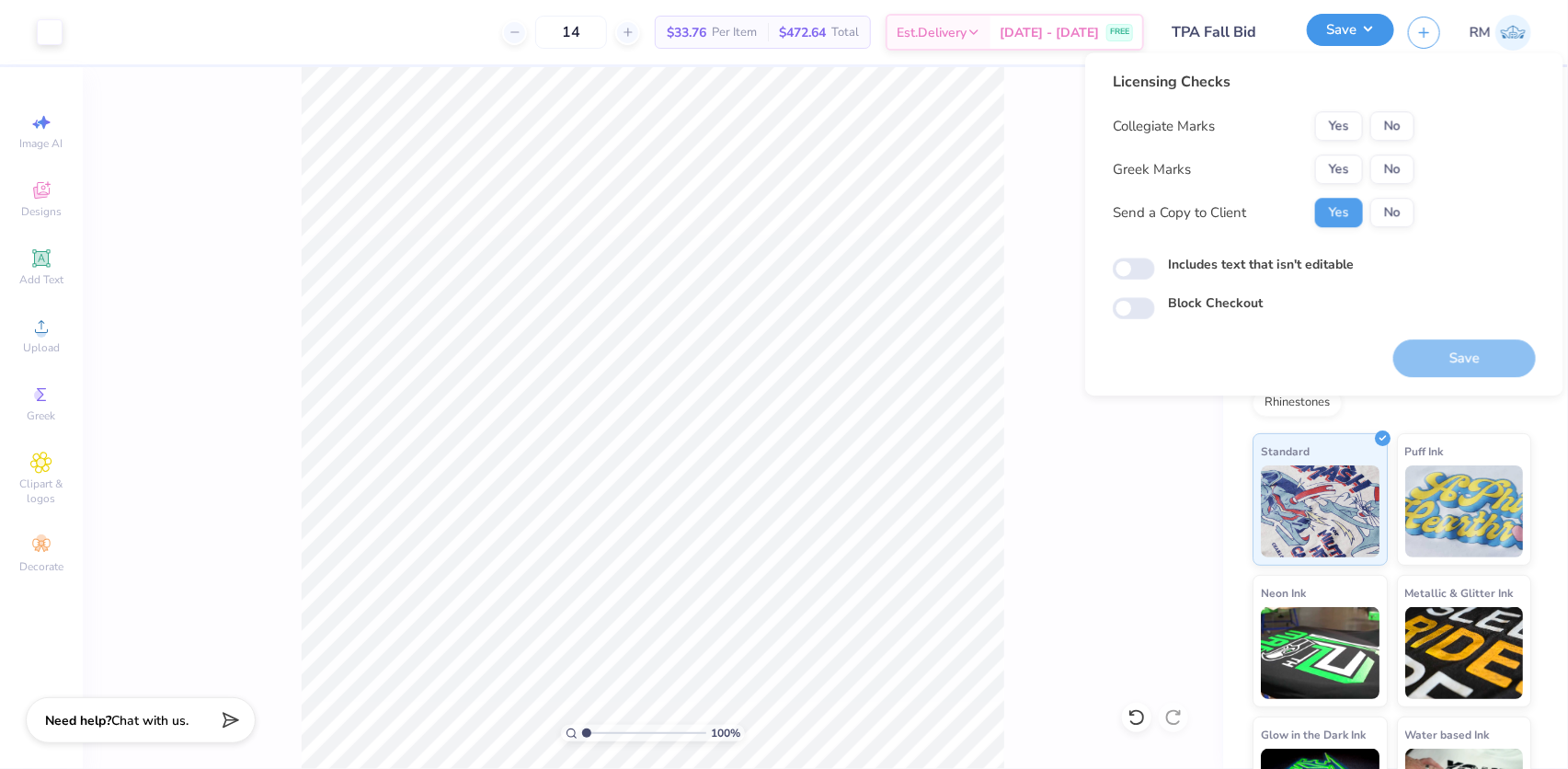
click at [1379, 25] on button "Save" at bounding box center [1351, 30] width 87 height 32
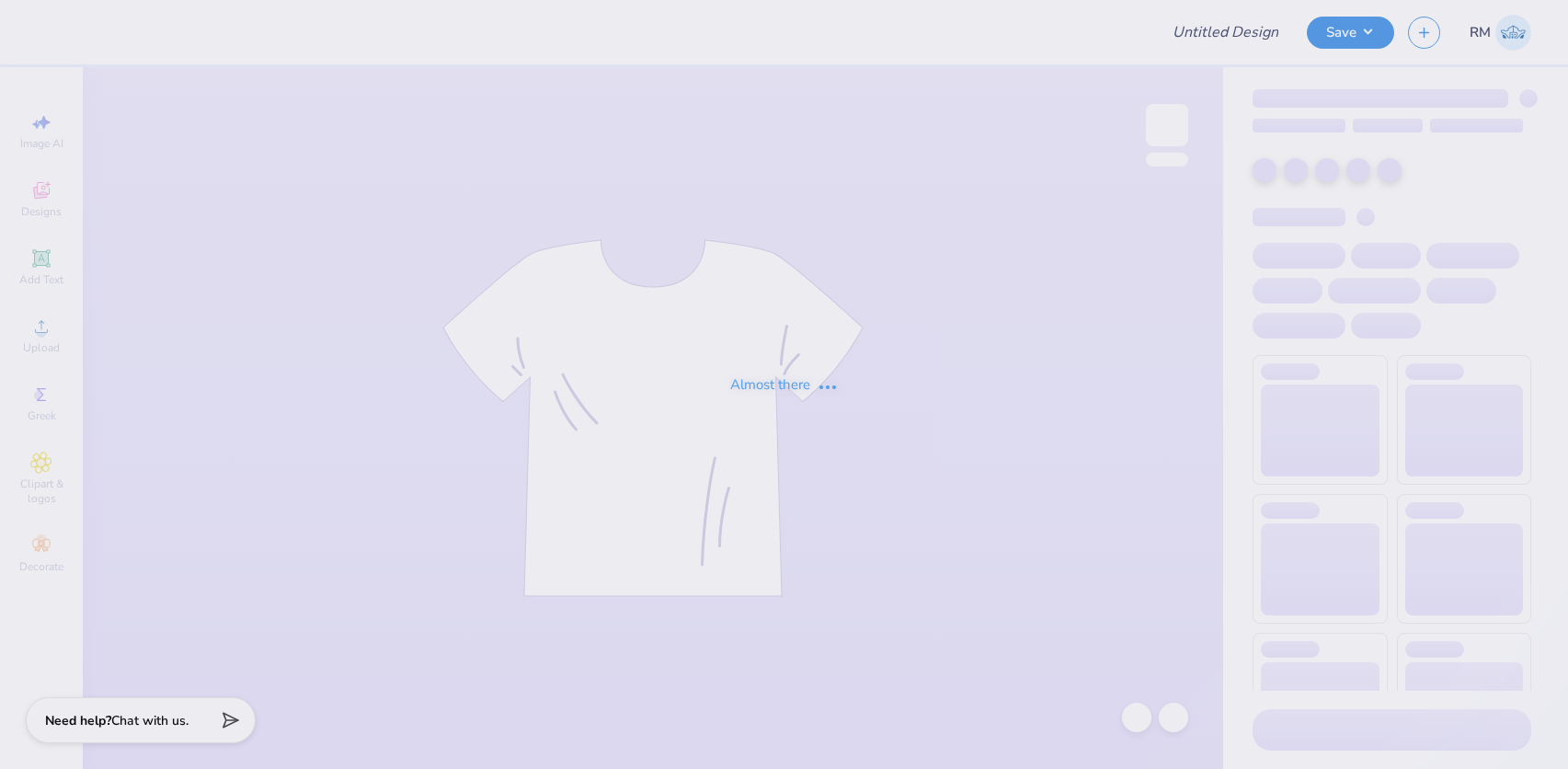
type input "DSIG Parent's Weekend"
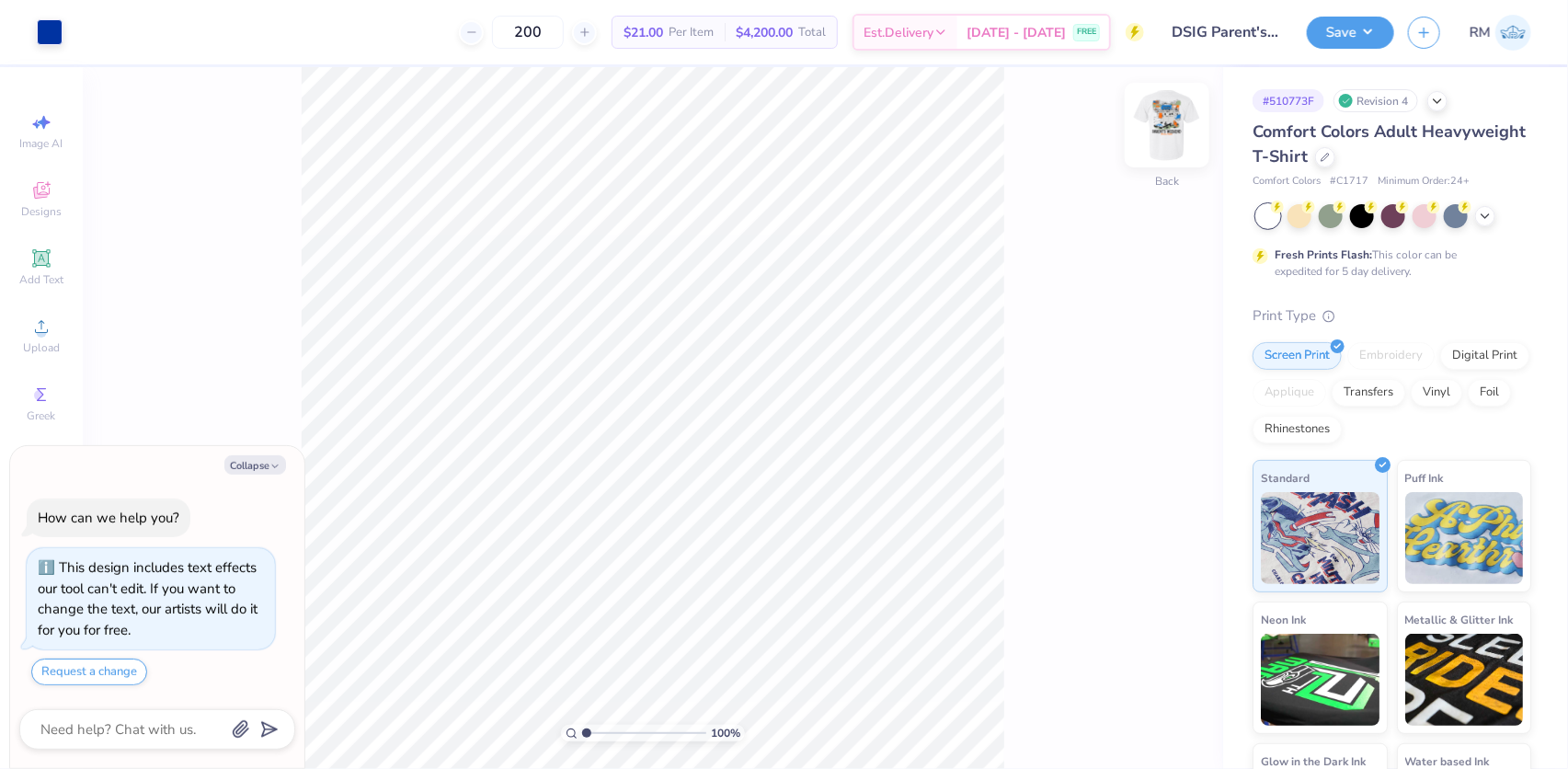
click at [1166, 129] on img at bounding box center [1167, 125] width 74 height 74
type textarea "x"
type input "1.89019881500322"
click at [43, 30] on div at bounding box center [49, 30] width 26 height 26
type textarea "x"
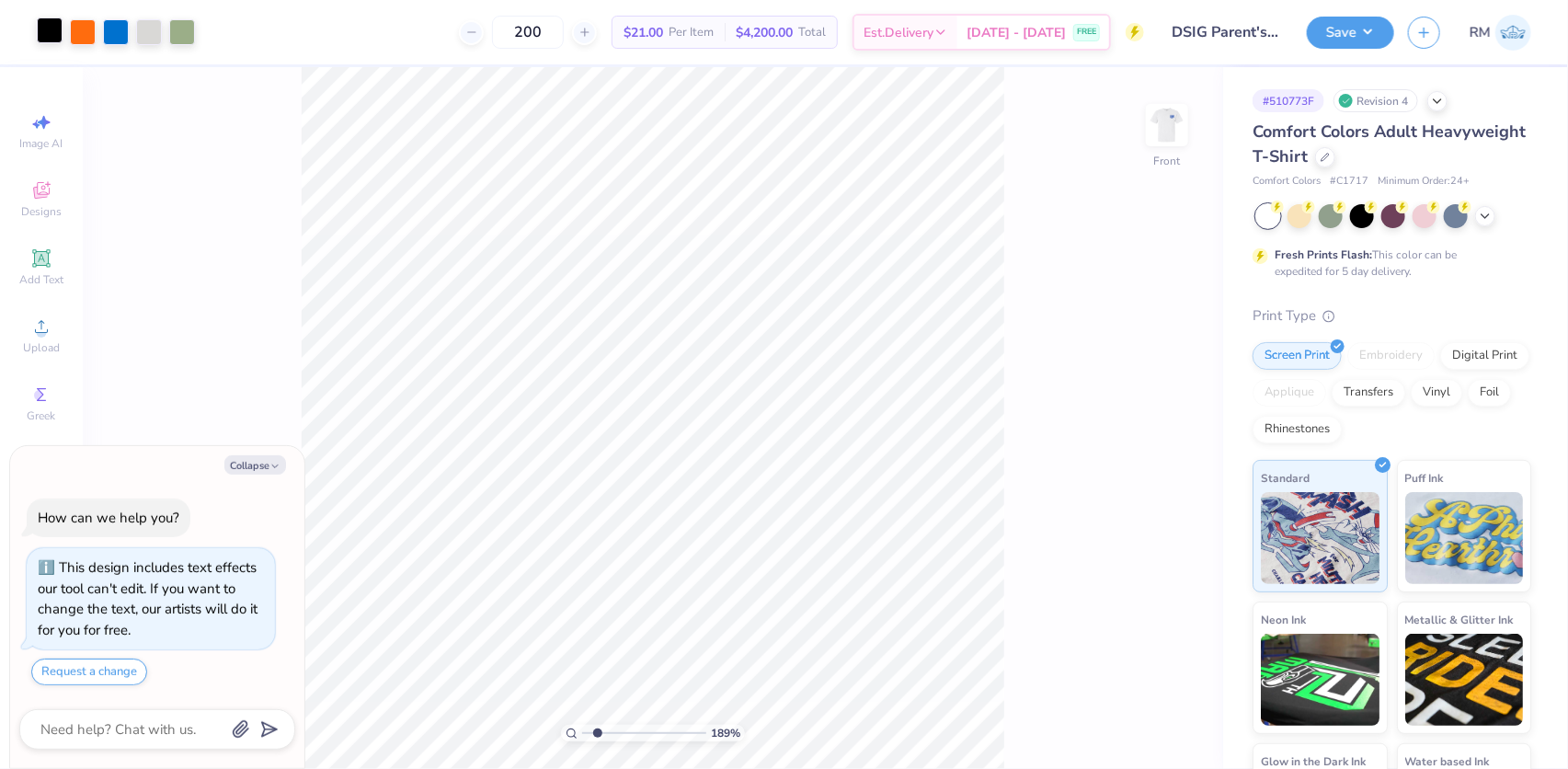
type input "1.89019881500322"
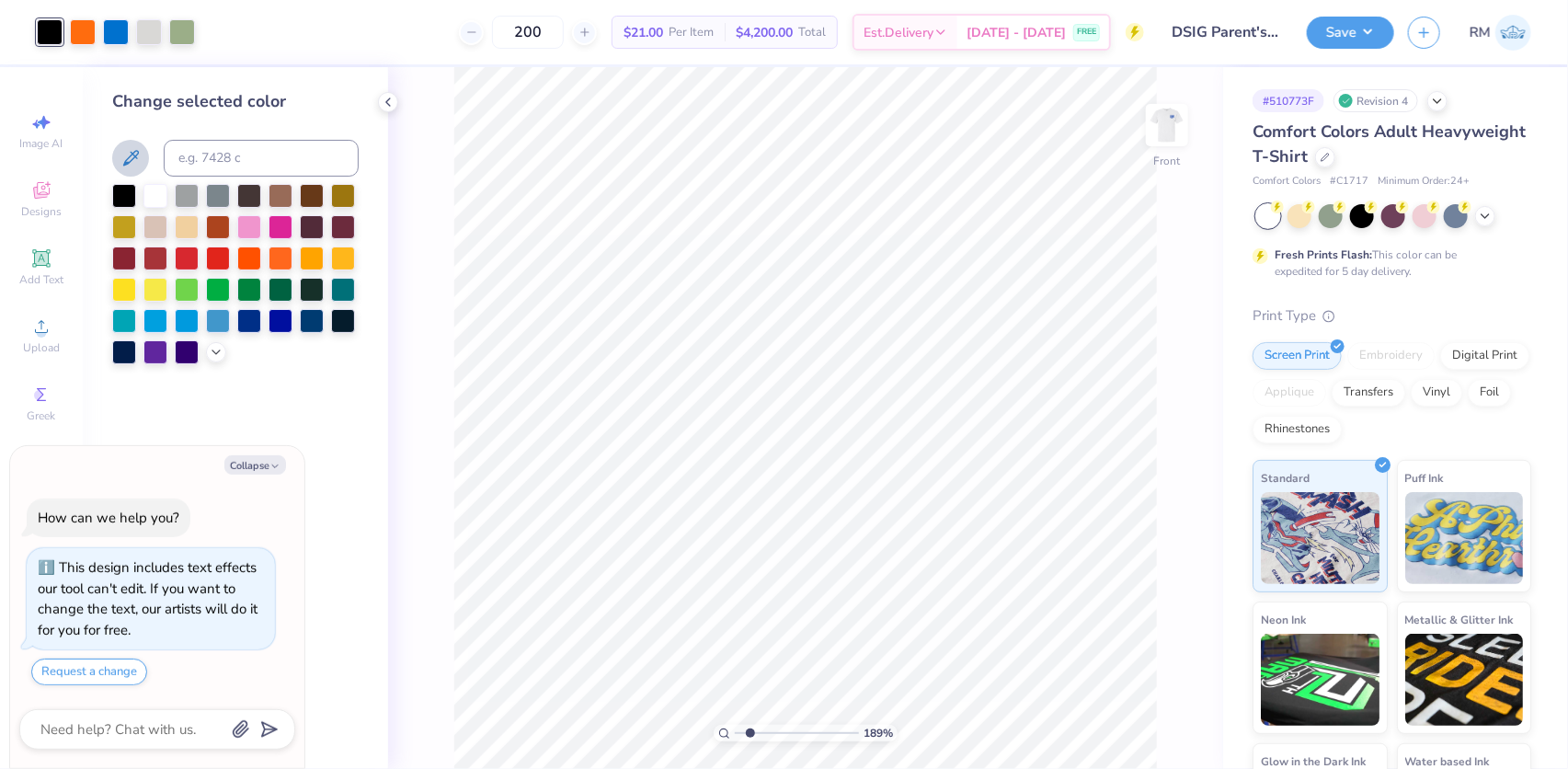
click at [135, 157] on icon at bounding box center [131, 158] width 16 height 16
type textarea "x"
type input "1.89019881500322"
type textarea "x"
type input "1.89019881500322"
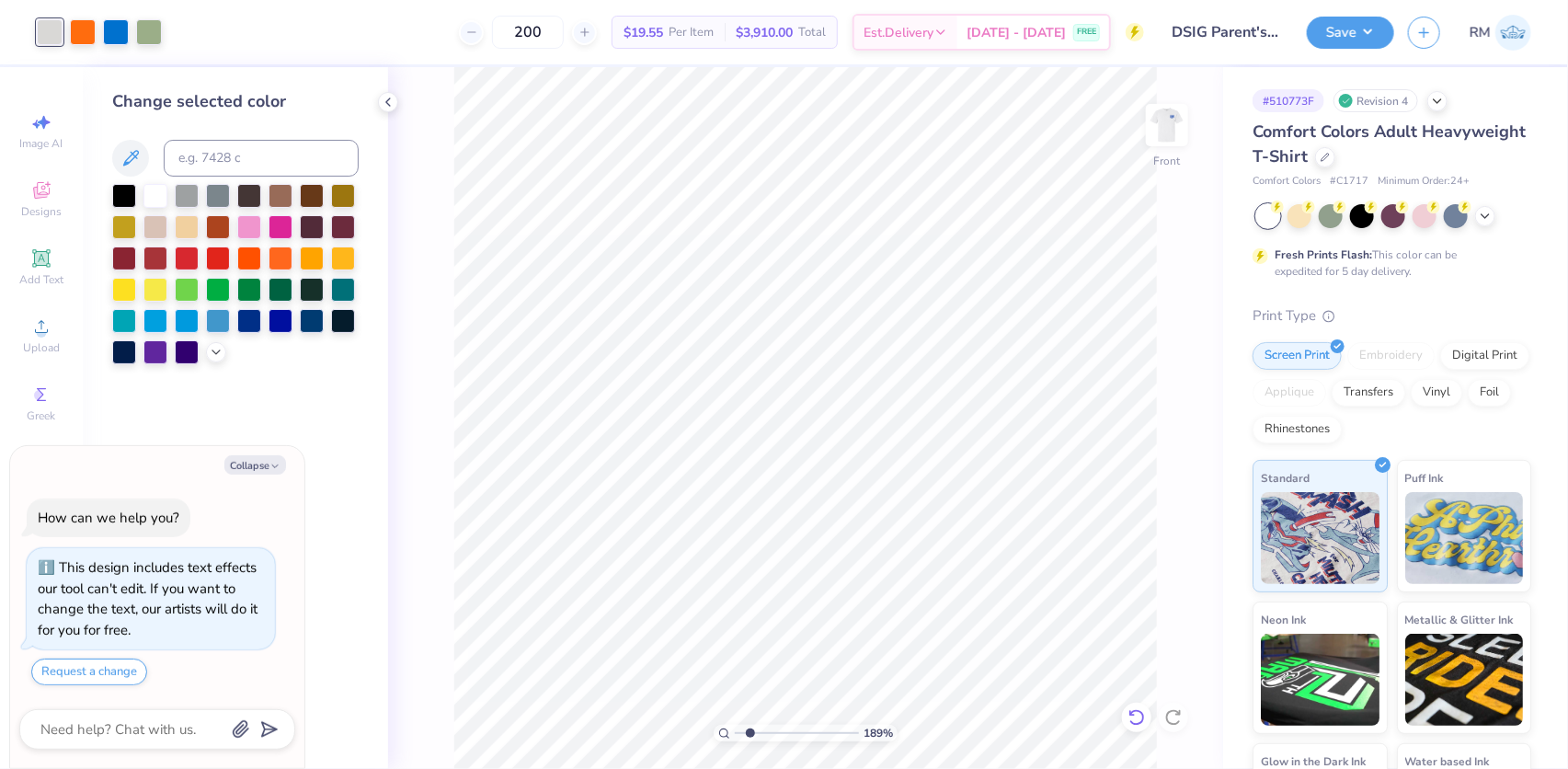
click at [1133, 718] on icon at bounding box center [1136, 717] width 19 height 19
type textarea "x"
type input "1.89019881500322"
type textarea "x"
type input "1.89019881500322"
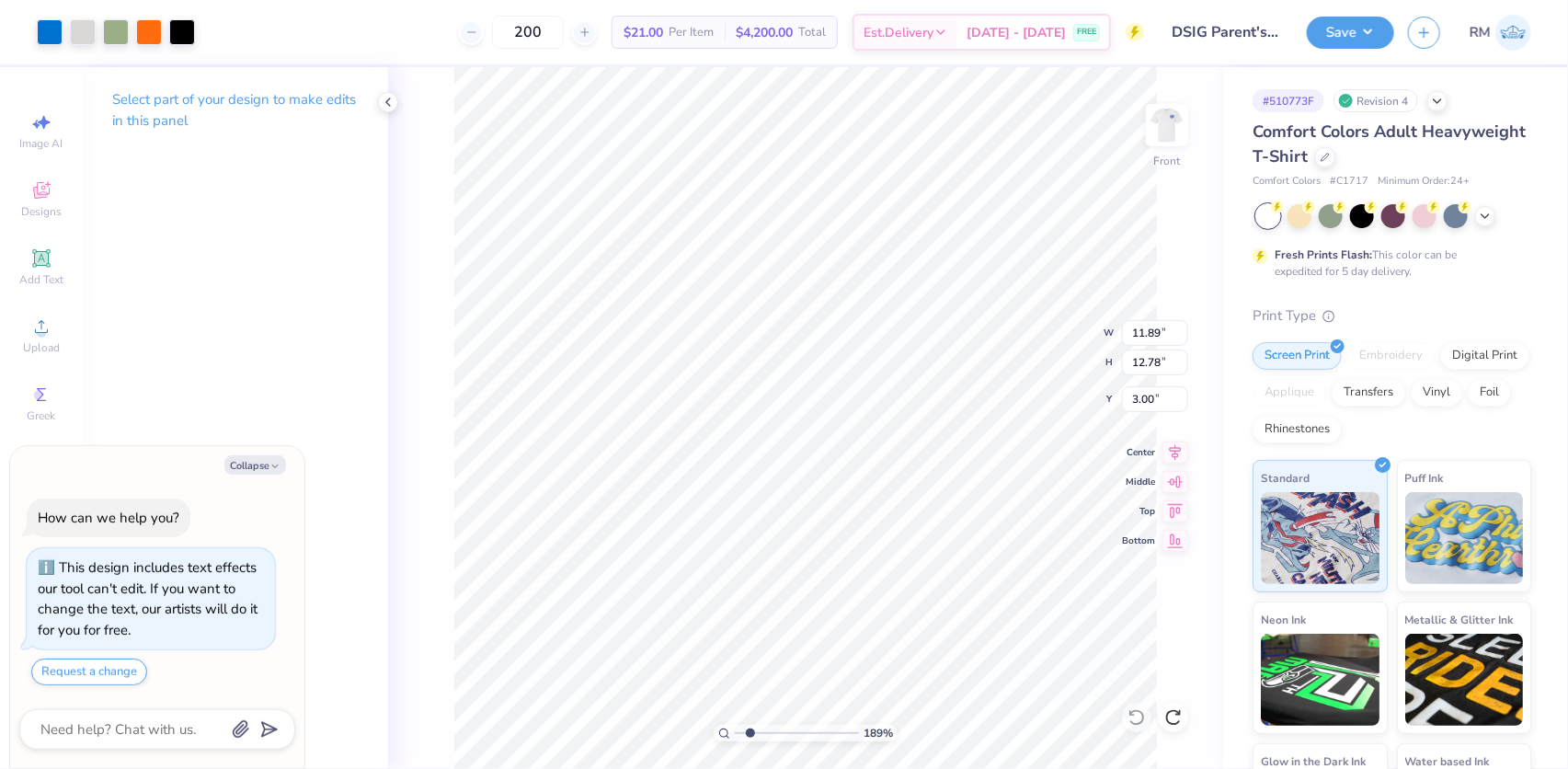
type textarea "x"
type input "1.89019881500322"
type textarea "x"
type input "1.89019881500322"
type input "1.17"
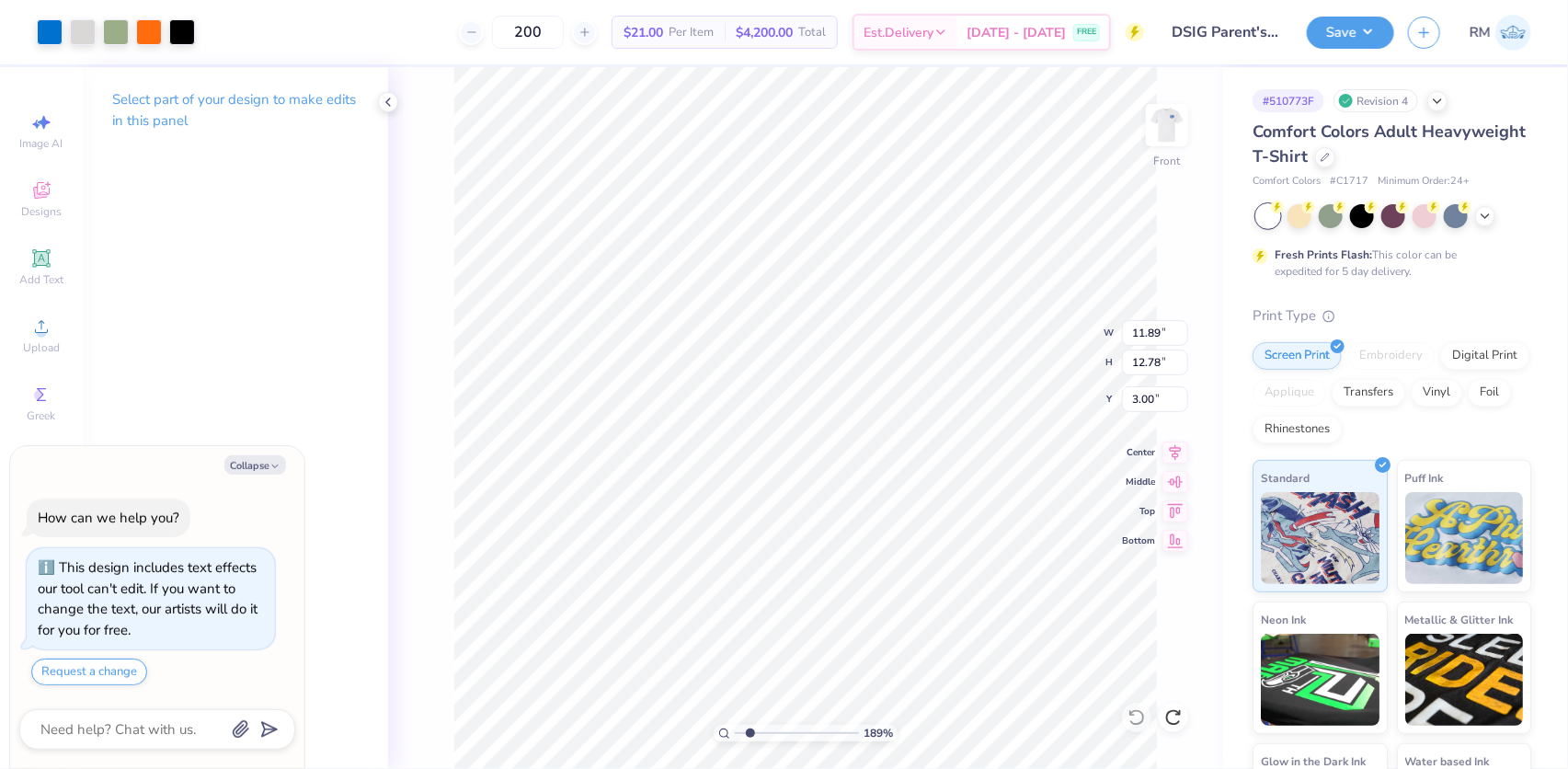
type input "0.37"
type input "4.13"
type textarea "x"
type input "1.89019881500322"
type textarea "x"
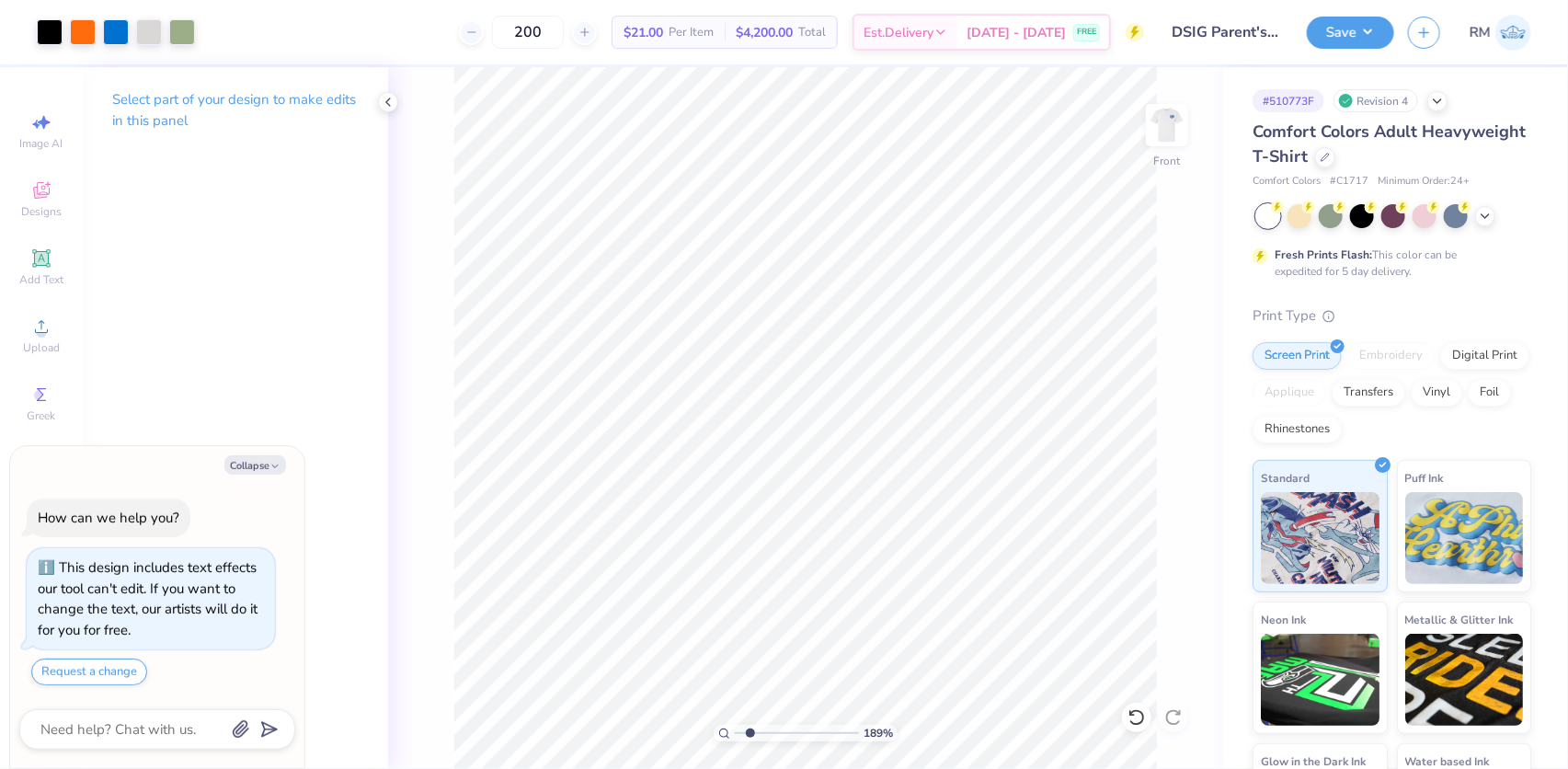
type input "1.89019881500322"
type textarea "x"
type input "1.89019881500322"
type textarea "x"
type input "1.89019881500322"
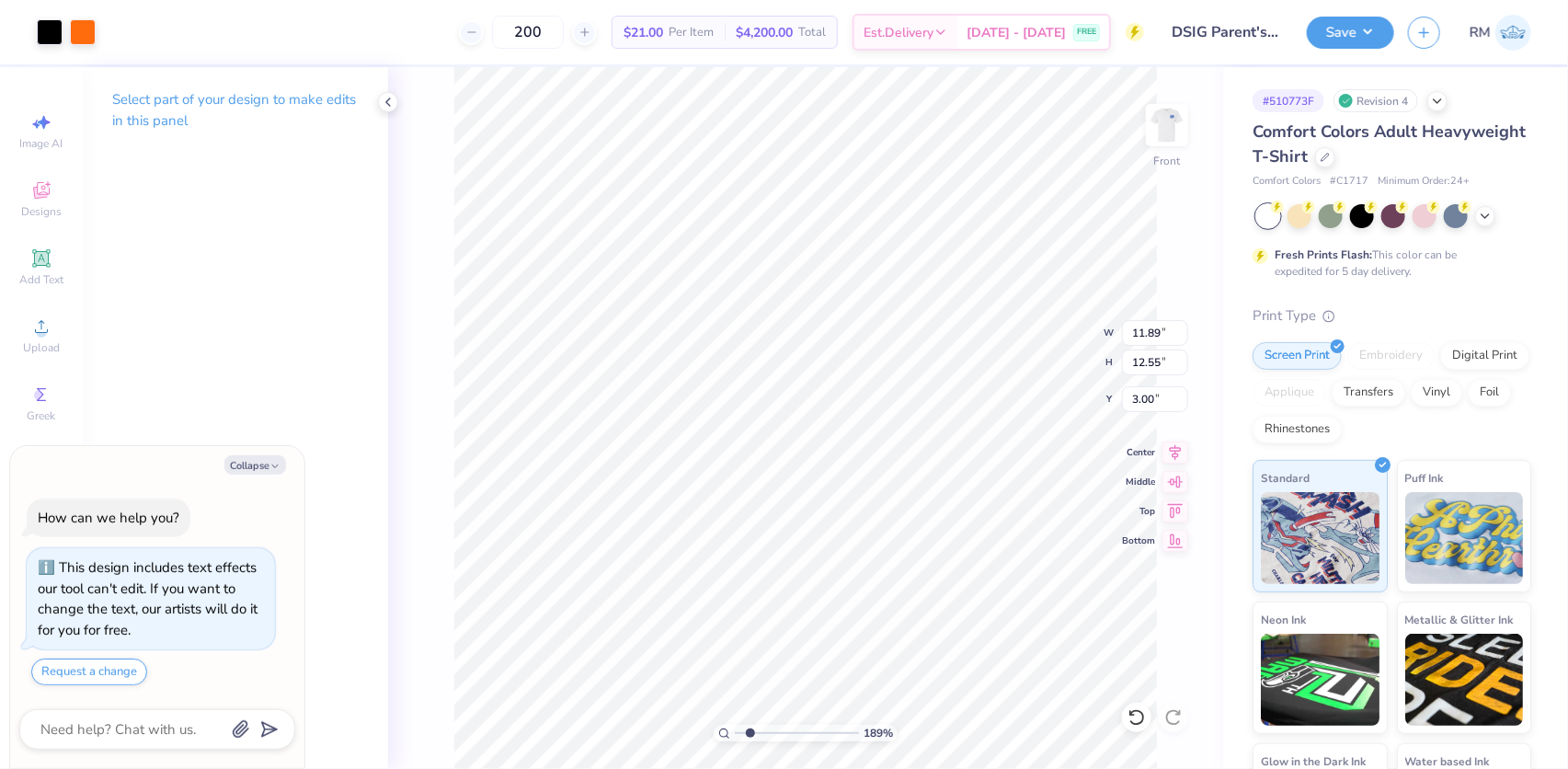
type textarea "x"
type input "1.89019881500322"
type input "11.90"
type input "1.38"
type input "15.86"
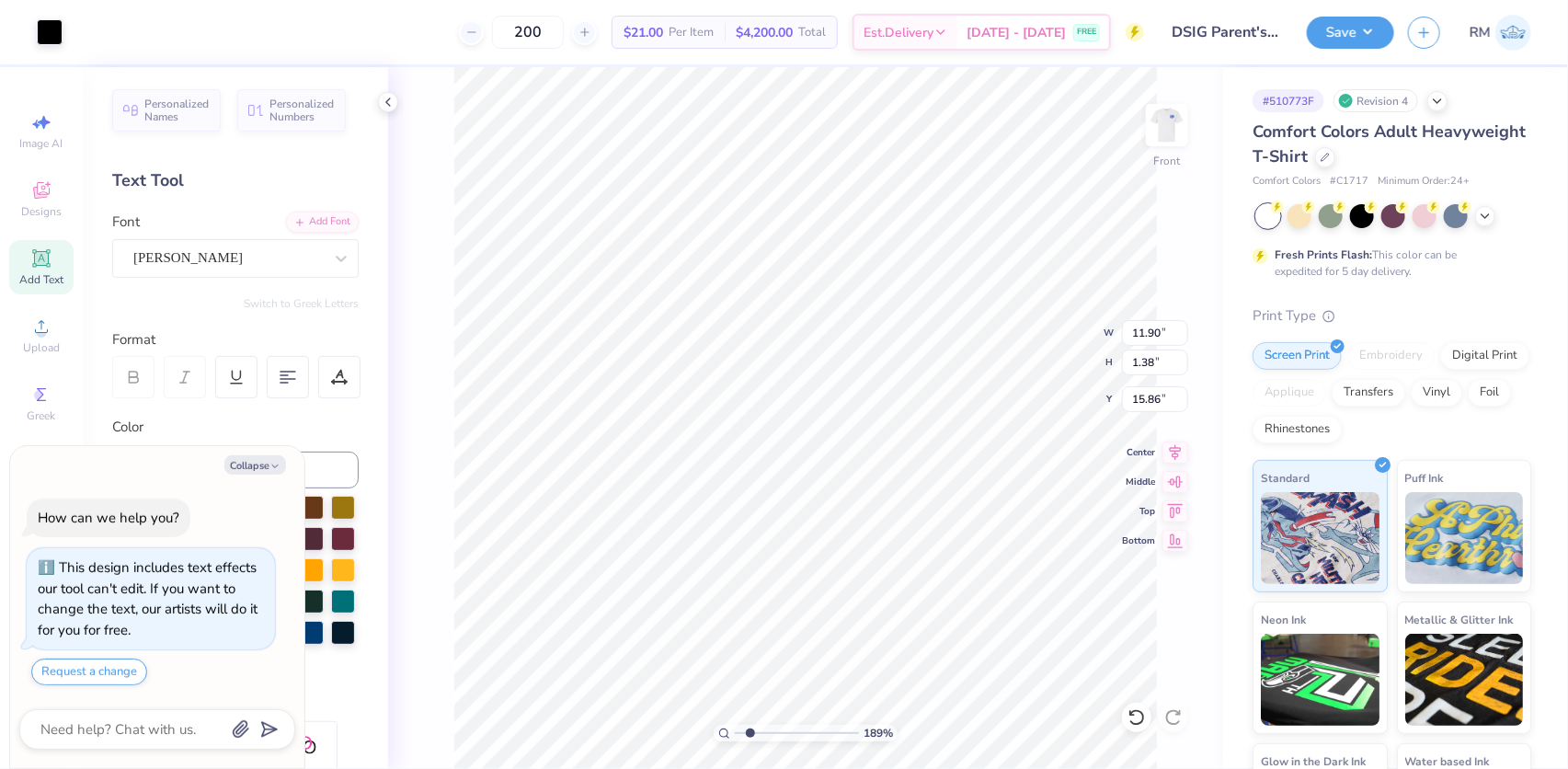
type textarea "x"
type input "1.89019881500322"
type textarea "x"
type input "1.89019881500322"
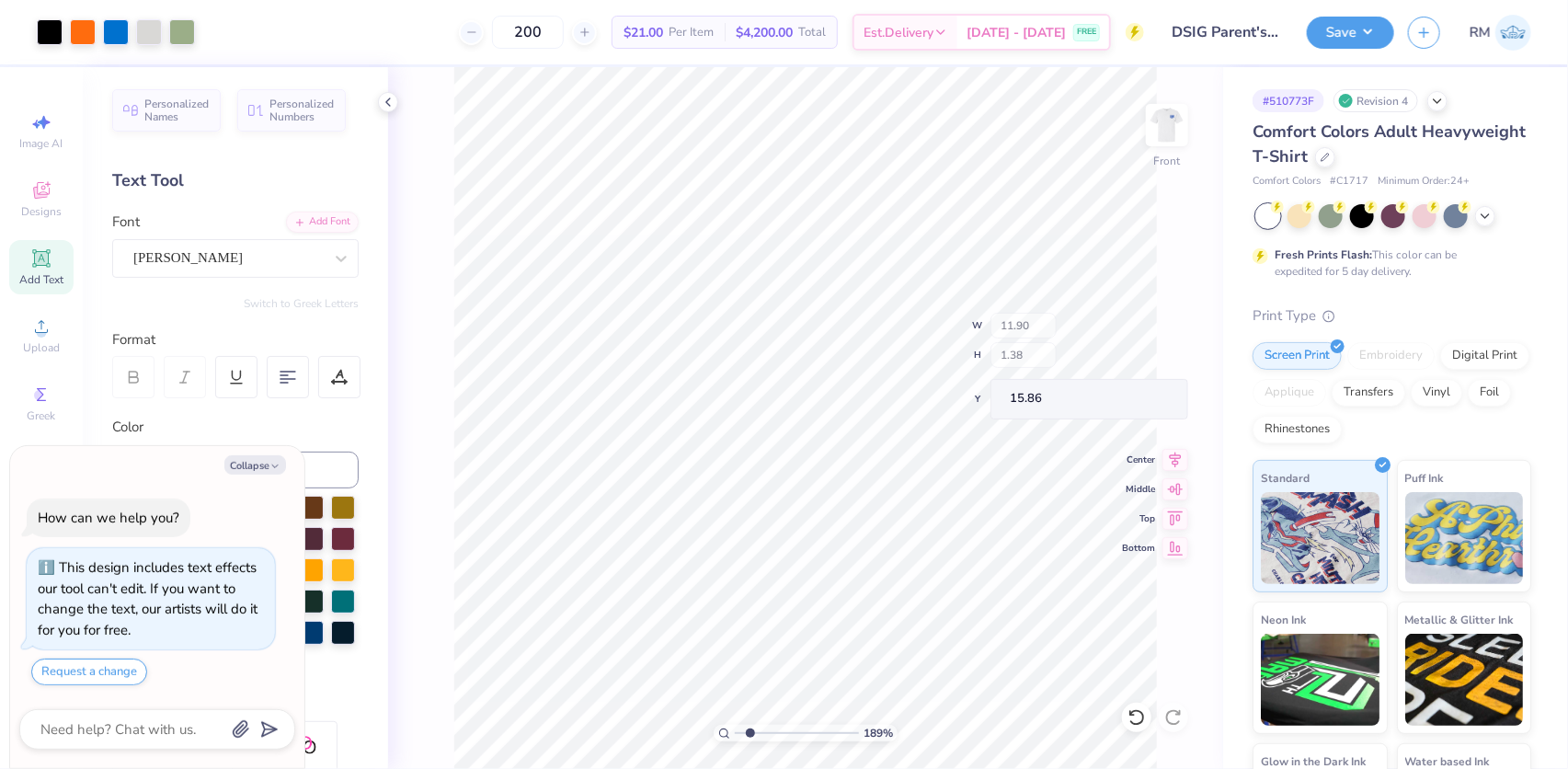
type textarea "x"
type input "1.89019881500322"
type textarea "x"
type input "1.89019881500322"
type textarea "x"
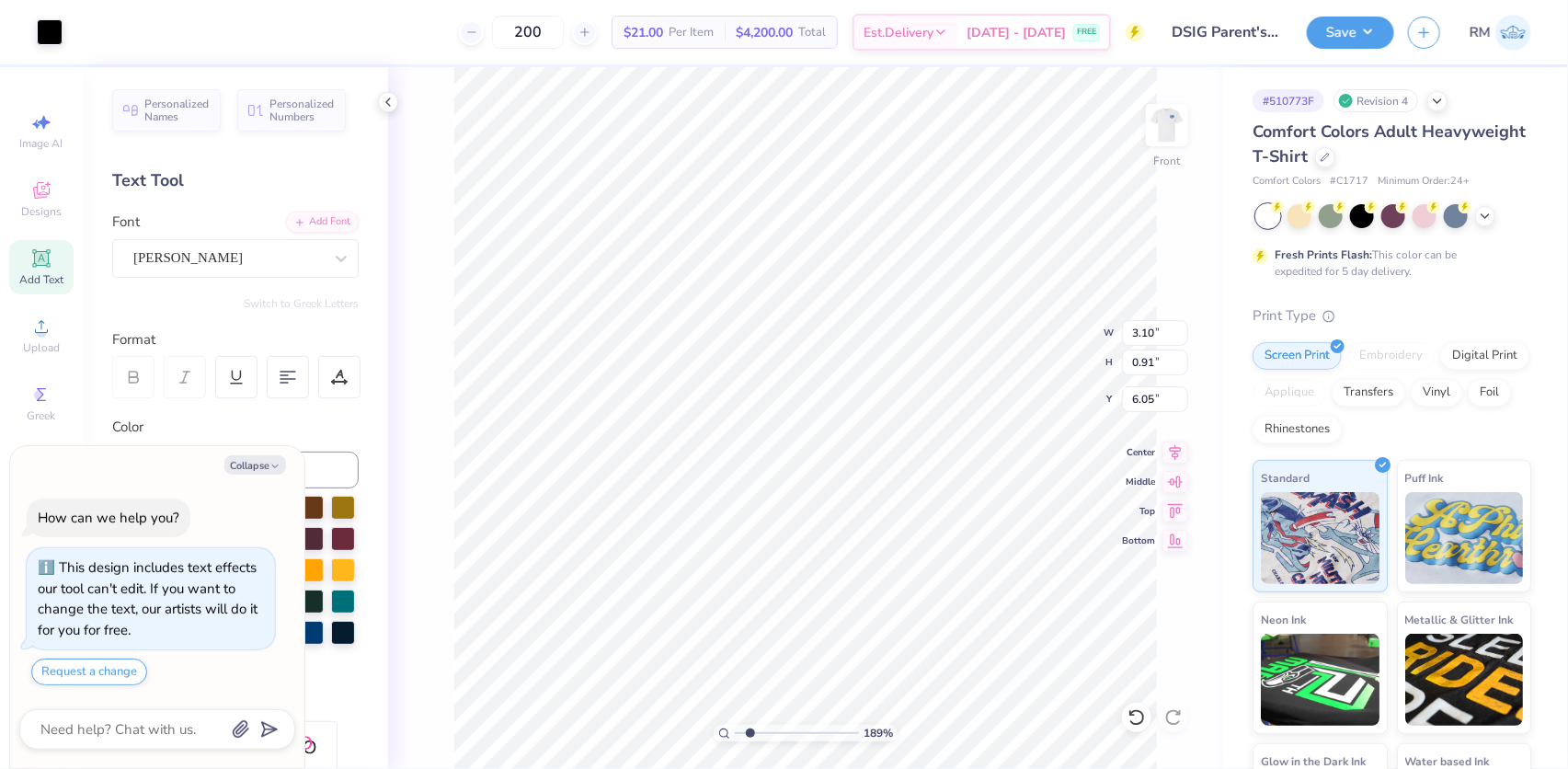
type input "1.89019881500322"
type textarea "x"
type input "1.89019881500322"
type textarea "x"
drag, startPoint x: 751, startPoint y: 732, endPoint x: 728, endPoint y: 730, distance: 23.1
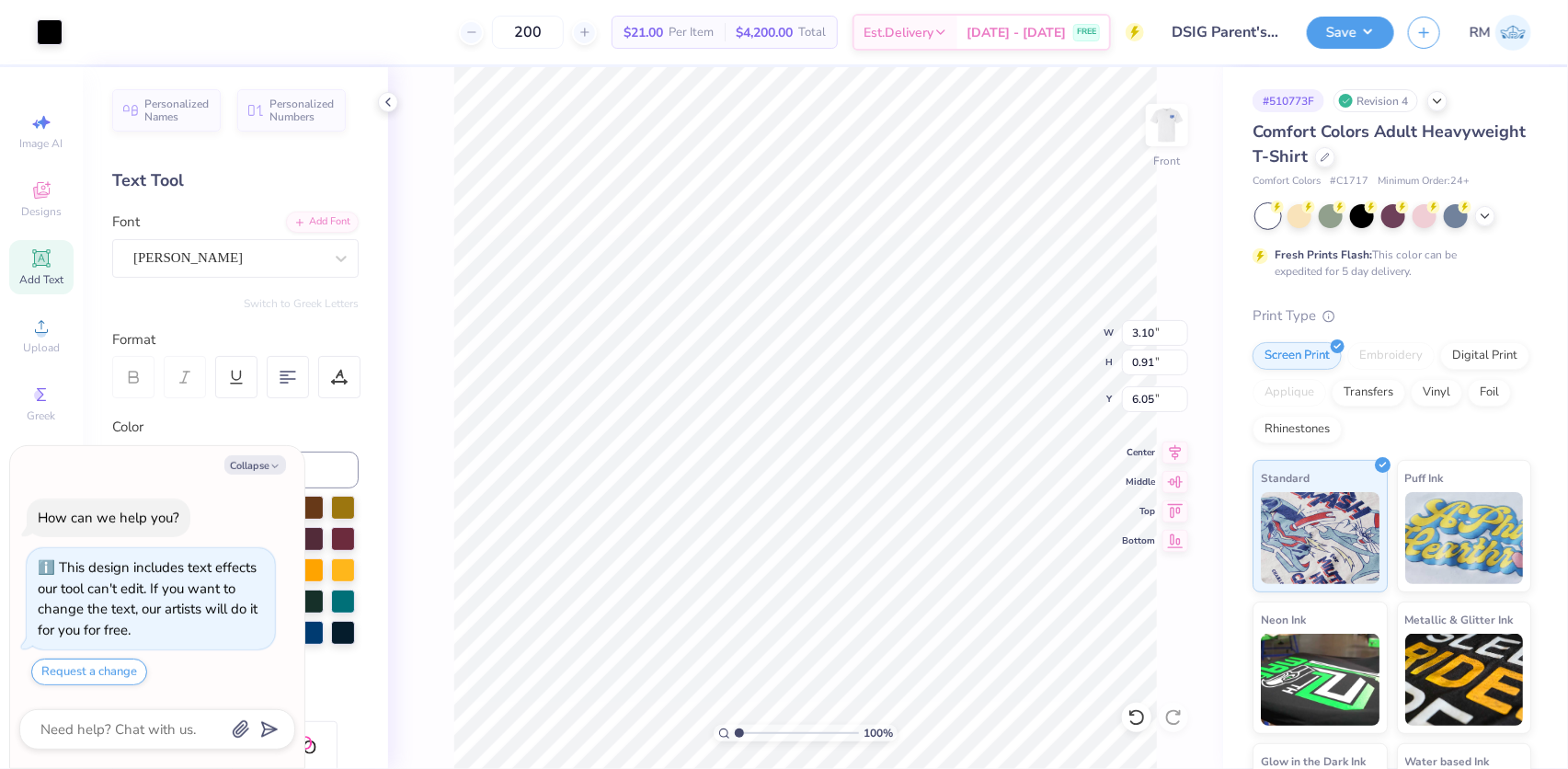
type input "1"
click at [735, 730] on input "range" at bounding box center [797, 733] width 124 height 17
type textarea "x"
type input "2.97860445073937"
type textarea "x"
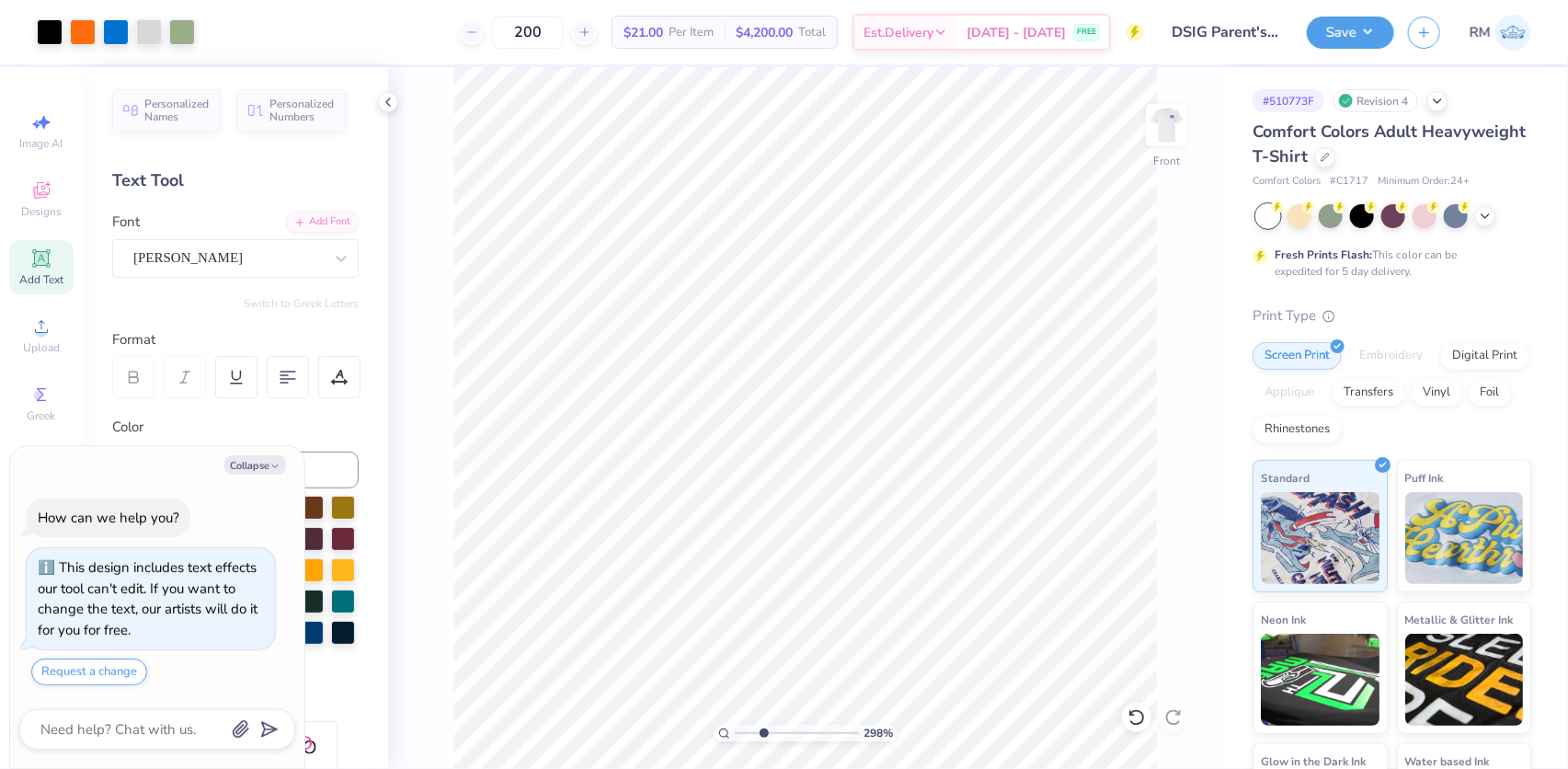
type input "2.97860445073937"
type textarea "x"
type input "2.97860445073937"
type textarea "x"
type input "2.97860445073937"
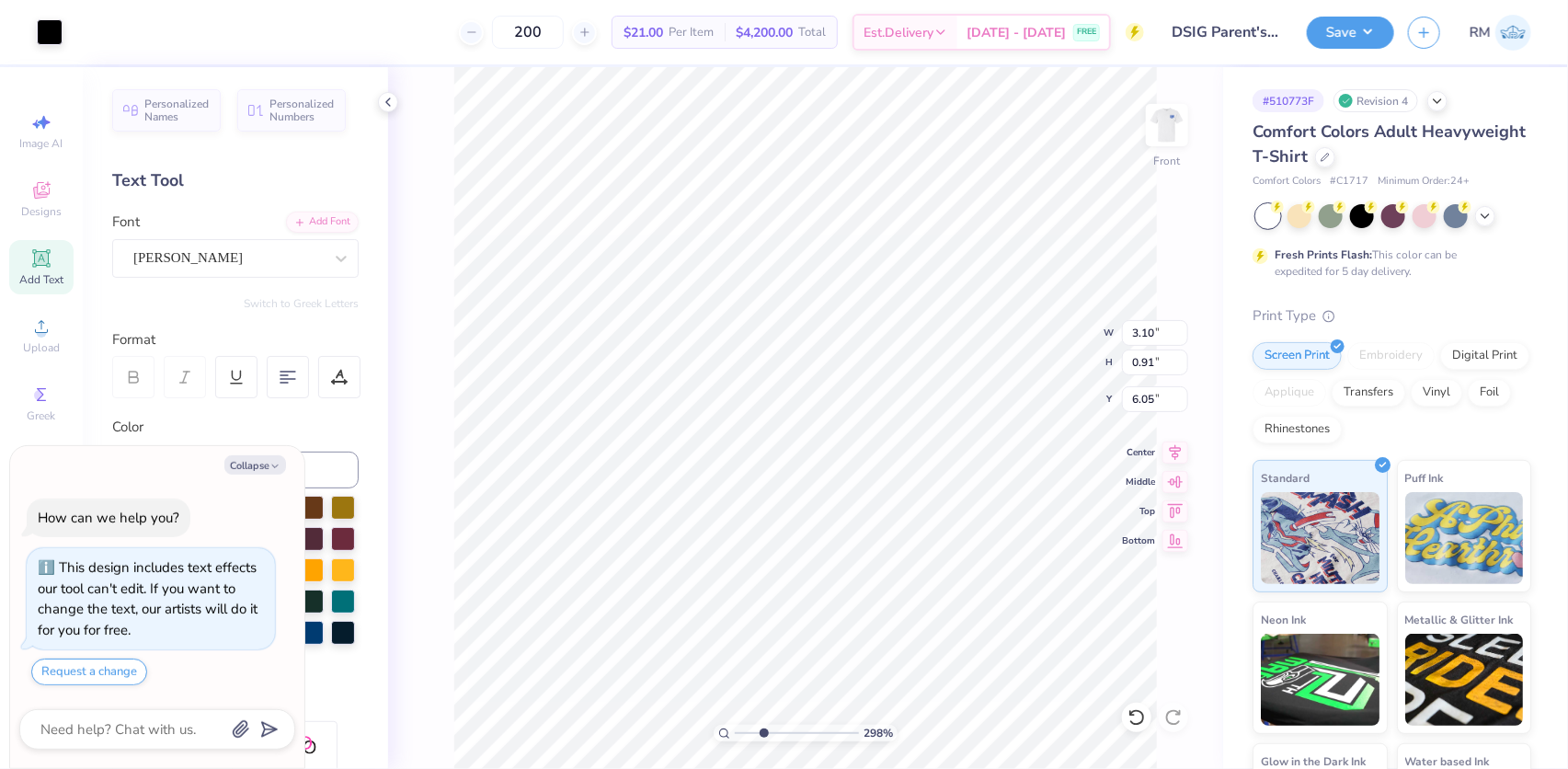
type input "7.93"
click at [1138, 719] on icon at bounding box center [1136, 717] width 19 height 19
type textarea "x"
type input "2.97860445073937"
type textarea "x"
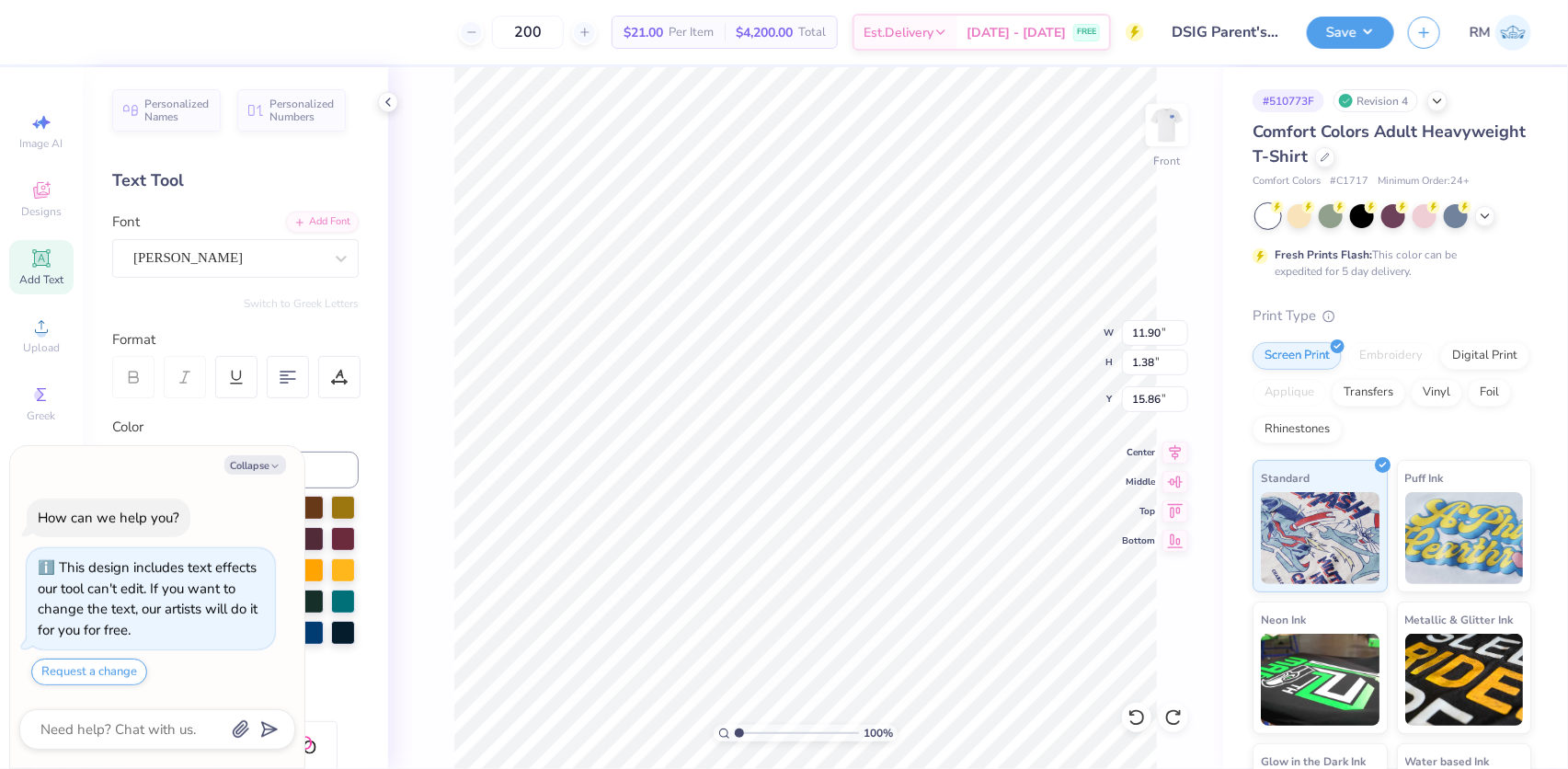
drag, startPoint x: 763, startPoint y: 726, endPoint x: 721, endPoint y: 725, distance: 42.0
type input "1"
click at [735, 725] on input "range" at bounding box center [797, 733] width 124 height 17
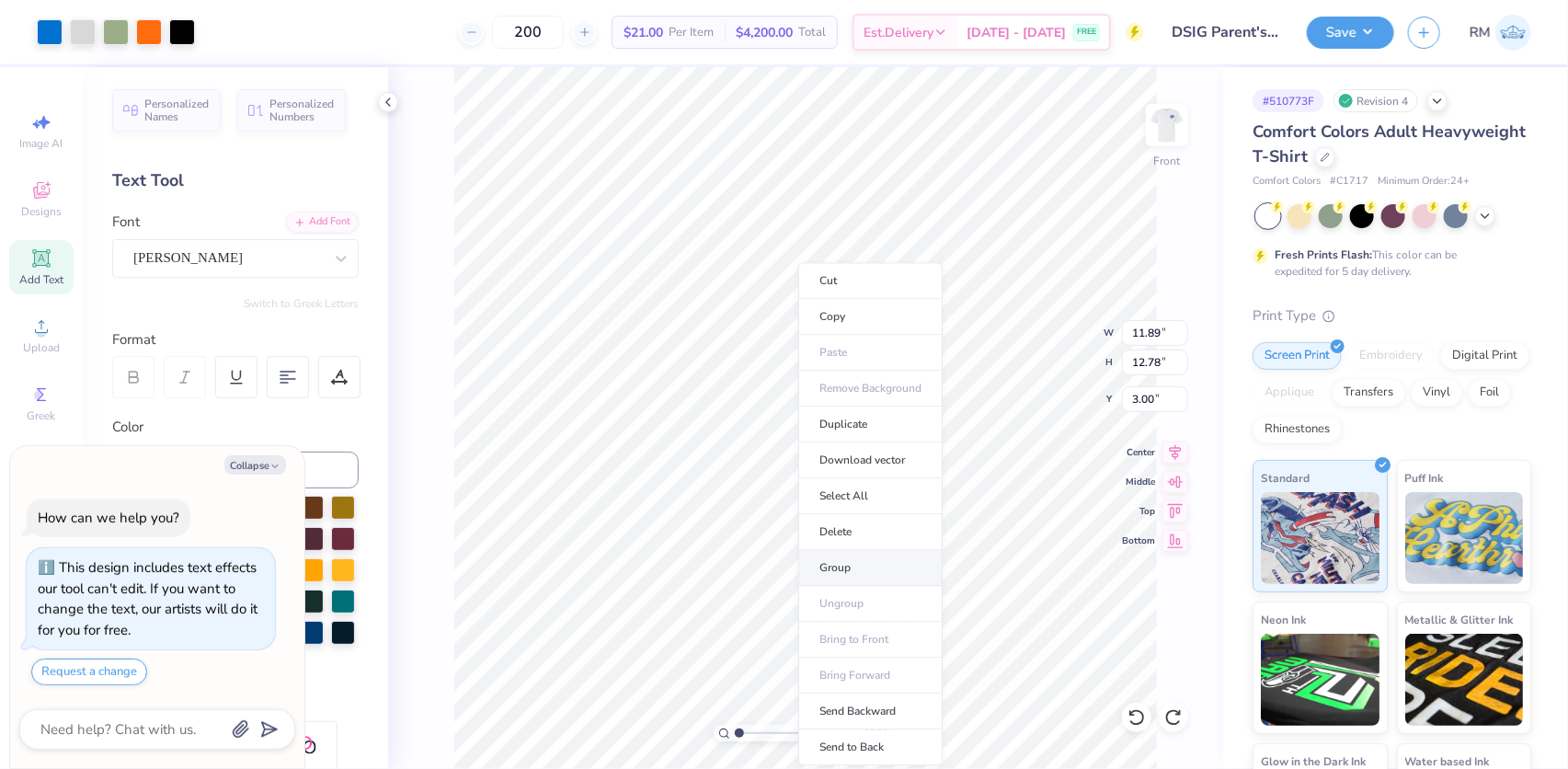
click at [829, 558] on li "Group" at bounding box center [870, 568] width 145 height 35
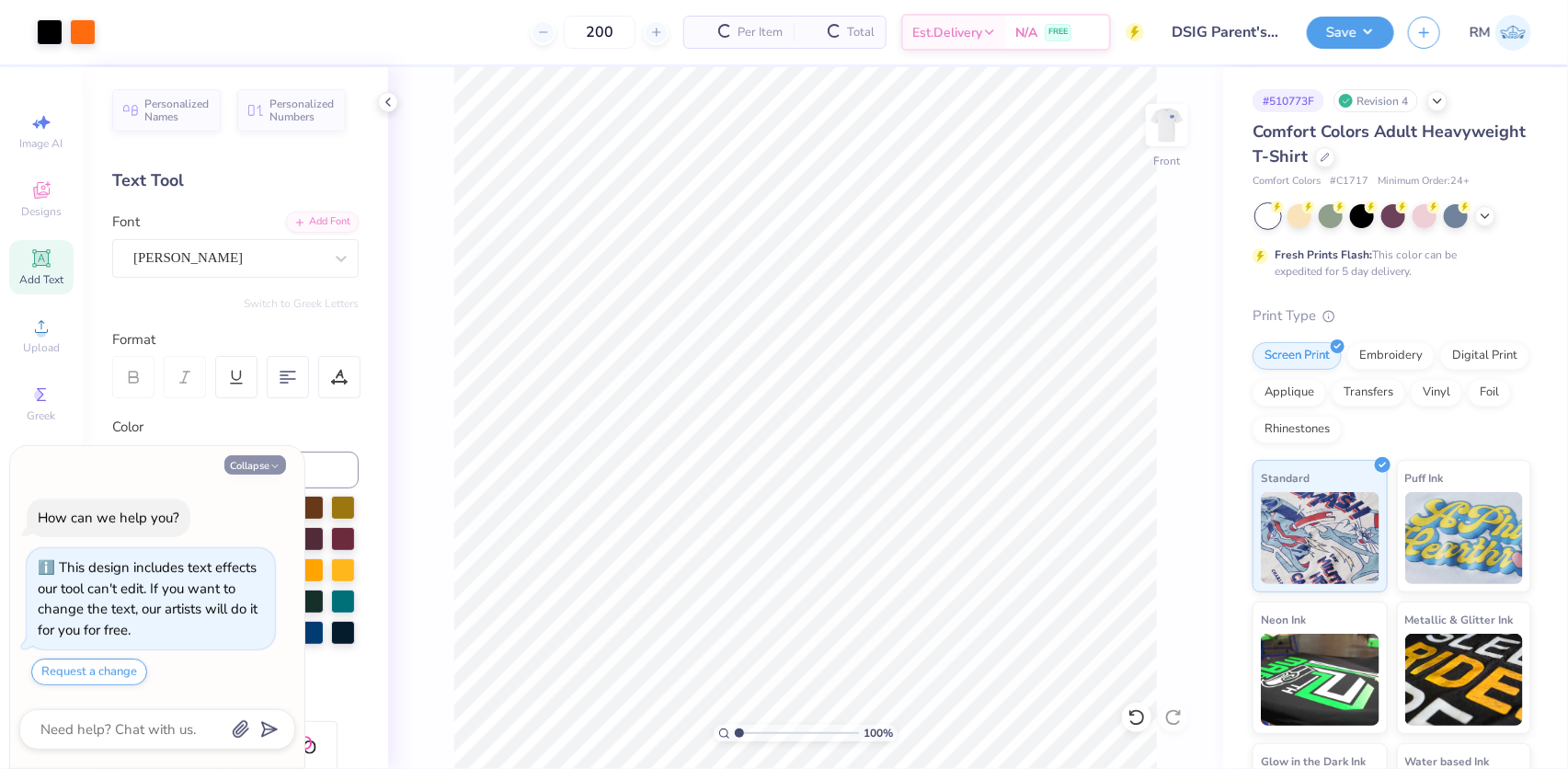
click at [249, 465] on button "Collapse" at bounding box center [255, 465] width 62 height 20
type textarea "x"
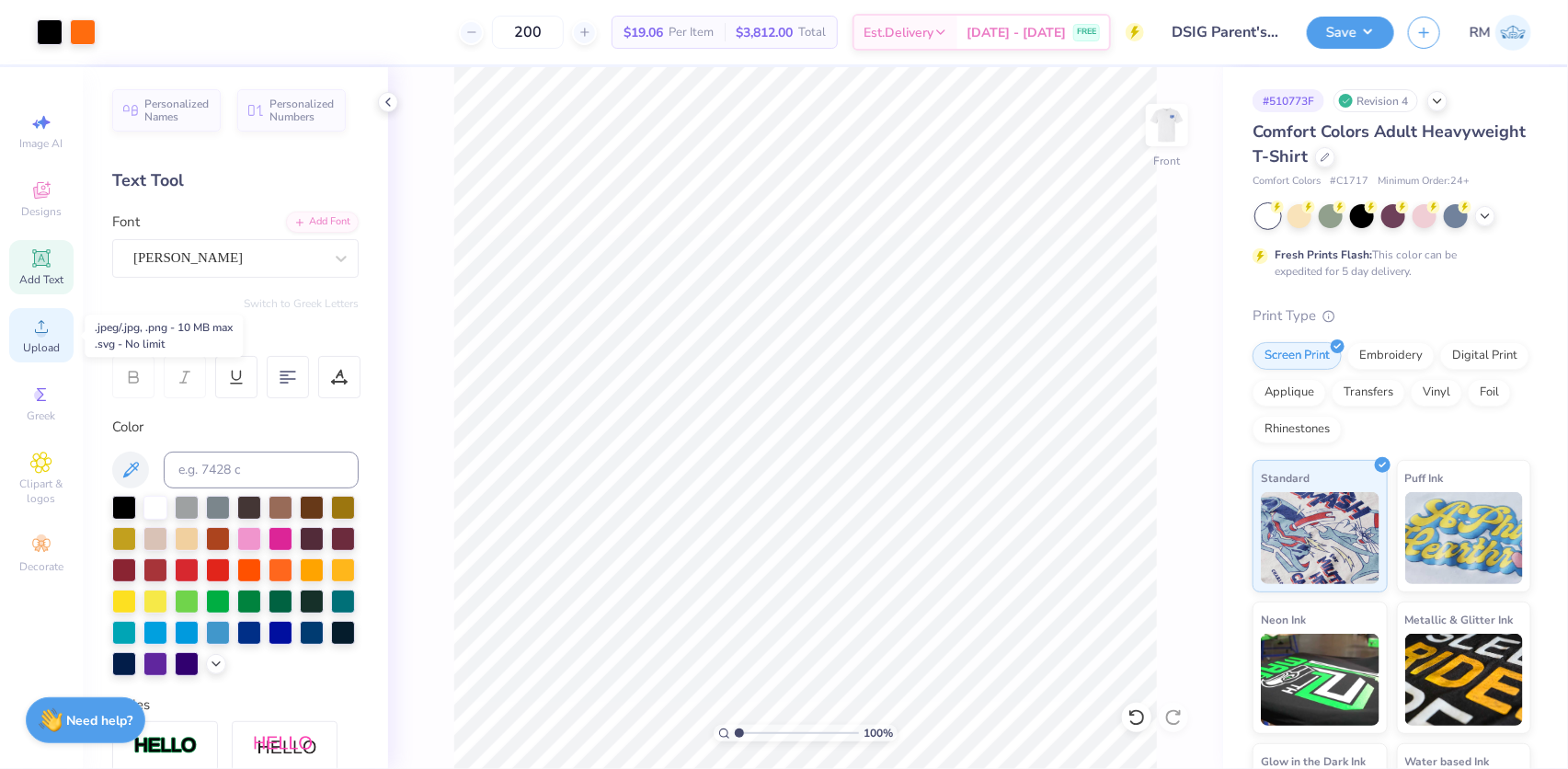
click at [46, 346] on span "Upload" at bounding box center [40, 347] width 36 height 15
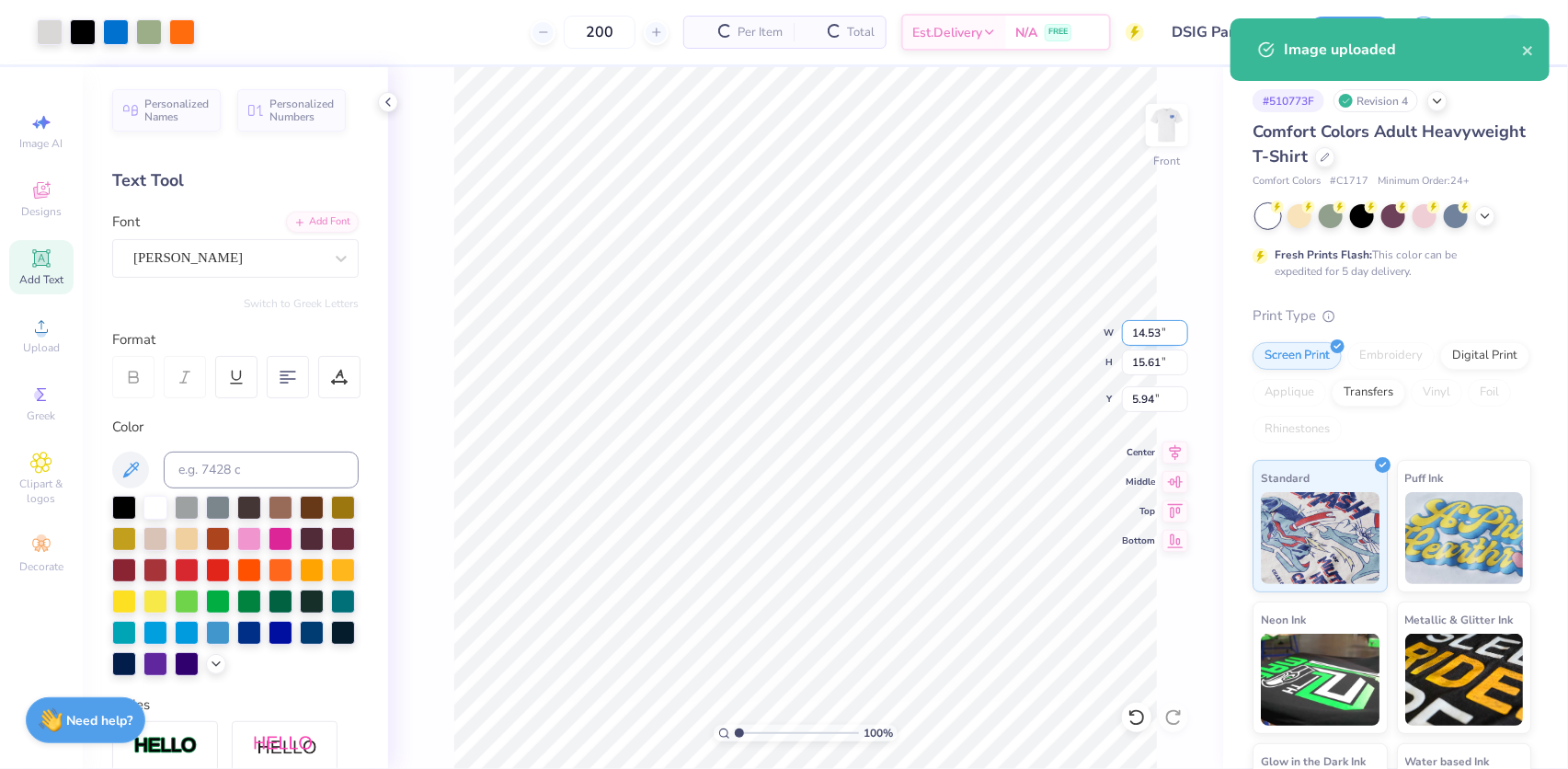
click at [1168, 325] on input "14.53" at bounding box center [1155, 333] width 66 height 26
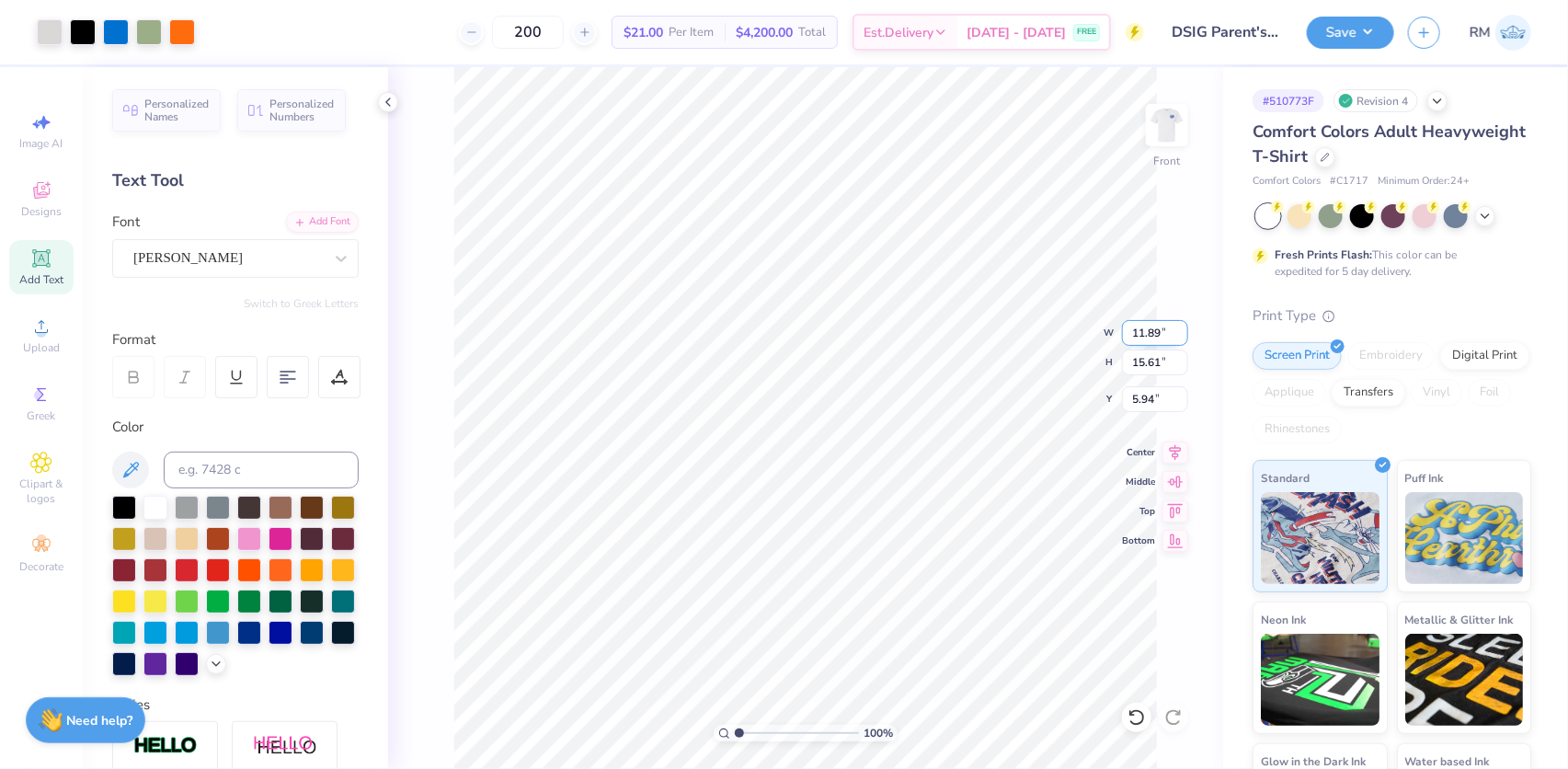
type input "11.89"
type input "12.77"
click at [1149, 354] on input "12.77" at bounding box center [1155, 363] width 66 height 26
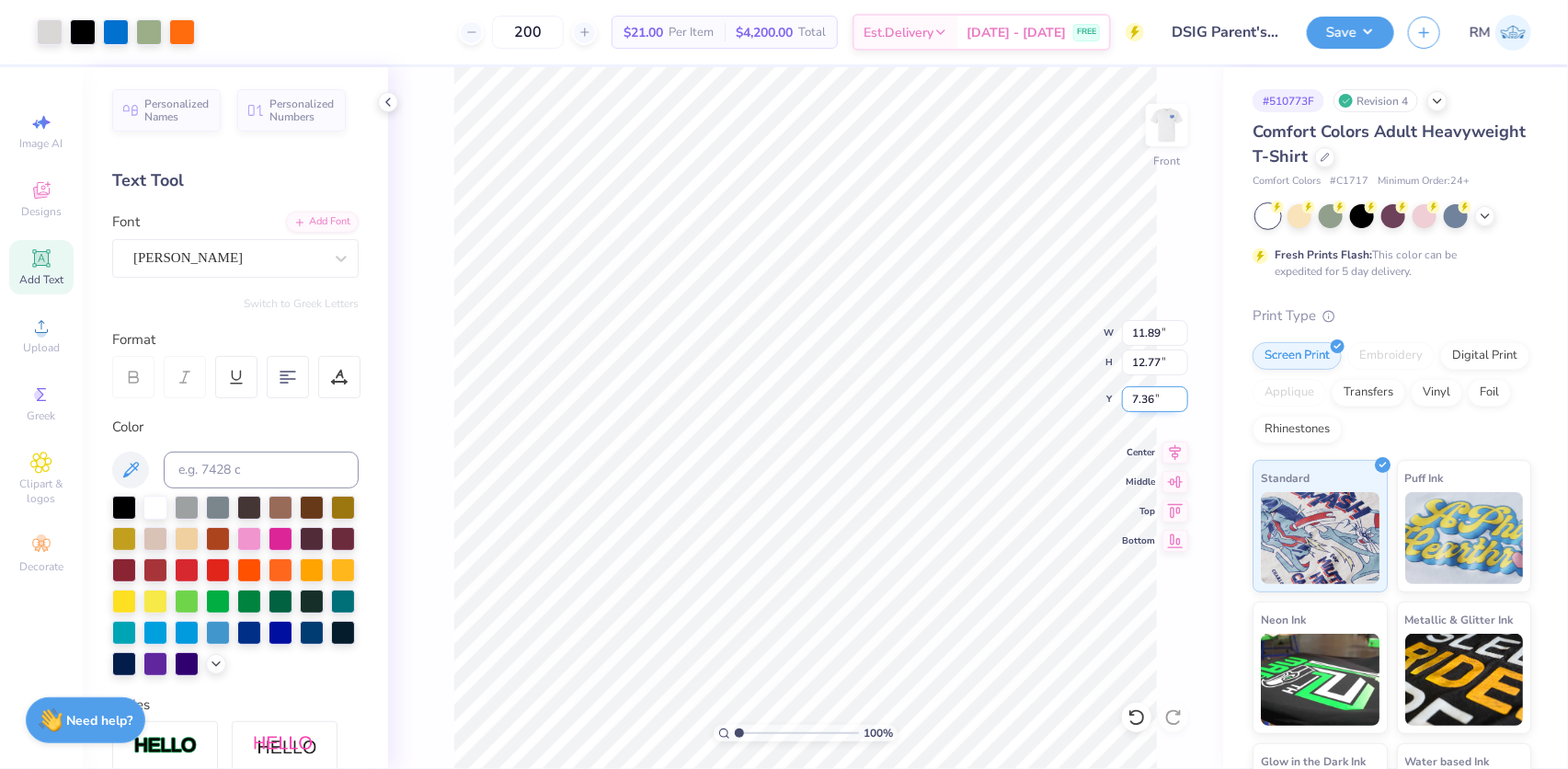
click at [1144, 394] on input "7.36" at bounding box center [1155, 399] width 66 height 26
type input "3.00"
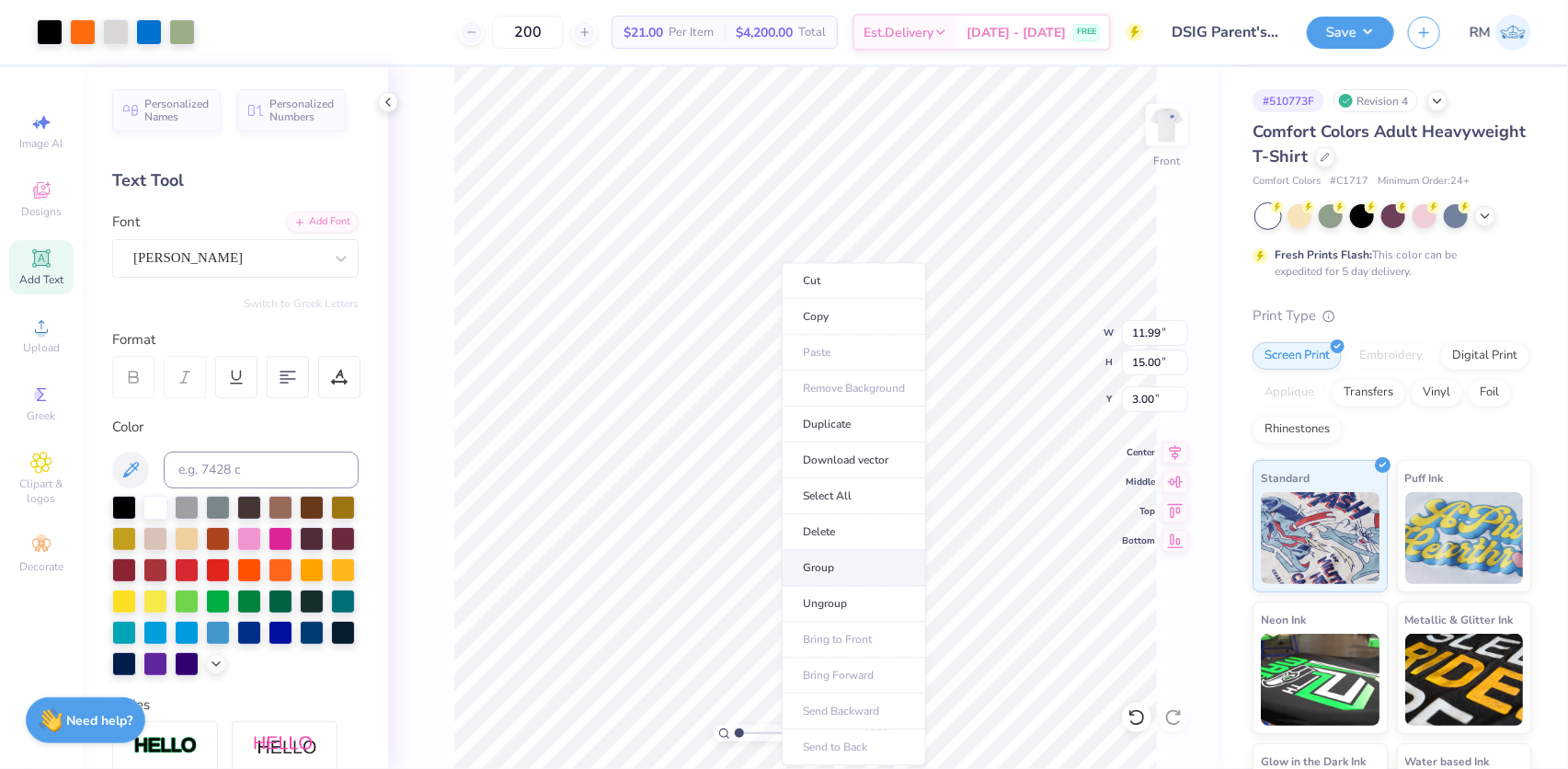
click at [822, 565] on li "Group" at bounding box center [853, 568] width 145 height 35
click at [1177, 140] on img at bounding box center [1167, 125] width 74 height 74
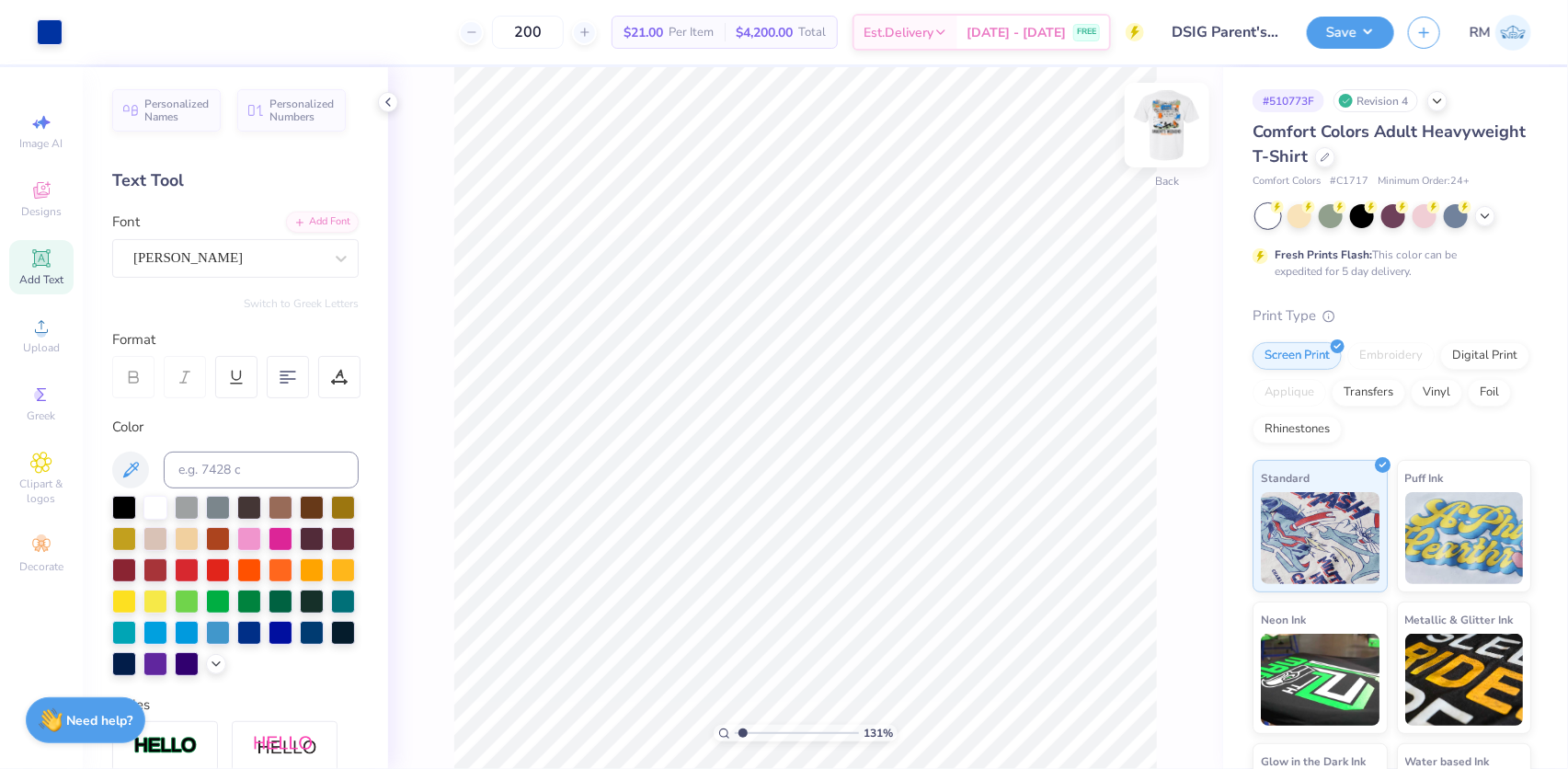
click at [1161, 122] on img at bounding box center [1167, 125] width 74 height 74
click at [1371, 27] on button "Save" at bounding box center [1351, 30] width 87 height 32
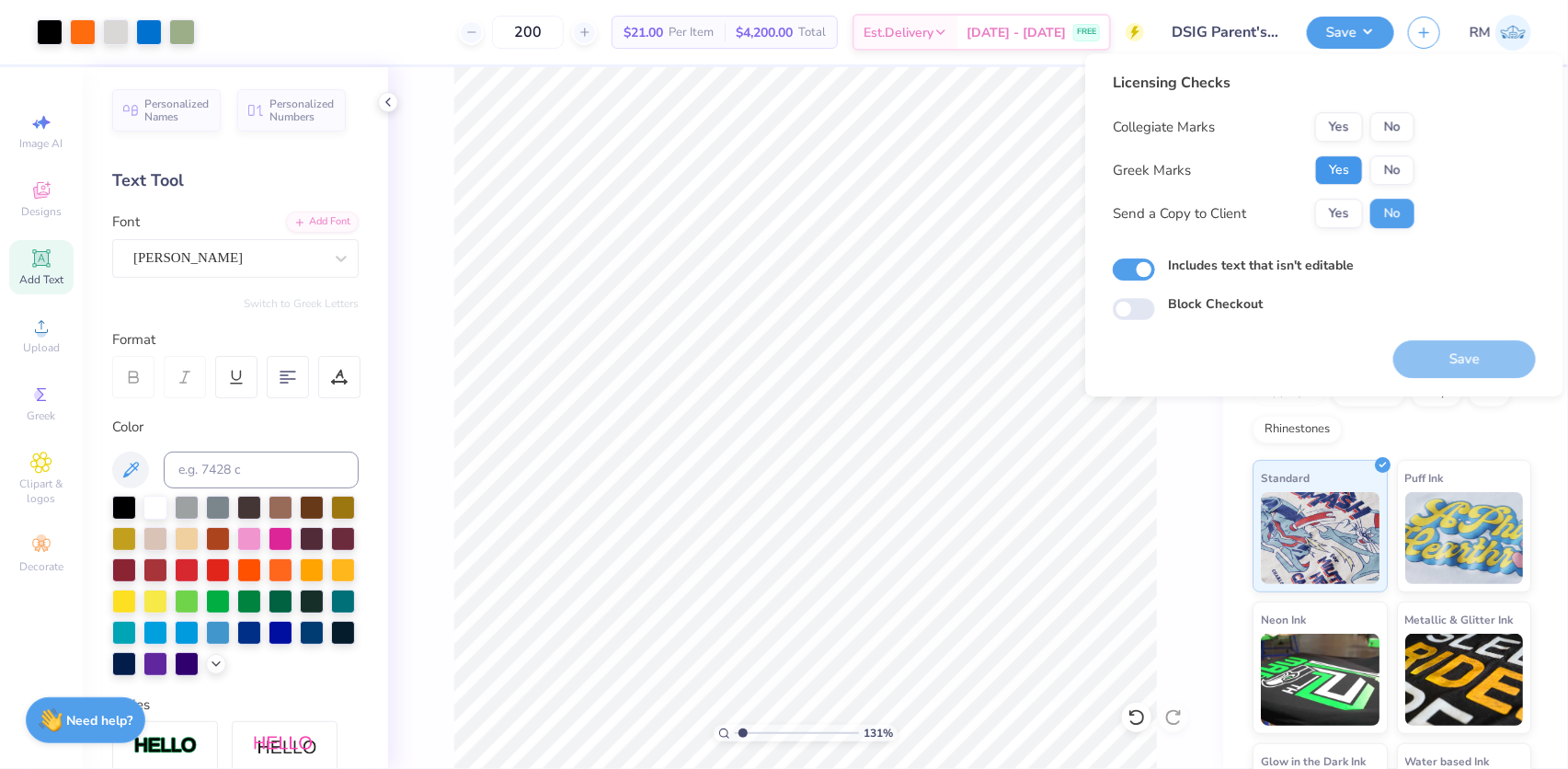
click at [1354, 167] on button "Yes" at bounding box center [1339, 170] width 48 height 30
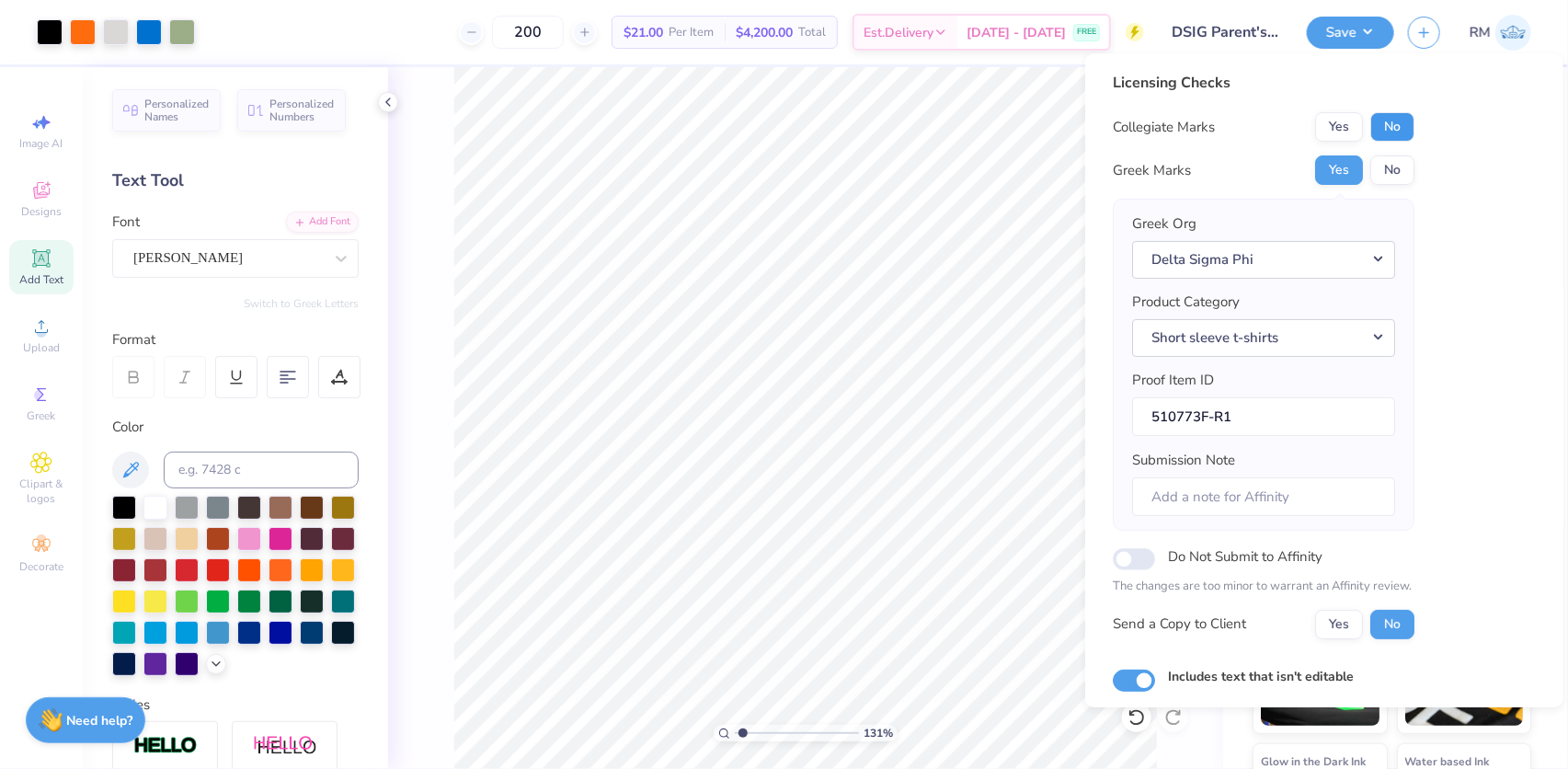
click at [1395, 135] on button "No" at bounding box center [1392, 127] width 44 height 30
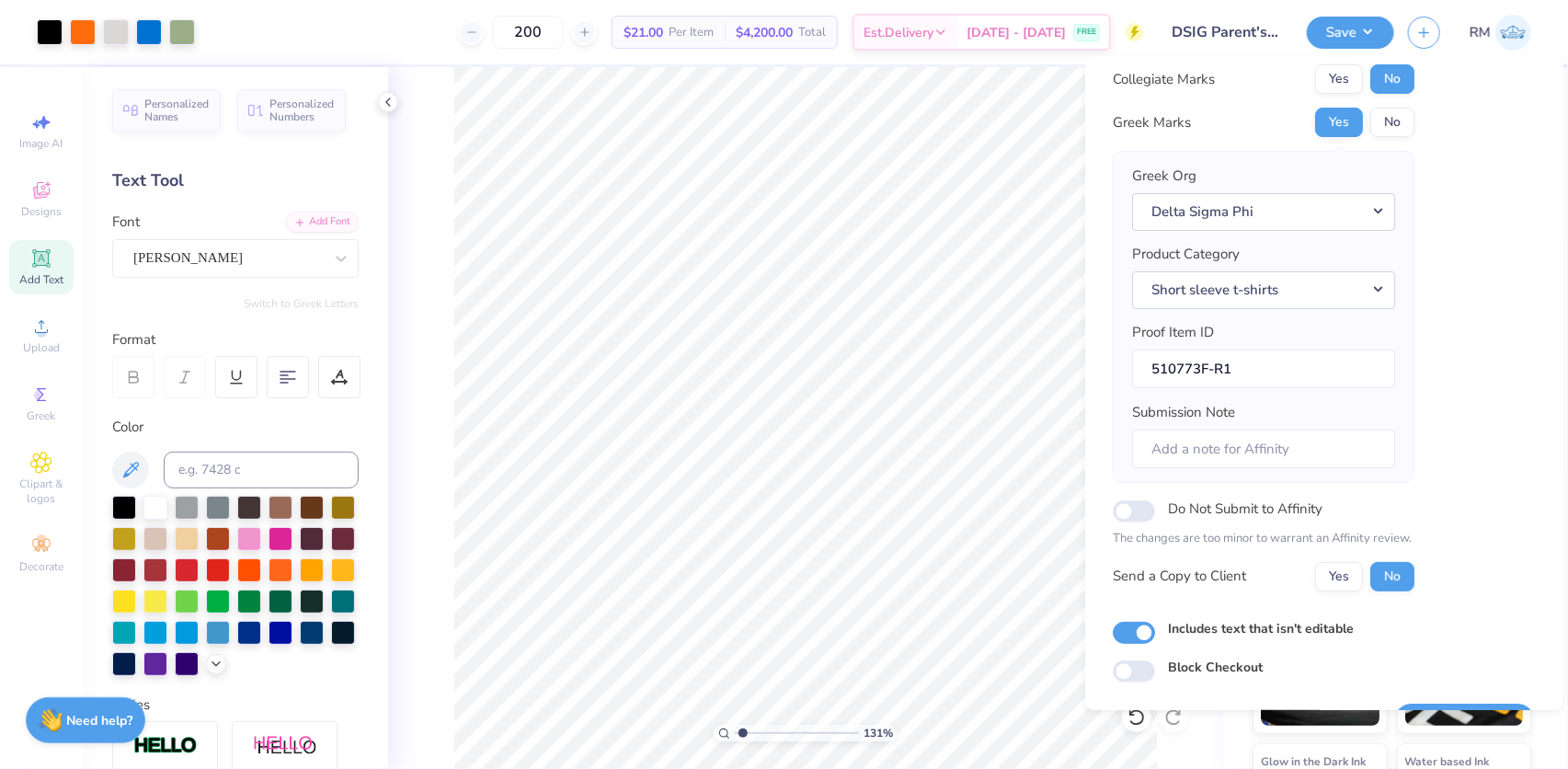
scroll to position [98, 0]
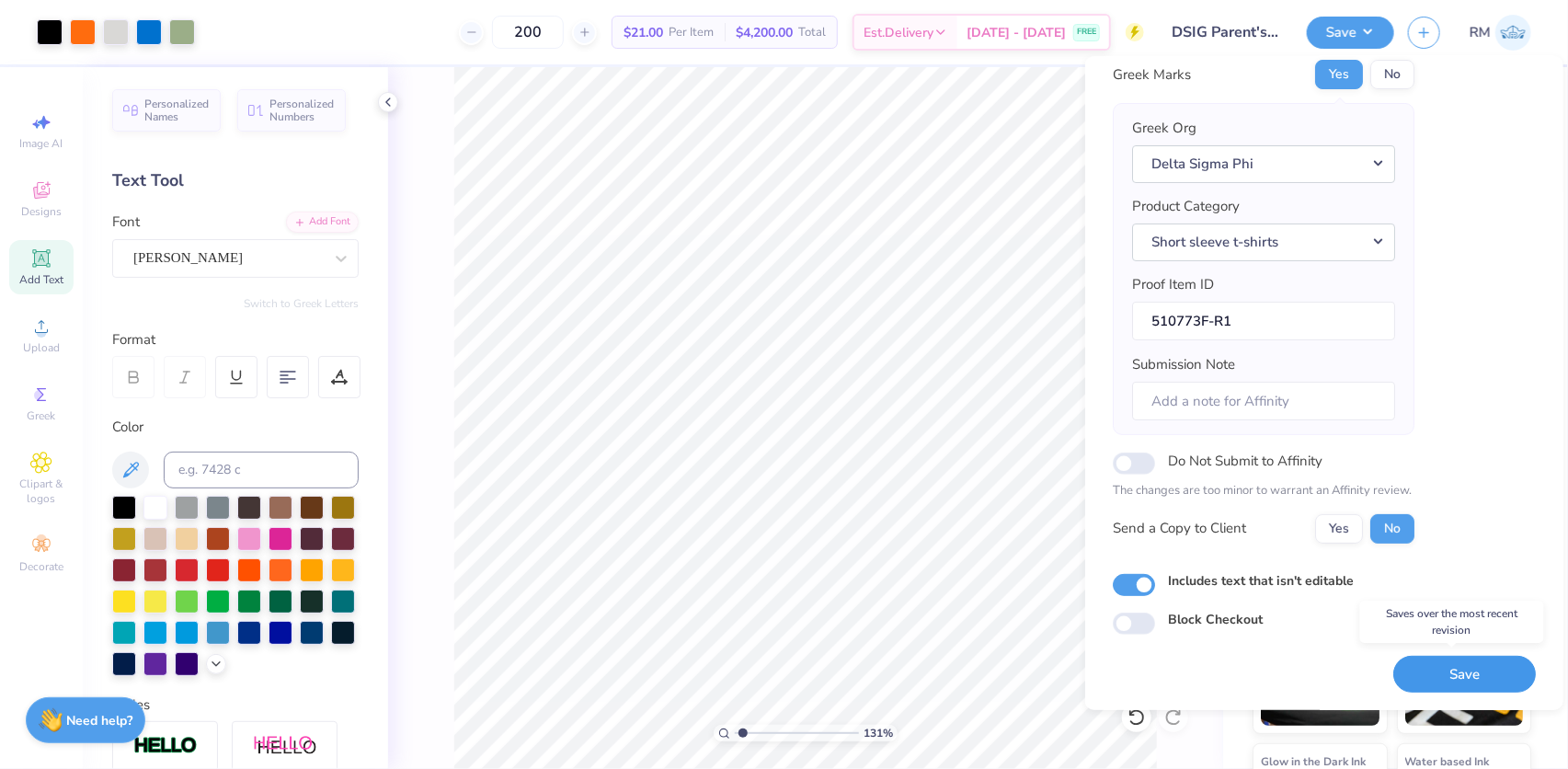
click at [1438, 689] on button "Save" at bounding box center [1465, 674] width 143 height 37
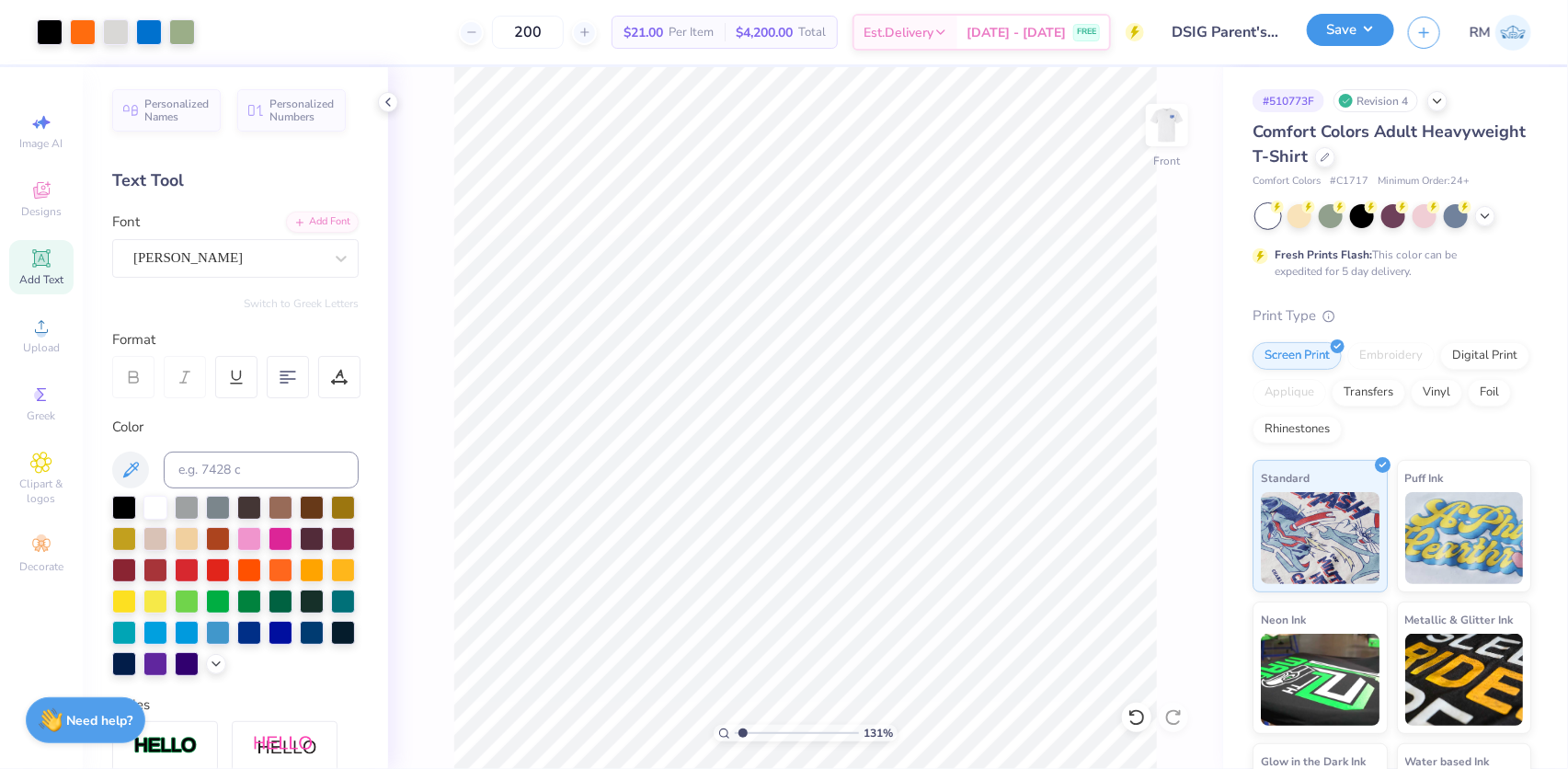
click at [1371, 21] on button "Save" at bounding box center [1351, 30] width 87 height 32
click at [1365, 33] on button "Save" at bounding box center [1351, 30] width 87 height 32
type input "1.31372120057427"
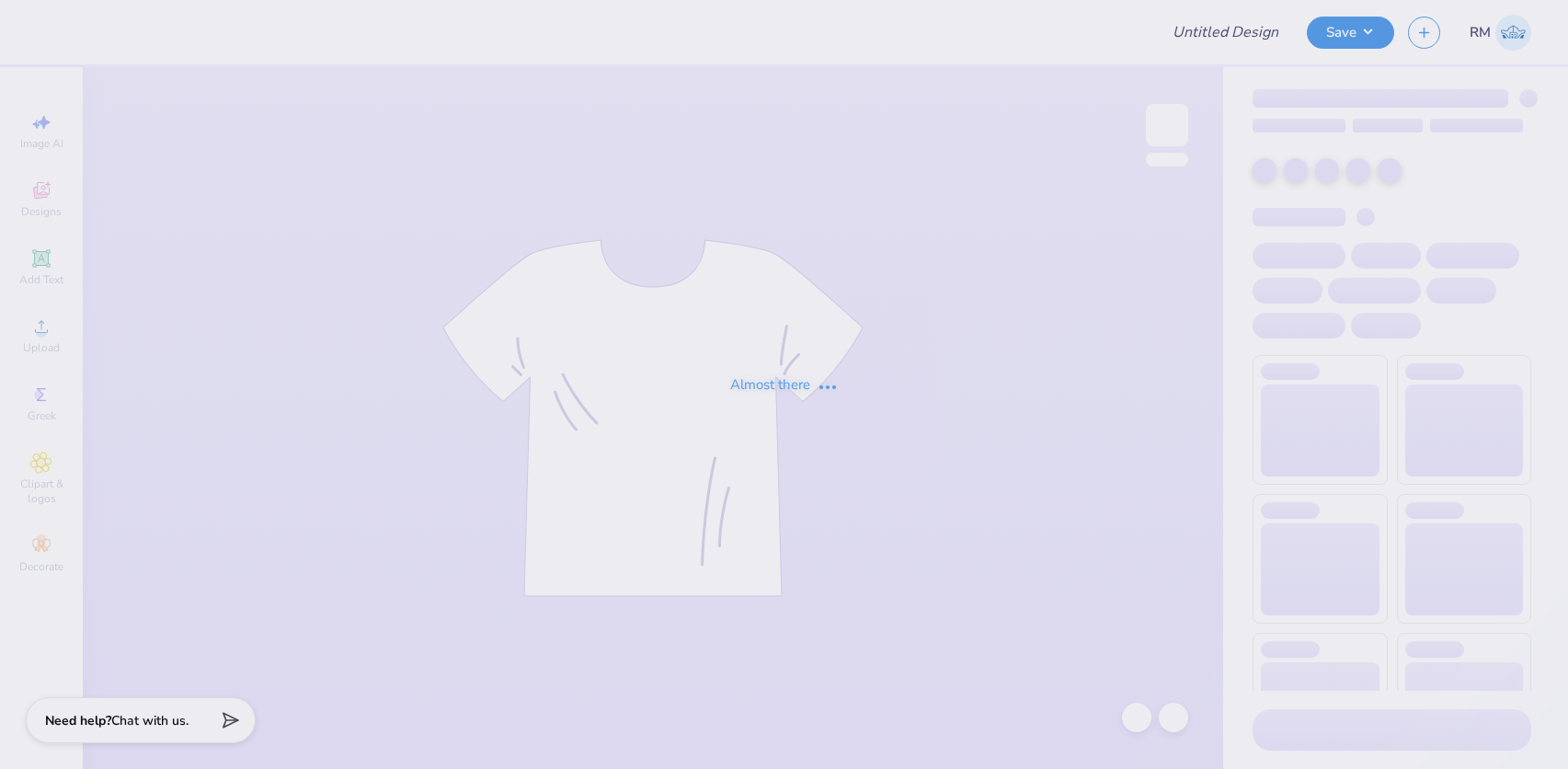
type input "DCHI - Nude Project Mockup"
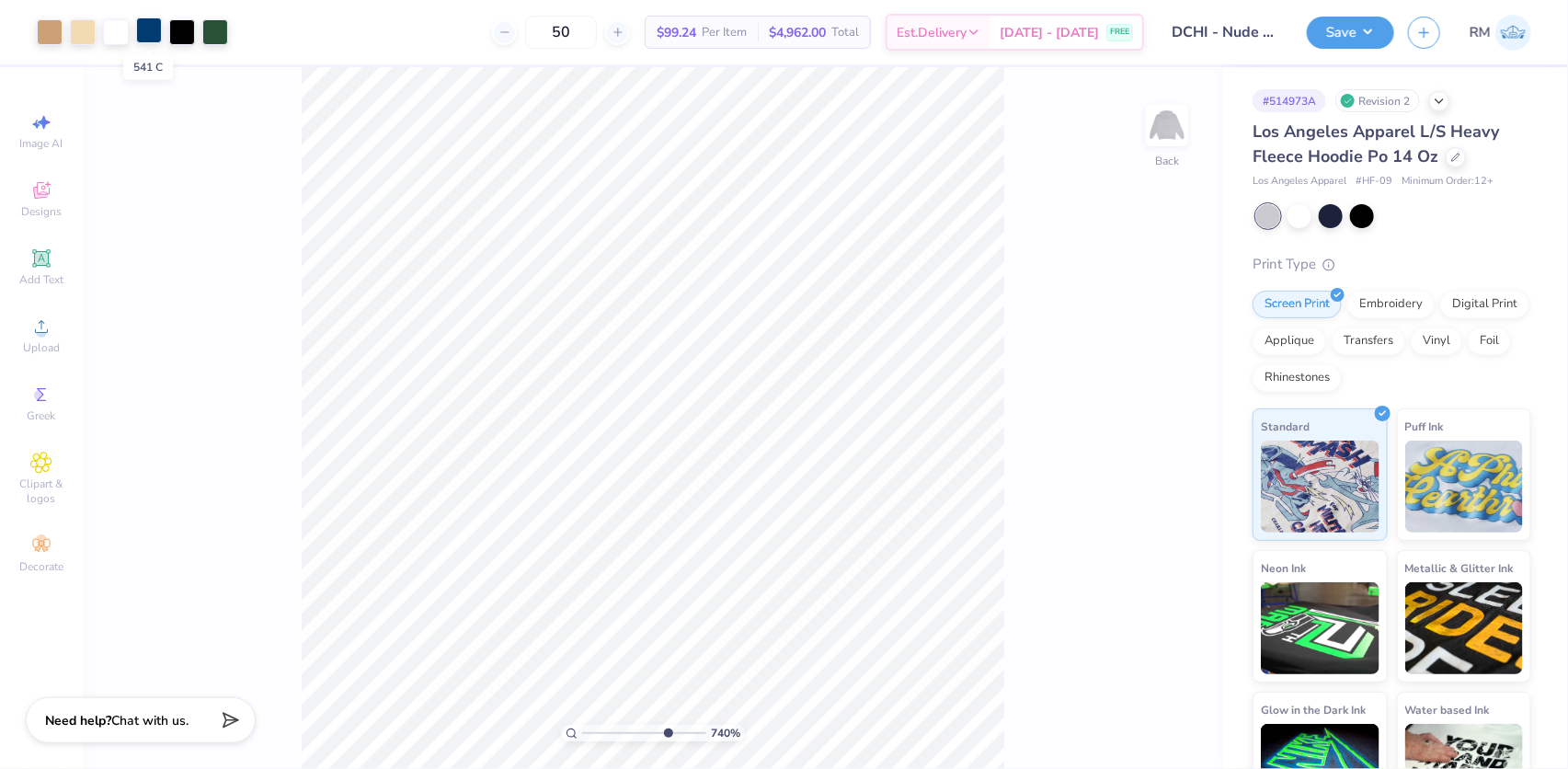
click at [147, 26] on div at bounding box center [148, 30] width 26 height 26
type input "7.39645346467014"
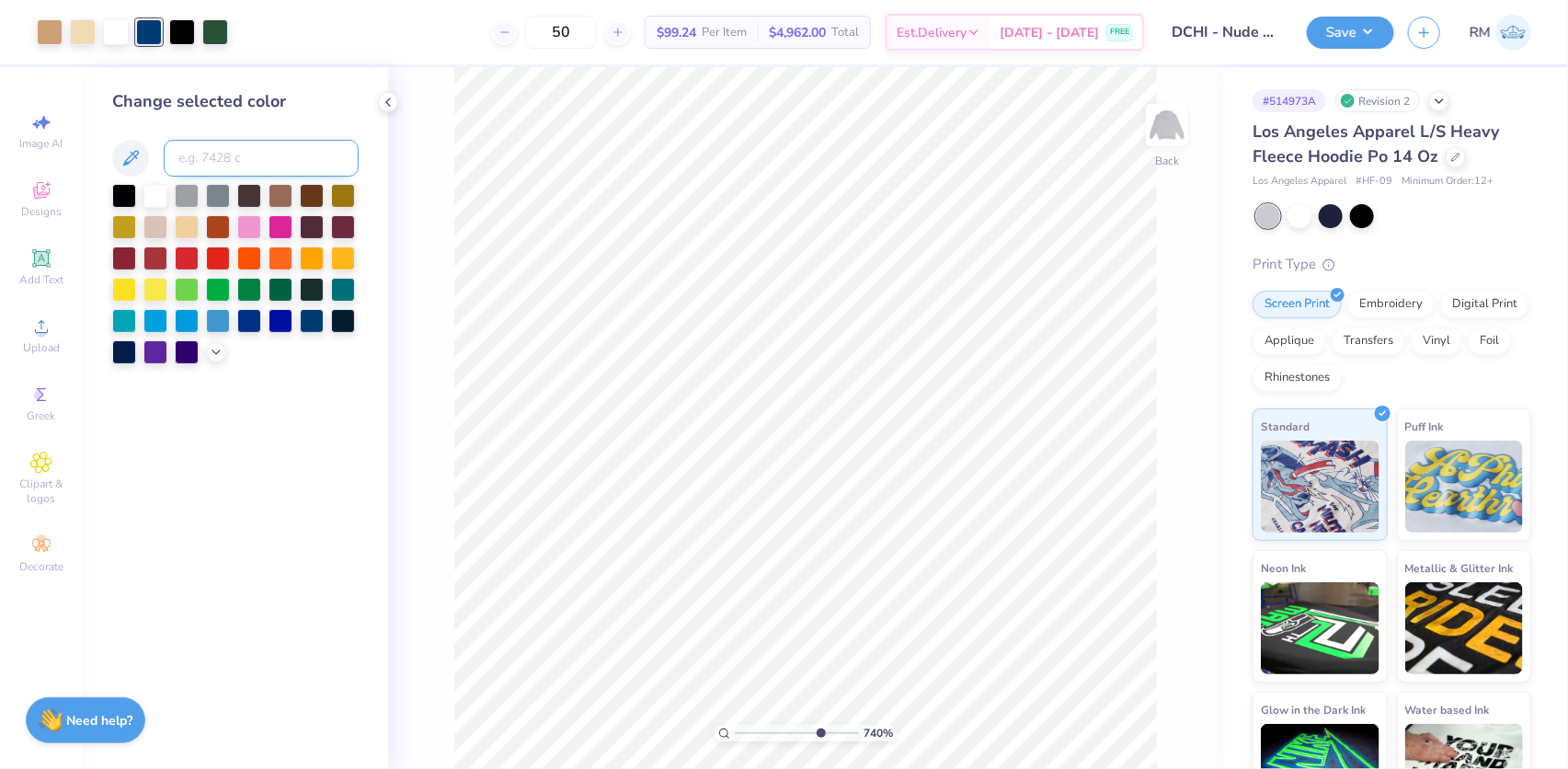
click at [310, 155] on input at bounding box center [261, 157] width 195 height 36
type input "1795"
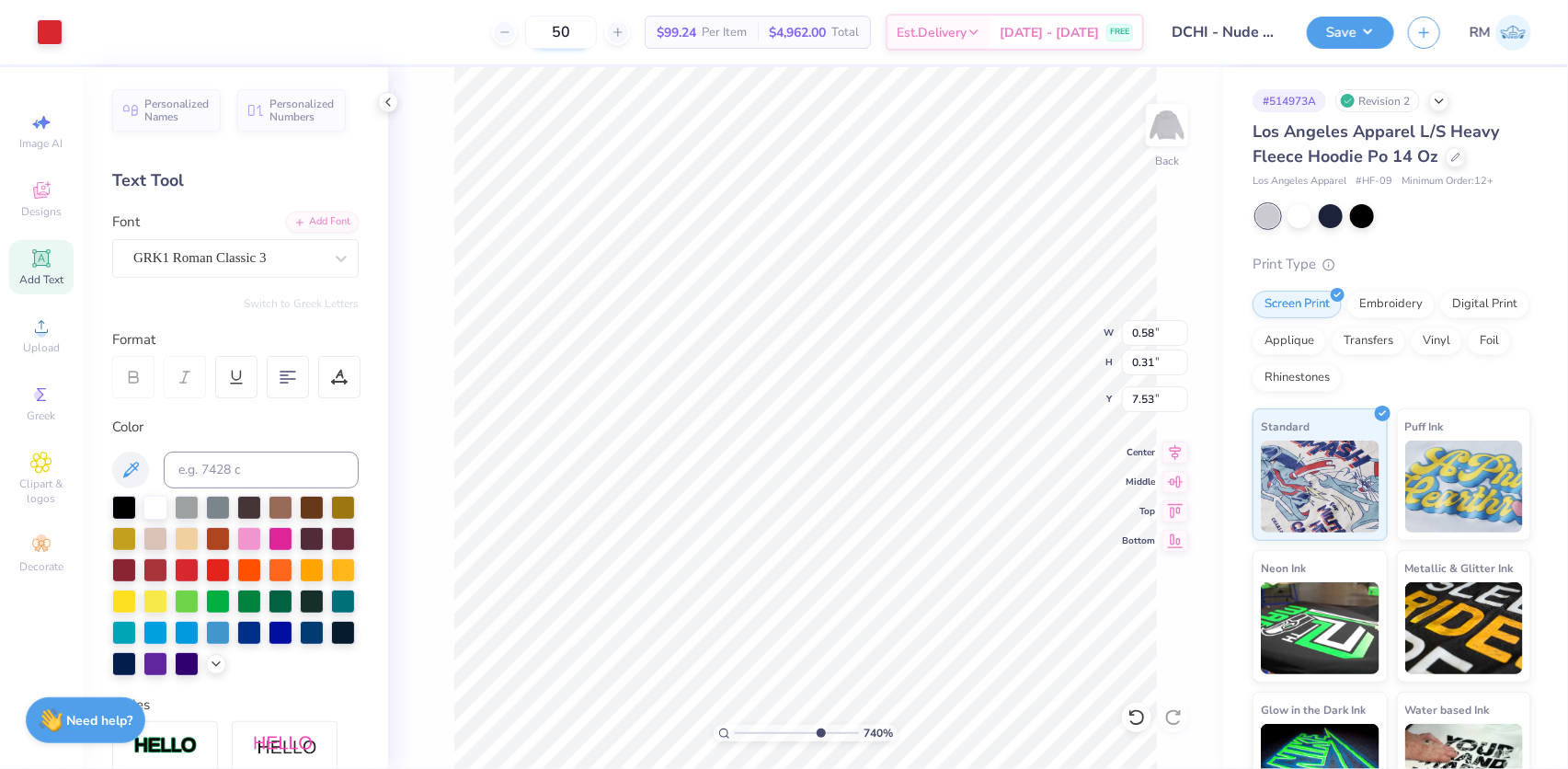
type input "7.39645346467014"
click at [184, 466] on input at bounding box center [261, 469] width 195 height 36
type input "541 c"
drag, startPoint x: 818, startPoint y: 731, endPoint x: 738, endPoint y: 723, distance: 80.4
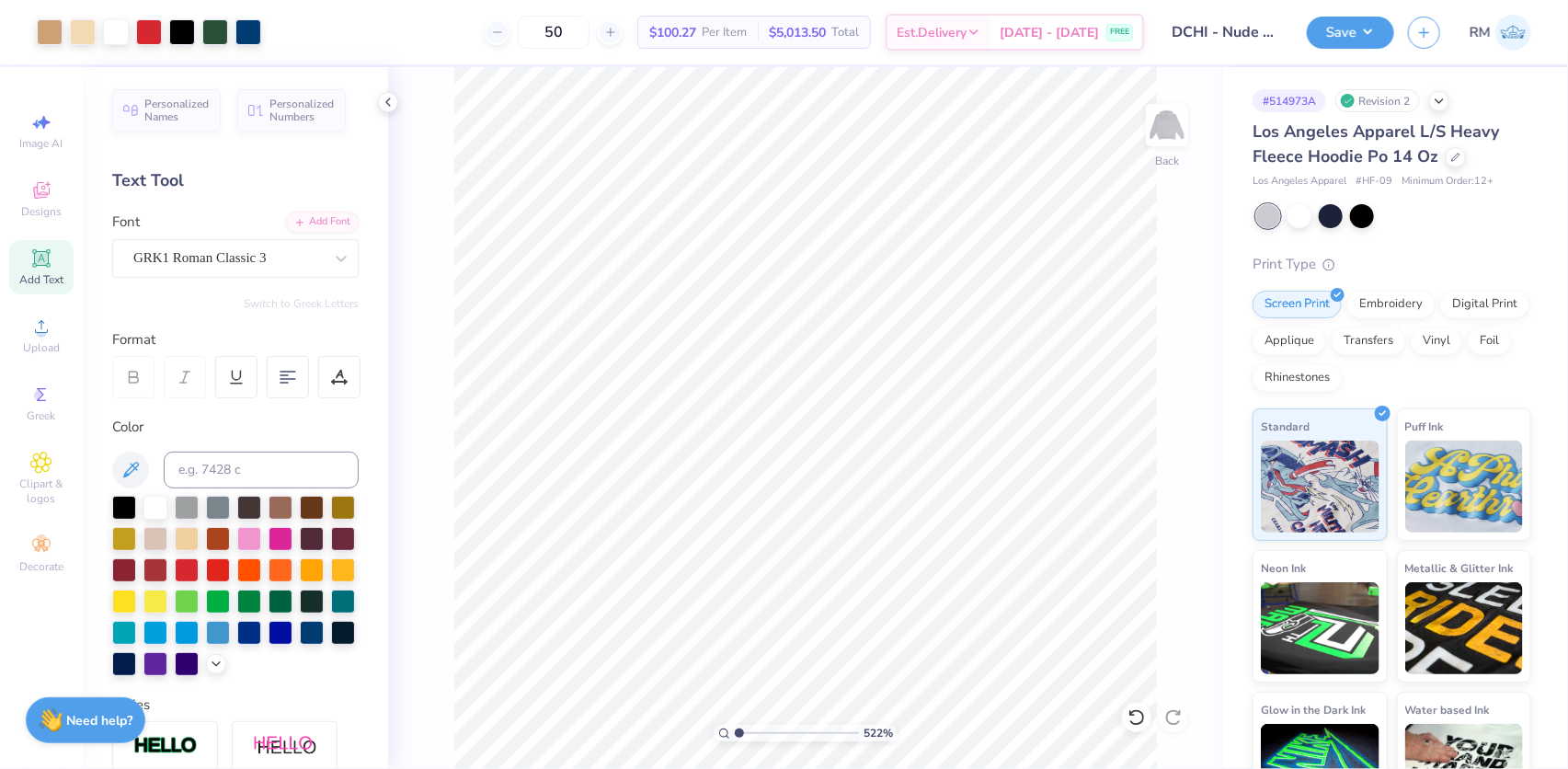
type input "1"
click at [738, 725] on input "range" at bounding box center [797, 733] width 124 height 17
click at [864, 566] on li "Group" at bounding box center [880, 568] width 145 height 35
click at [1146, 400] on input "7.33" at bounding box center [1155, 399] width 66 height 26
click at [1146, 399] on input "7.33" at bounding box center [1155, 399] width 66 height 26
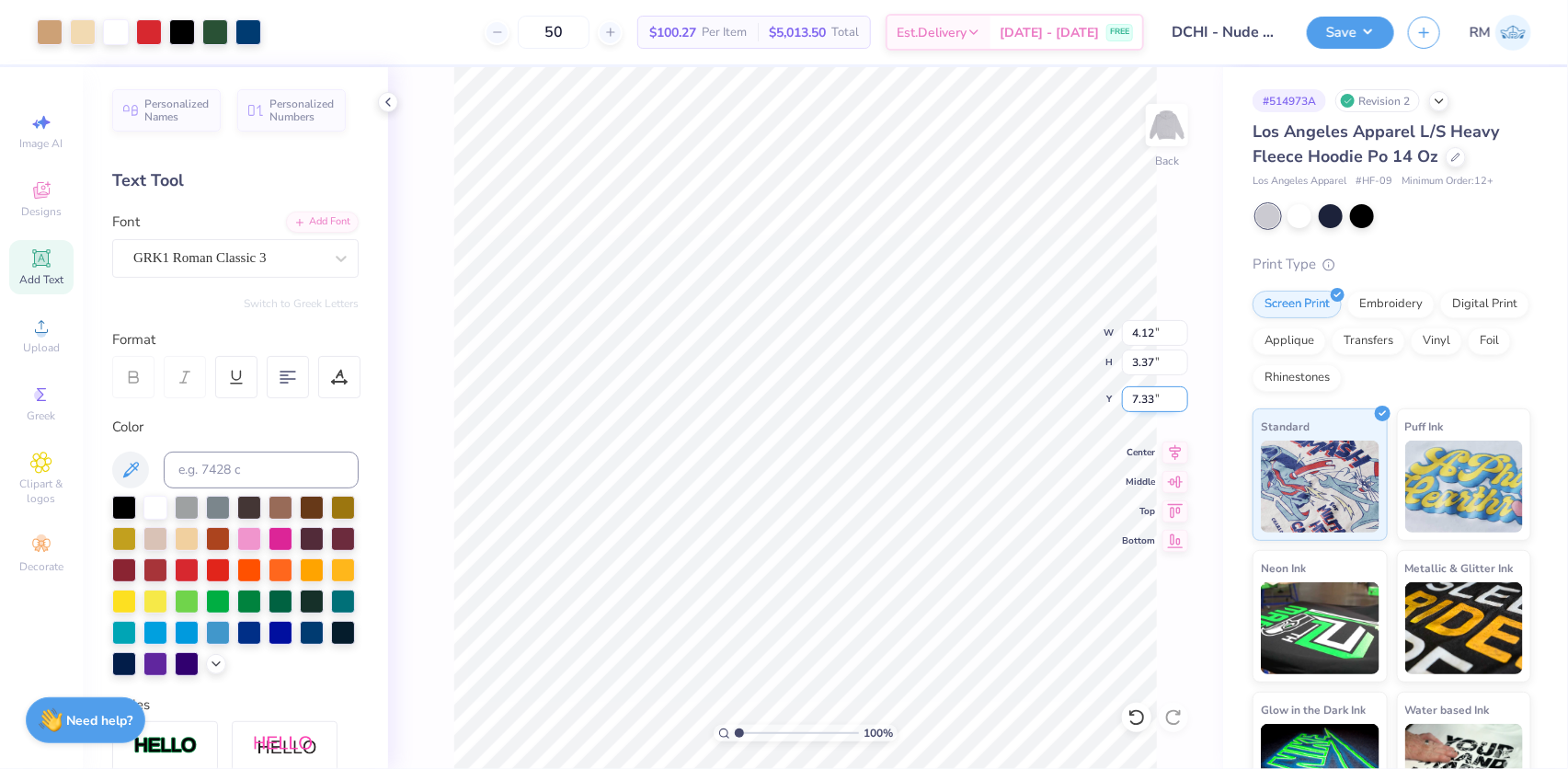
click at [1146, 398] on input "7.33" at bounding box center [1155, 399] width 66 height 26
type input "4.00"
click at [1145, 341] on input "4.12" at bounding box center [1155, 333] width 66 height 26
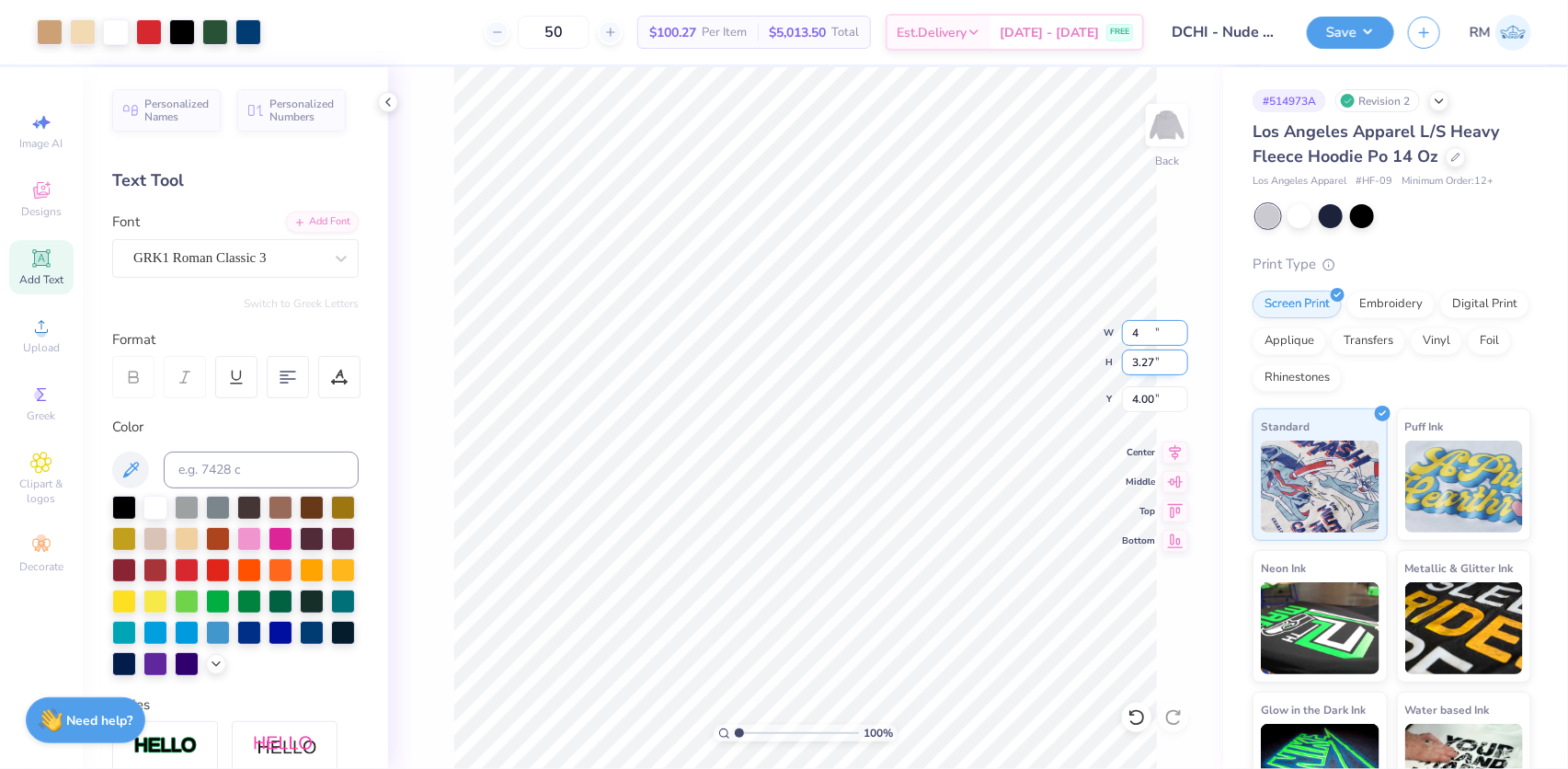
type input "4.00"
type input "3.27"
click at [1136, 399] on input "4.05" at bounding box center [1155, 399] width 66 height 26
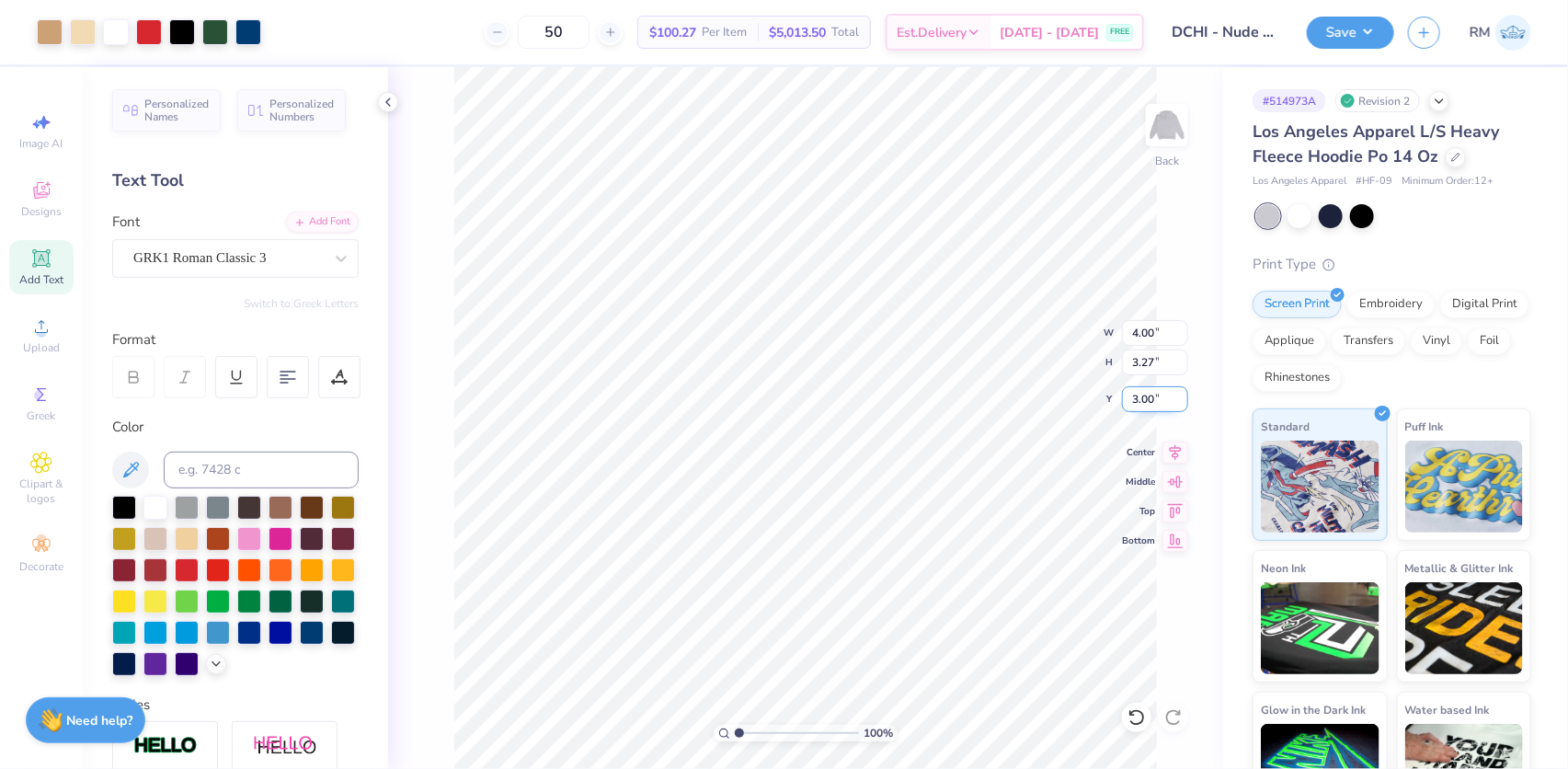
click at [1138, 386] on input "3.00" at bounding box center [1155, 399] width 66 height 26
type input "6.00"
click at [1151, 393] on input "6.00" at bounding box center [1155, 399] width 66 height 26
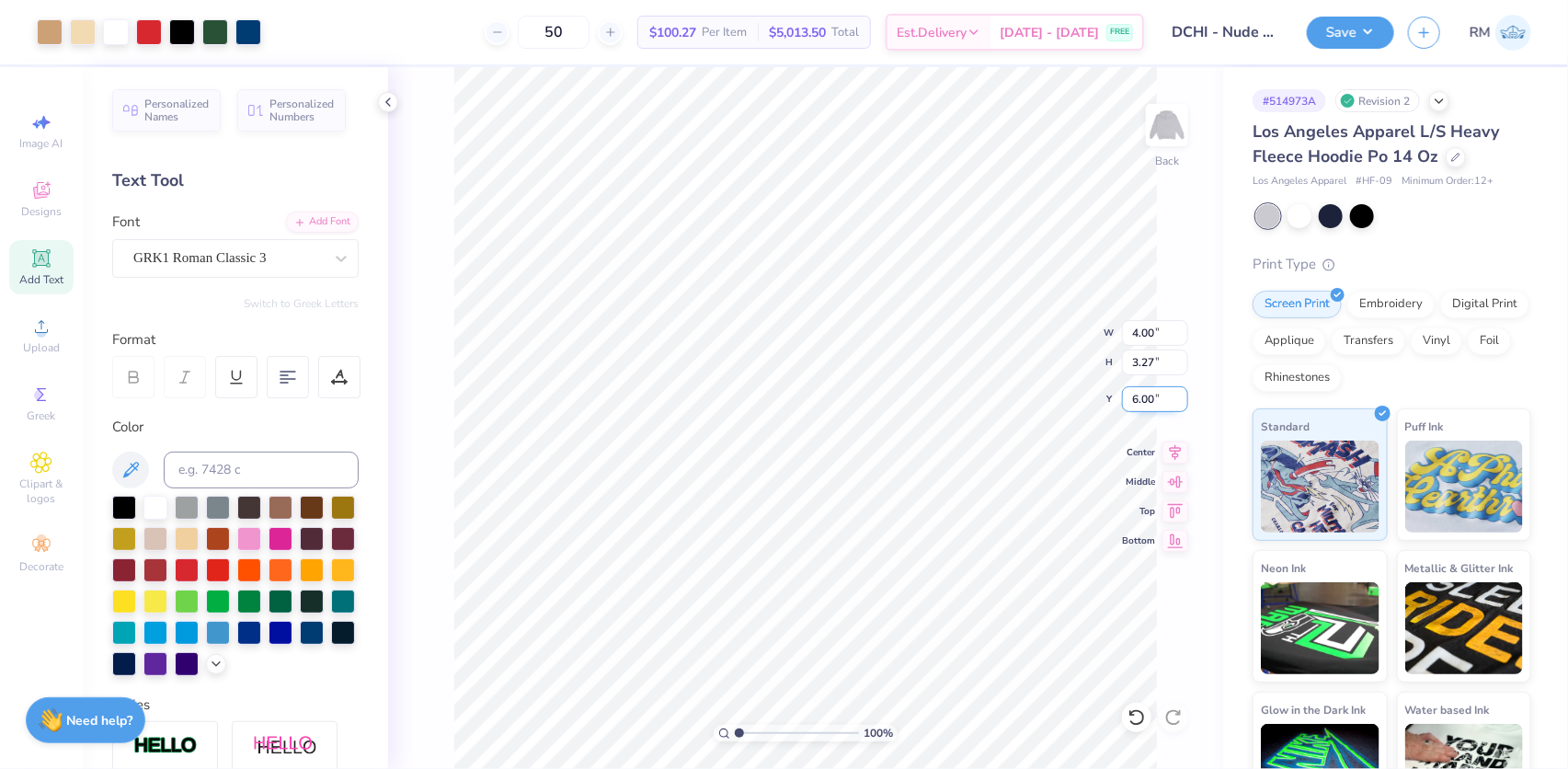
click at [1151, 393] on input "6.00" at bounding box center [1155, 399] width 66 height 26
type input "8.00"
click at [1174, 450] on icon at bounding box center [1176, 450] width 12 height 16
click at [1348, 27] on button "Save" at bounding box center [1351, 30] width 87 height 32
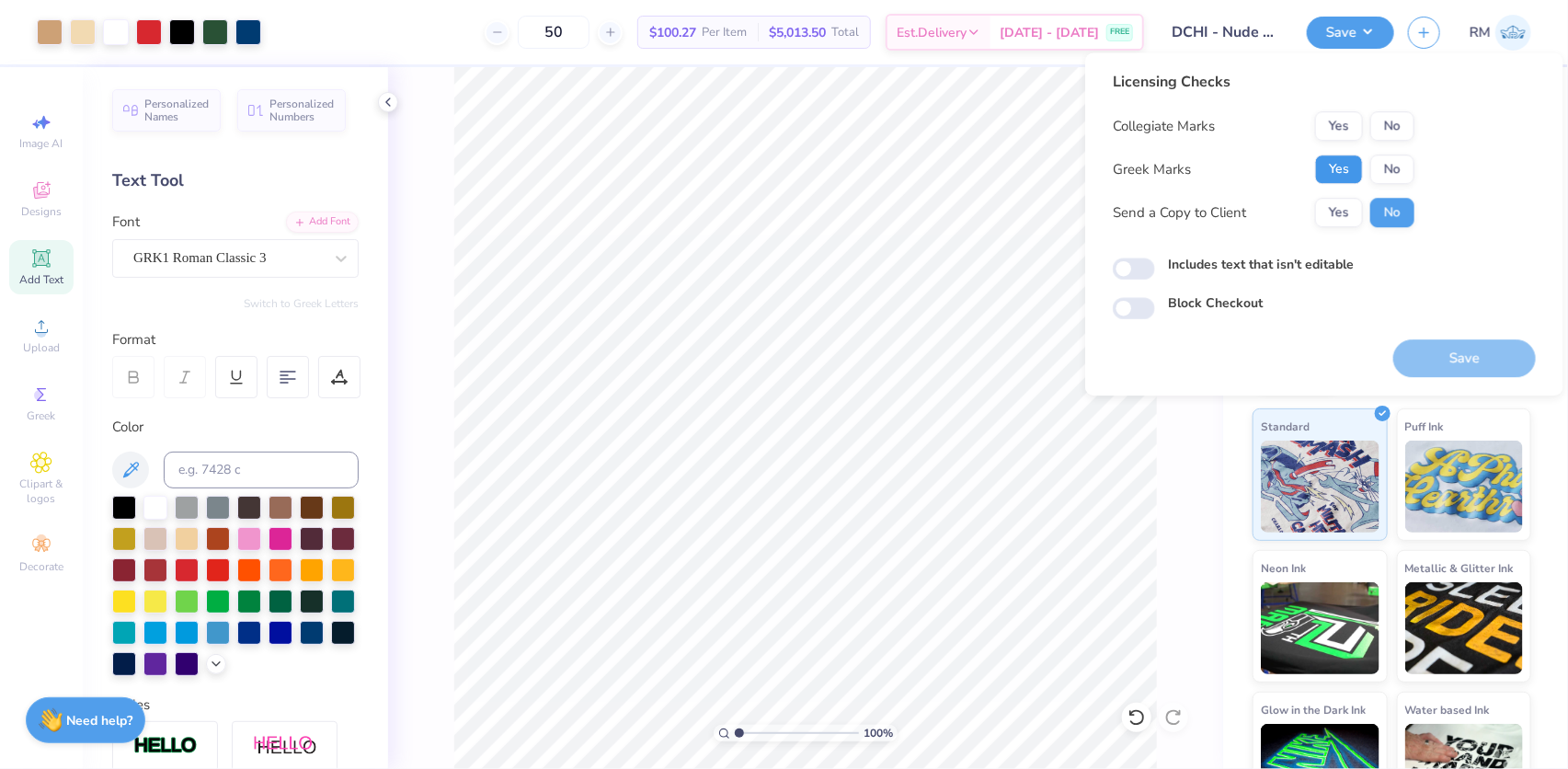
click at [1341, 161] on button "Yes" at bounding box center [1339, 169] width 48 height 30
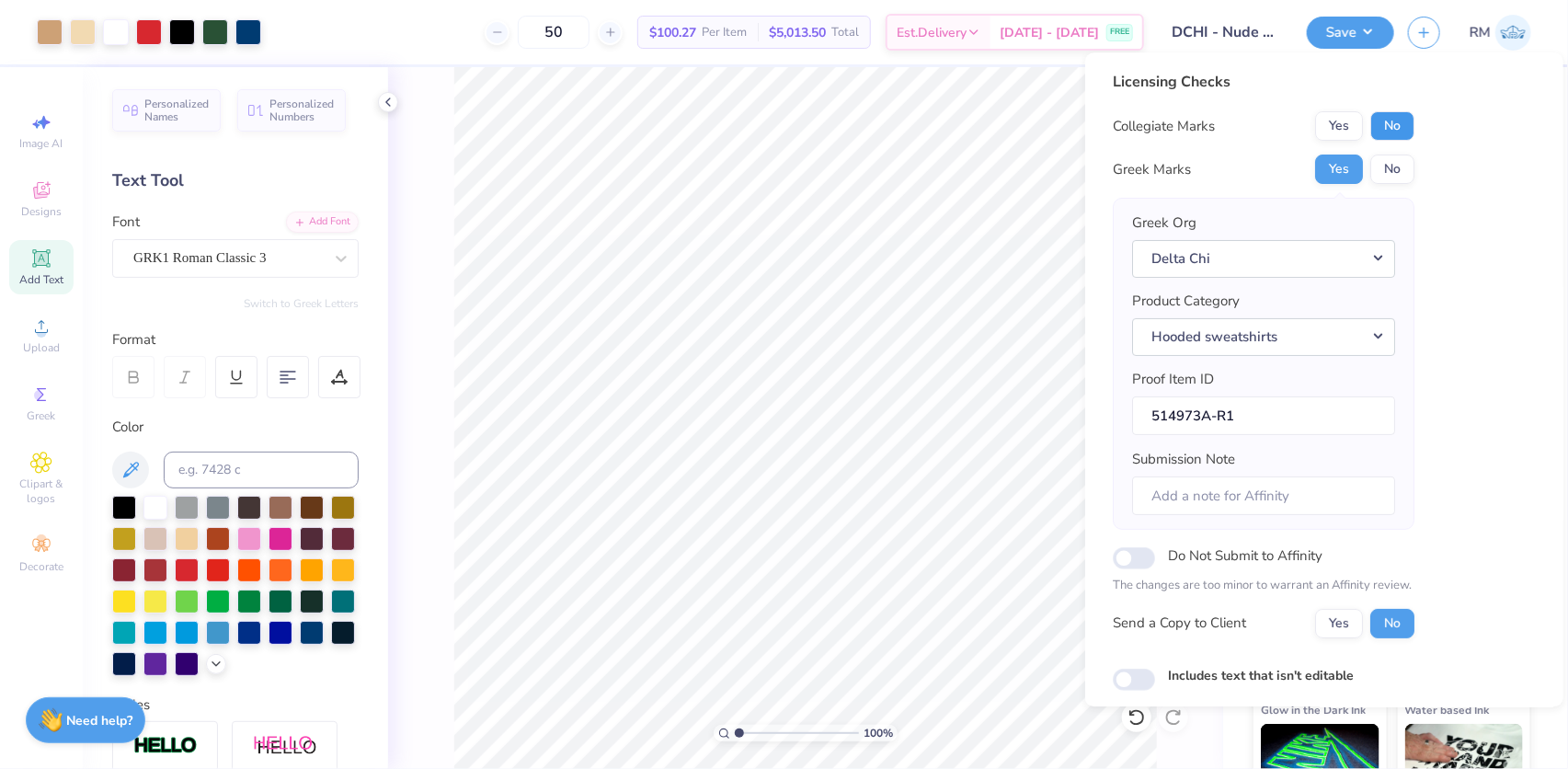
click at [1397, 125] on button "No" at bounding box center [1392, 126] width 44 height 30
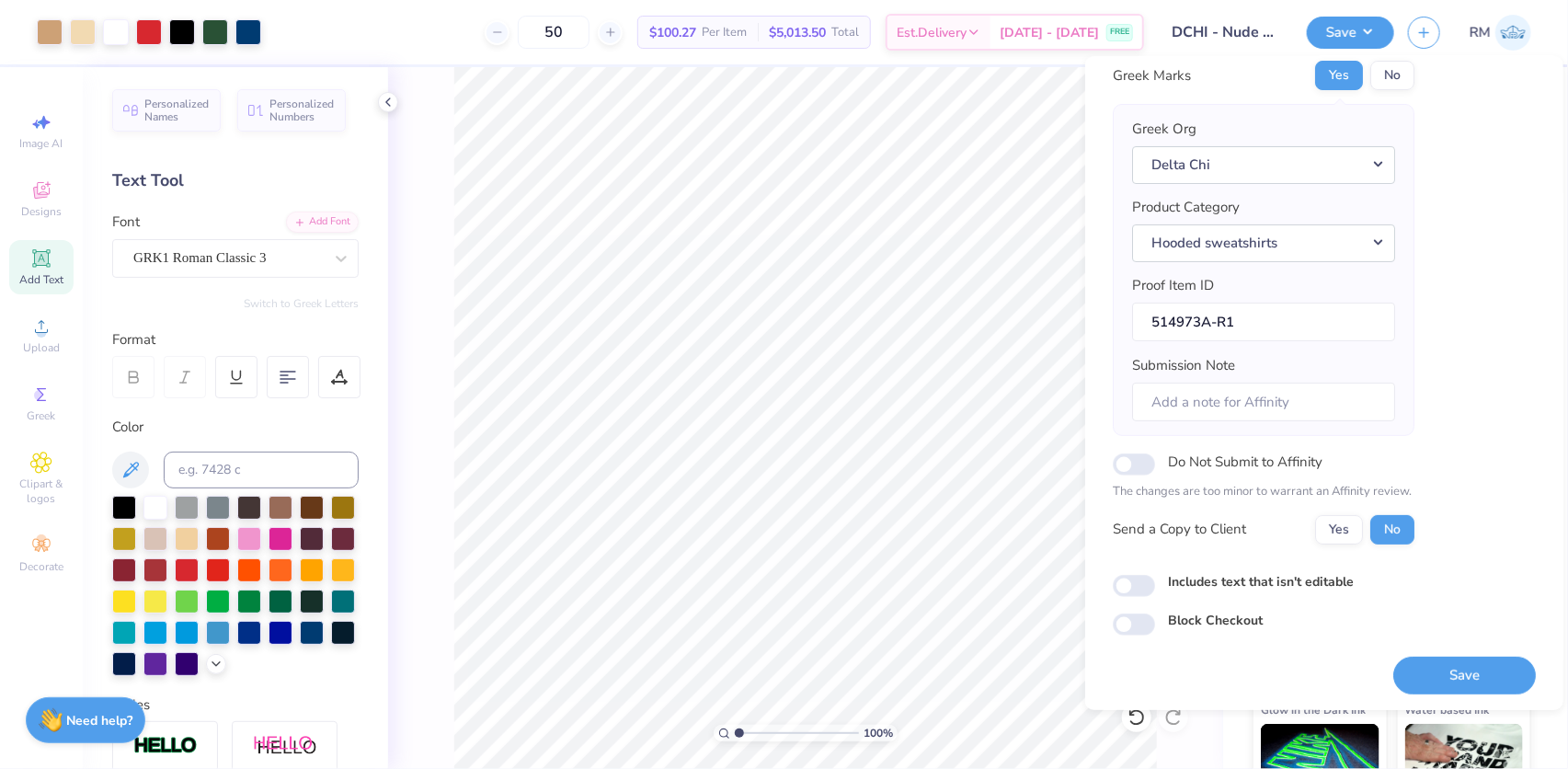
scroll to position [98, 0]
click at [1423, 663] on button "Save" at bounding box center [1465, 674] width 143 height 37
